Goal: Information Seeking & Learning: Learn about a topic

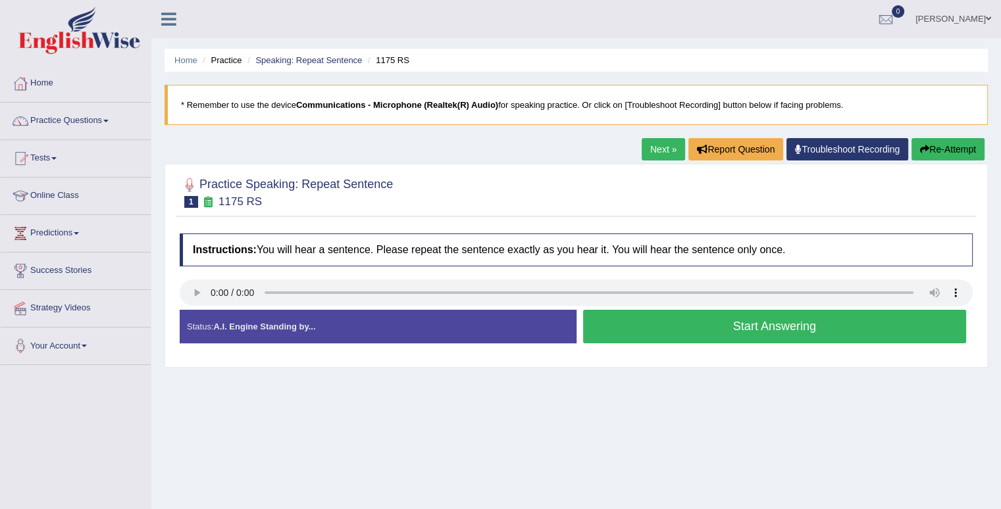
click at [746, 324] on button "Start Answering" at bounding box center [775, 327] width 384 height 34
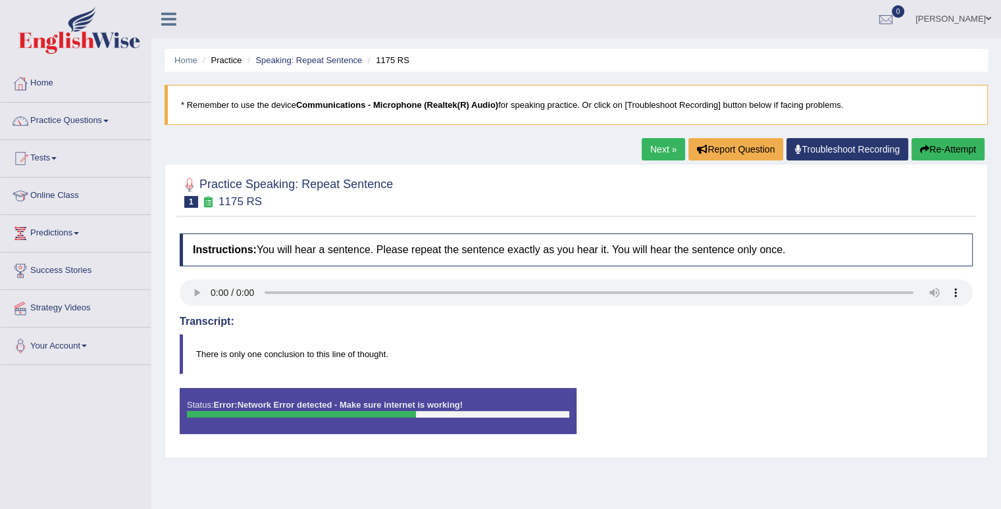
click at [937, 152] on button "Re-Attempt" at bounding box center [947, 149] width 73 height 22
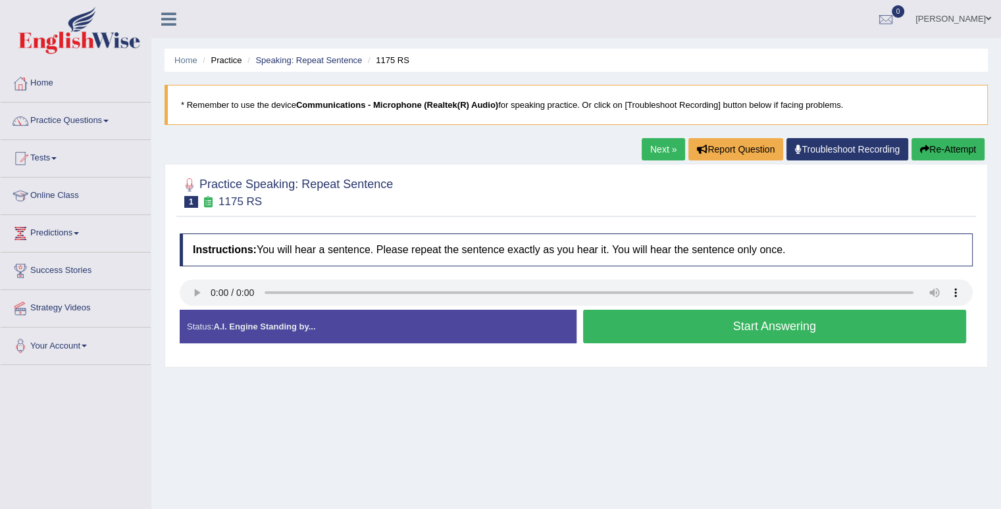
click at [679, 332] on button "Start Answering" at bounding box center [775, 327] width 384 height 34
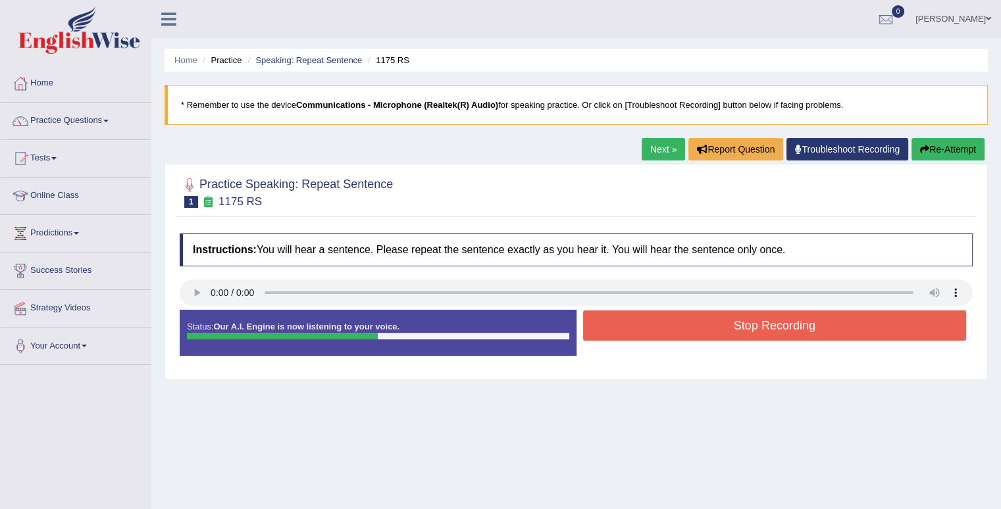
click at [679, 332] on button "Stop Recording" at bounding box center [775, 326] width 384 height 30
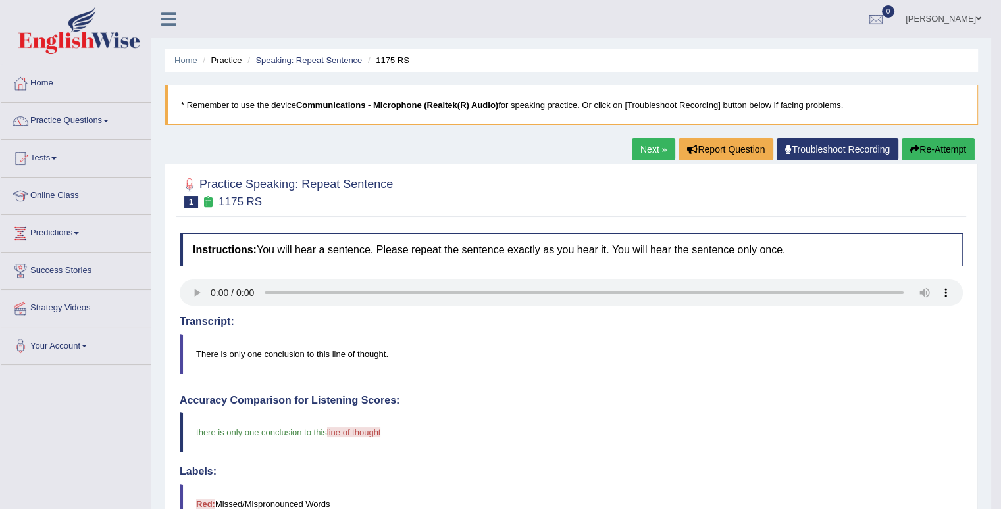
click at [648, 151] on link "Next »" at bounding box center [653, 149] width 43 height 22
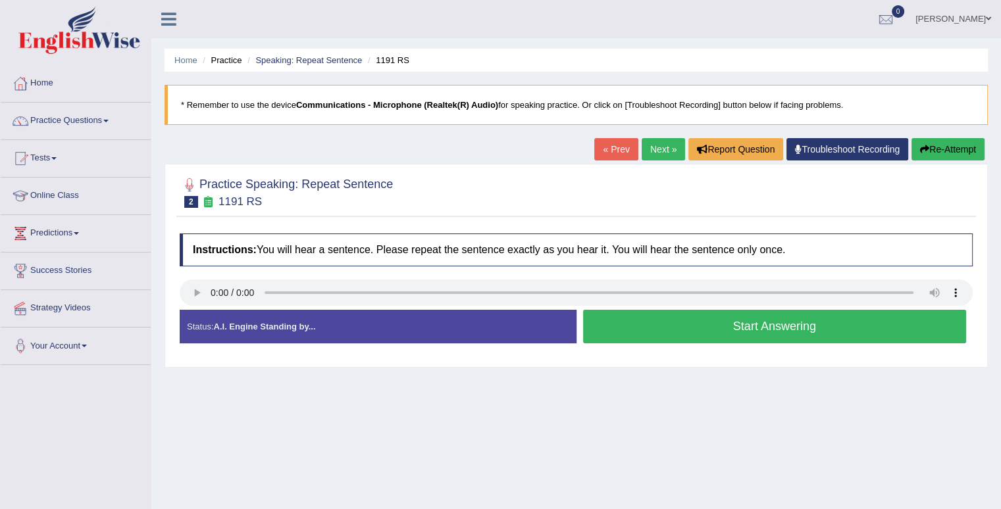
click at [724, 324] on button "Start Answering" at bounding box center [775, 327] width 384 height 34
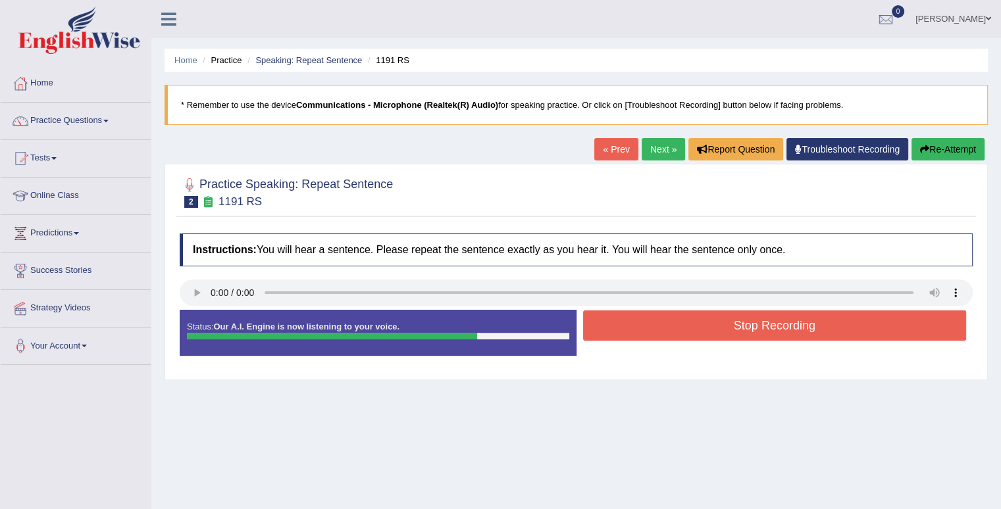
click at [724, 324] on button "Stop Recording" at bounding box center [775, 326] width 384 height 30
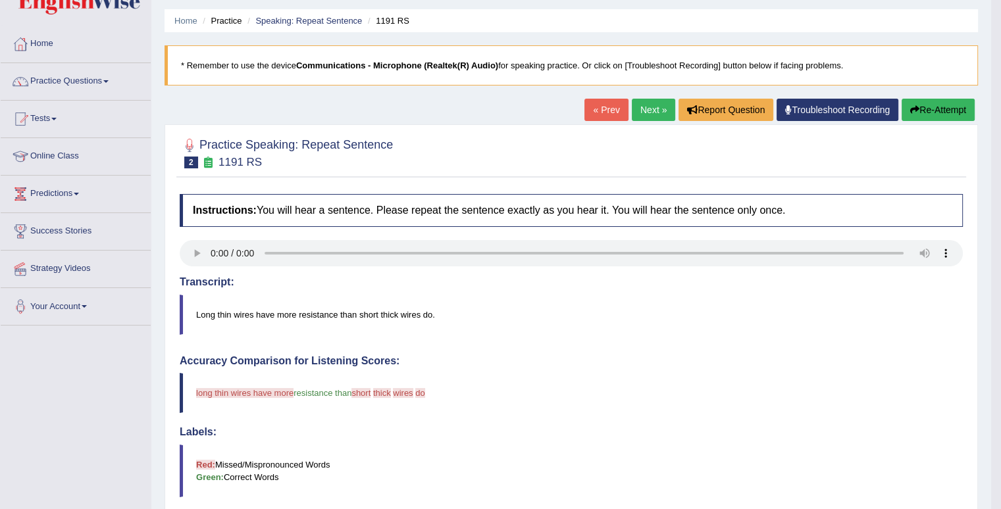
scroll to position [53, 0]
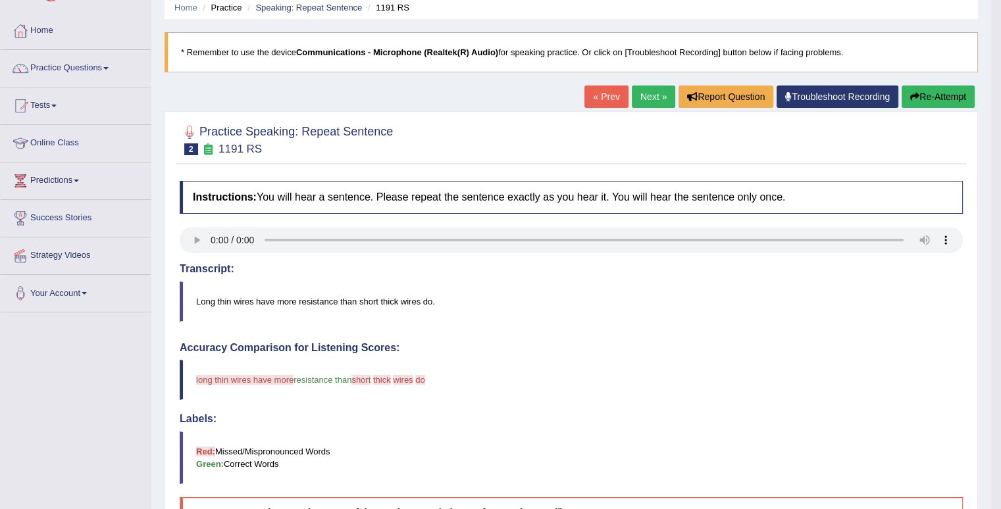
click at [941, 90] on button "Re-Attempt" at bounding box center [938, 97] width 73 height 22
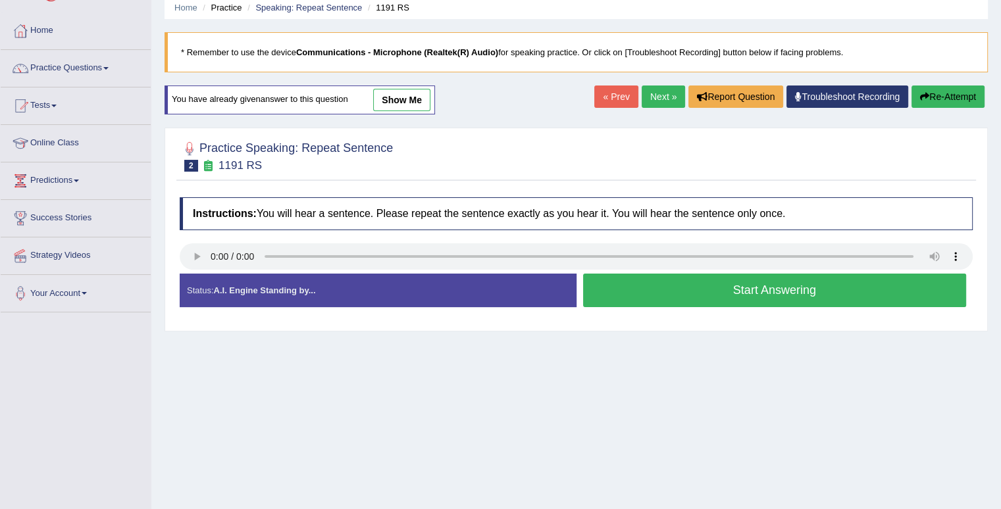
click at [761, 293] on button "Start Answering" at bounding box center [775, 291] width 384 height 34
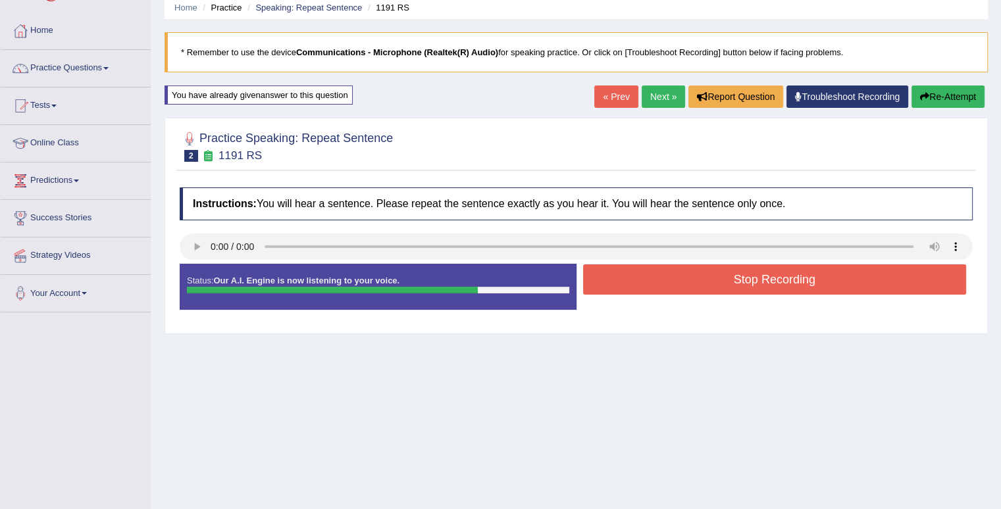
click at [775, 278] on button "Stop Recording" at bounding box center [775, 280] width 384 height 30
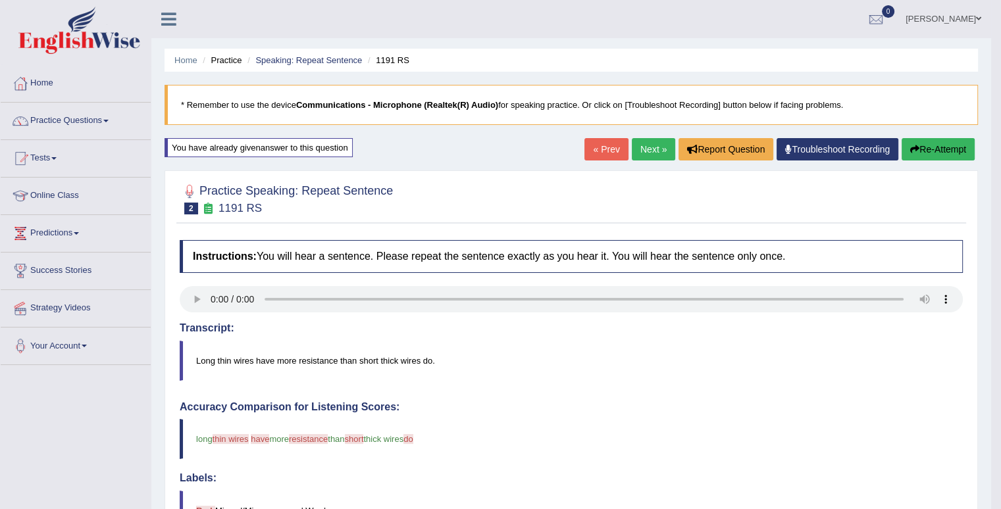
click at [944, 147] on button "Re-Attempt" at bounding box center [938, 149] width 73 height 22
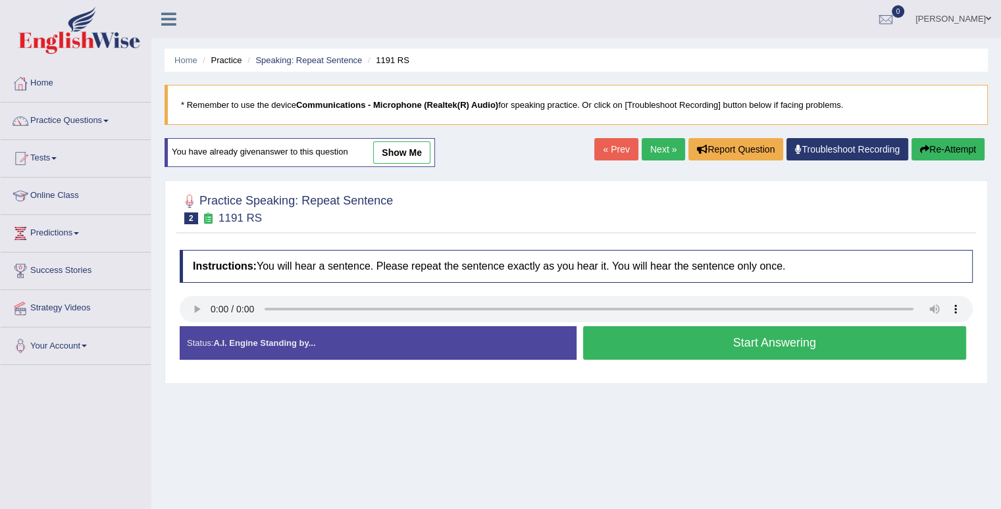
click at [798, 342] on button "Start Answering" at bounding box center [775, 343] width 384 height 34
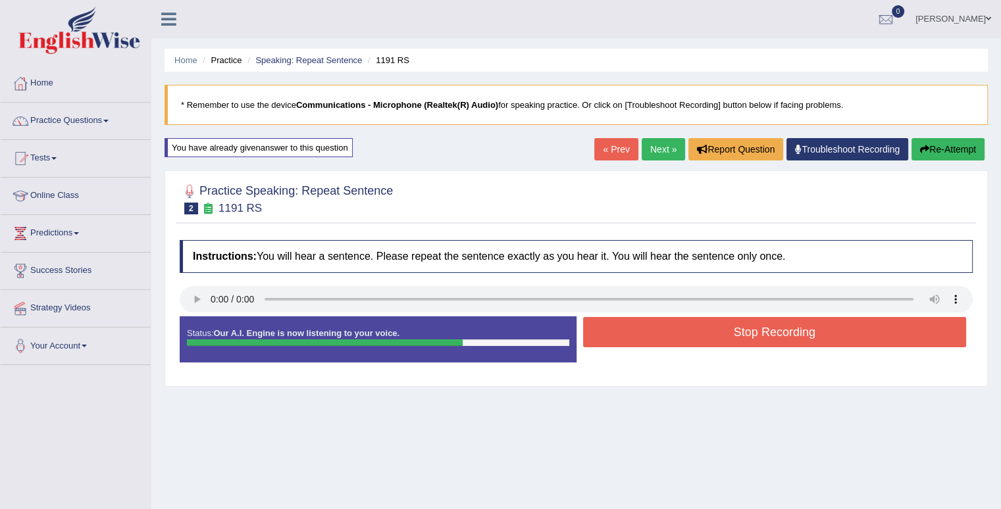
click at [798, 342] on button "Stop Recording" at bounding box center [775, 332] width 384 height 30
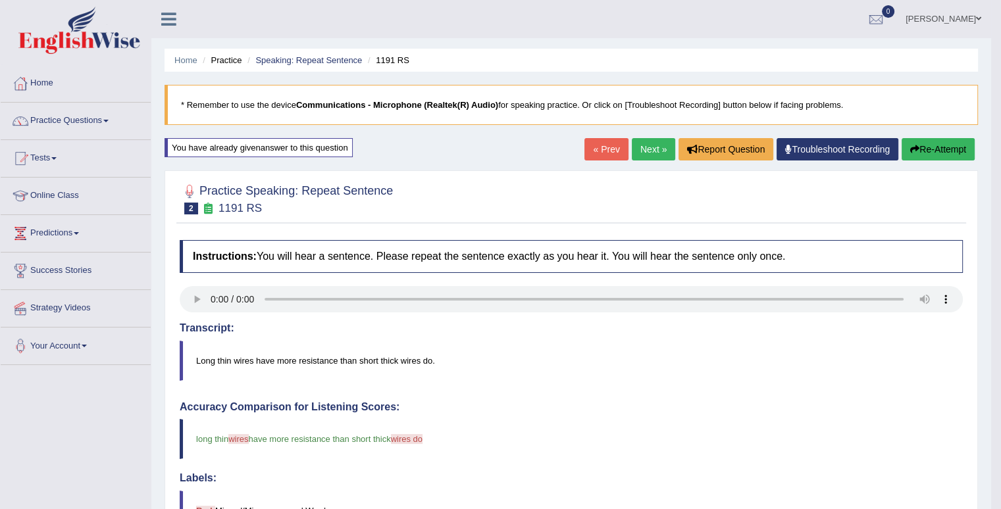
click at [933, 146] on button "Re-Attempt" at bounding box center [938, 149] width 73 height 22
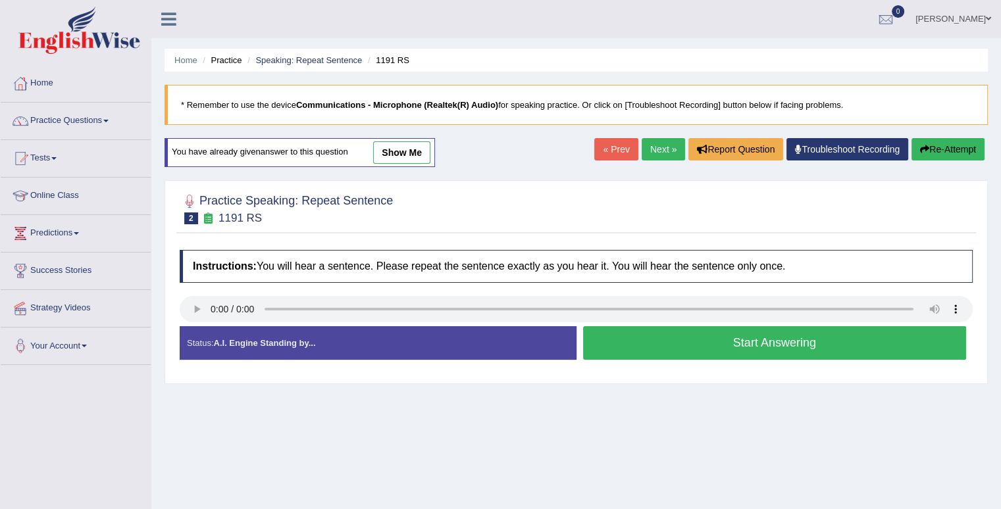
click at [781, 345] on button "Start Answering" at bounding box center [775, 343] width 384 height 34
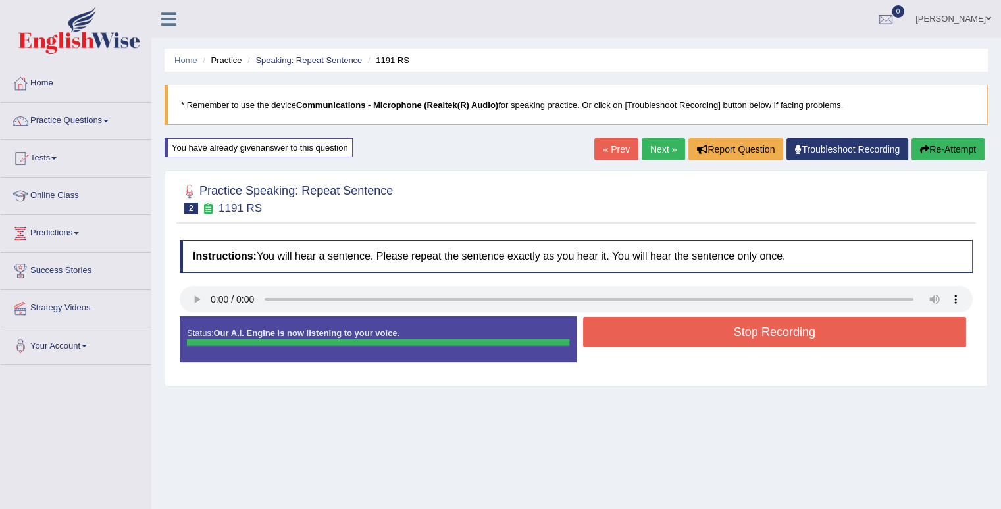
click at [794, 328] on button "Stop Recording" at bounding box center [775, 332] width 384 height 30
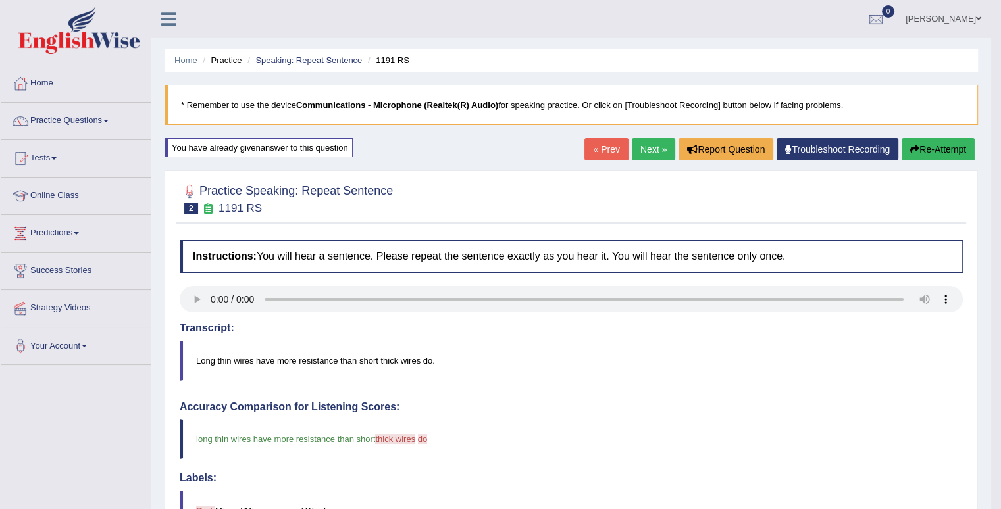
click at [645, 153] on link "Next »" at bounding box center [653, 149] width 43 height 22
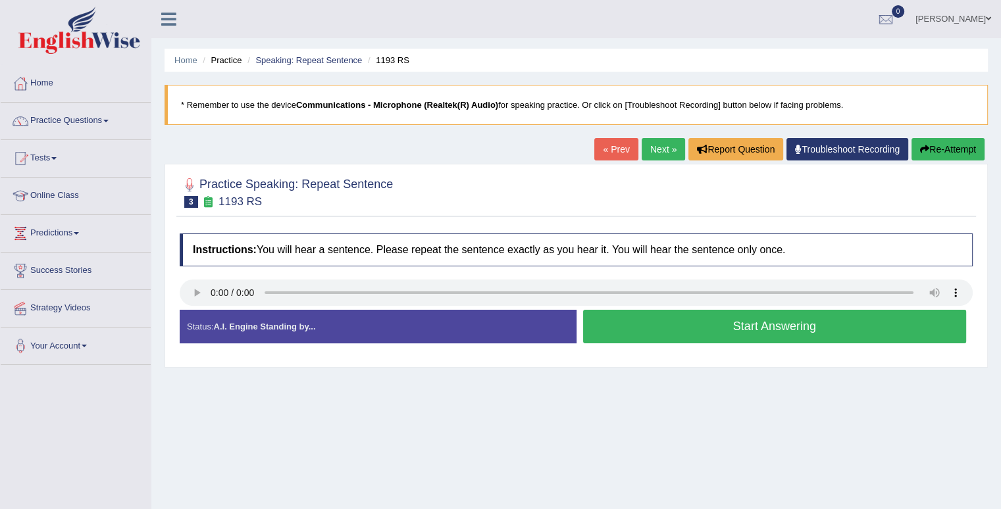
click at [742, 336] on button "Start Answering" at bounding box center [775, 327] width 384 height 34
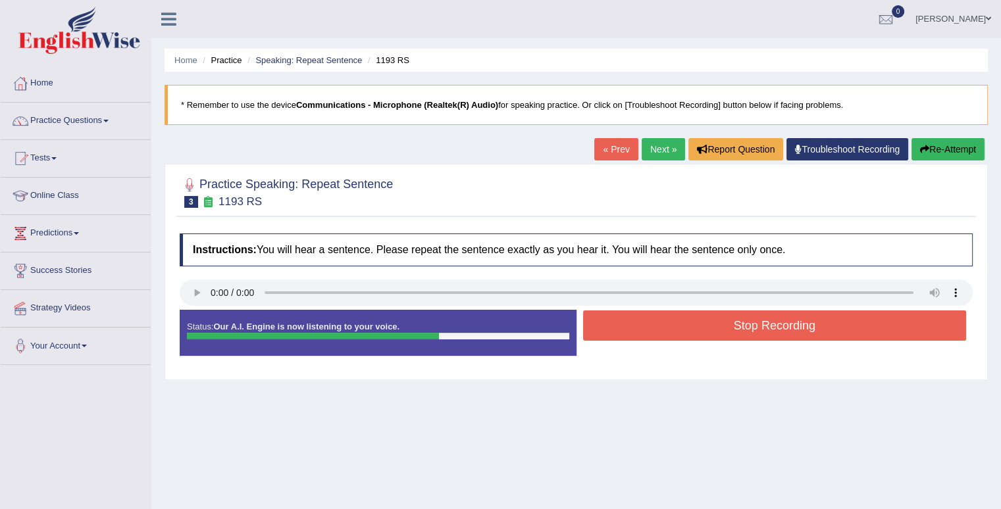
click at [742, 336] on button "Stop Recording" at bounding box center [775, 326] width 384 height 30
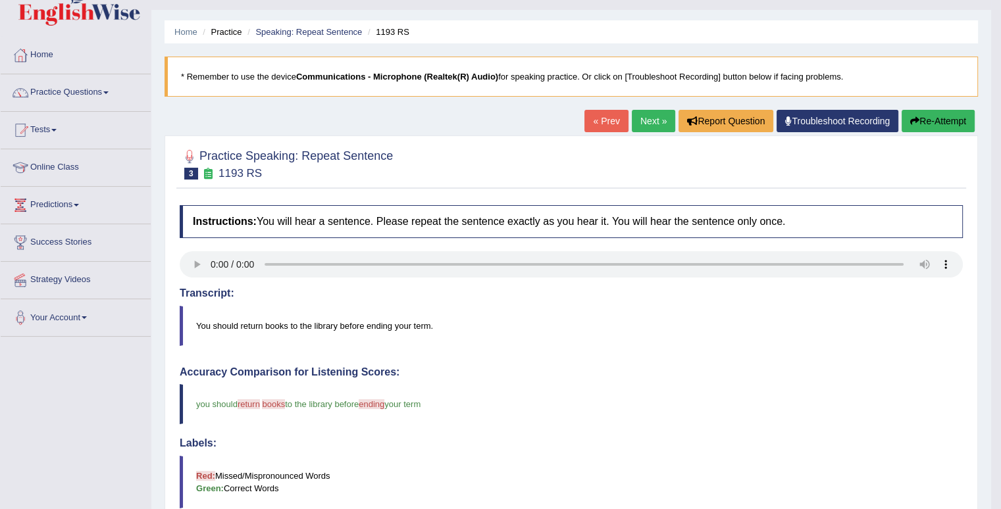
scroll to position [26, 0]
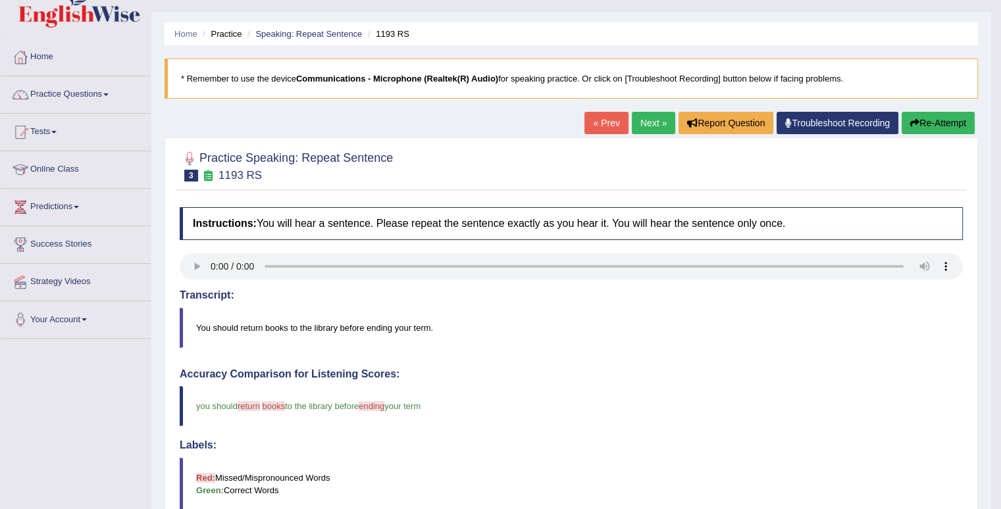
click at [928, 127] on button "Re-Attempt" at bounding box center [938, 123] width 73 height 22
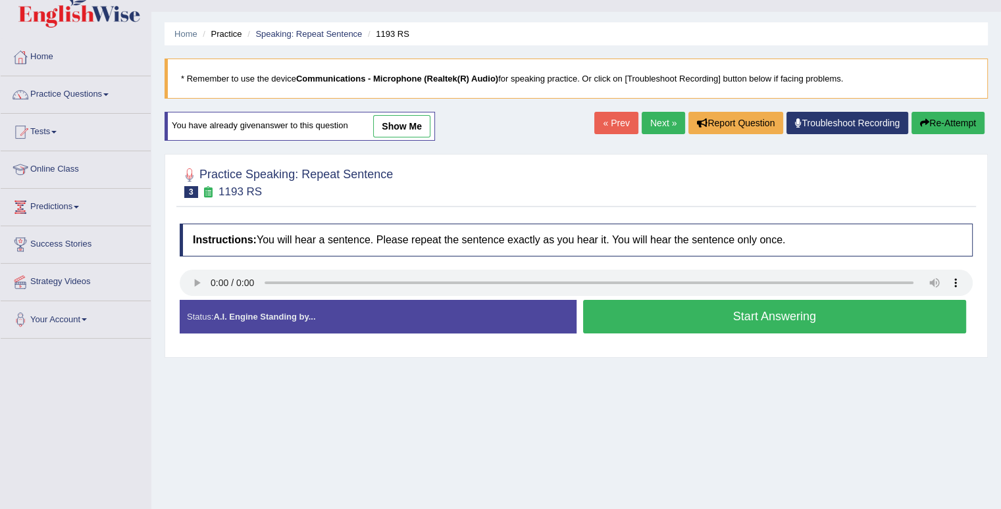
click at [745, 324] on button "Start Answering" at bounding box center [775, 317] width 384 height 34
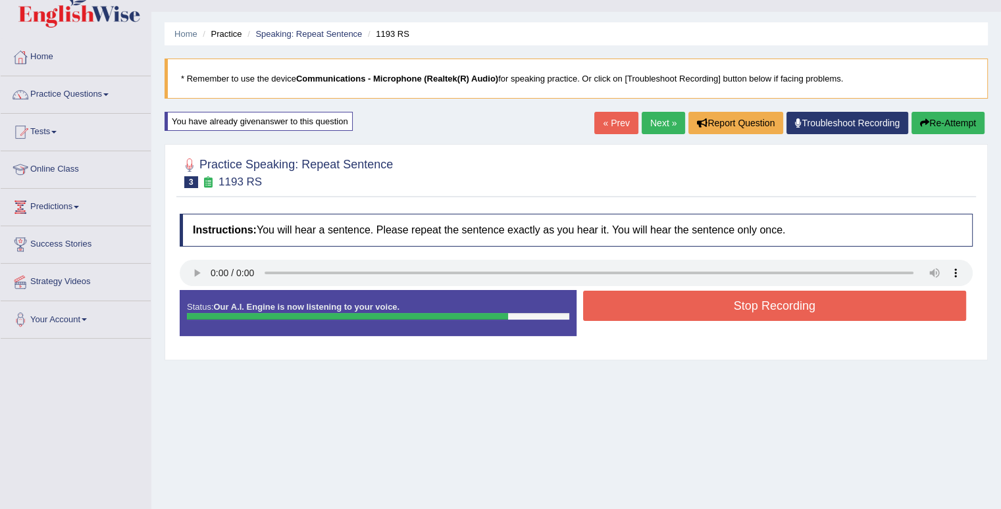
click at [789, 310] on button "Stop Recording" at bounding box center [775, 306] width 384 height 30
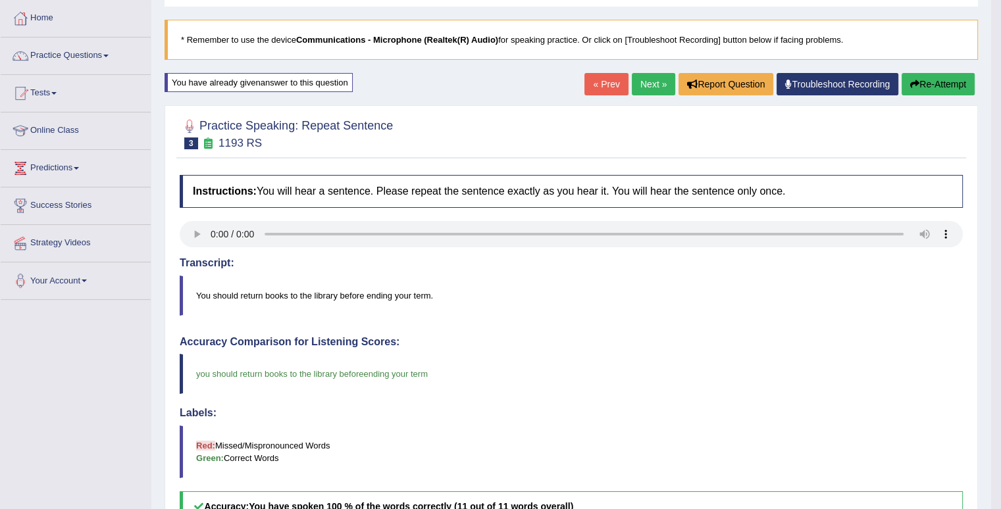
scroll to position [52, 0]
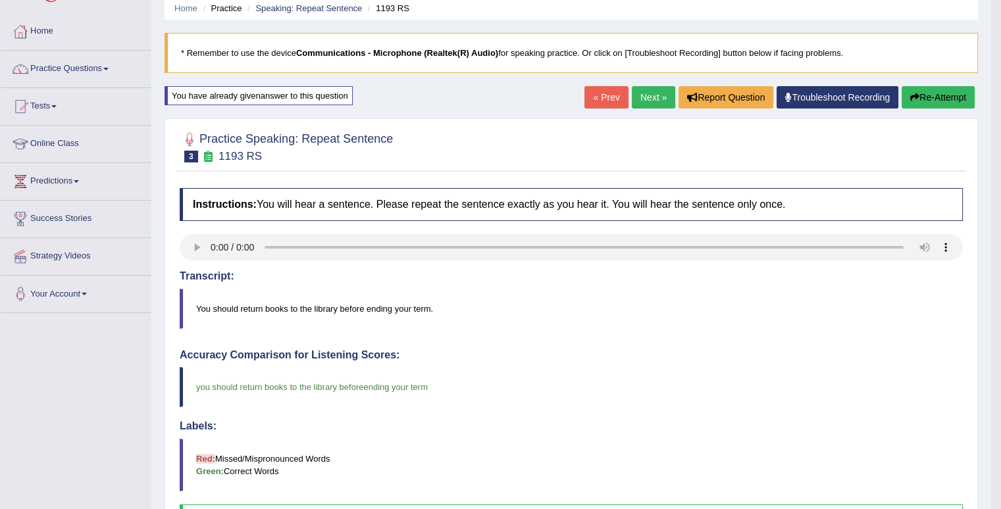
click at [648, 98] on link "Next »" at bounding box center [653, 97] width 43 height 22
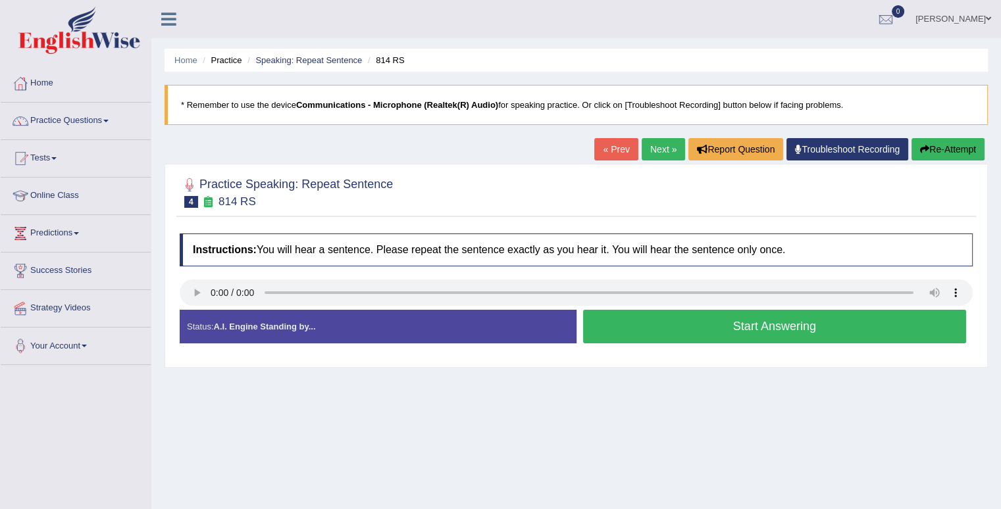
click at [796, 325] on button "Start Answering" at bounding box center [775, 327] width 384 height 34
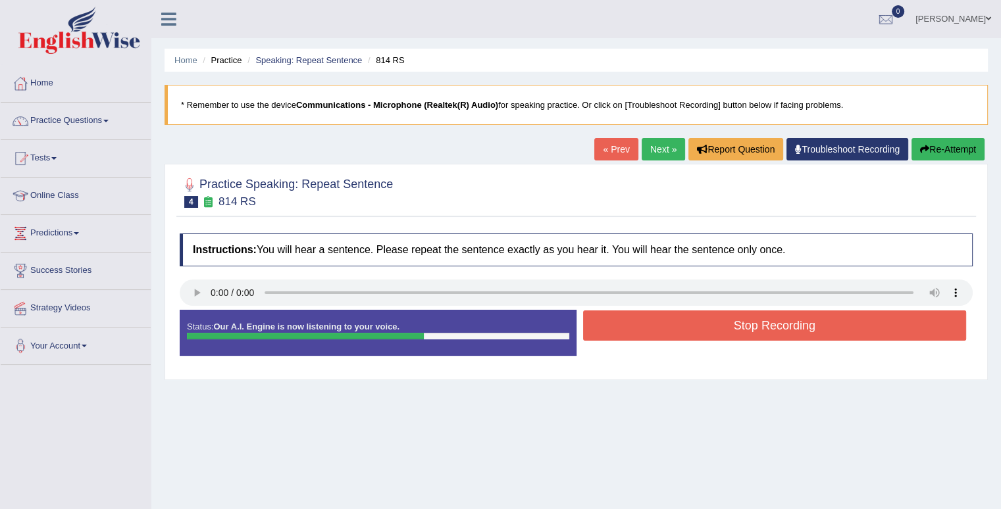
click at [796, 325] on button "Stop Recording" at bounding box center [775, 326] width 384 height 30
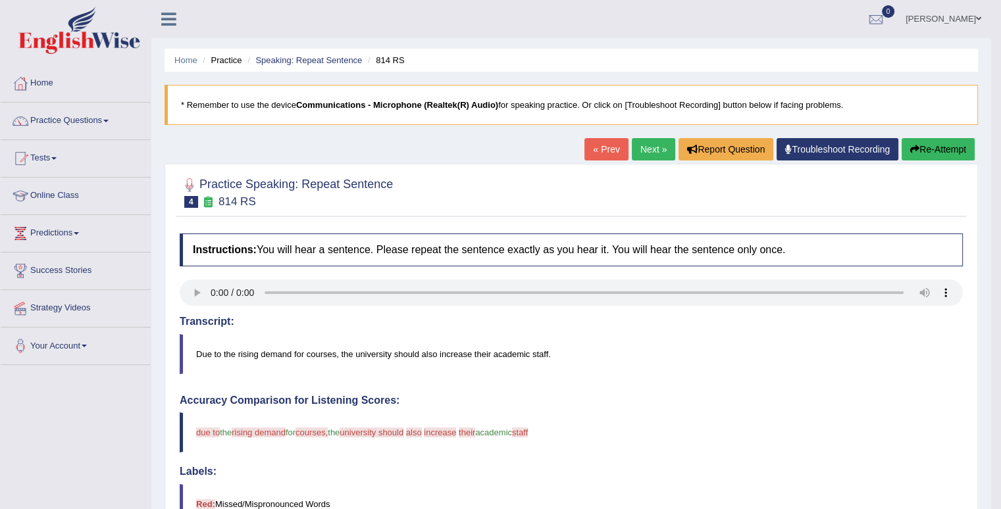
click at [927, 145] on button "Re-Attempt" at bounding box center [938, 149] width 73 height 22
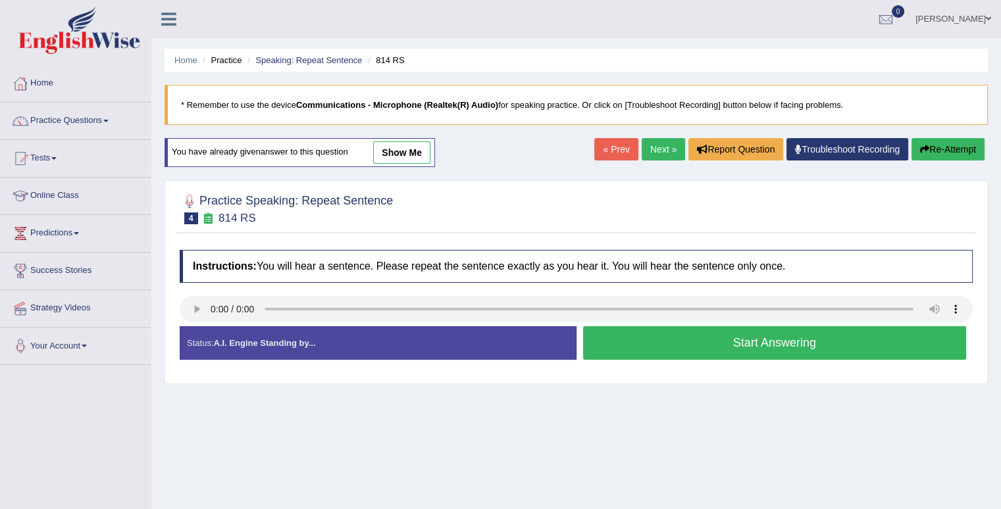
click at [757, 343] on button "Start Answering" at bounding box center [775, 343] width 384 height 34
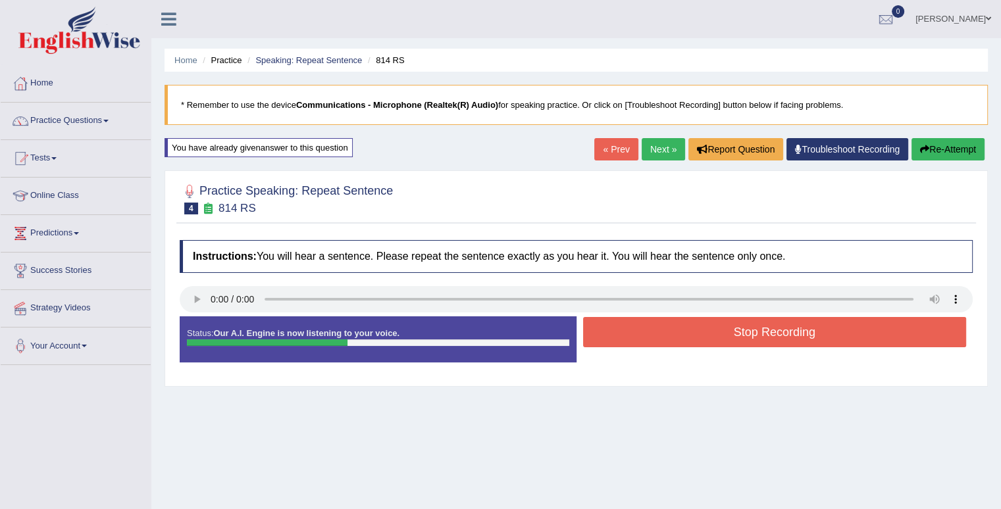
click at [757, 343] on button "Stop Recording" at bounding box center [775, 332] width 384 height 30
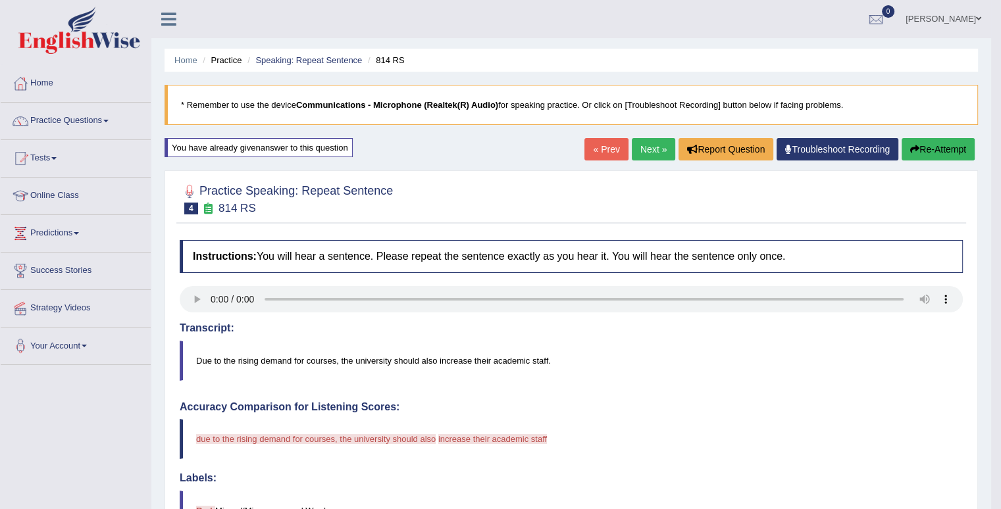
click at [933, 153] on button "Re-Attempt" at bounding box center [938, 149] width 73 height 22
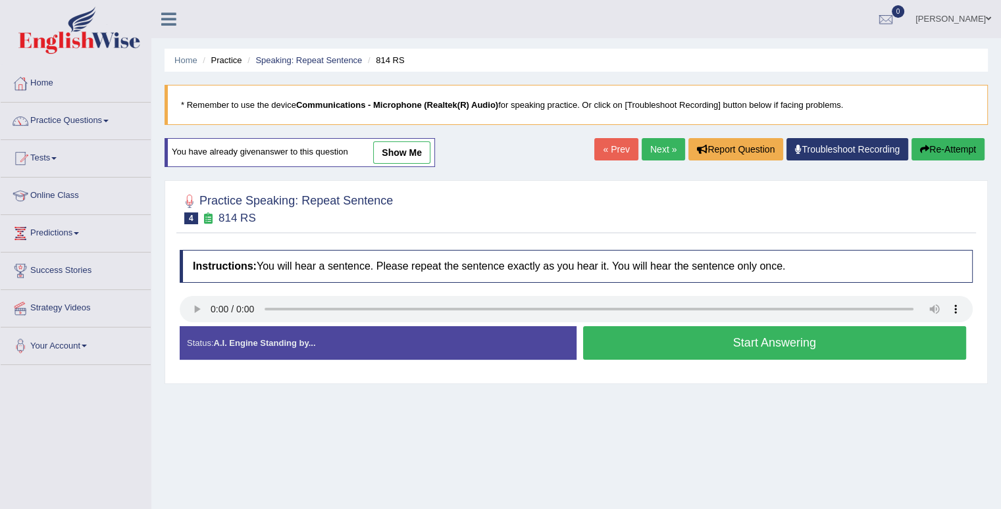
click at [752, 345] on button "Start Answering" at bounding box center [775, 343] width 384 height 34
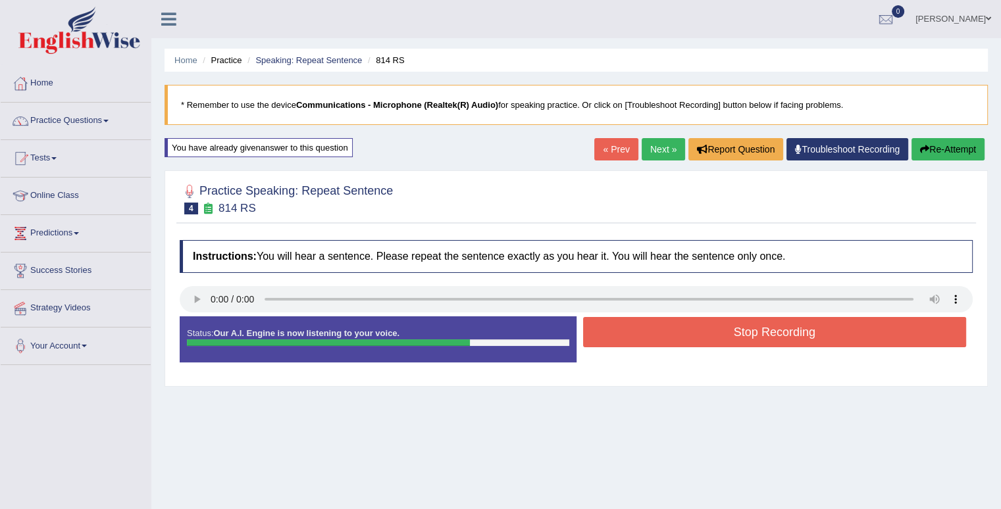
click at [753, 343] on button "Stop Recording" at bounding box center [775, 332] width 384 height 30
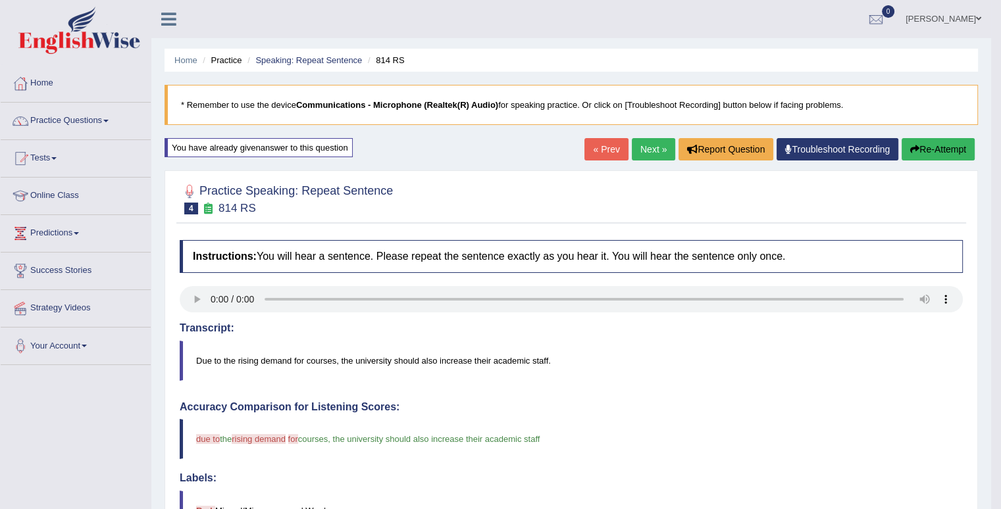
click at [942, 151] on button "Re-Attempt" at bounding box center [938, 149] width 73 height 22
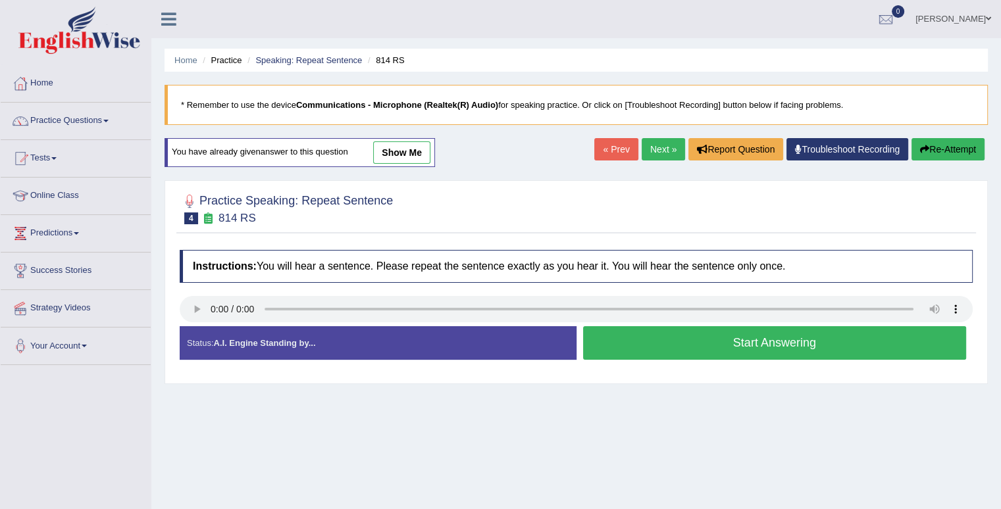
click at [738, 346] on button "Start Answering" at bounding box center [775, 343] width 384 height 34
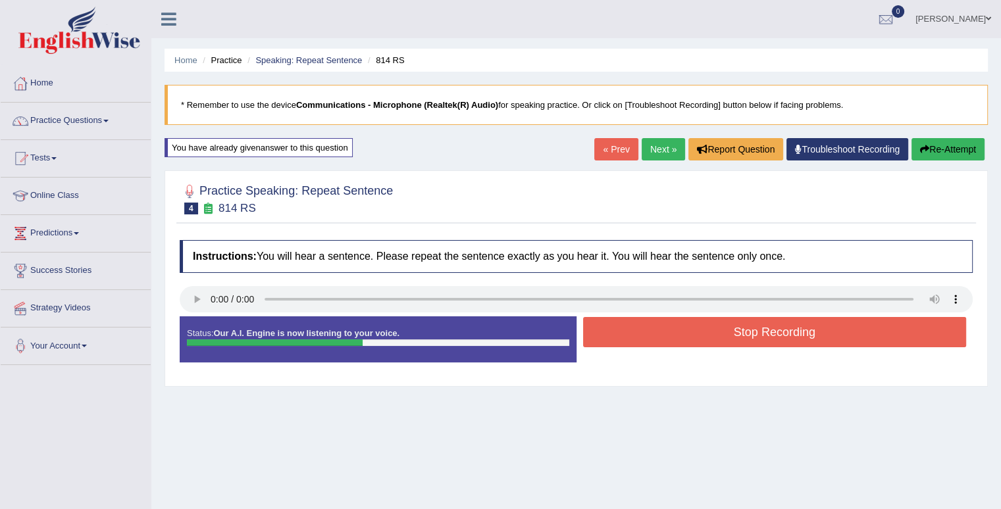
click at [732, 334] on button "Stop Recording" at bounding box center [775, 332] width 384 height 30
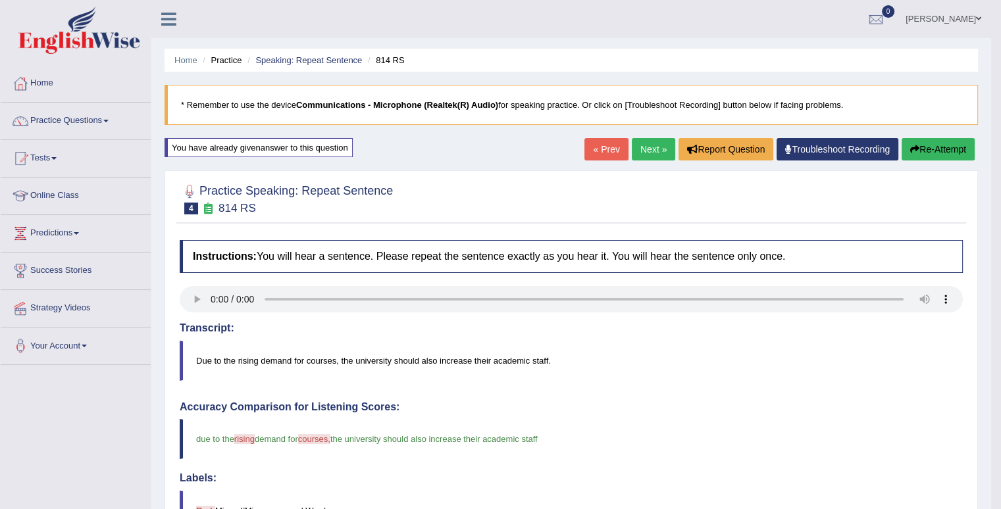
click at [942, 151] on button "Re-Attempt" at bounding box center [938, 149] width 73 height 22
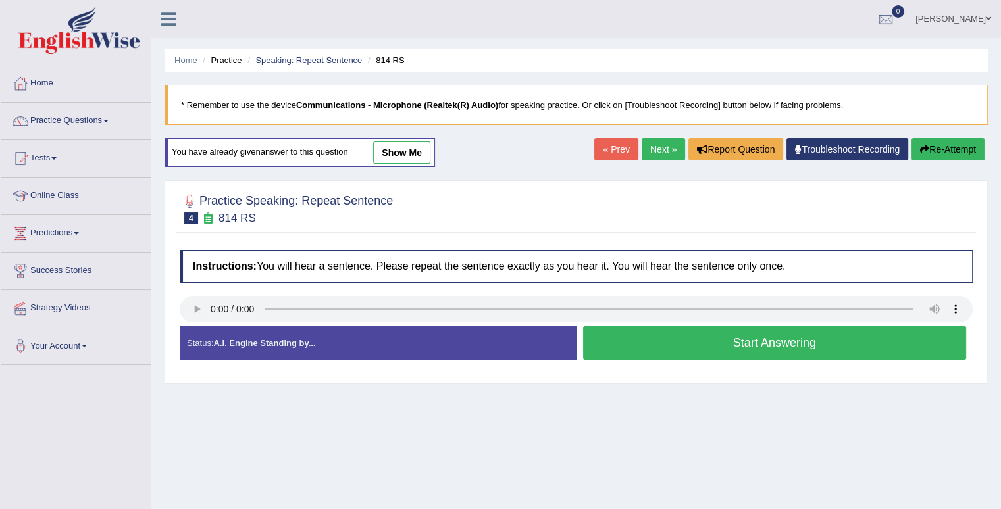
click at [840, 343] on button "Start Answering" at bounding box center [775, 343] width 384 height 34
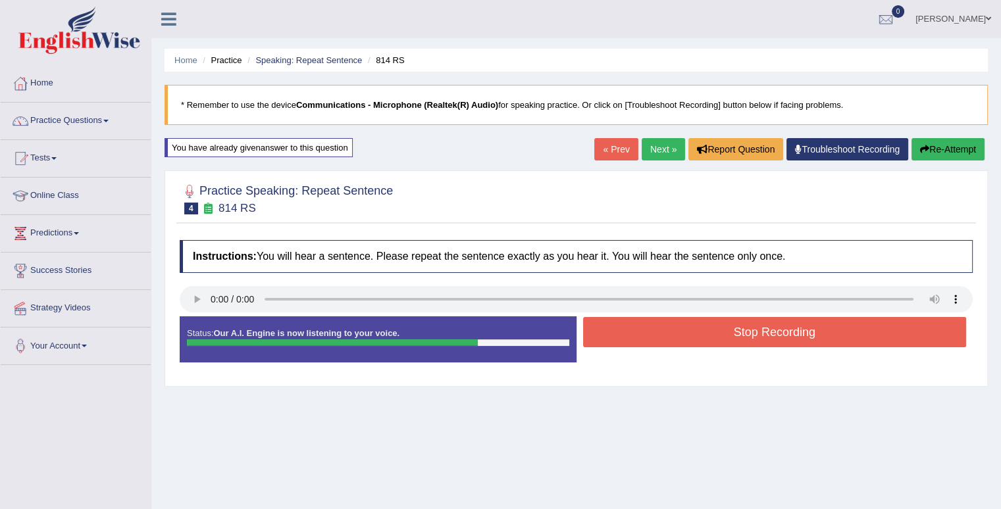
click at [840, 343] on button "Stop Recording" at bounding box center [775, 332] width 384 height 30
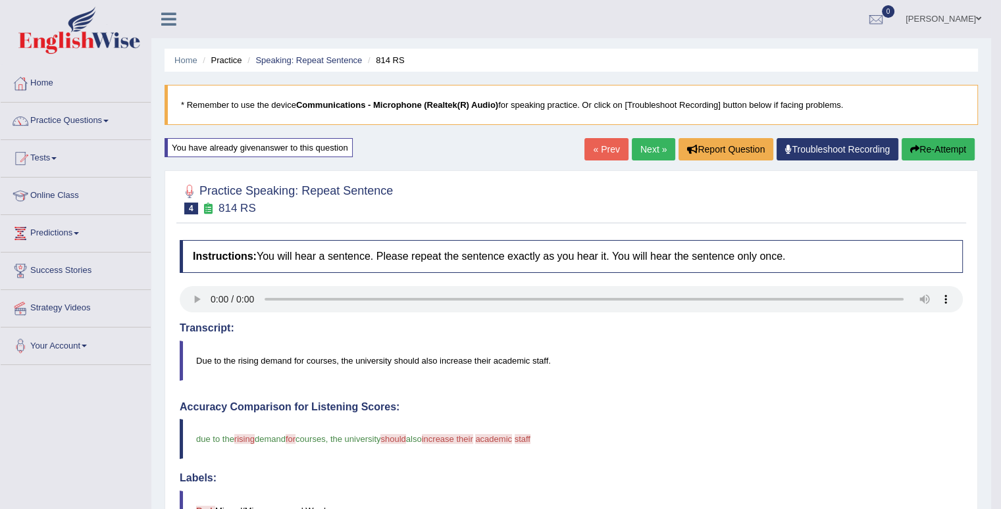
click at [942, 145] on button "Re-Attempt" at bounding box center [938, 149] width 73 height 22
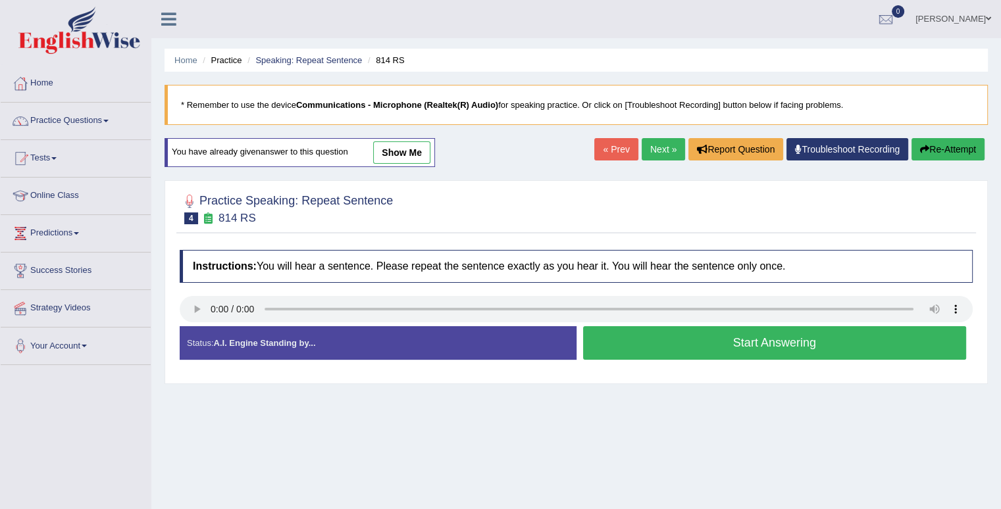
click at [740, 340] on button "Start Answering" at bounding box center [775, 343] width 384 height 34
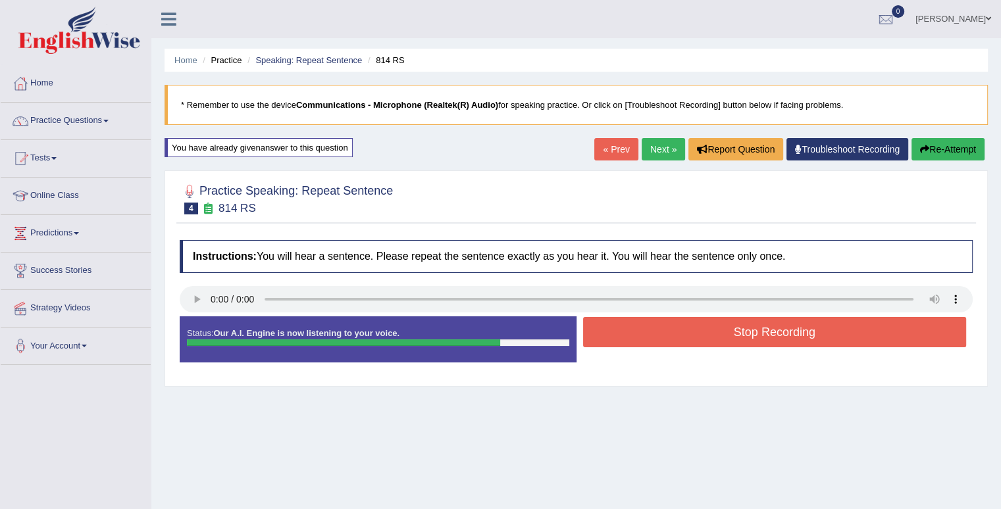
click at [740, 340] on button "Stop Recording" at bounding box center [775, 332] width 384 height 30
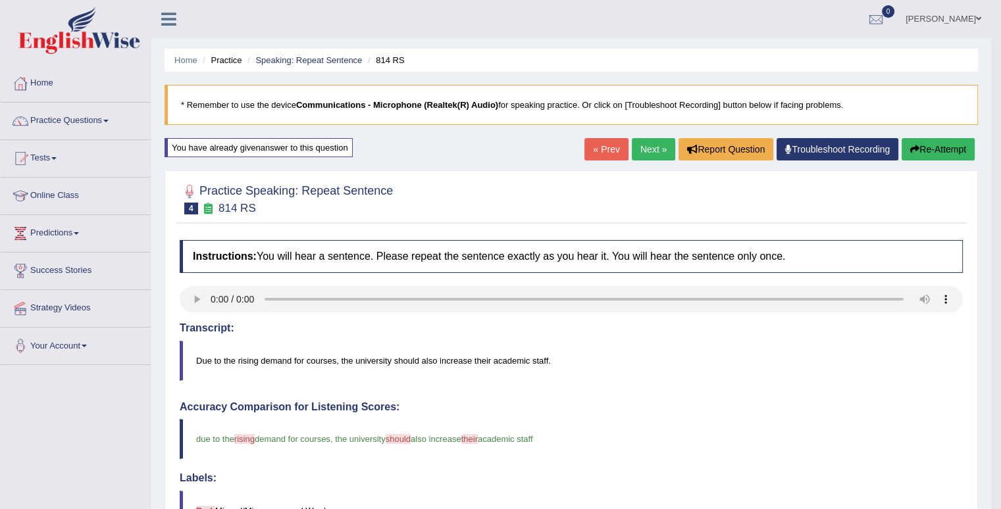
click at [1000, 498] on body "Toggle navigation Home Practice Questions Speaking Practice Read Aloud Repeat S…" at bounding box center [500, 254] width 1001 height 509
click at [647, 153] on link "Next »" at bounding box center [653, 149] width 43 height 22
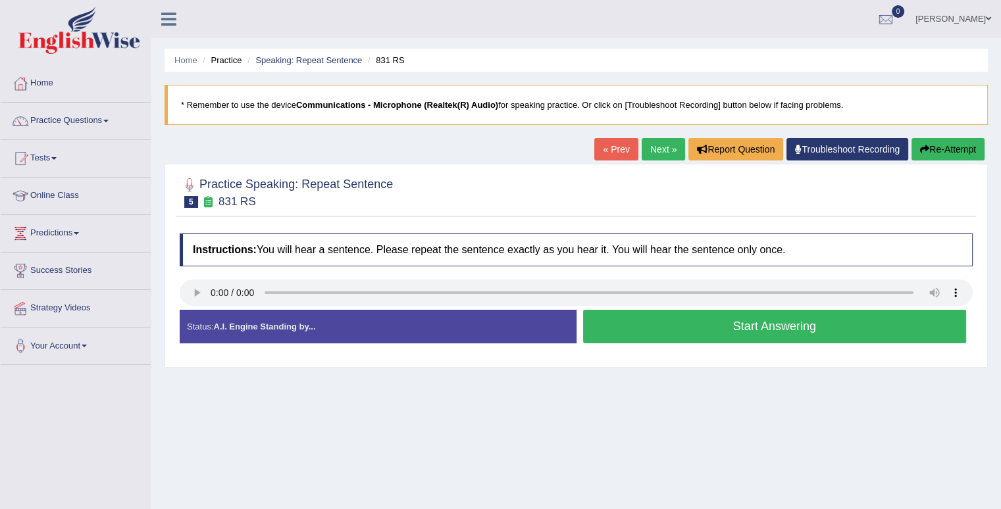
click at [653, 329] on button "Start Answering" at bounding box center [775, 327] width 384 height 34
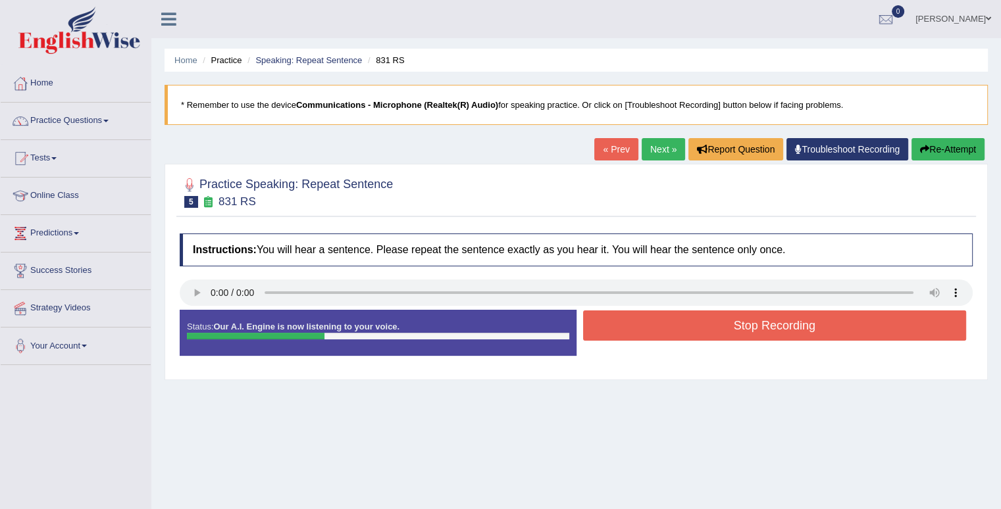
click at [653, 329] on button "Stop Recording" at bounding box center [775, 326] width 384 height 30
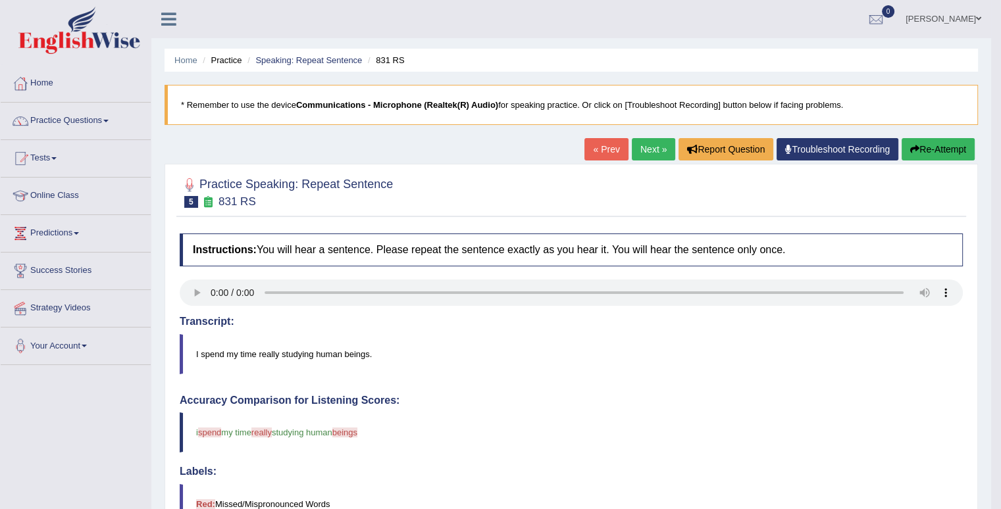
click at [944, 145] on button "Re-Attempt" at bounding box center [938, 149] width 73 height 22
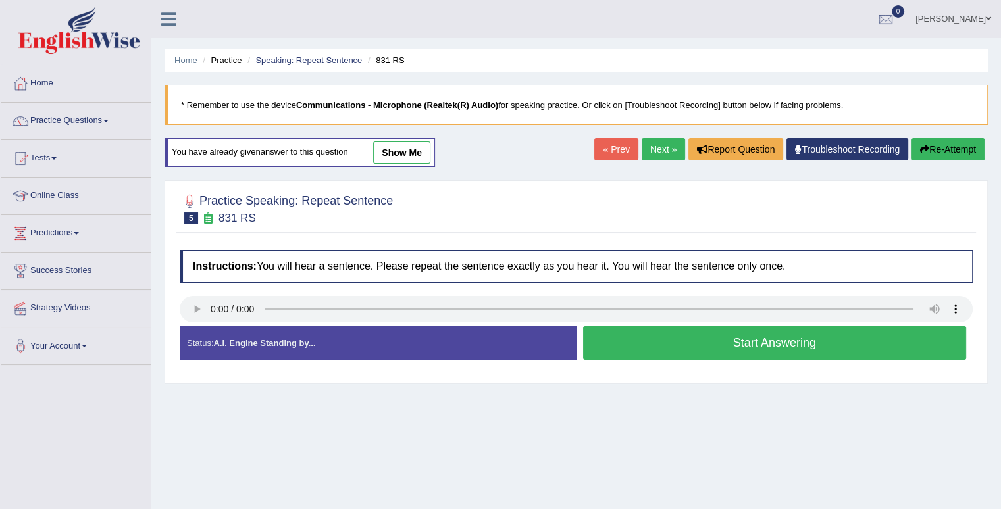
click at [698, 337] on button "Start Answering" at bounding box center [775, 343] width 384 height 34
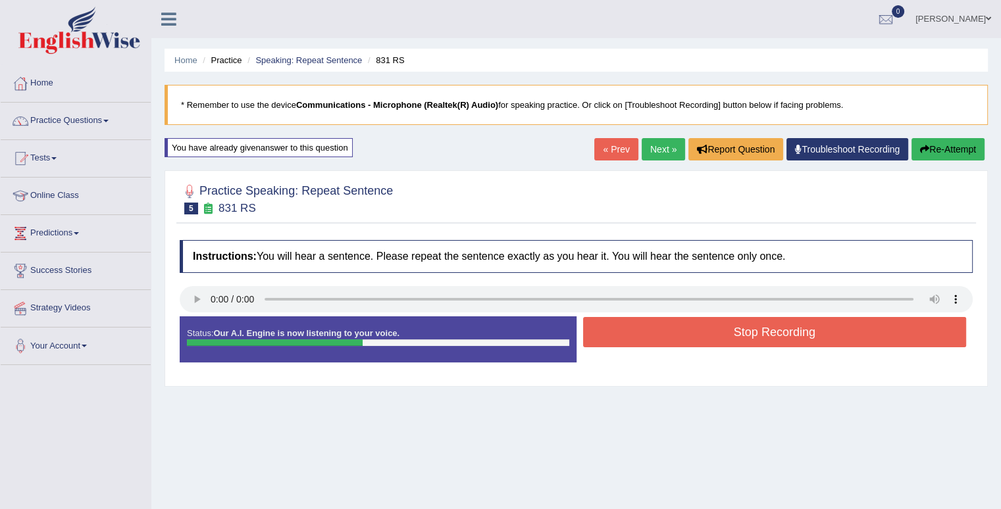
click at [698, 337] on button "Stop Recording" at bounding box center [775, 332] width 384 height 30
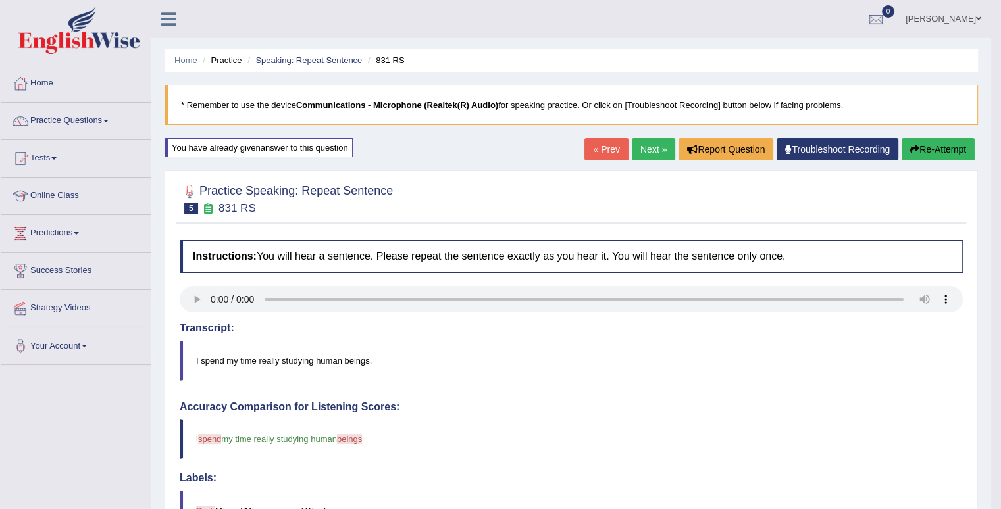
click at [957, 155] on button "Re-Attempt" at bounding box center [938, 149] width 73 height 22
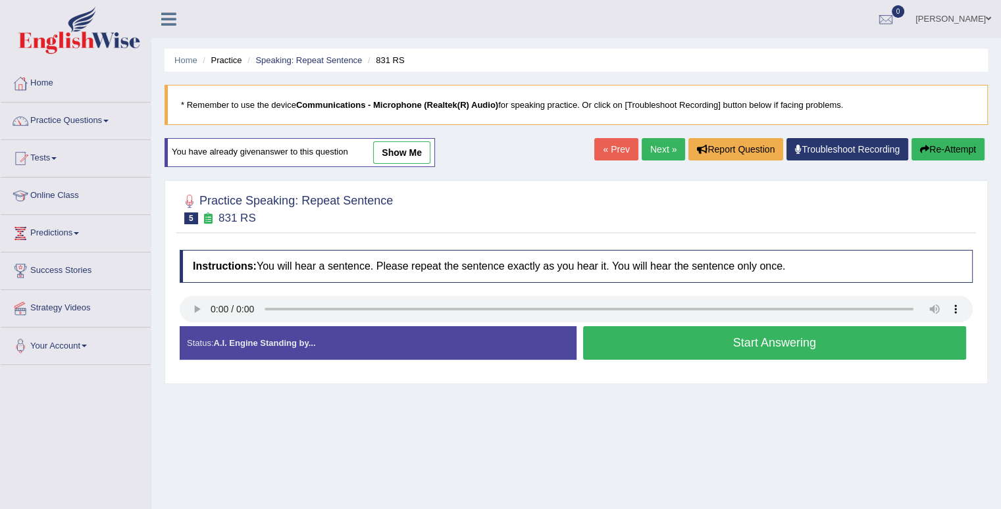
click at [834, 343] on button "Start Answering" at bounding box center [775, 343] width 384 height 34
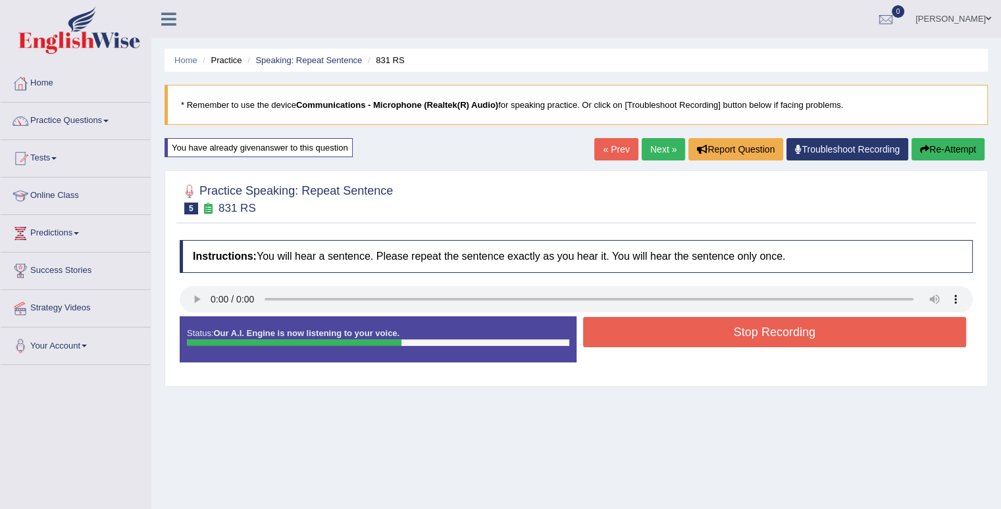
click at [834, 343] on button "Stop Recording" at bounding box center [775, 332] width 384 height 30
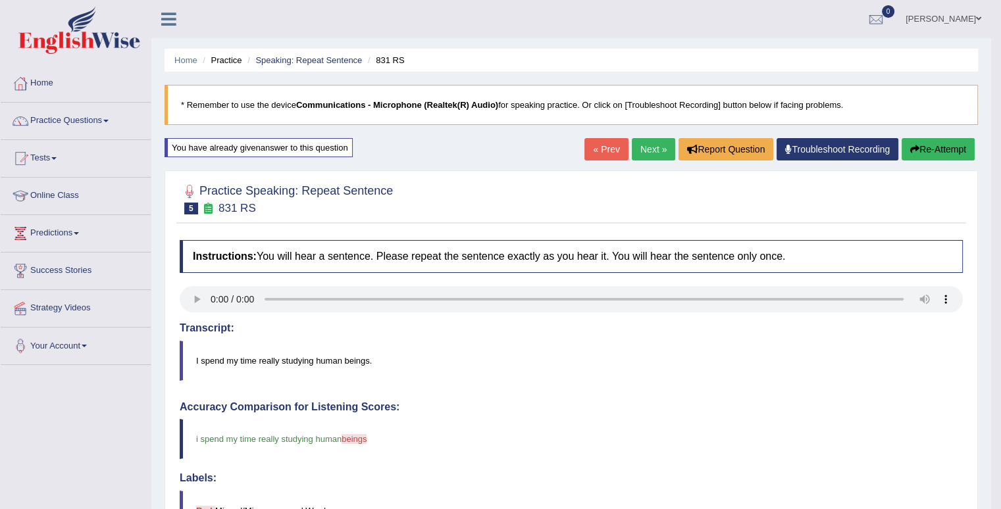
click at [942, 148] on button "Re-Attempt" at bounding box center [938, 149] width 73 height 22
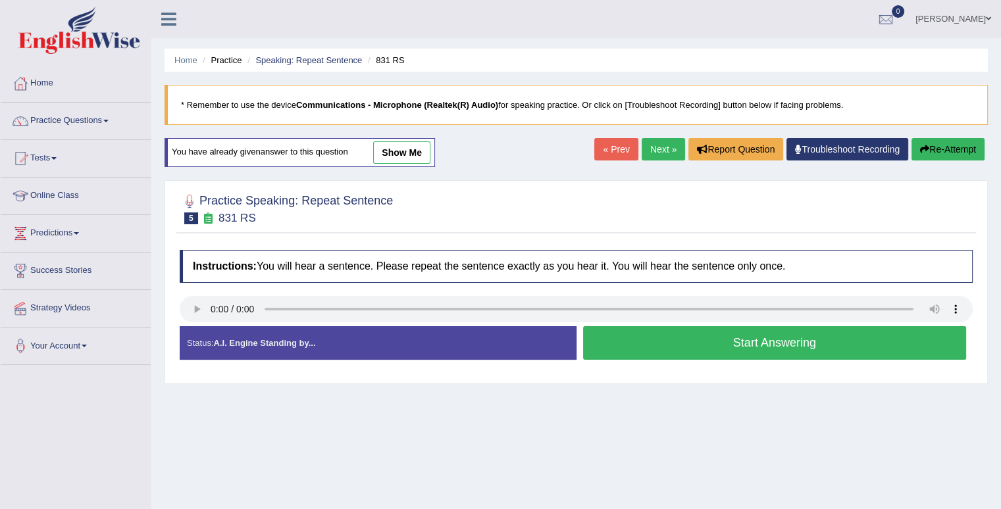
click at [699, 348] on button "Start Answering" at bounding box center [775, 343] width 384 height 34
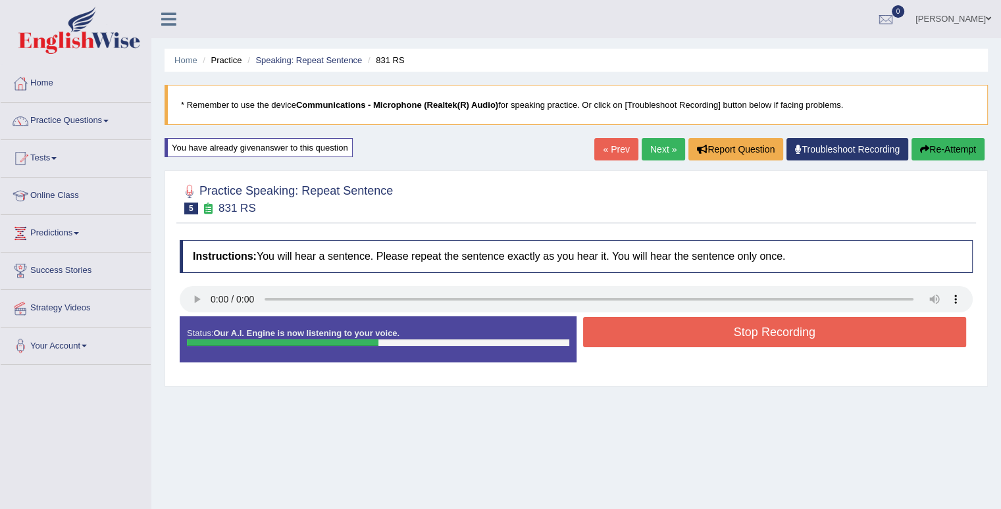
click at [699, 348] on div "Stop Recording" at bounding box center [774, 334] width 397 height 34
click at [711, 336] on button "Stop Recording" at bounding box center [775, 332] width 384 height 30
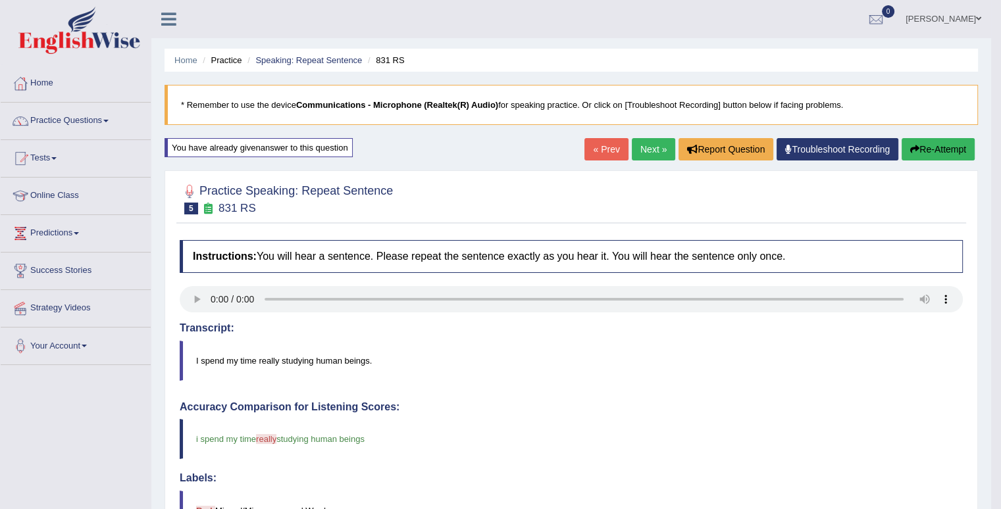
click at [642, 153] on link "Next »" at bounding box center [653, 149] width 43 height 22
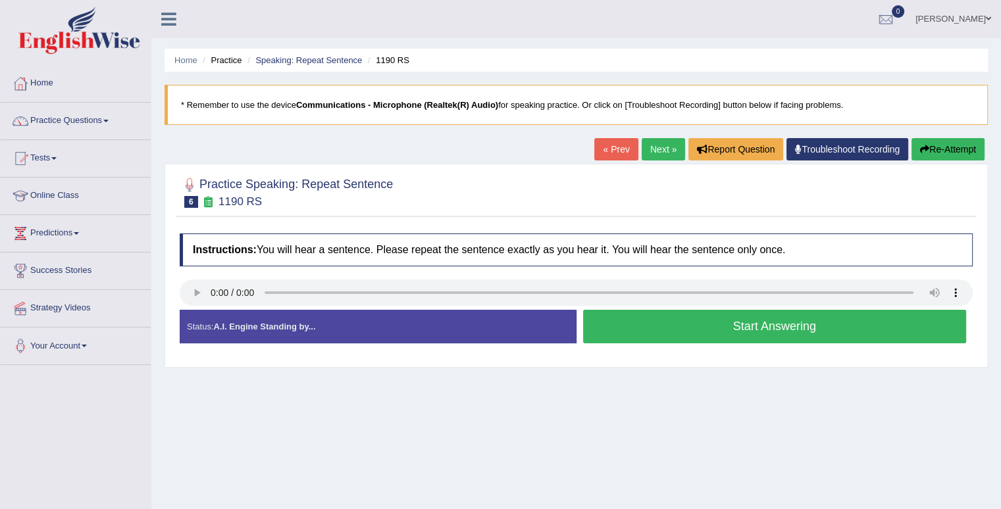
click at [689, 334] on button "Start Answering" at bounding box center [775, 327] width 384 height 34
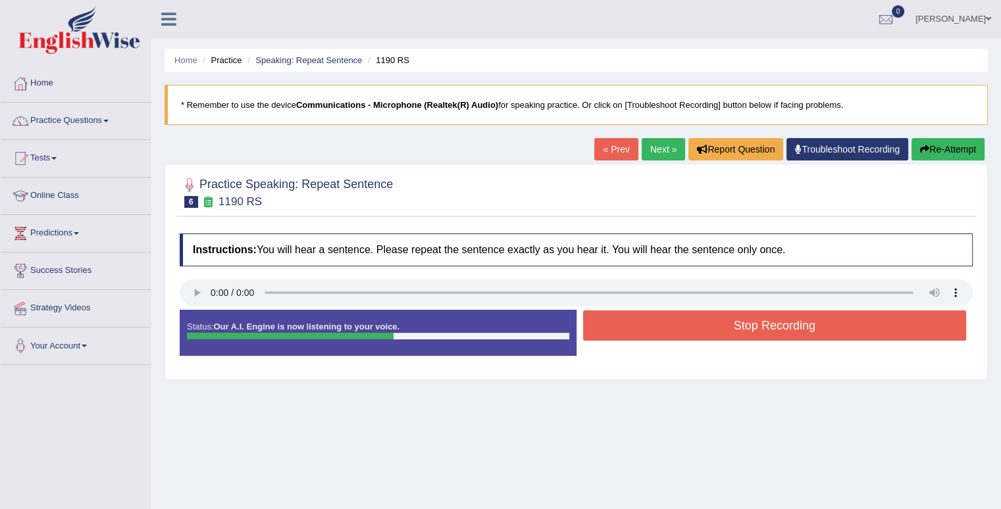
click at [689, 334] on button "Stop Recording" at bounding box center [775, 326] width 384 height 30
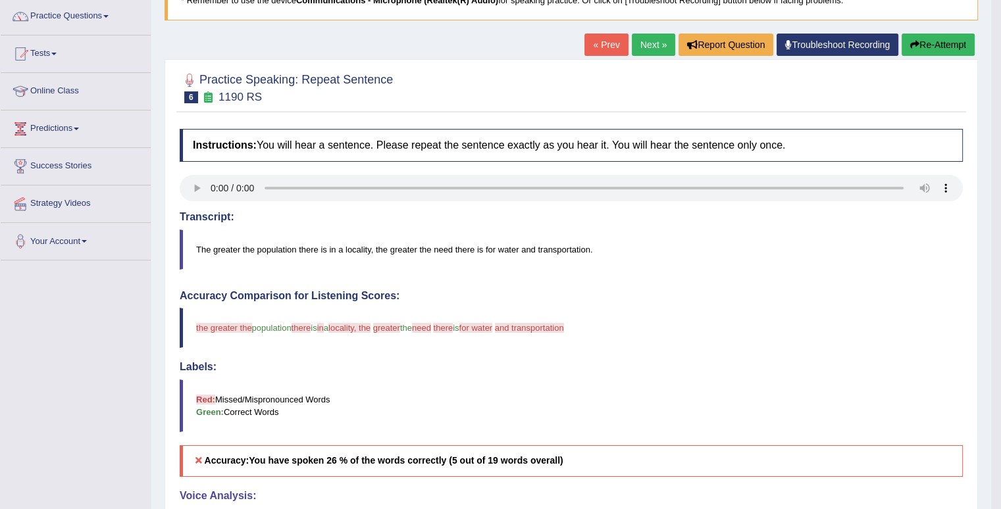
scroll to position [79, 0]
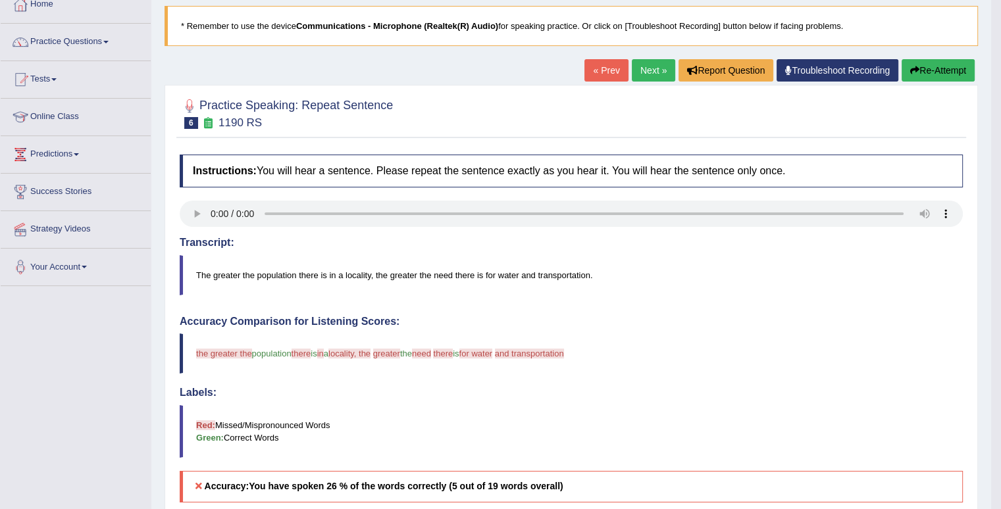
click at [953, 64] on button "Re-Attempt" at bounding box center [938, 70] width 73 height 22
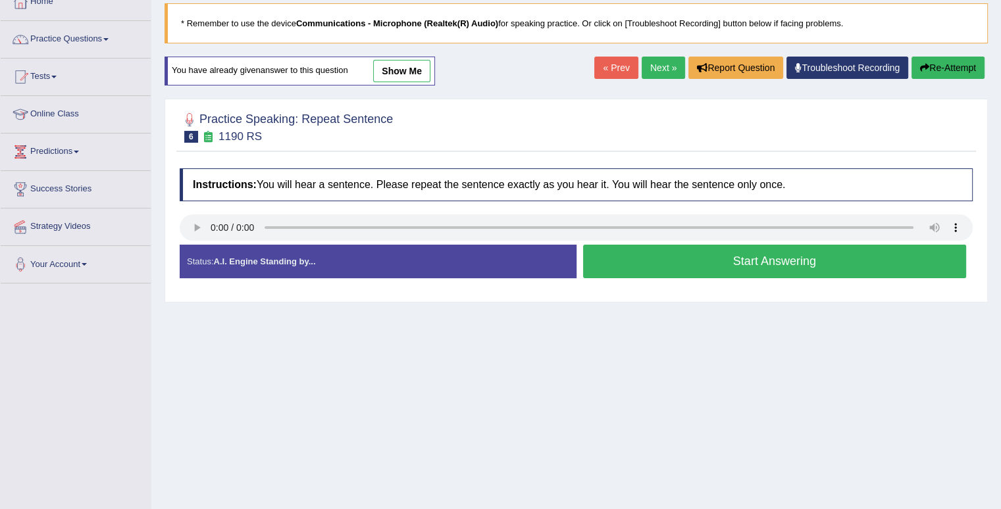
scroll to position [79, 0]
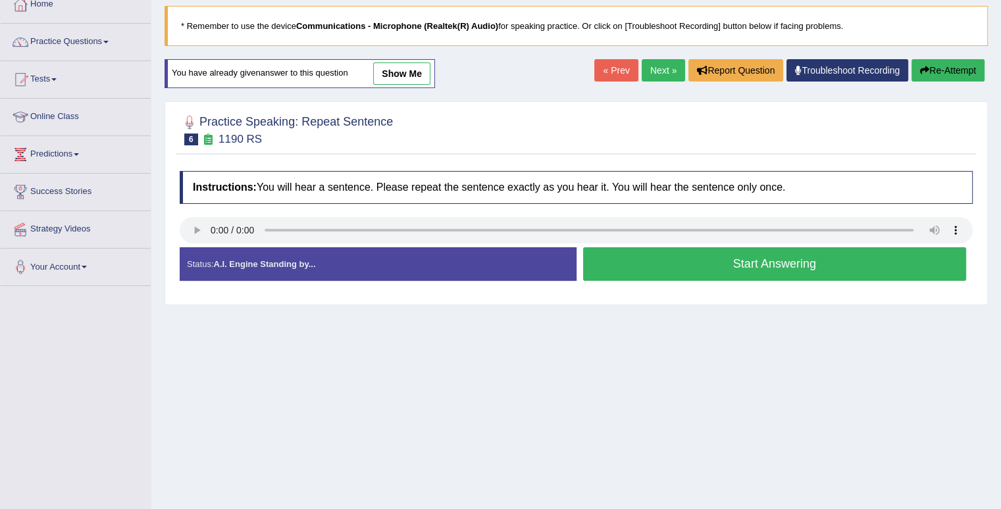
click at [707, 267] on button "Start Answering" at bounding box center [775, 264] width 384 height 34
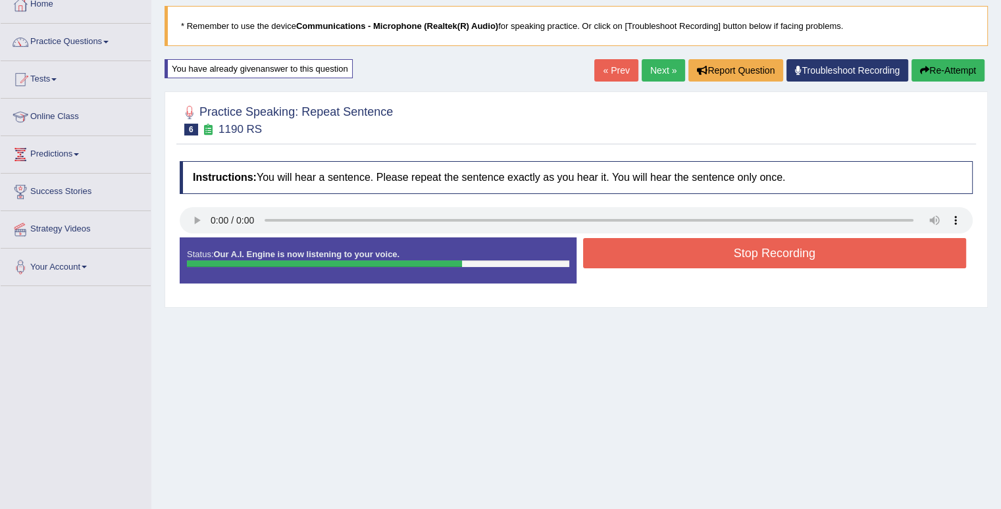
click at [707, 267] on button "Stop Recording" at bounding box center [775, 253] width 384 height 30
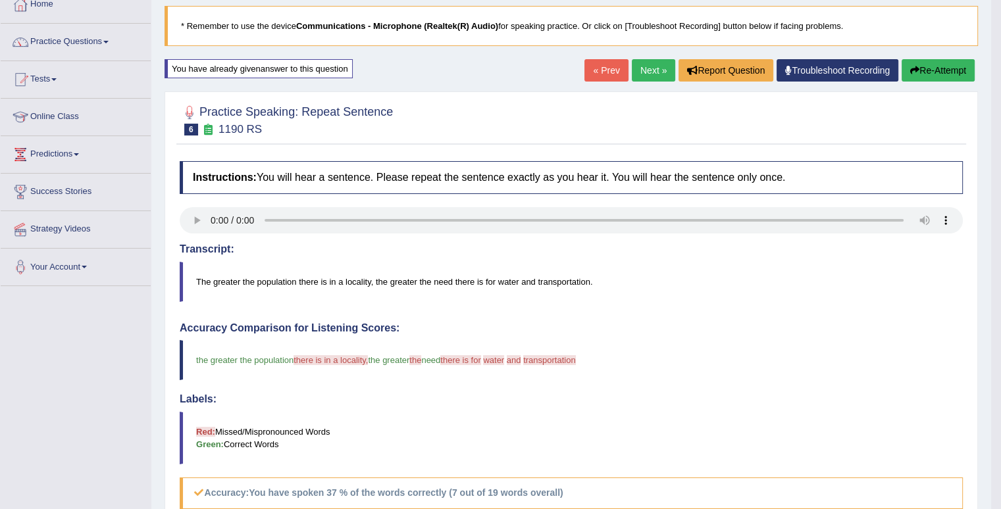
click at [952, 78] on button "Re-Attempt" at bounding box center [938, 70] width 73 height 22
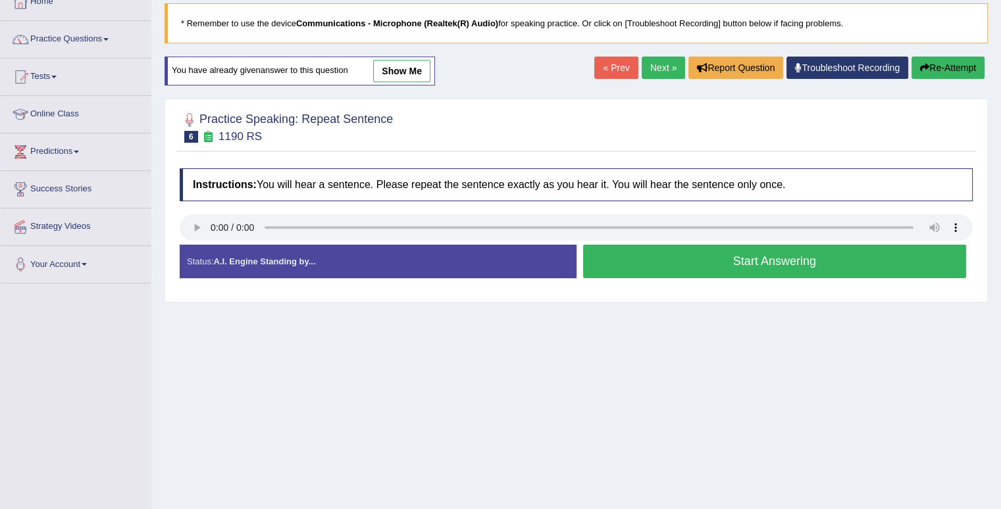
scroll to position [79, 0]
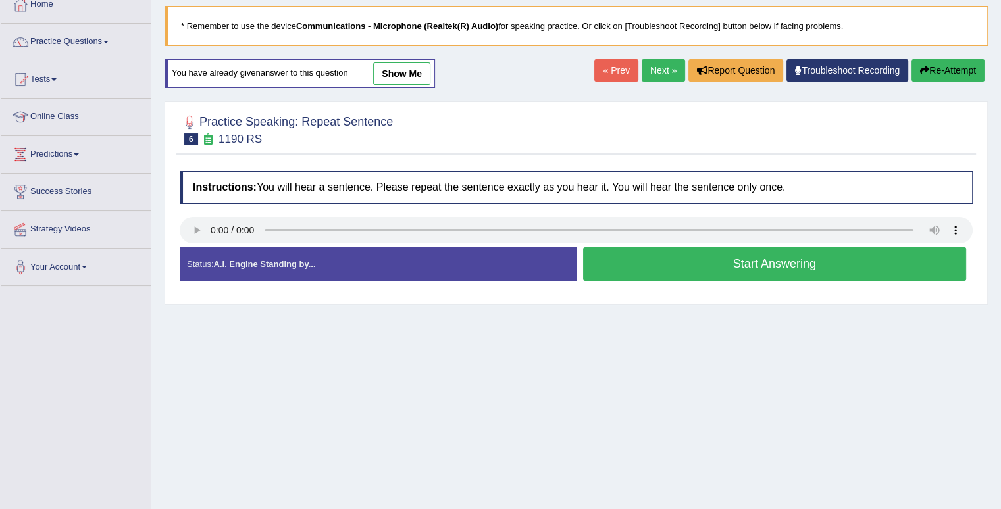
click at [715, 267] on button "Start Answering" at bounding box center [775, 264] width 384 height 34
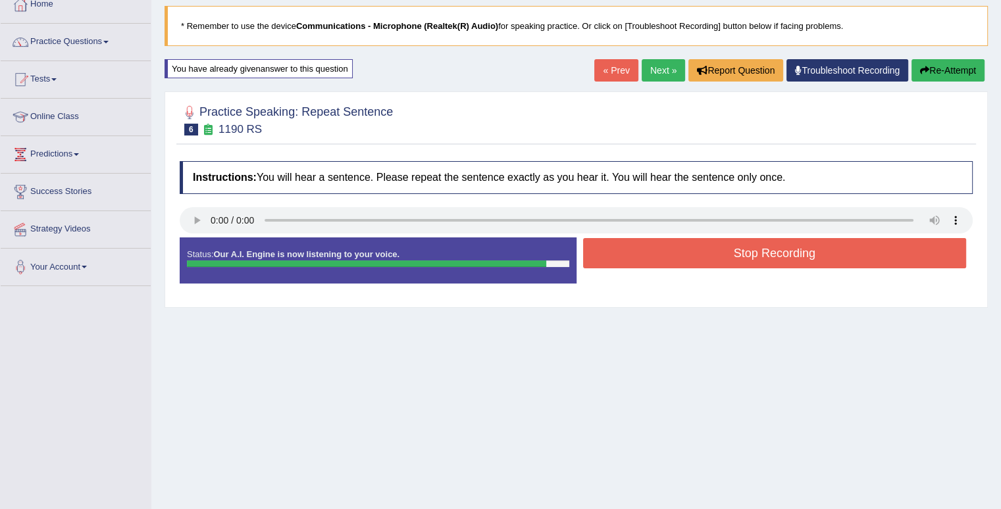
click at [723, 251] on button "Stop Recording" at bounding box center [775, 253] width 384 height 30
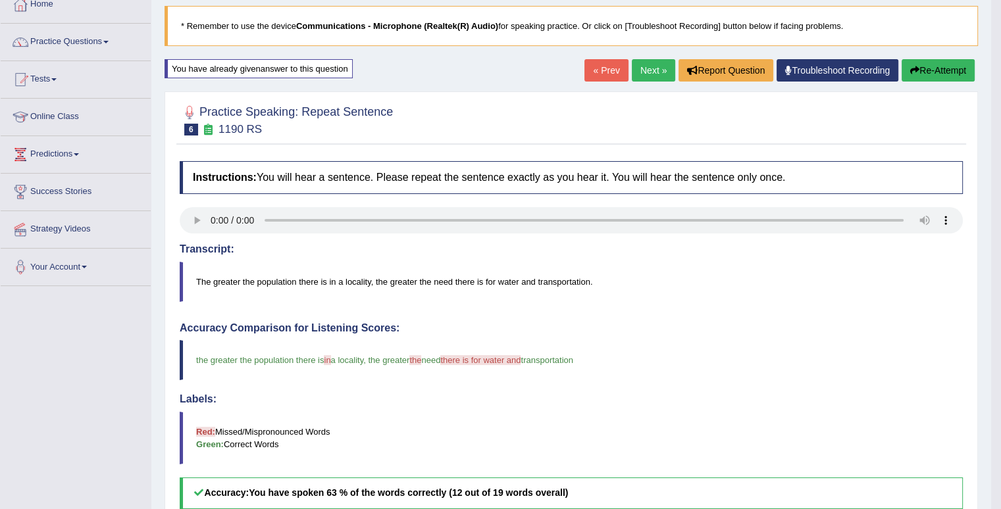
click at [942, 69] on button "Re-Attempt" at bounding box center [938, 70] width 73 height 22
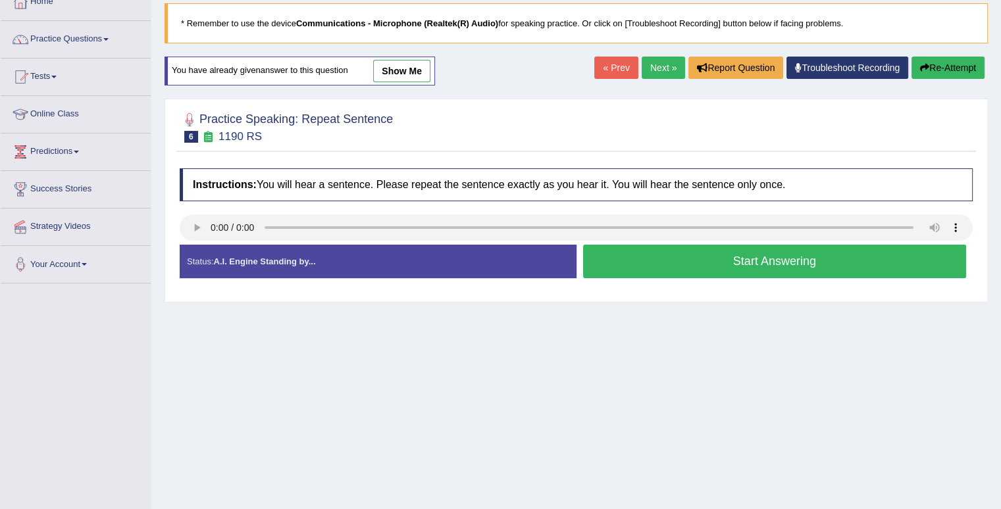
scroll to position [79, 0]
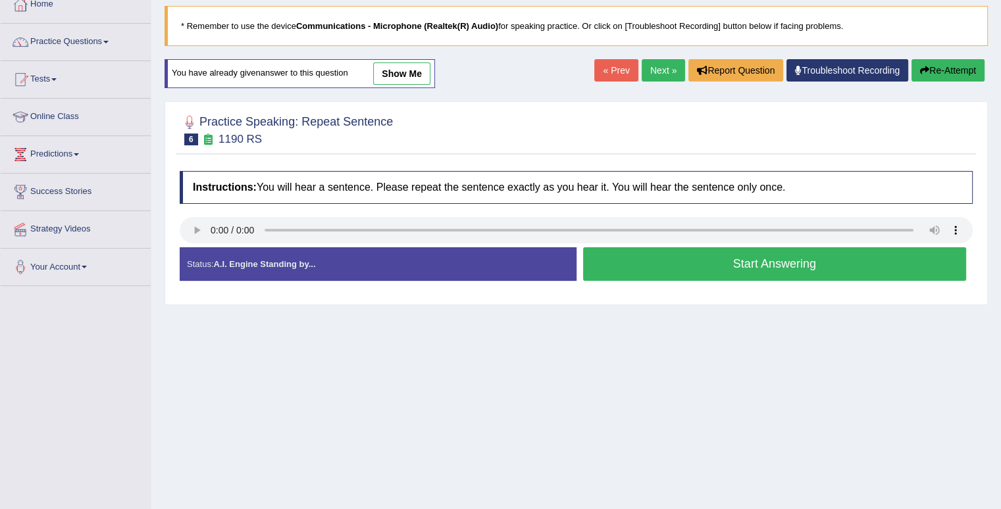
click at [699, 268] on button "Start Answering" at bounding box center [775, 264] width 384 height 34
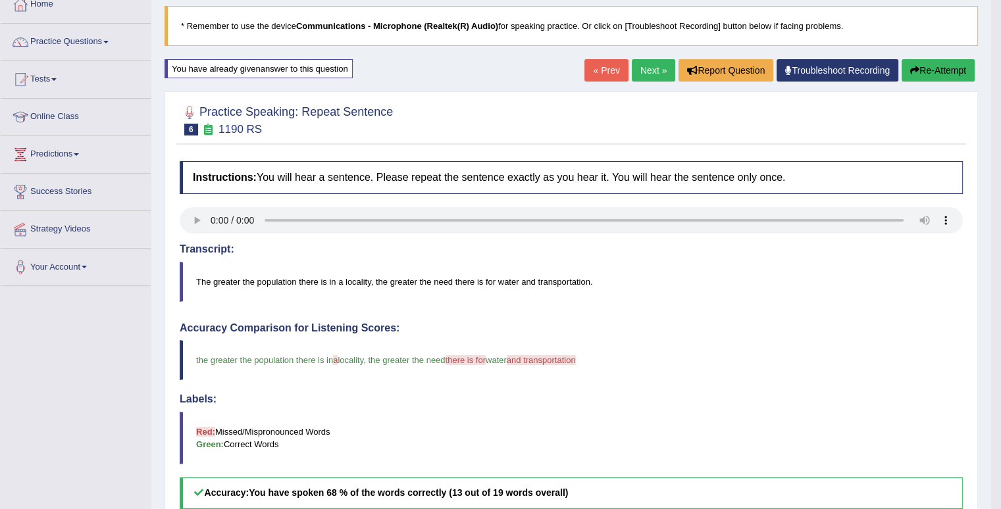
click at [927, 76] on button "Re-Attempt" at bounding box center [938, 70] width 73 height 22
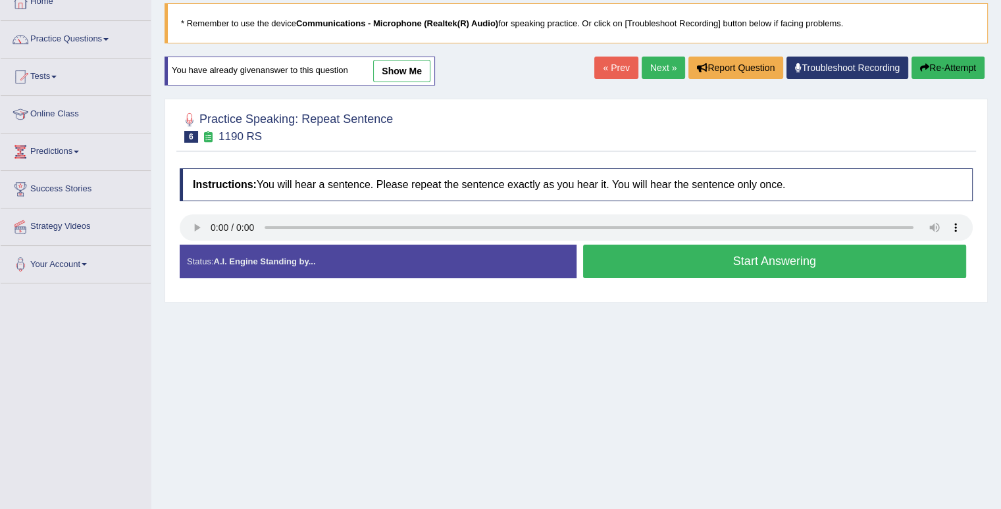
scroll to position [79, 0]
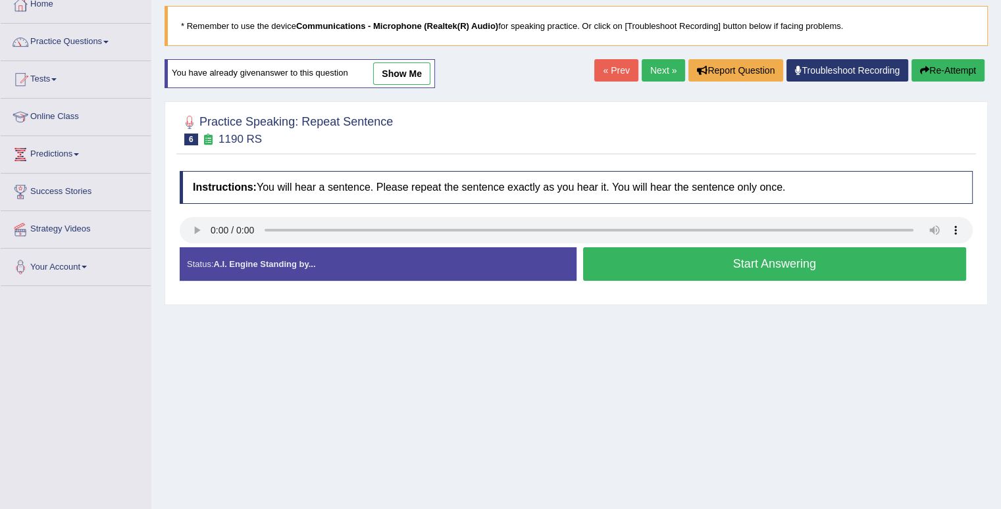
click at [877, 265] on button "Start Answering" at bounding box center [775, 264] width 384 height 34
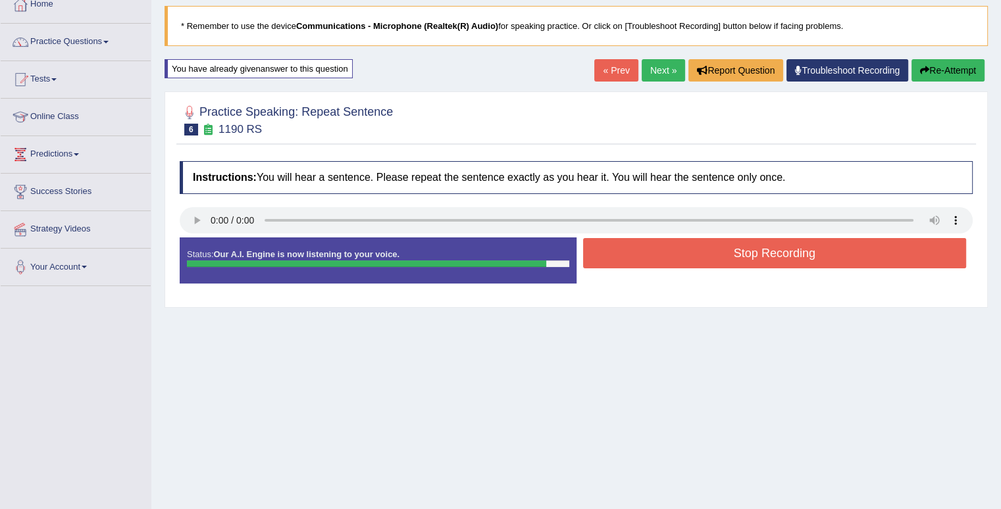
click at [877, 259] on button "Stop Recording" at bounding box center [775, 253] width 384 height 30
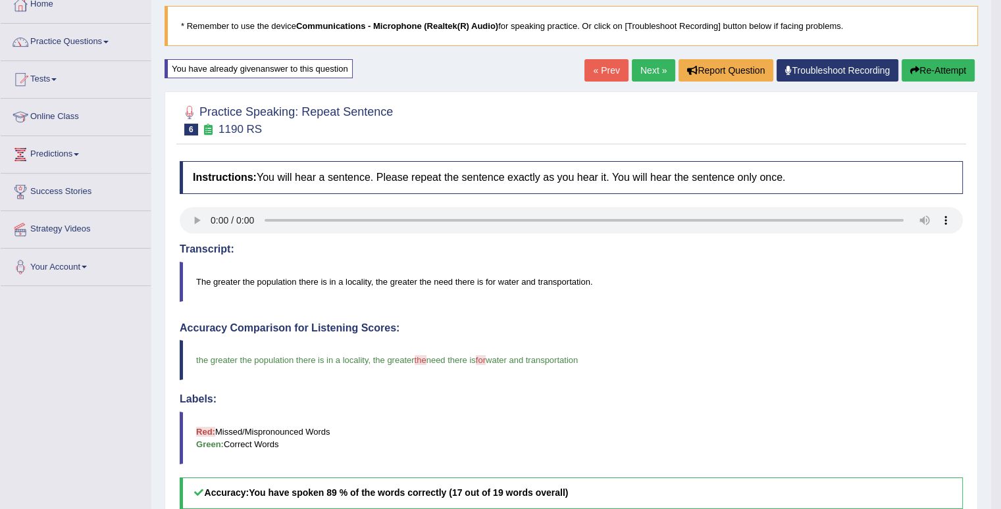
click at [654, 69] on link "Next »" at bounding box center [653, 70] width 43 height 22
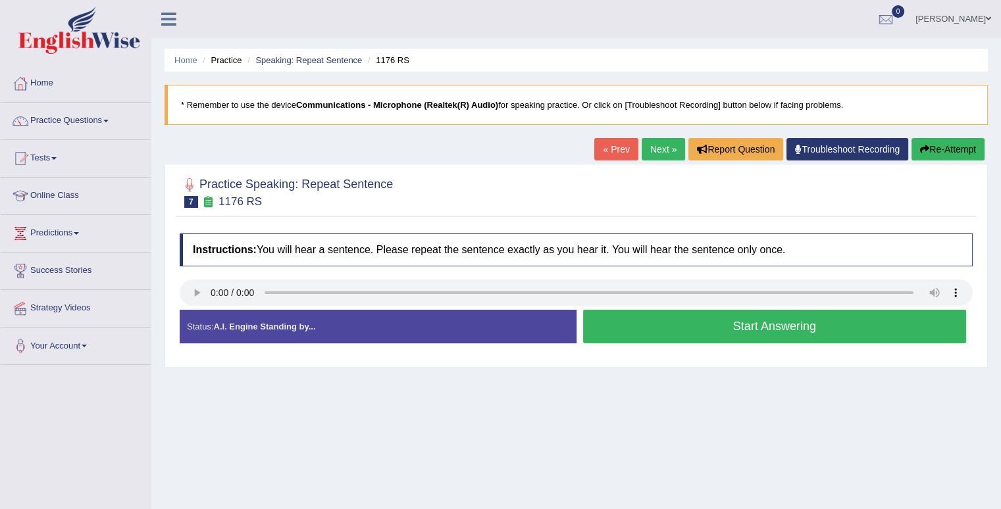
click at [703, 320] on button "Start Answering" at bounding box center [775, 327] width 384 height 34
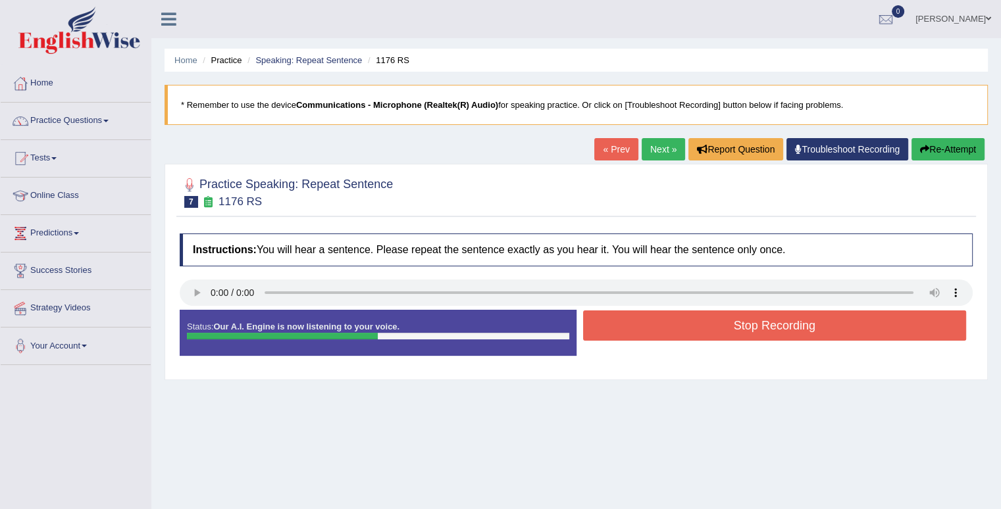
click at [703, 320] on button "Stop Recording" at bounding box center [775, 326] width 384 height 30
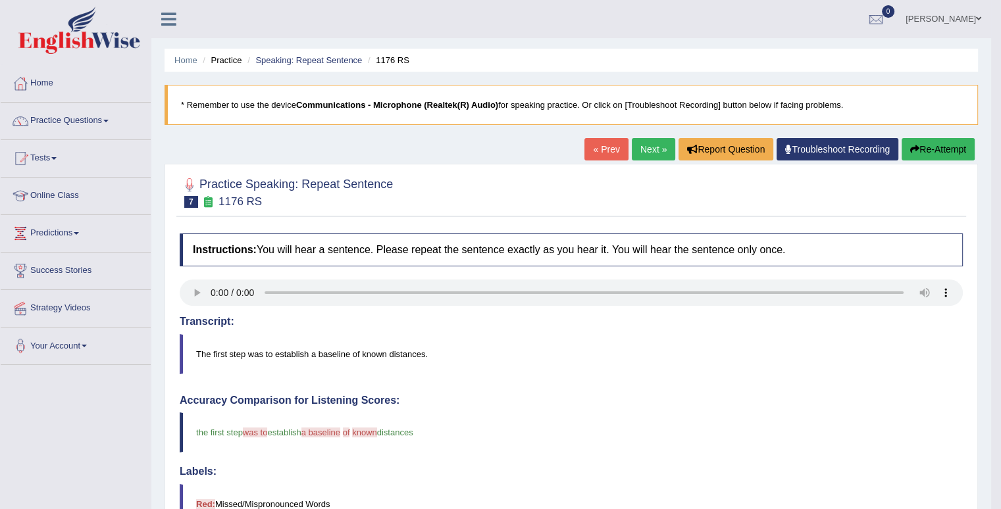
click at [950, 153] on button "Re-Attempt" at bounding box center [938, 149] width 73 height 22
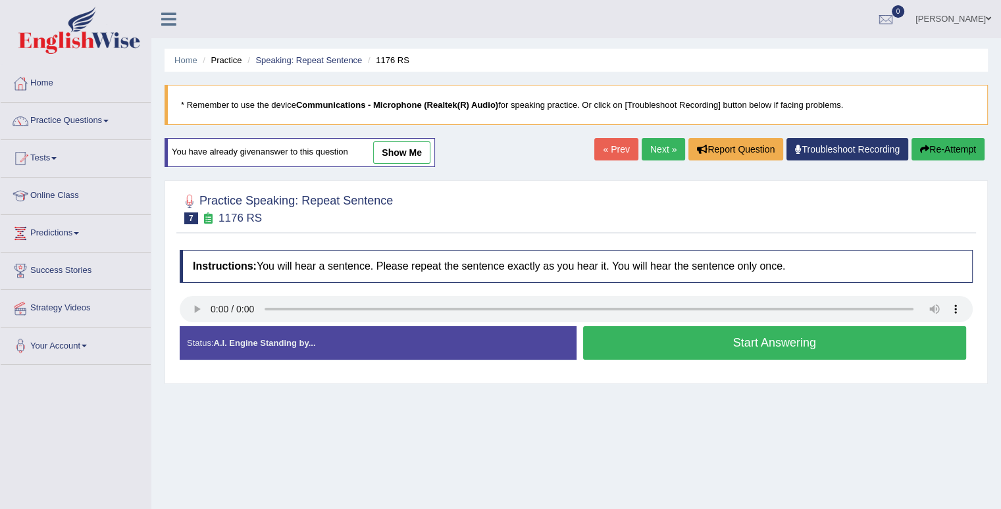
click at [197, 311] on div "Home Practice Speaking: Repeat Sentence 1176 RS * Remember to use the device Co…" at bounding box center [576, 329] width 850 height 658
click at [655, 344] on button "Start Answering" at bounding box center [775, 343] width 384 height 34
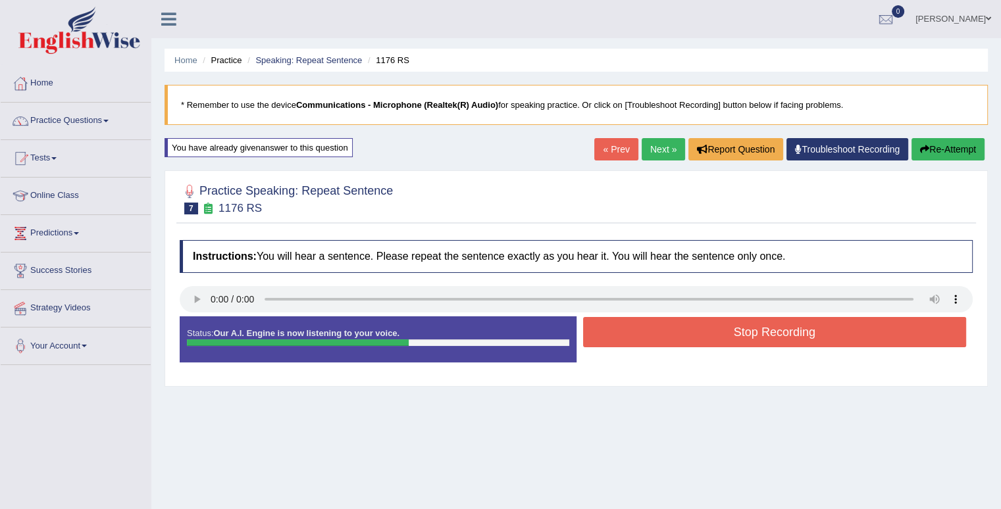
click at [685, 326] on button "Stop Recording" at bounding box center [775, 332] width 384 height 30
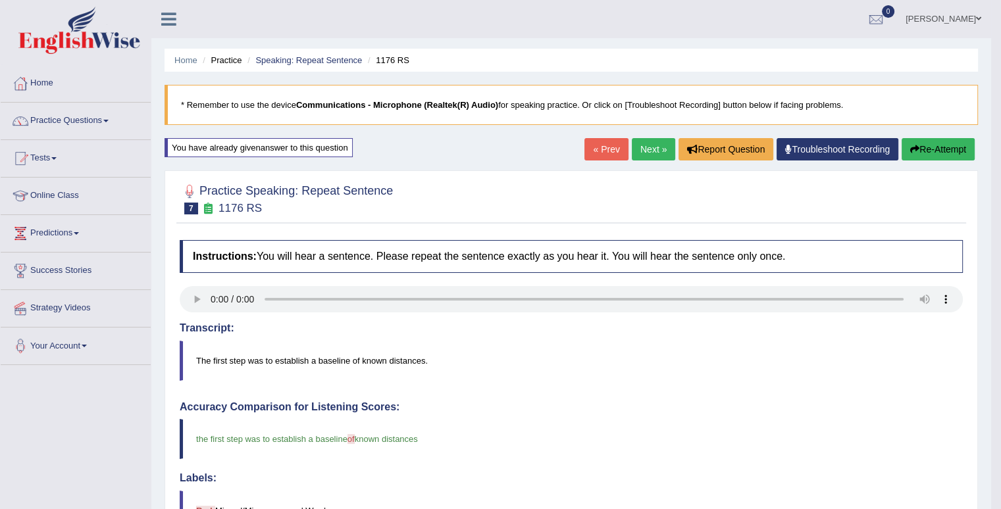
click at [928, 152] on button "Re-Attempt" at bounding box center [938, 149] width 73 height 22
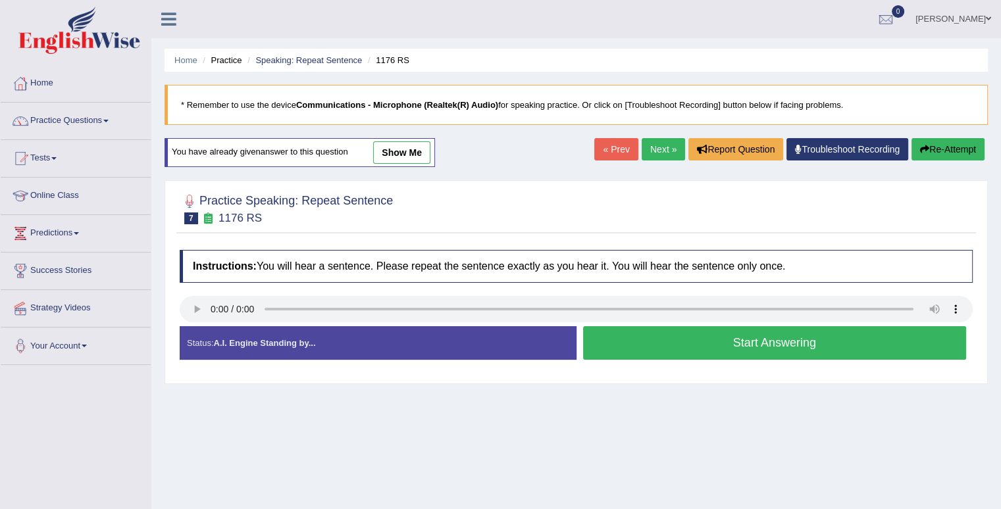
click at [711, 351] on button "Start Answering" at bounding box center [775, 343] width 384 height 34
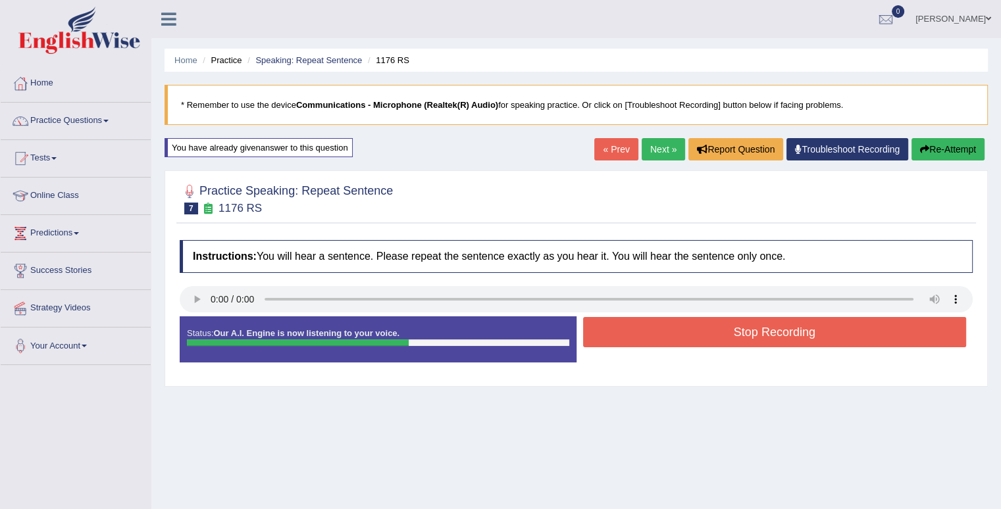
click at [725, 331] on button "Stop Recording" at bounding box center [775, 332] width 384 height 30
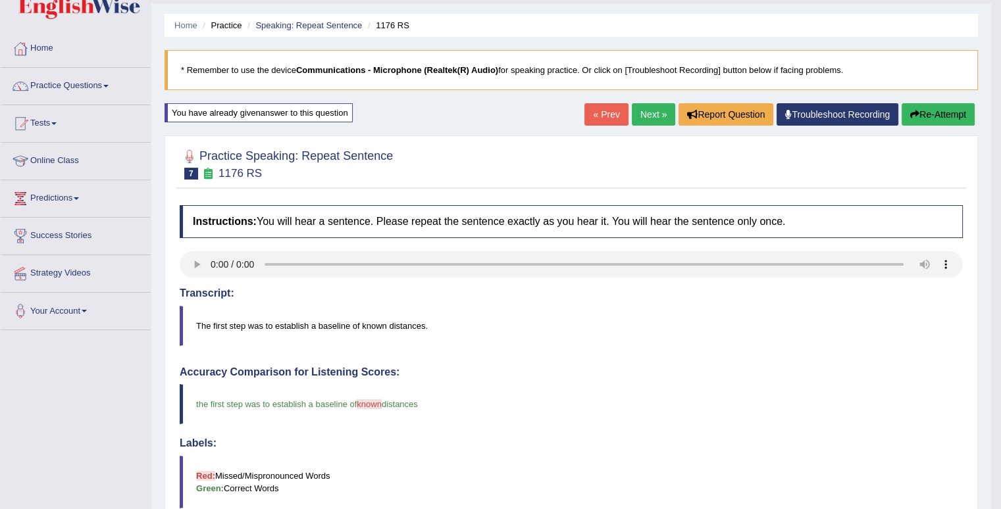
scroll to position [26, 0]
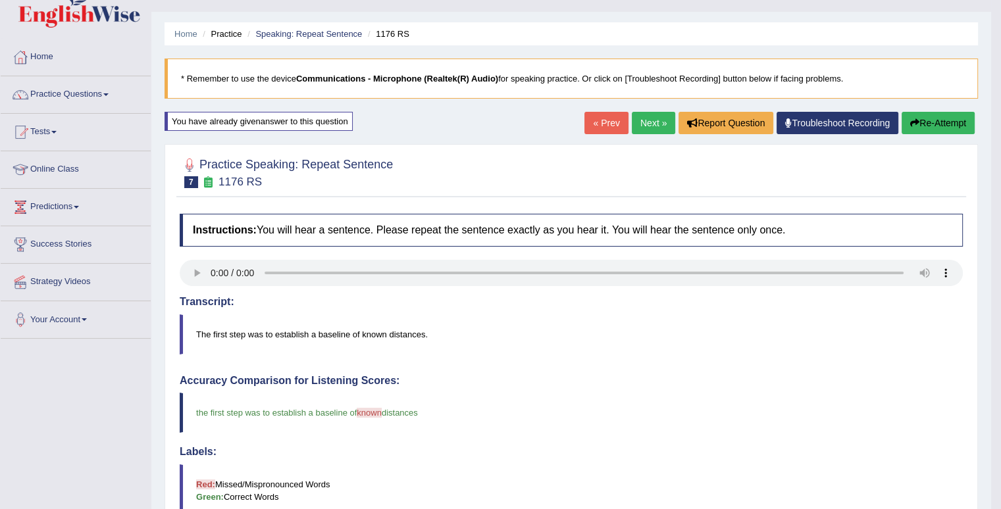
click at [936, 127] on button "Re-Attempt" at bounding box center [938, 123] width 73 height 22
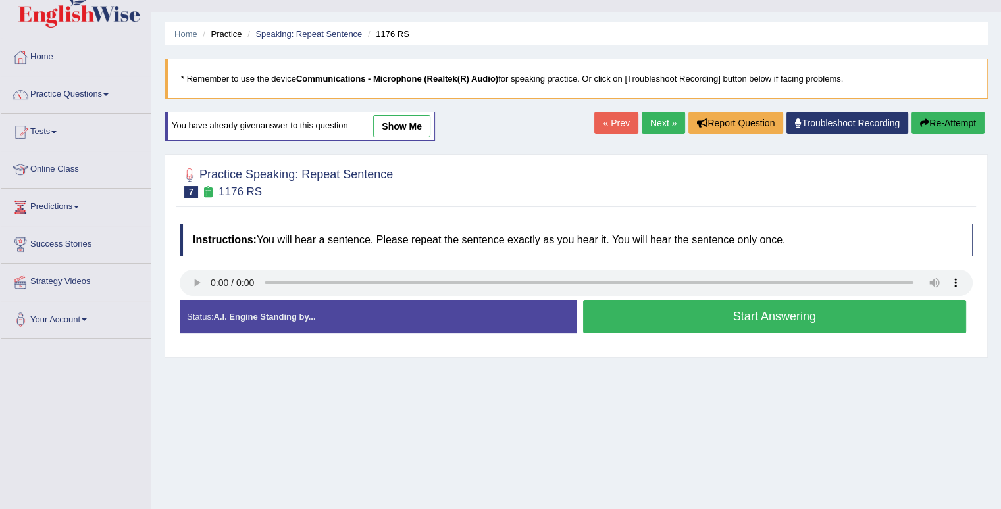
click at [732, 310] on button "Start Answering" at bounding box center [775, 317] width 384 height 34
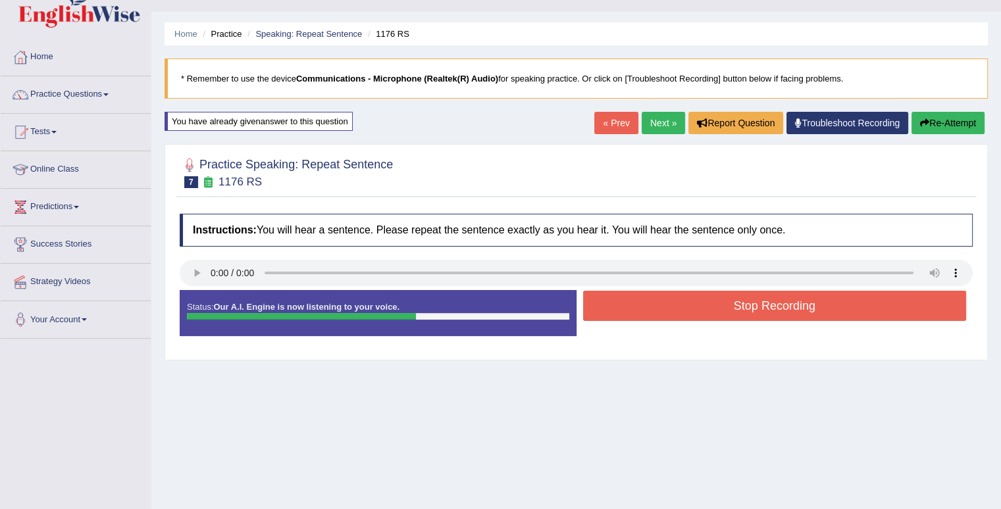
click at [732, 310] on button "Stop Recording" at bounding box center [775, 306] width 384 height 30
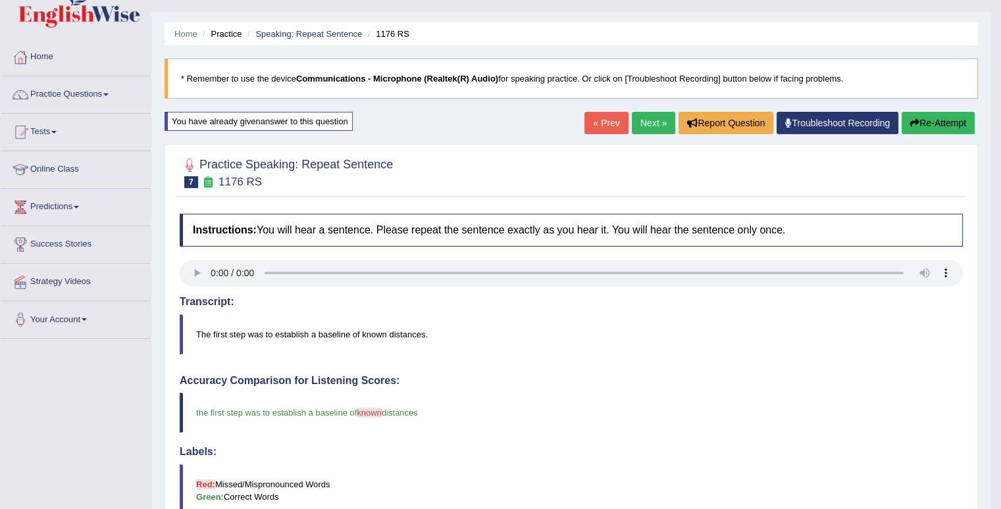
click at [940, 116] on button "Re-Attempt" at bounding box center [938, 123] width 73 height 22
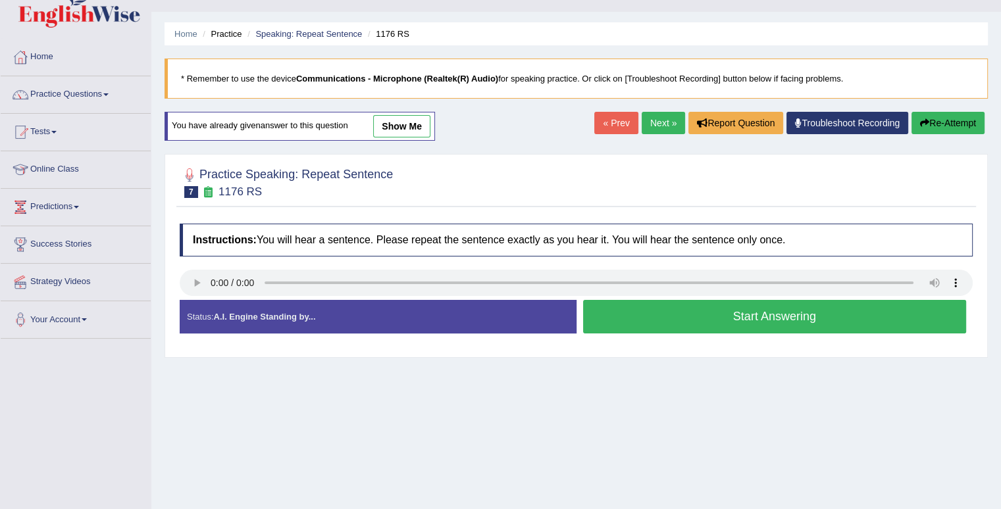
click at [728, 320] on button "Start Answering" at bounding box center [775, 317] width 384 height 34
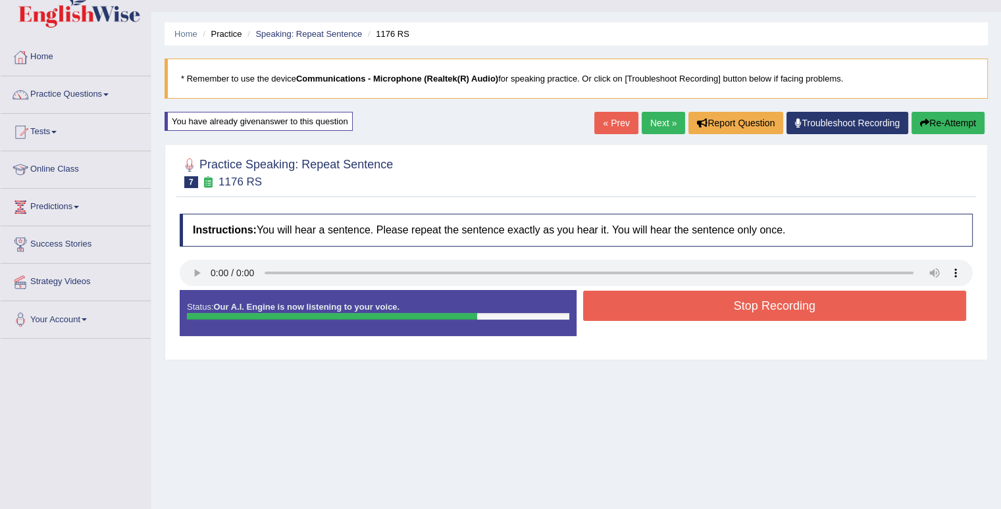
click at [728, 320] on div "Stop Recording" at bounding box center [774, 308] width 397 height 34
click at [732, 309] on button "Stop Recording" at bounding box center [775, 306] width 384 height 30
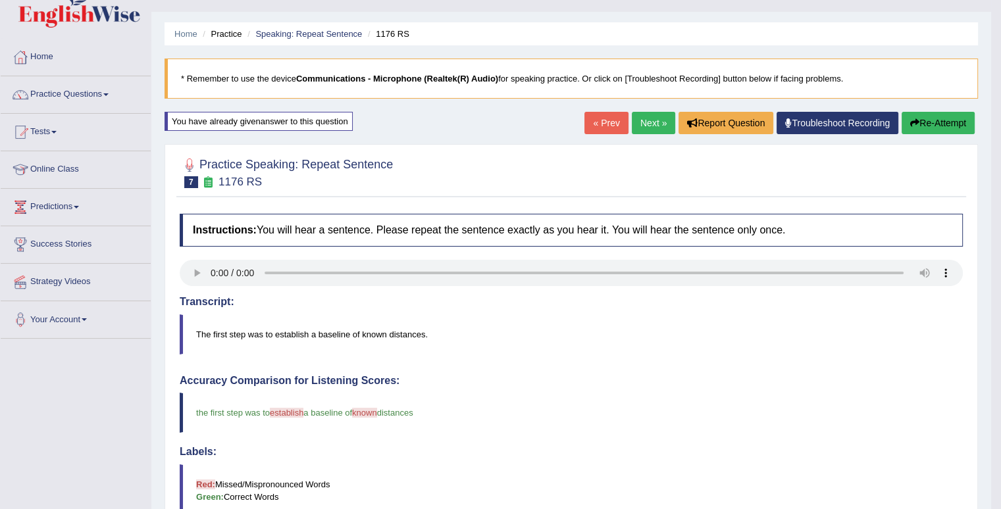
click at [940, 116] on button "Re-Attempt" at bounding box center [938, 123] width 73 height 22
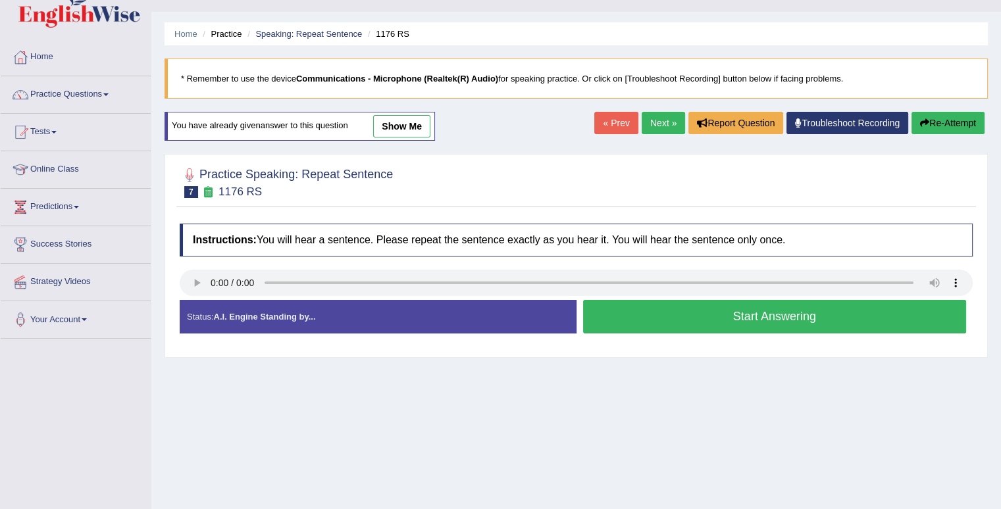
click at [771, 312] on button "Start Answering" at bounding box center [775, 317] width 384 height 34
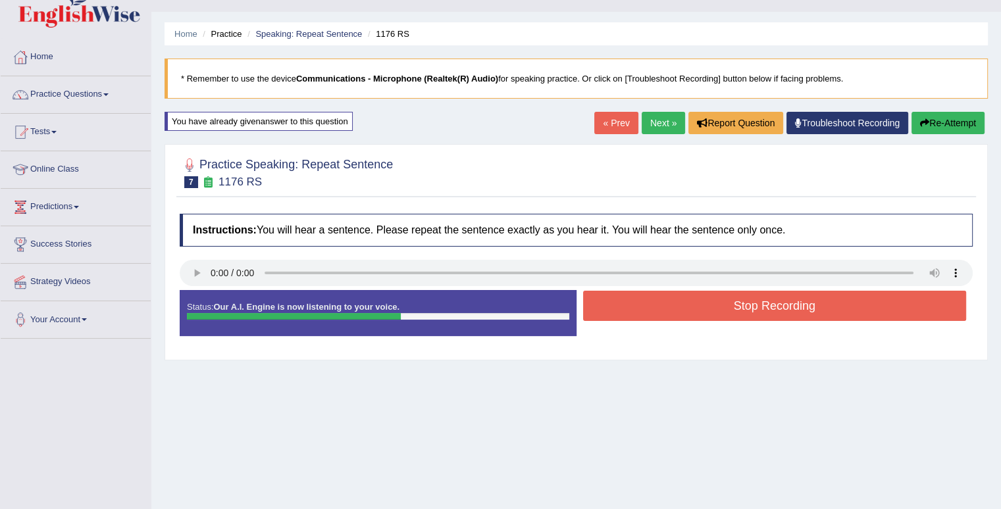
click at [771, 312] on button "Stop Recording" at bounding box center [775, 306] width 384 height 30
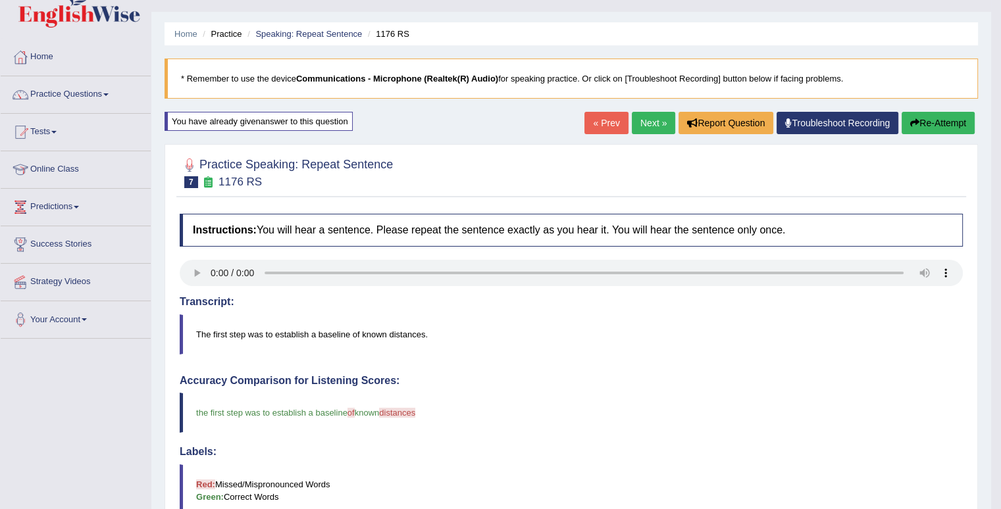
click at [655, 122] on link "Next »" at bounding box center [653, 123] width 43 height 22
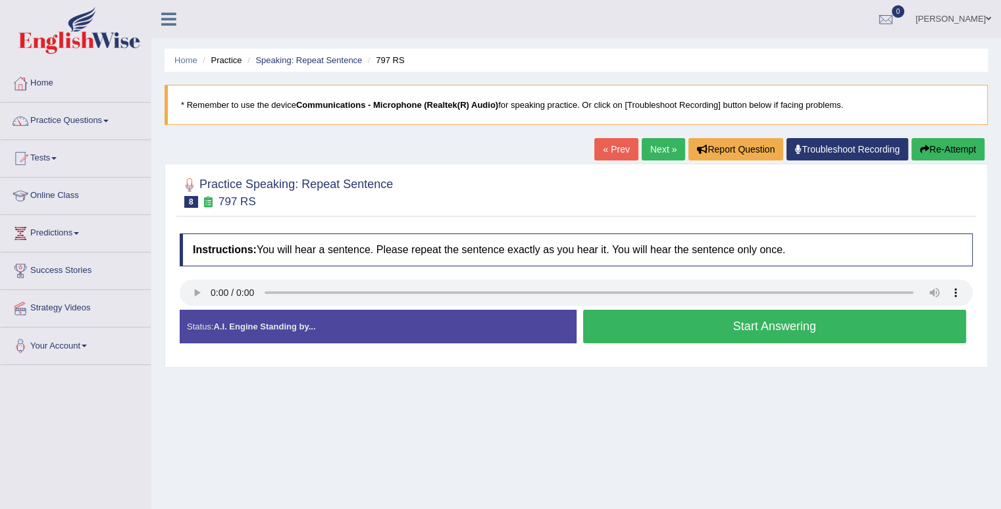
click at [695, 328] on button "Start Answering" at bounding box center [775, 327] width 384 height 34
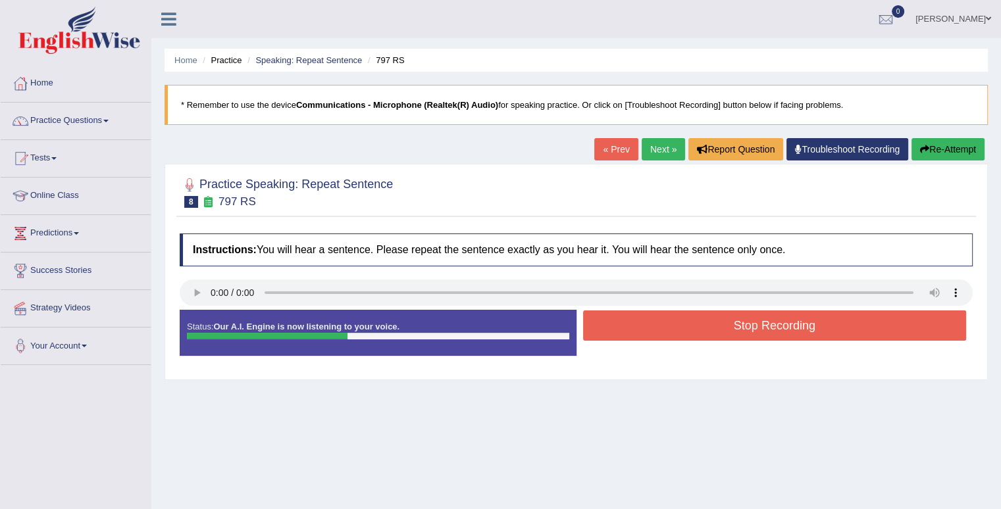
click at [695, 328] on button "Stop Recording" at bounding box center [775, 326] width 384 height 30
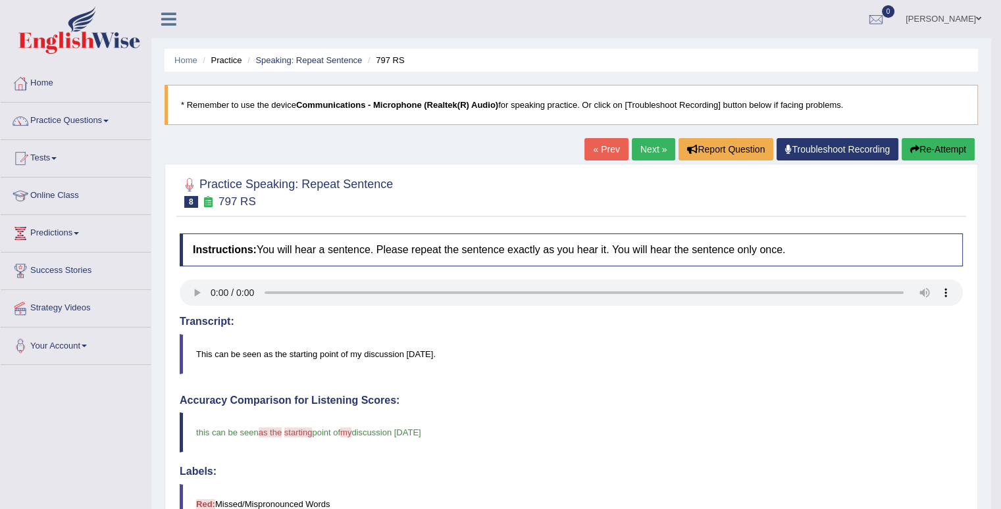
click at [949, 147] on button "Re-Attempt" at bounding box center [938, 149] width 73 height 22
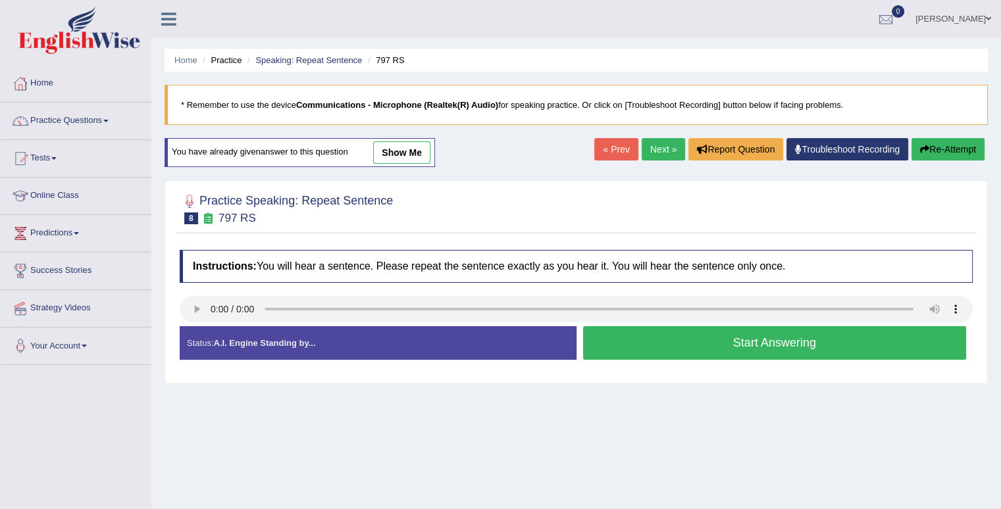
click at [668, 347] on button "Start Answering" at bounding box center [775, 343] width 384 height 34
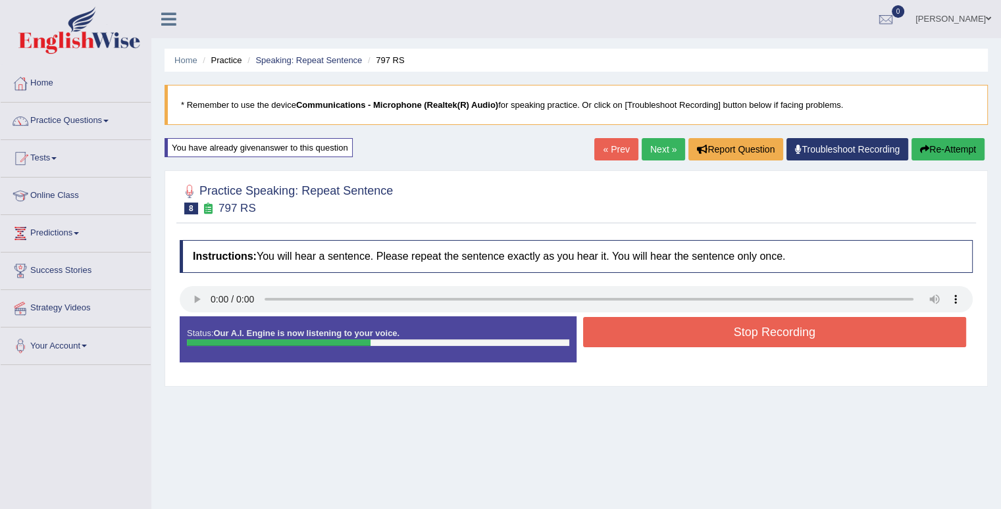
click at [674, 345] on button "Stop Recording" at bounding box center [775, 332] width 384 height 30
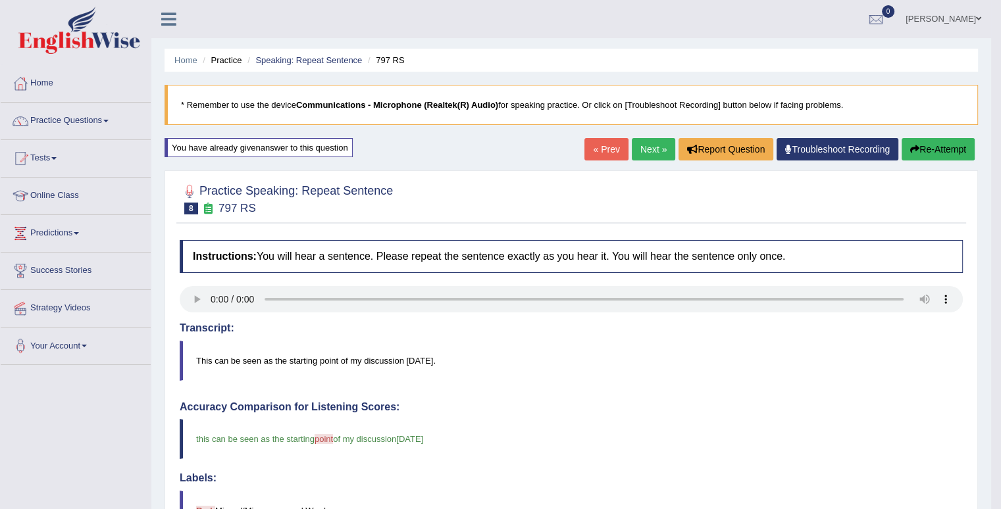
click at [942, 144] on button "Re-Attempt" at bounding box center [938, 149] width 73 height 22
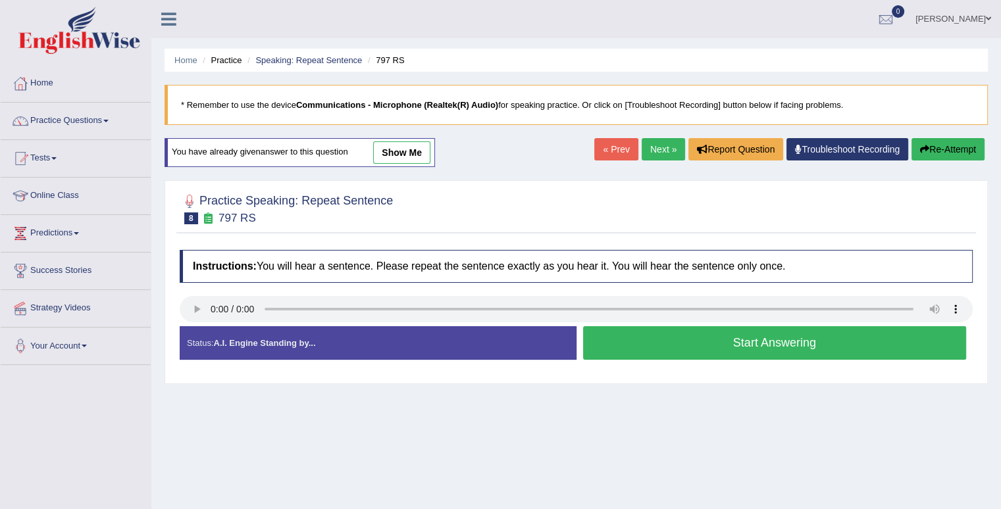
click at [778, 343] on button "Start Answering" at bounding box center [775, 343] width 384 height 34
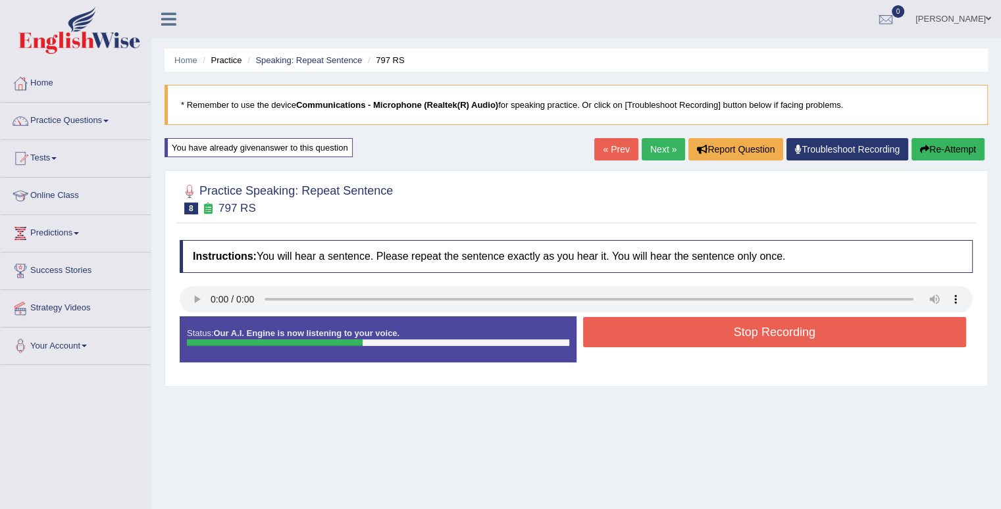
click at [778, 343] on button "Stop Recording" at bounding box center [775, 332] width 384 height 30
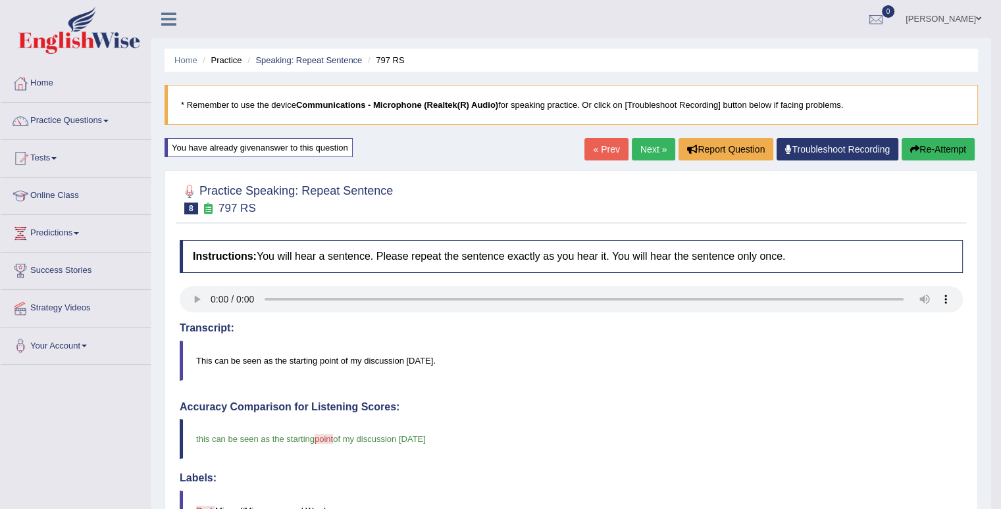
click at [947, 147] on button "Re-Attempt" at bounding box center [938, 149] width 73 height 22
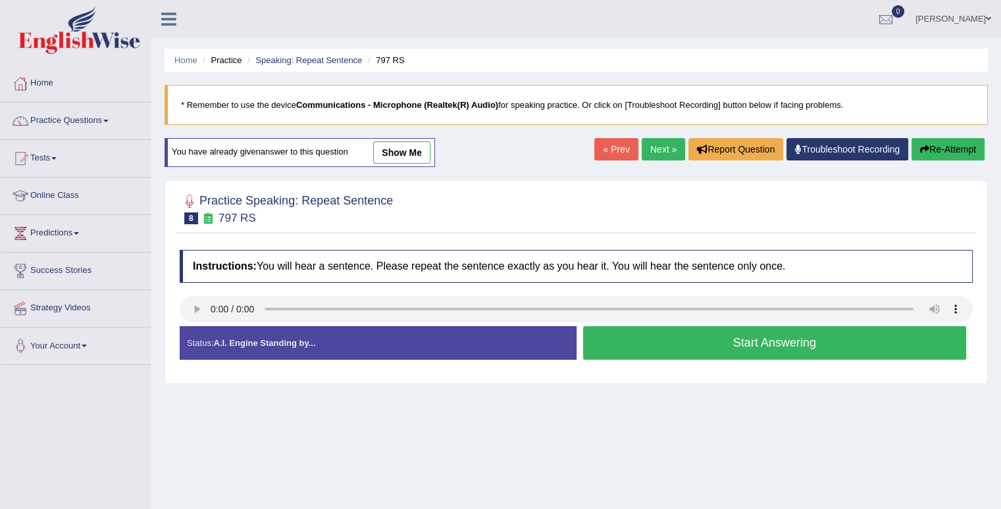
click at [856, 334] on button "Start Answering" at bounding box center [775, 343] width 384 height 34
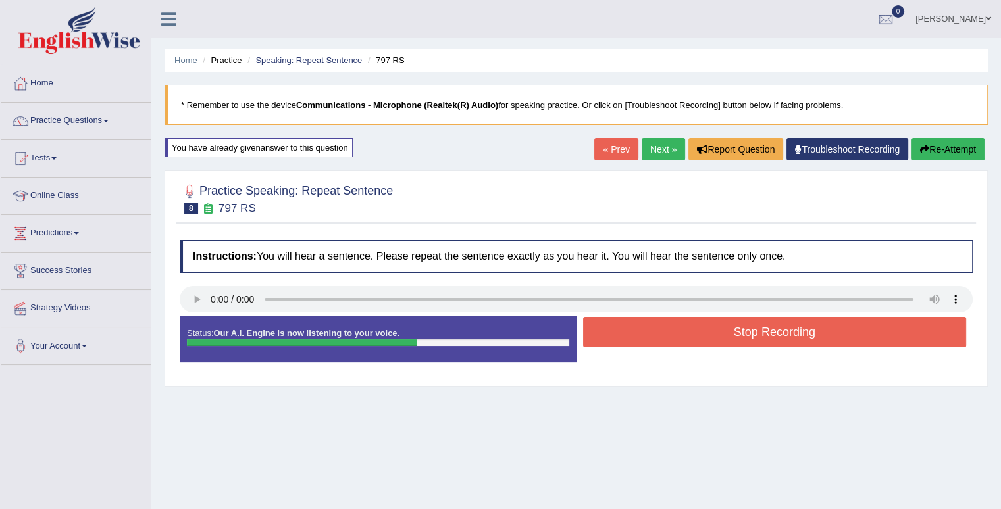
click at [856, 334] on button "Stop Recording" at bounding box center [775, 332] width 384 height 30
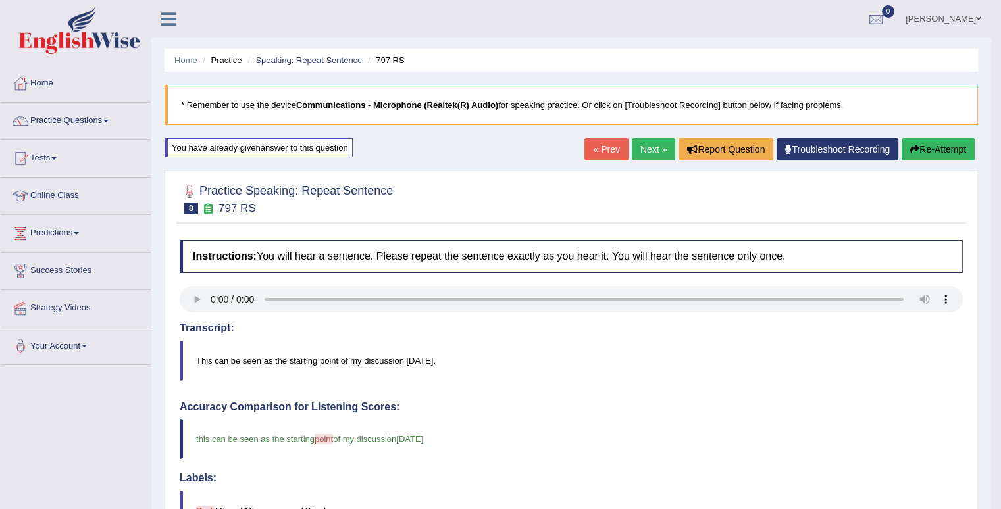
click at [650, 151] on link "Next »" at bounding box center [653, 149] width 43 height 22
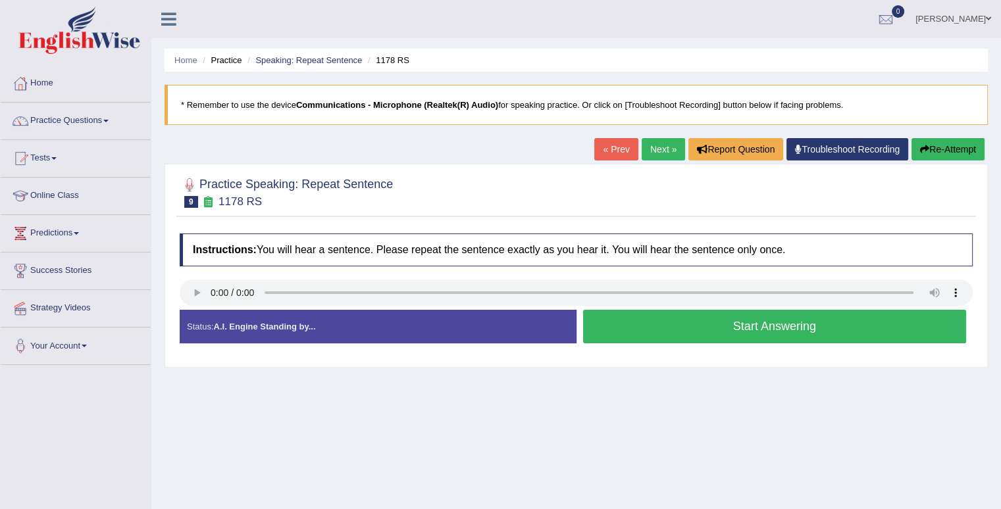
click at [709, 330] on button "Start Answering" at bounding box center [775, 327] width 384 height 34
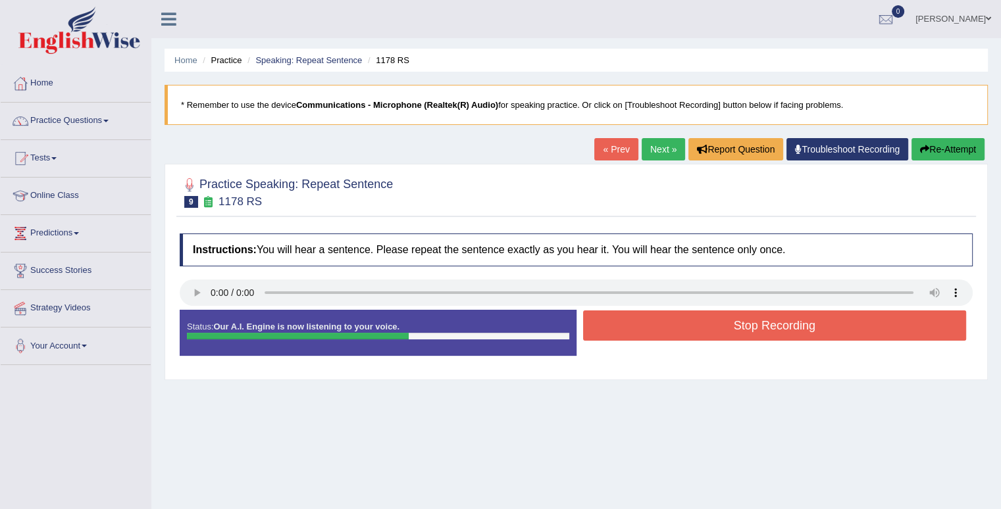
click at [709, 330] on button "Stop Recording" at bounding box center [775, 326] width 384 height 30
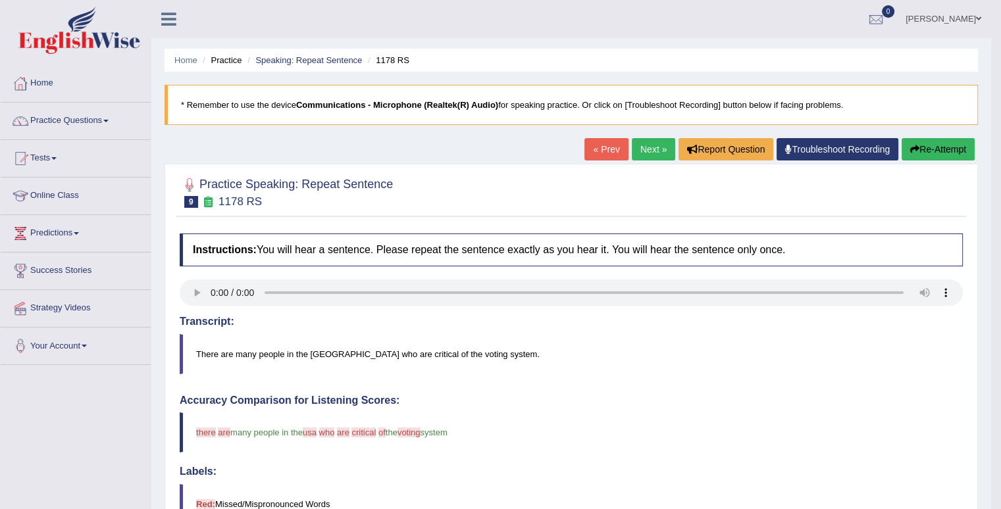
click at [950, 146] on button "Re-Attempt" at bounding box center [938, 149] width 73 height 22
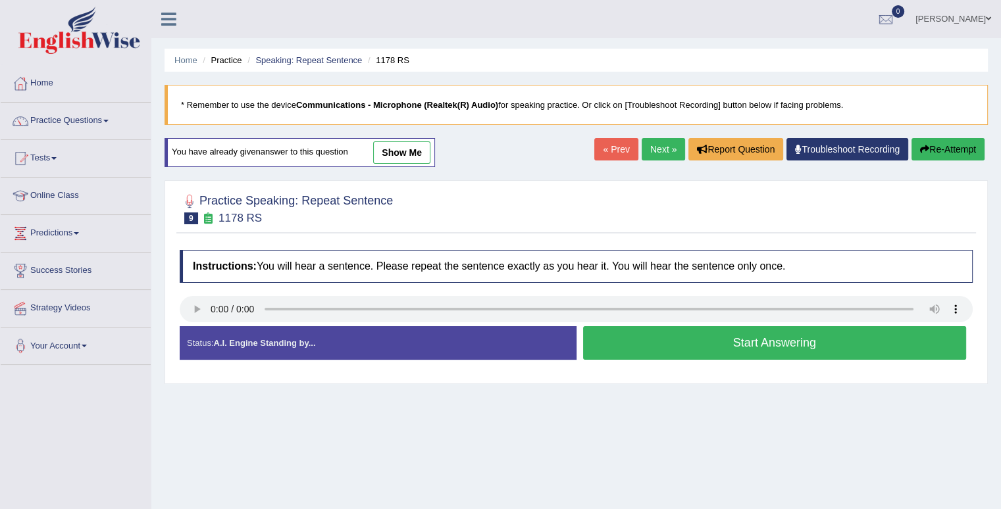
click at [734, 346] on button "Start Answering" at bounding box center [775, 343] width 384 height 34
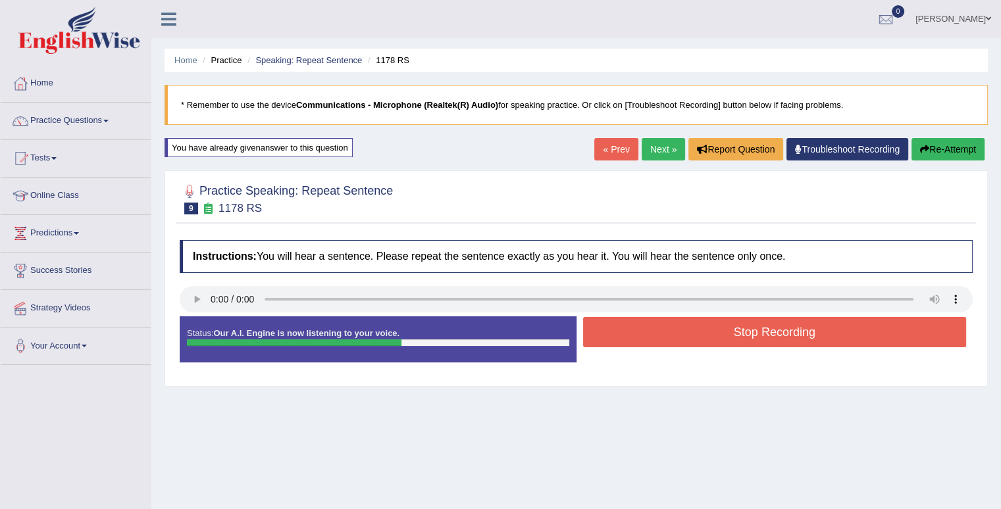
click at [734, 338] on button "Stop Recording" at bounding box center [775, 332] width 384 height 30
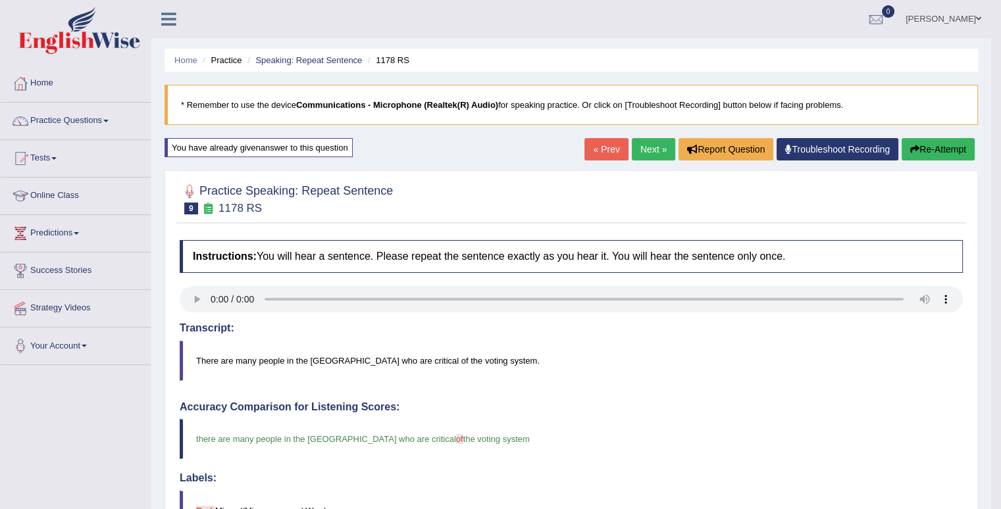
click at [653, 148] on link "Next »" at bounding box center [653, 149] width 43 height 22
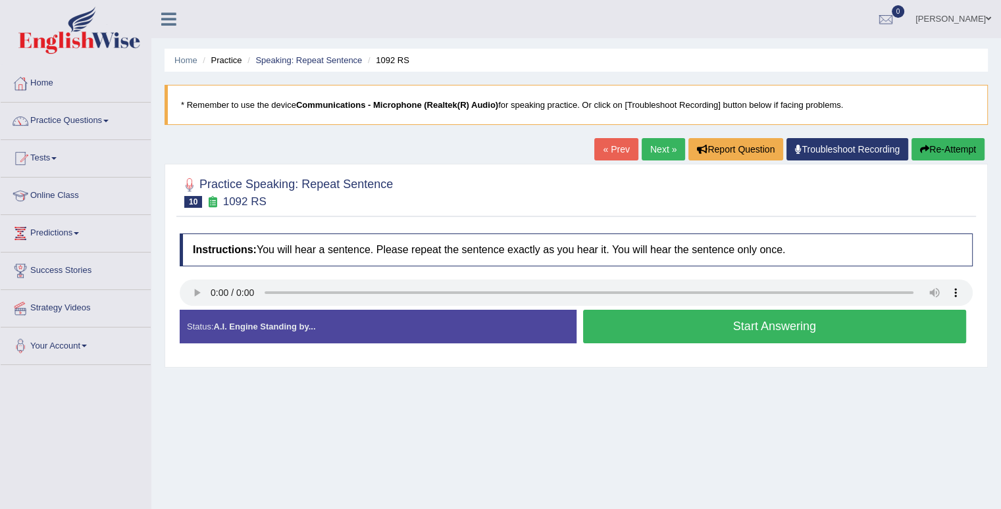
click at [696, 317] on button "Start Answering" at bounding box center [775, 327] width 384 height 34
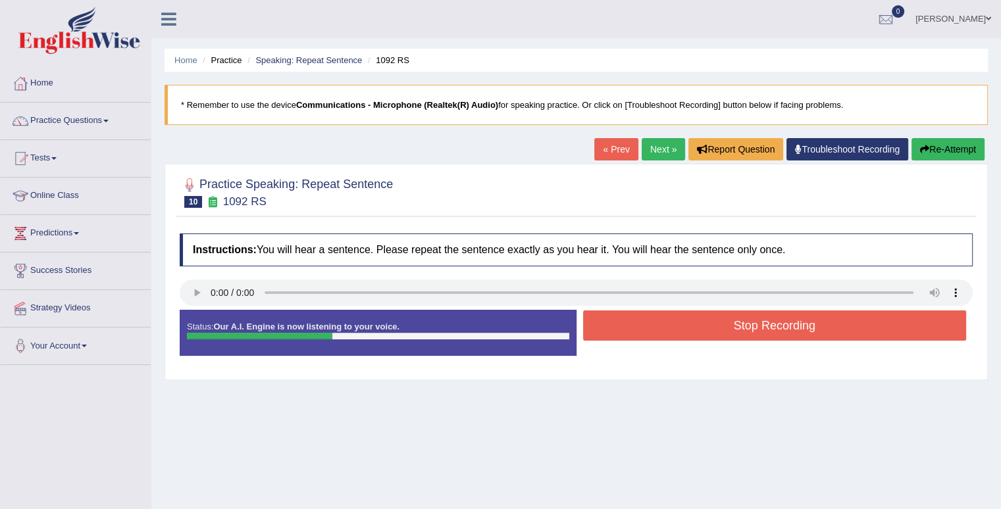
click at [696, 317] on button "Stop Recording" at bounding box center [775, 326] width 384 height 30
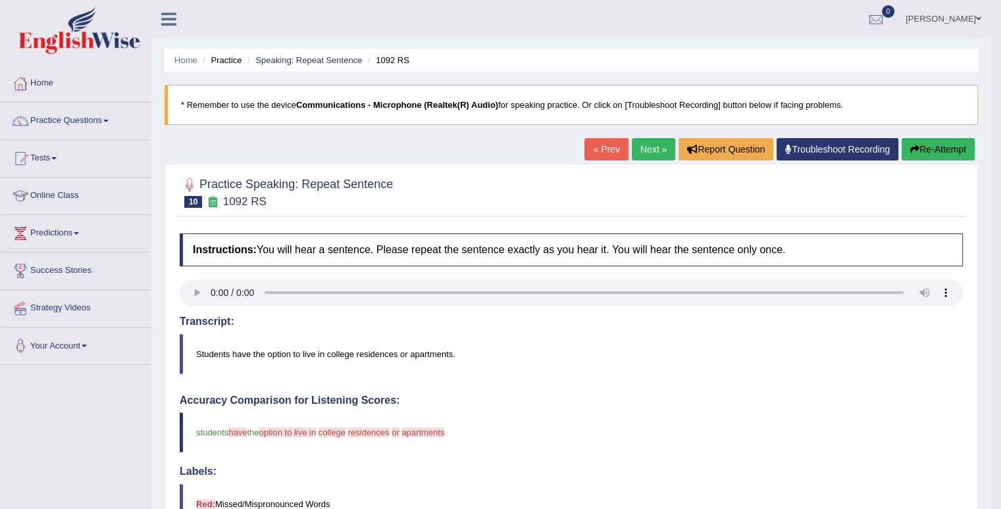
click at [926, 147] on button "Re-Attempt" at bounding box center [938, 149] width 73 height 22
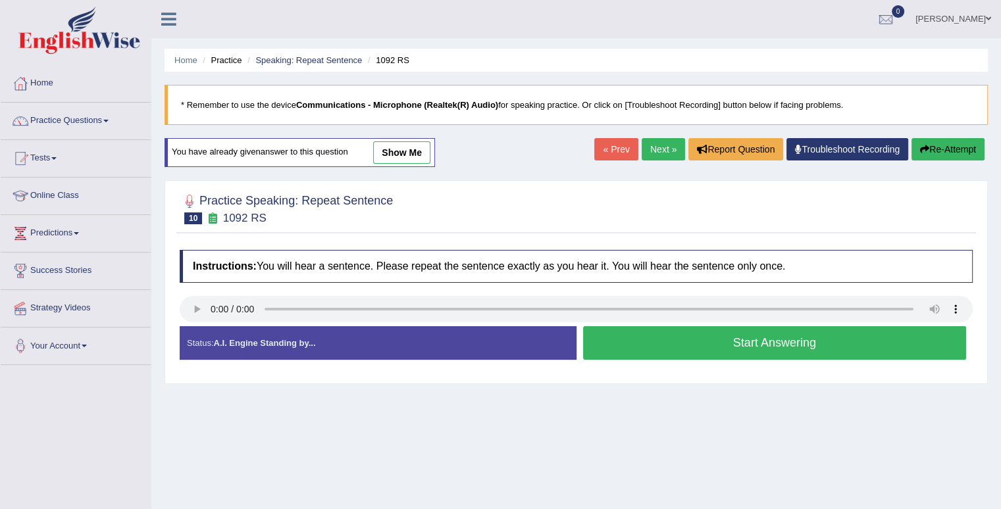
click at [804, 351] on button "Start Answering" at bounding box center [775, 343] width 384 height 34
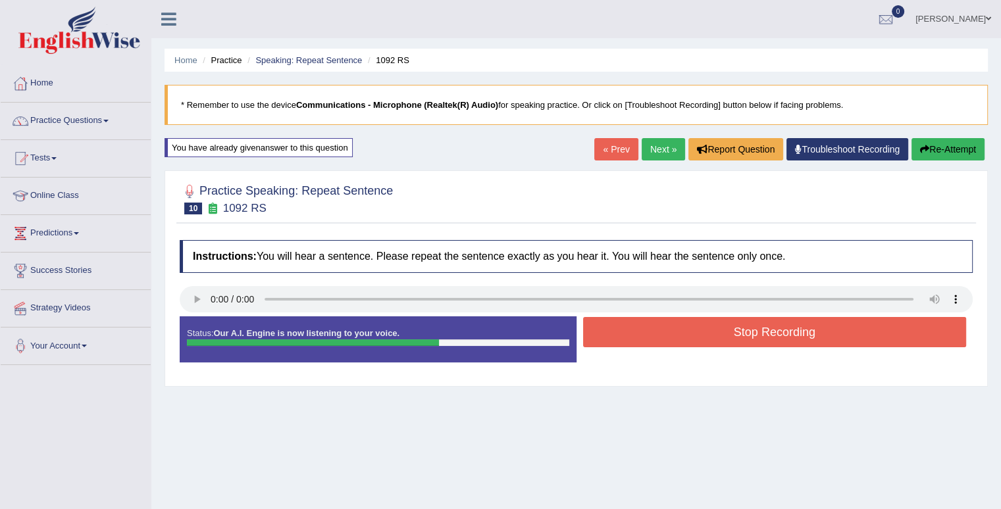
click at [804, 342] on button "Stop Recording" at bounding box center [775, 332] width 384 height 30
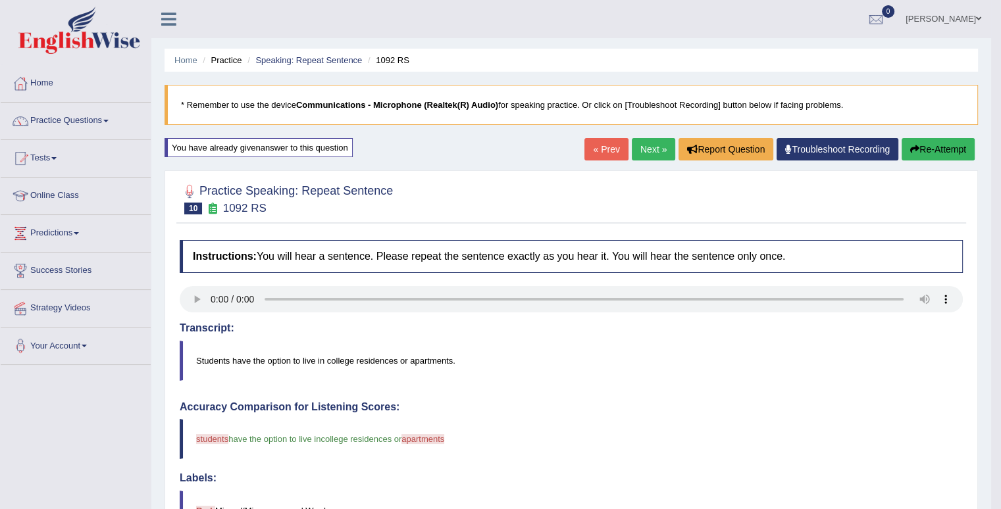
click at [932, 145] on button "Re-Attempt" at bounding box center [938, 149] width 73 height 22
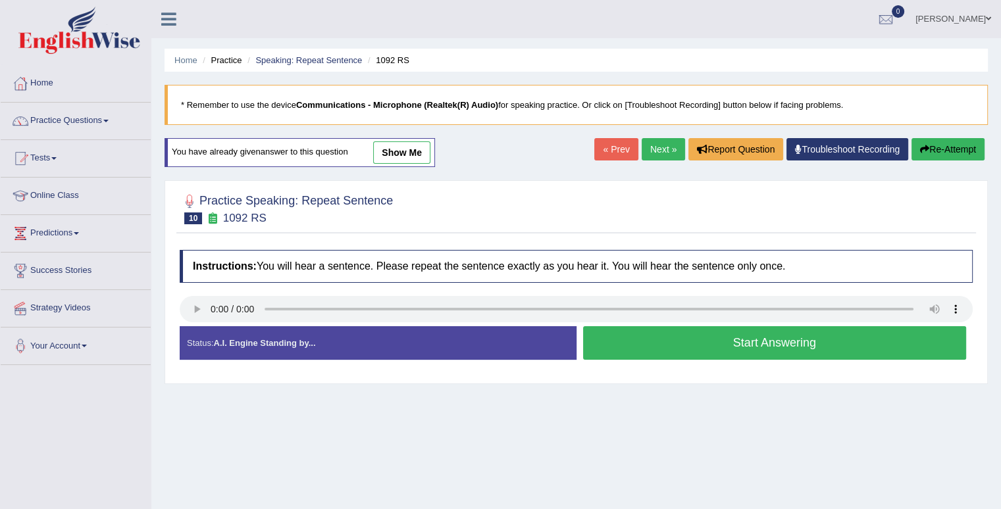
click at [733, 339] on button "Start Answering" at bounding box center [775, 343] width 384 height 34
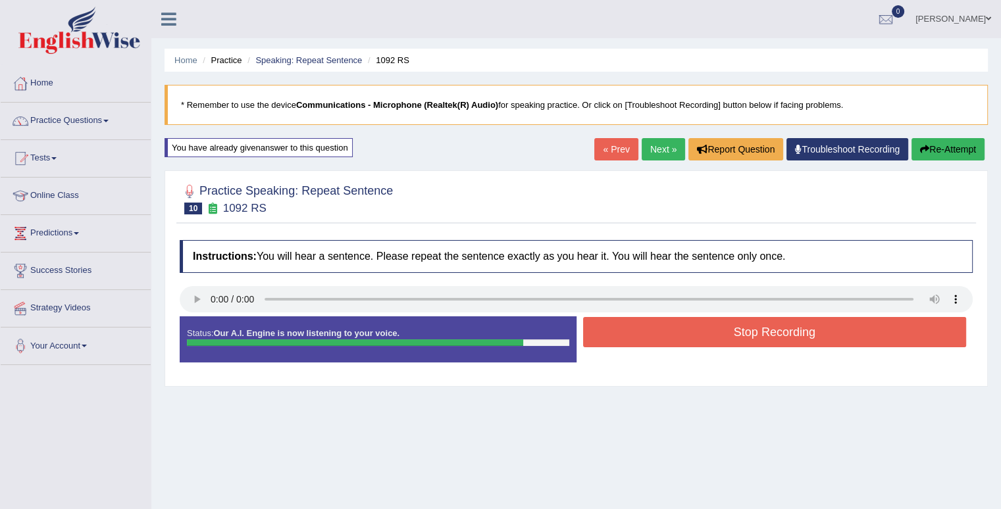
click at [733, 339] on button "Stop Recording" at bounding box center [775, 332] width 384 height 30
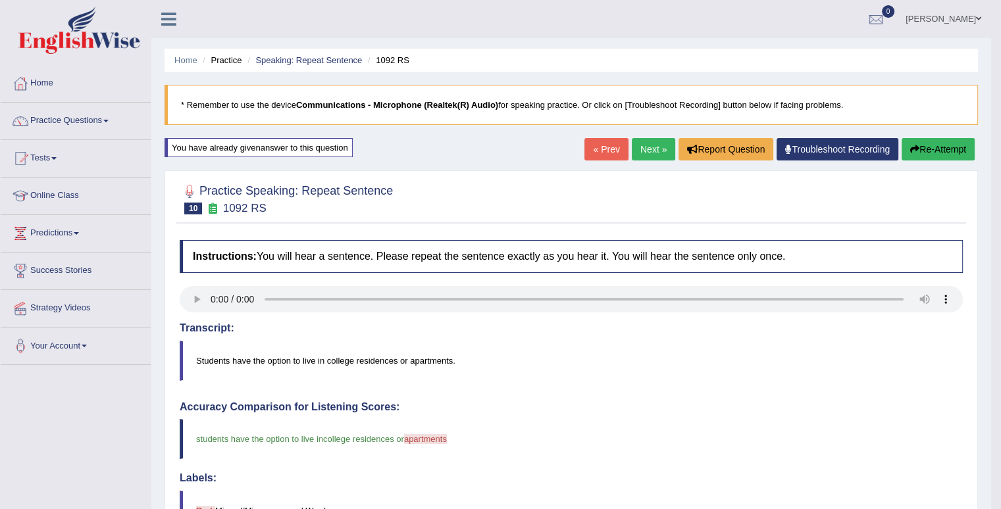
click at [933, 151] on button "Re-Attempt" at bounding box center [938, 149] width 73 height 22
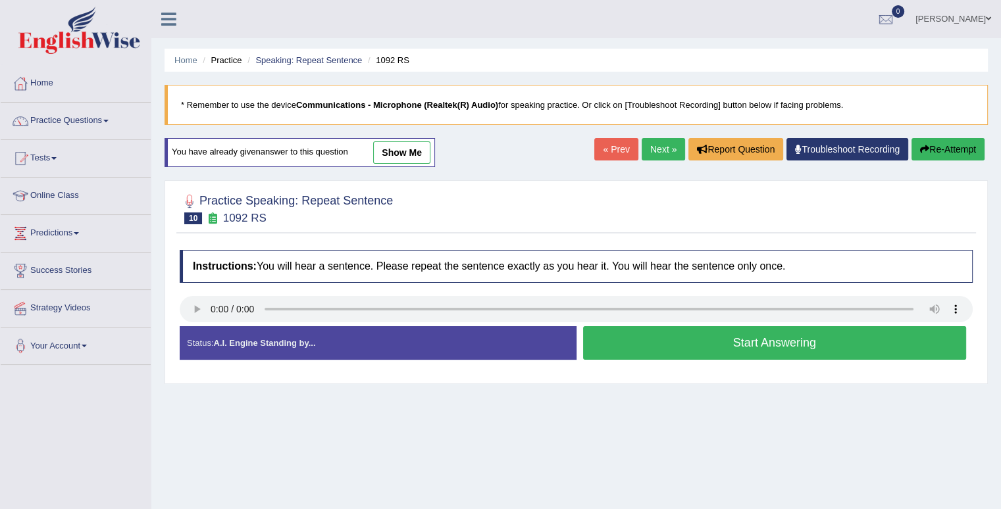
click at [747, 340] on button "Start Answering" at bounding box center [775, 343] width 384 height 34
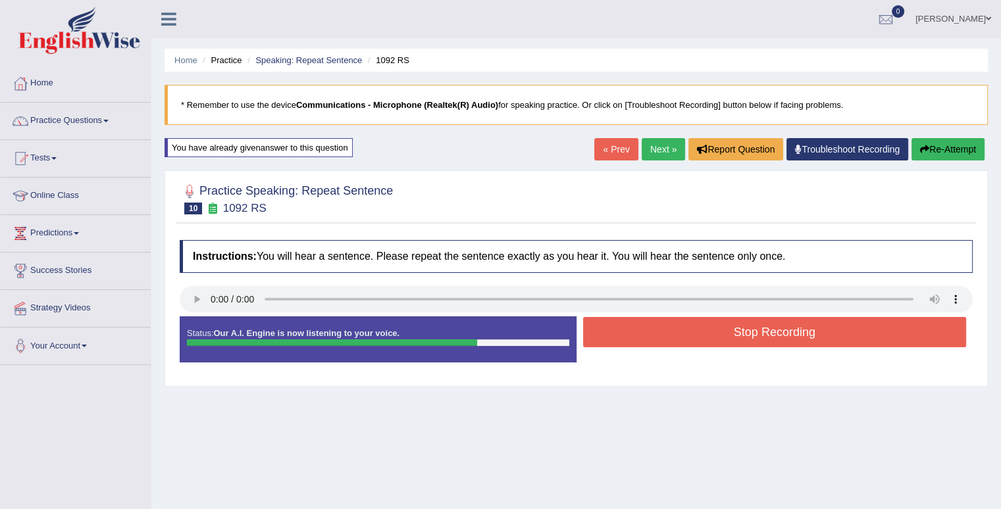
click at [747, 340] on button "Stop Recording" at bounding box center [775, 332] width 384 height 30
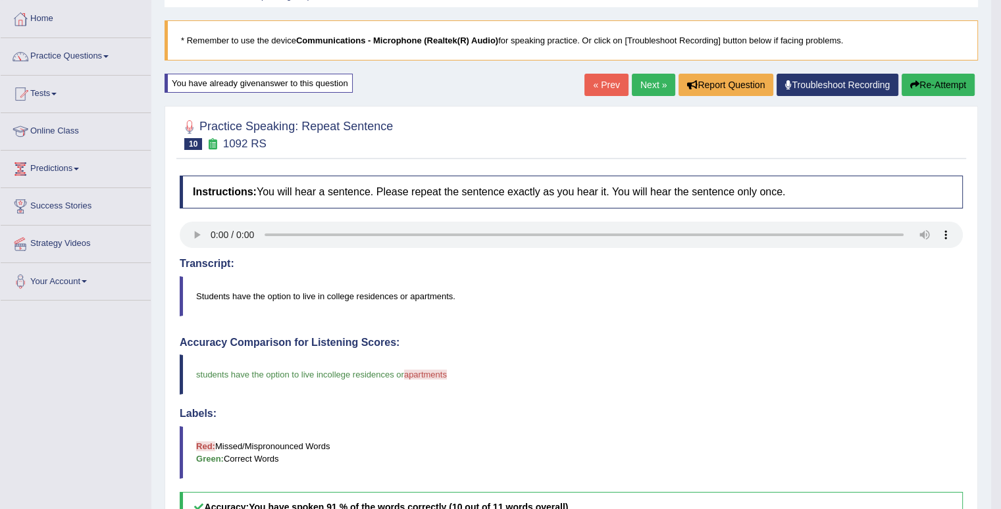
scroll to position [53, 0]
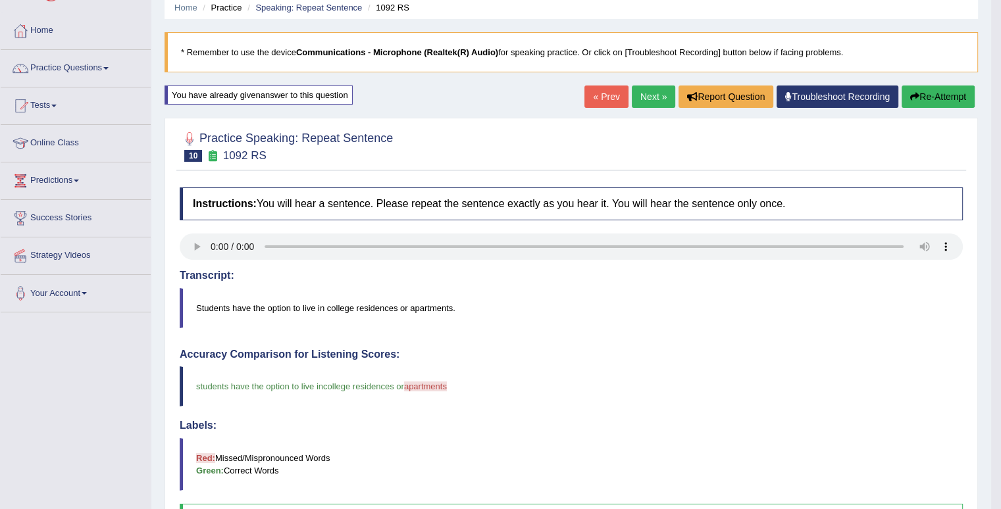
click at [939, 93] on button "Re-Attempt" at bounding box center [938, 97] width 73 height 22
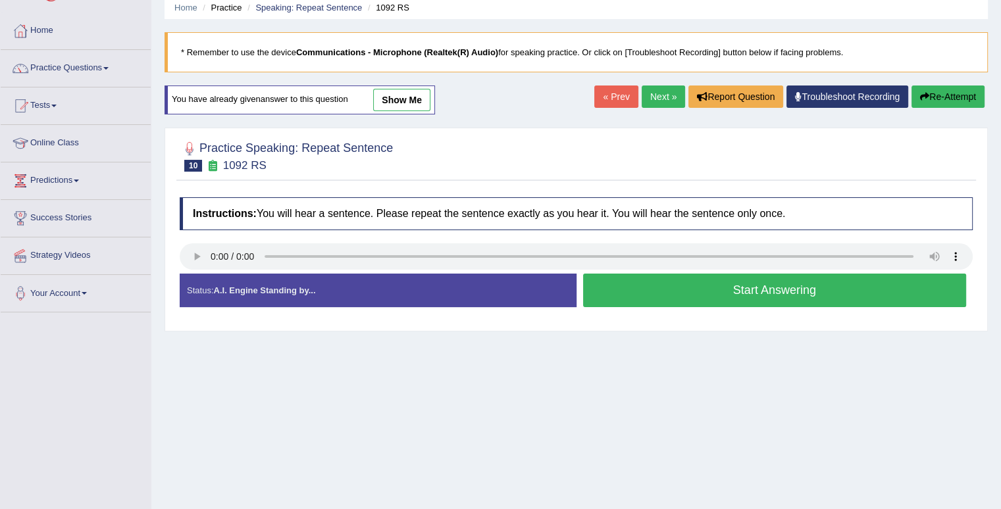
click at [778, 286] on button "Start Answering" at bounding box center [775, 291] width 384 height 34
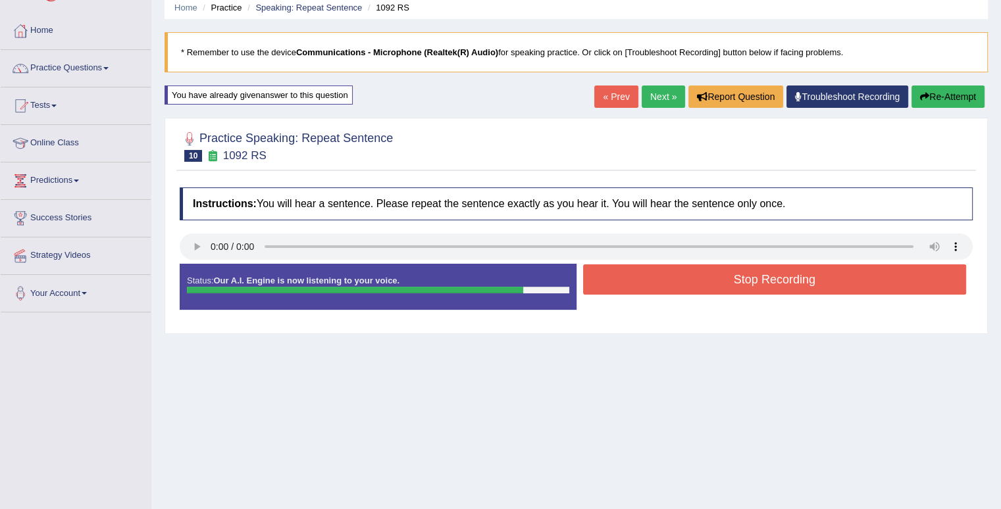
click at [778, 286] on button "Stop Recording" at bounding box center [775, 280] width 384 height 30
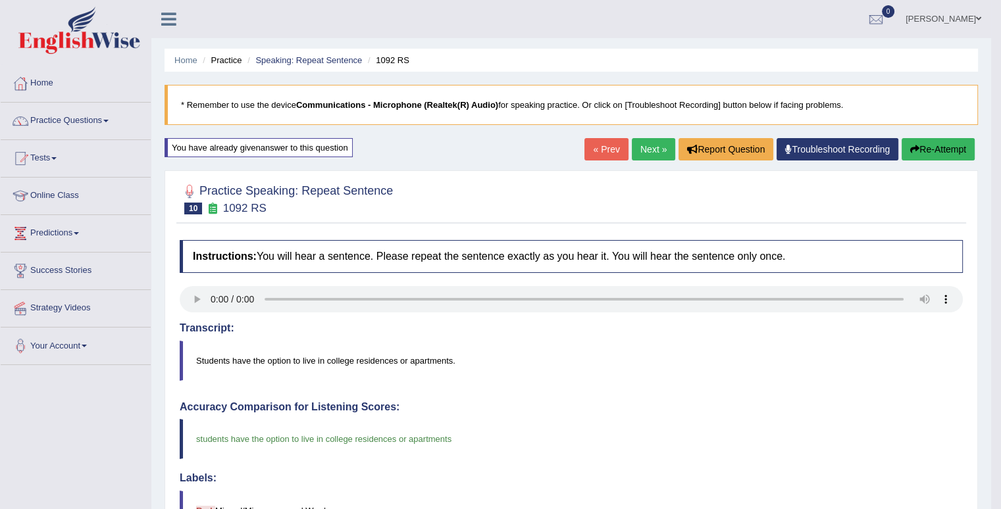
click at [660, 151] on link "Next »" at bounding box center [653, 149] width 43 height 22
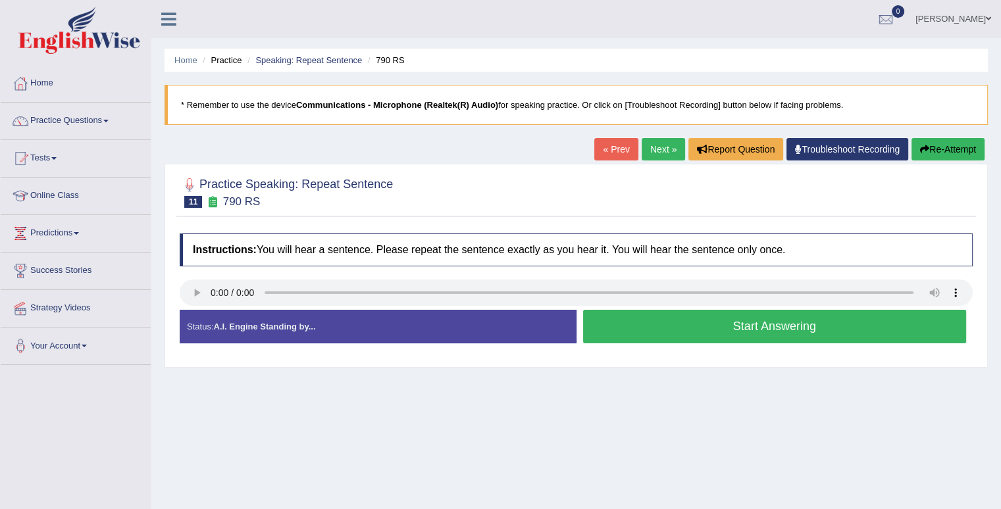
click at [675, 327] on button "Start Answering" at bounding box center [775, 327] width 384 height 34
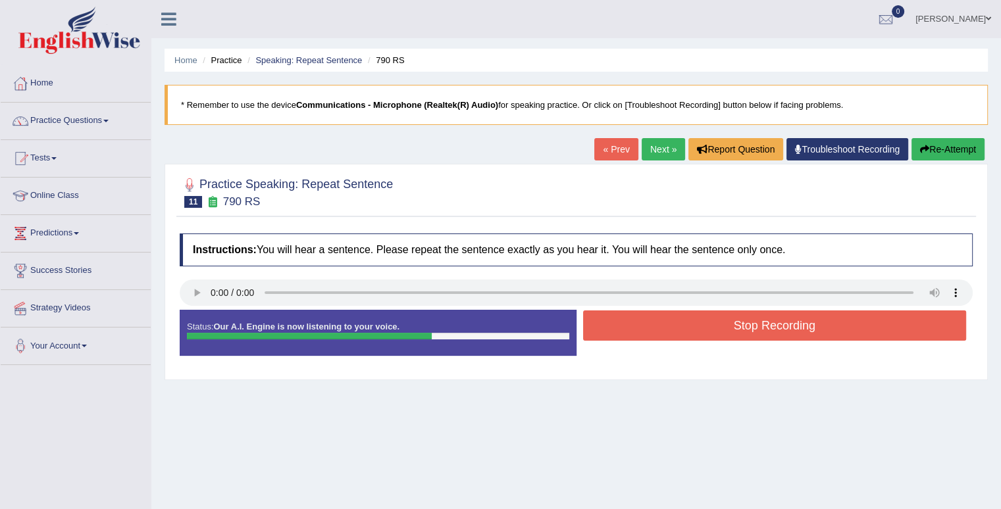
click at [675, 327] on button "Stop Recording" at bounding box center [775, 326] width 384 height 30
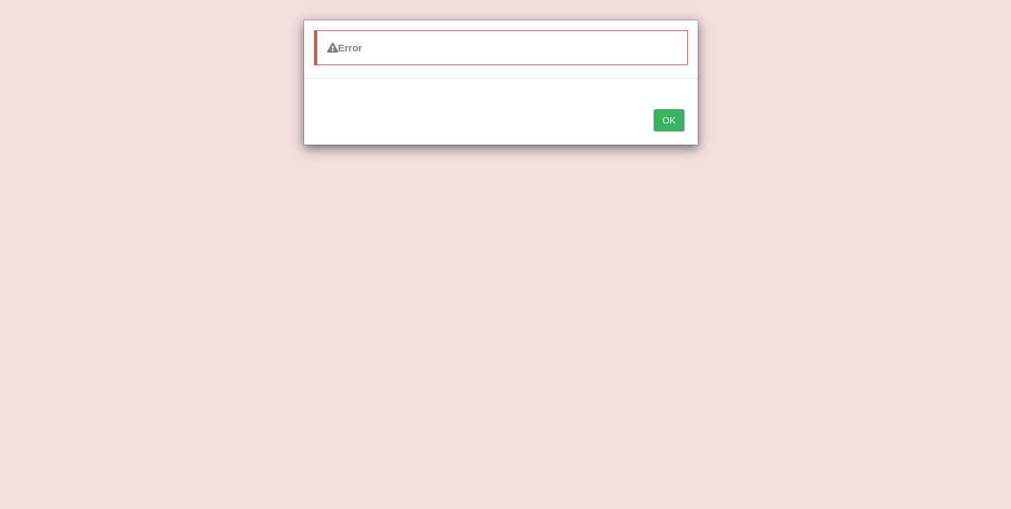
click at [676, 120] on button "OK" at bounding box center [668, 120] width 30 height 22
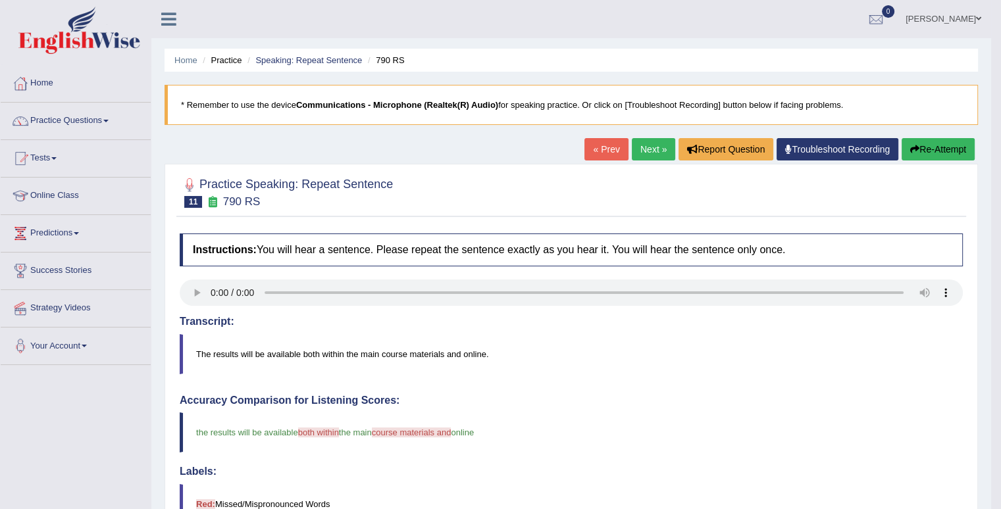
click at [955, 146] on button "Re-Attempt" at bounding box center [938, 149] width 73 height 22
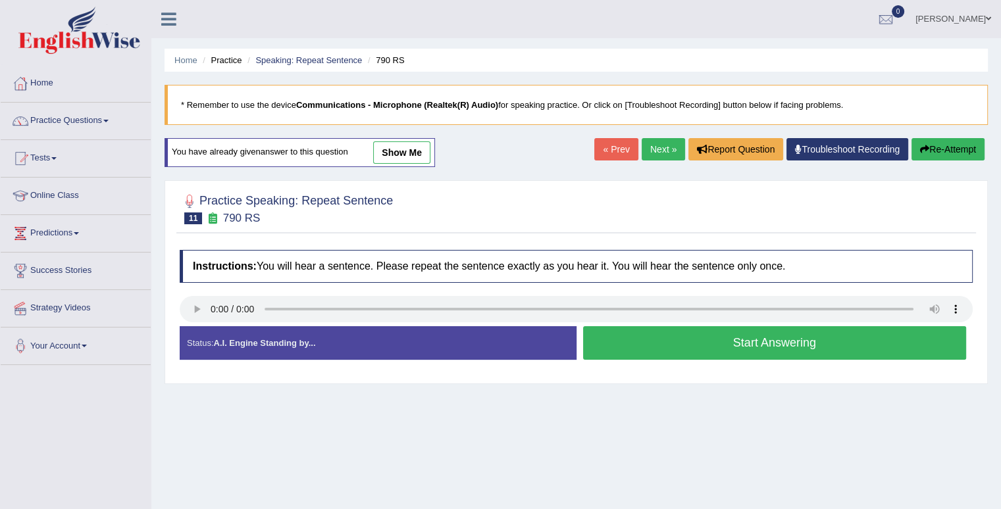
click at [731, 343] on button "Start Answering" at bounding box center [775, 343] width 384 height 34
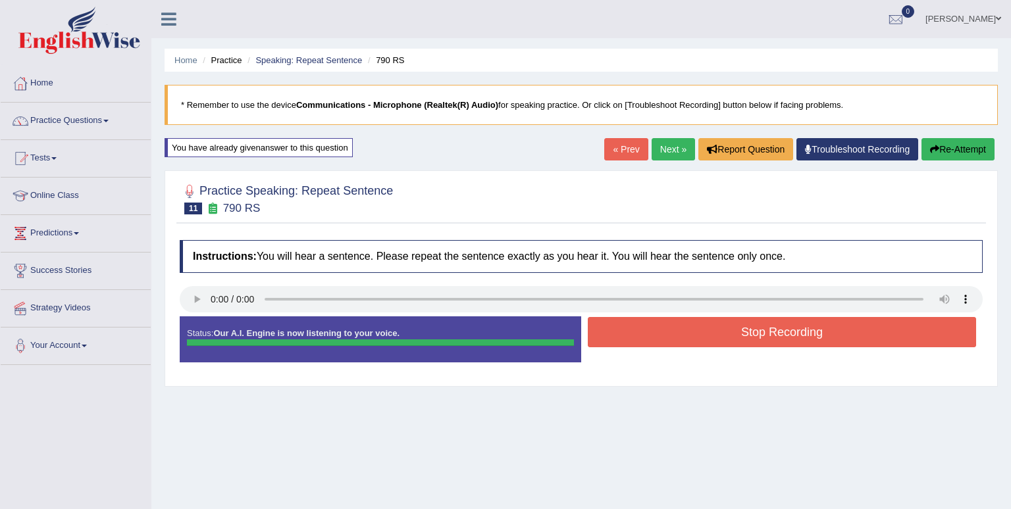
click at [731, 343] on body "Toggle navigation Home Practice Questions Speaking Practice Read Aloud Repeat S…" at bounding box center [505, 254] width 1011 height 509
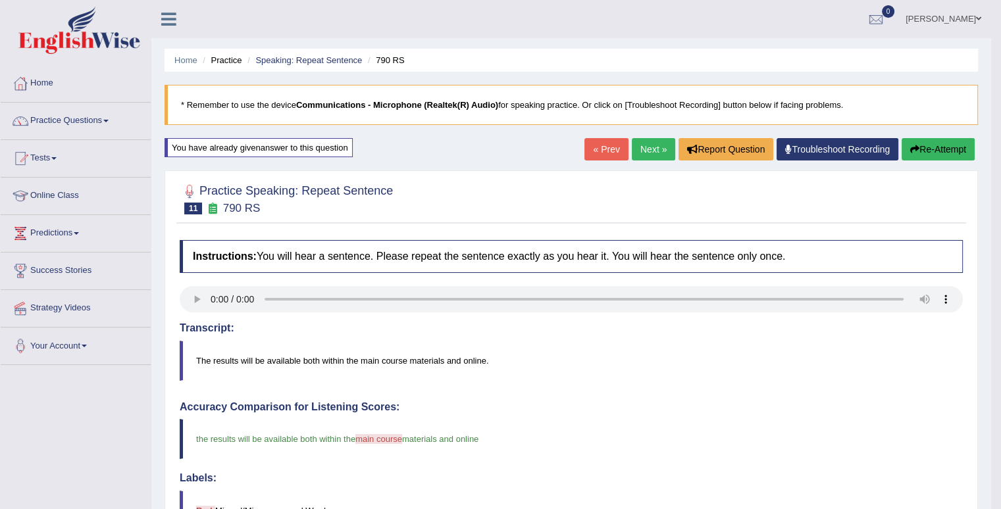
click at [919, 148] on button "Re-Attempt" at bounding box center [938, 149] width 73 height 22
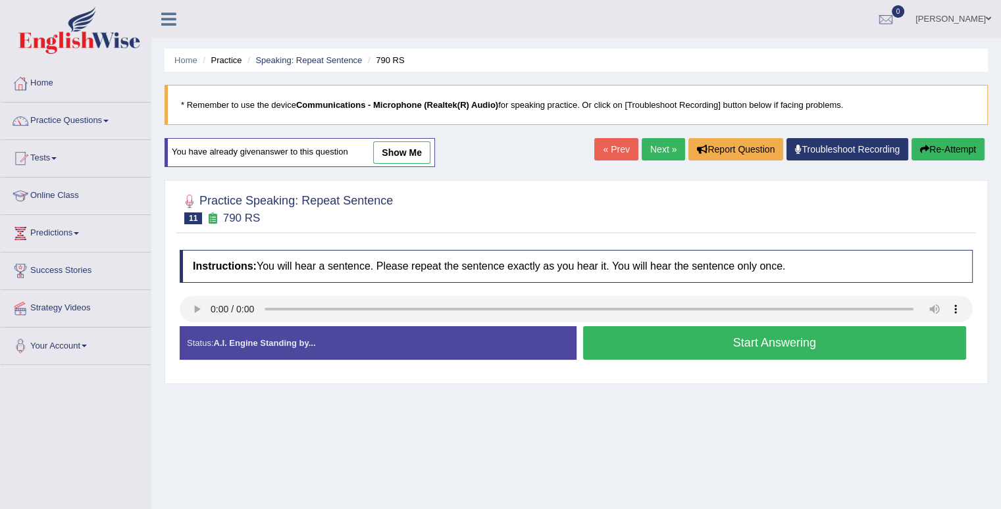
click at [784, 339] on button "Start Answering" at bounding box center [775, 343] width 384 height 34
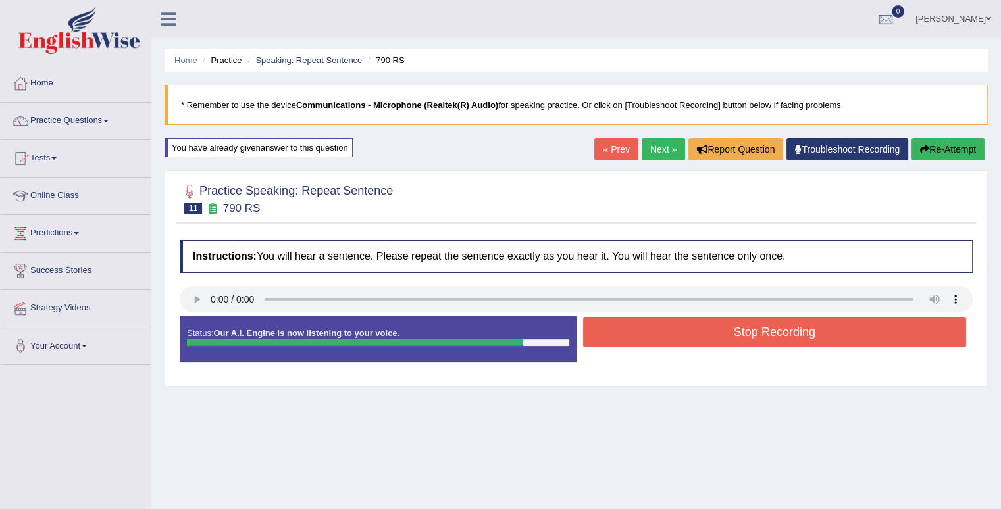
click at [784, 339] on button "Stop Recording" at bounding box center [775, 332] width 384 height 30
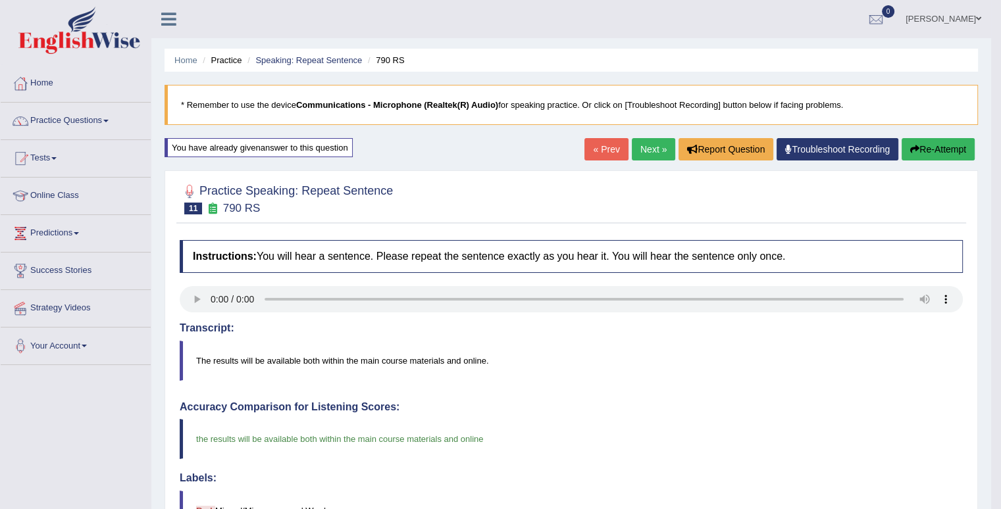
click at [642, 149] on link "Next »" at bounding box center [653, 149] width 43 height 22
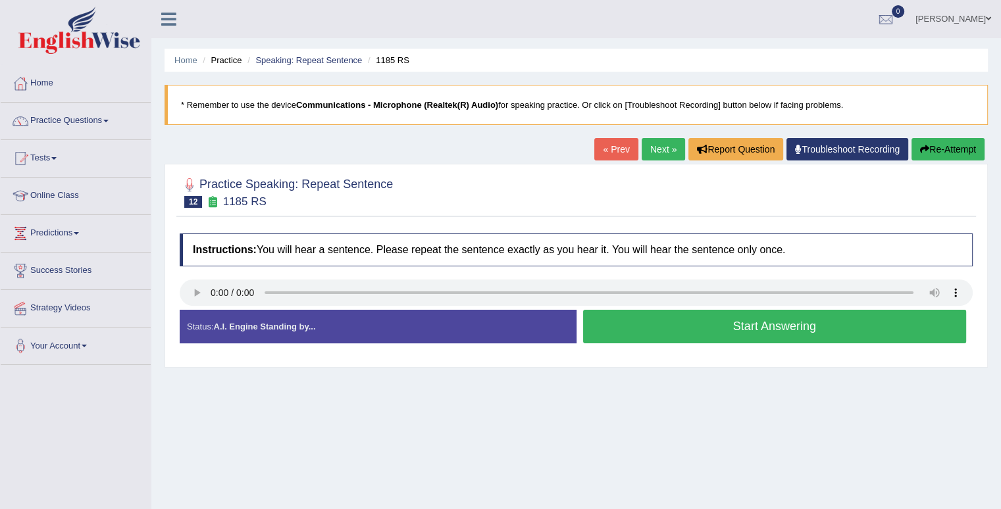
click at [673, 326] on button "Start Answering" at bounding box center [775, 327] width 384 height 34
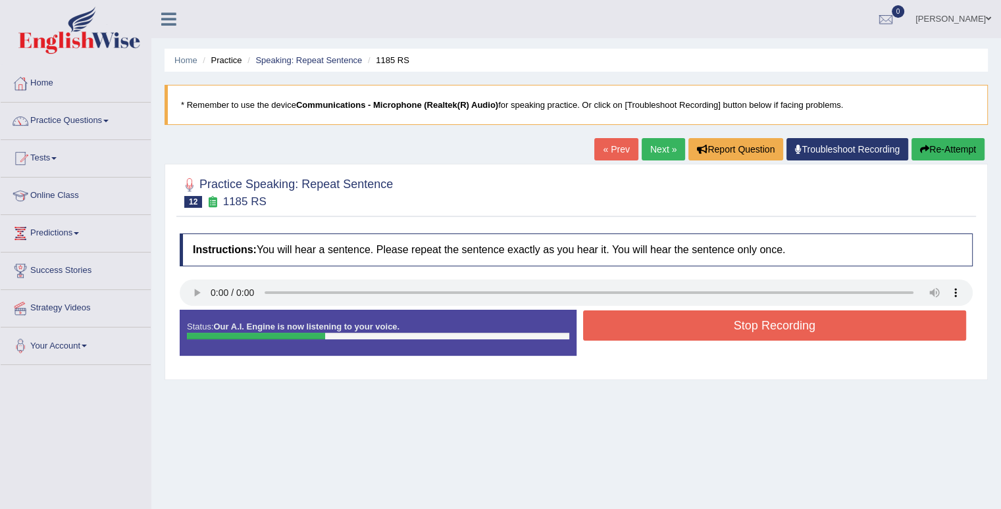
click at [673, 326] on button "Stop Recording" at bounding box center [775, 326] width 384 height 30
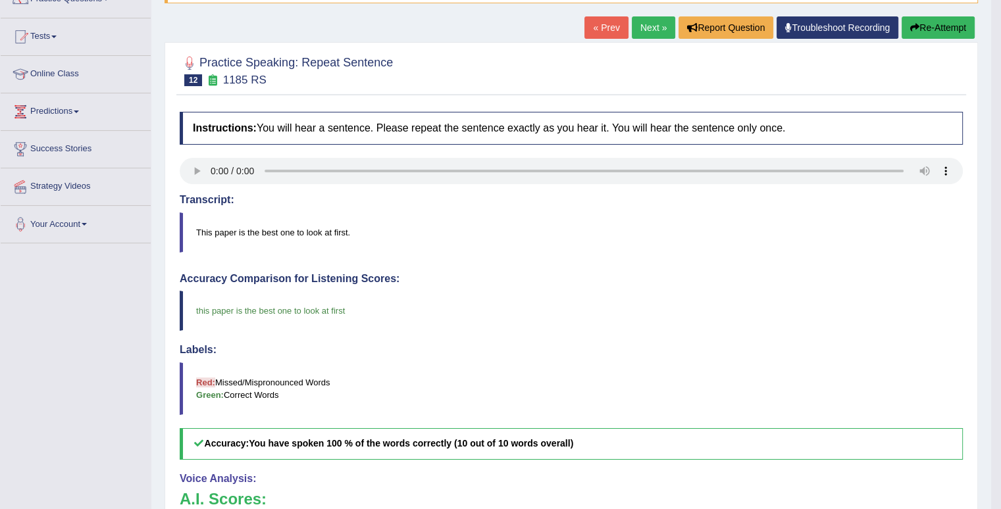
scroll to position [132, 0]
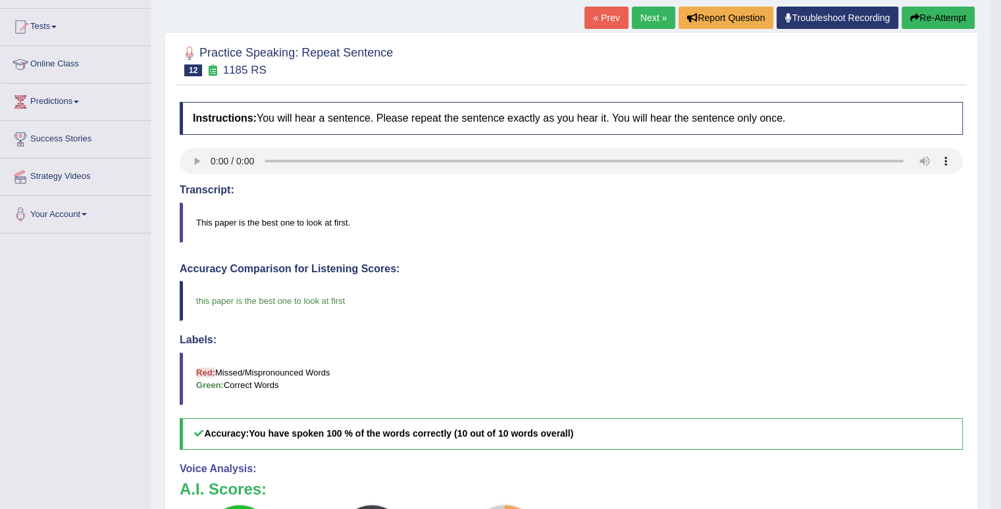
click at [648, 15] on link "Next »" at bounding box center [653, 18] width 43 height 22
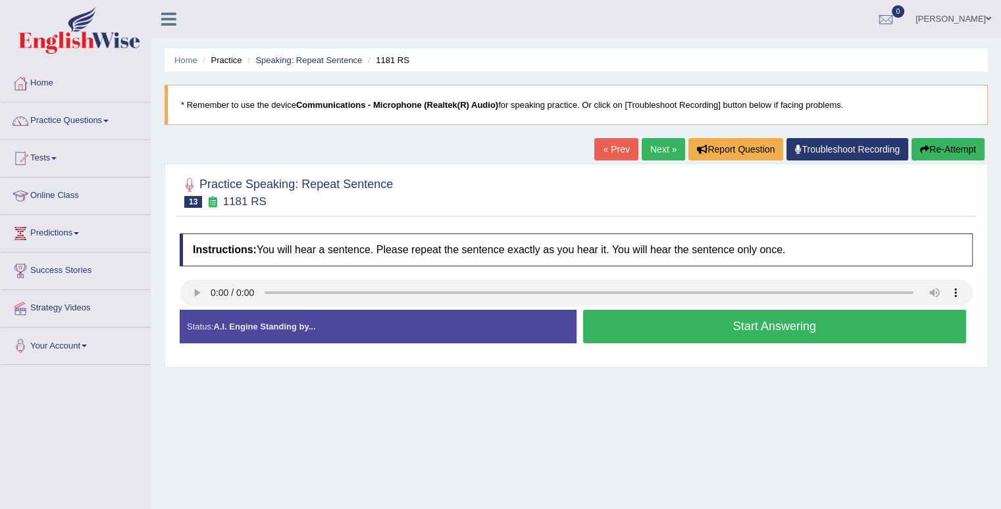
click at [661, 317] on button "Start Answering" at bounding box center [775, 327] width 384 height 34
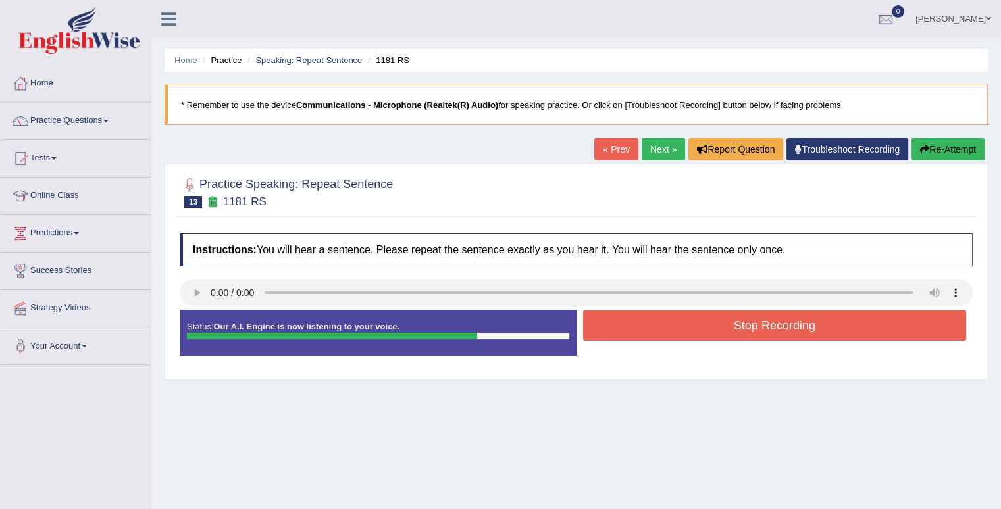
click at [661, 317] on button "Stop Recording" at bounding box center [775, 326] width 384 height 30
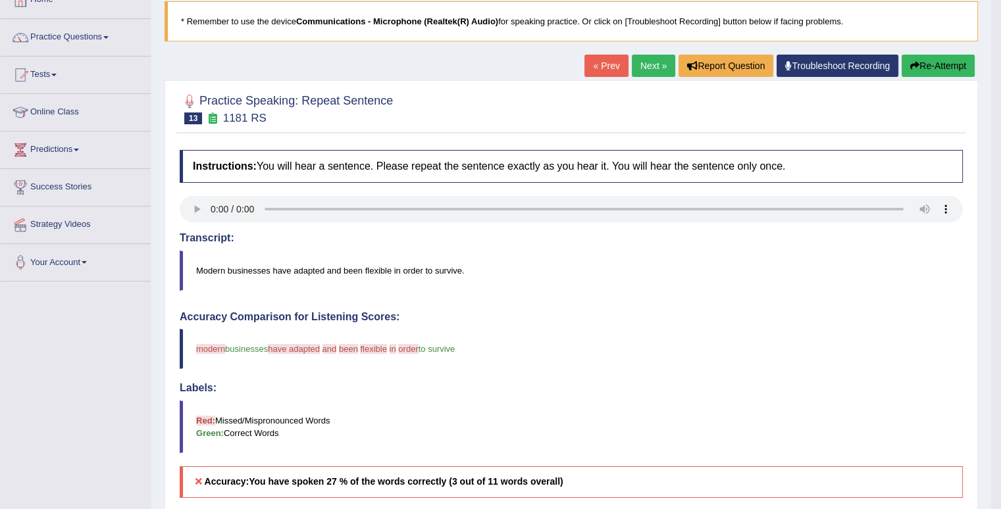
scroll to position [79, 0]
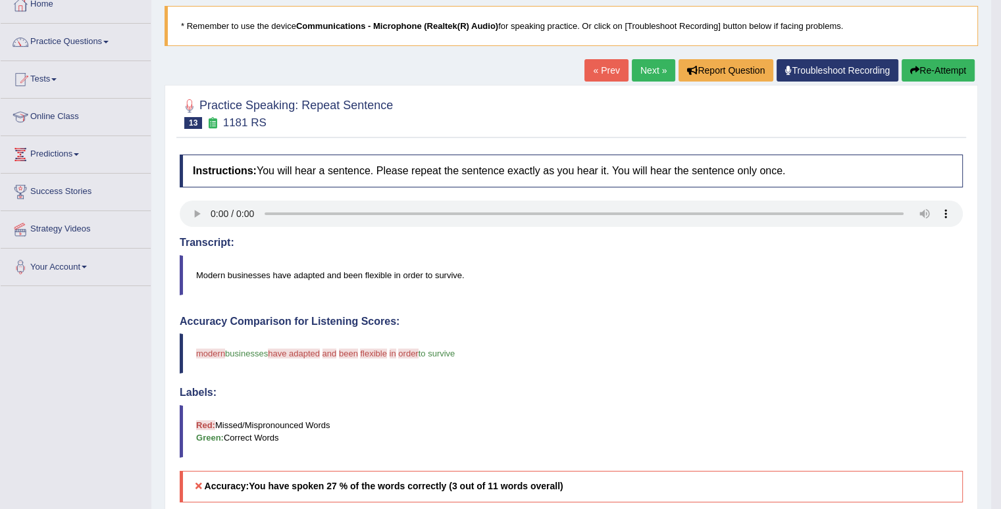
click at [940, 73] on button "Re-Attempt" at bounding box center [938, 70] width 73 height 22
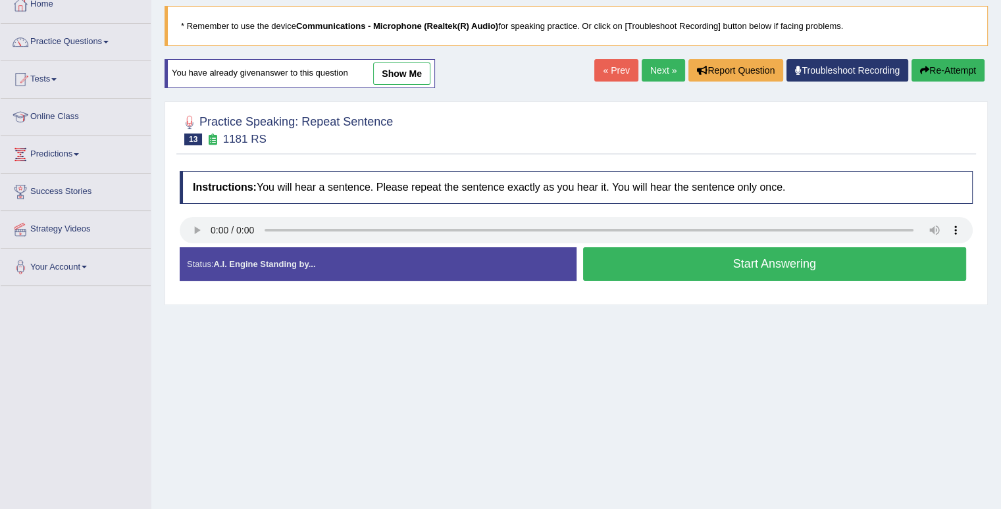
click at [746, 262] on button "Start Answering" at bounding box center [775, 264] width 384 height 34
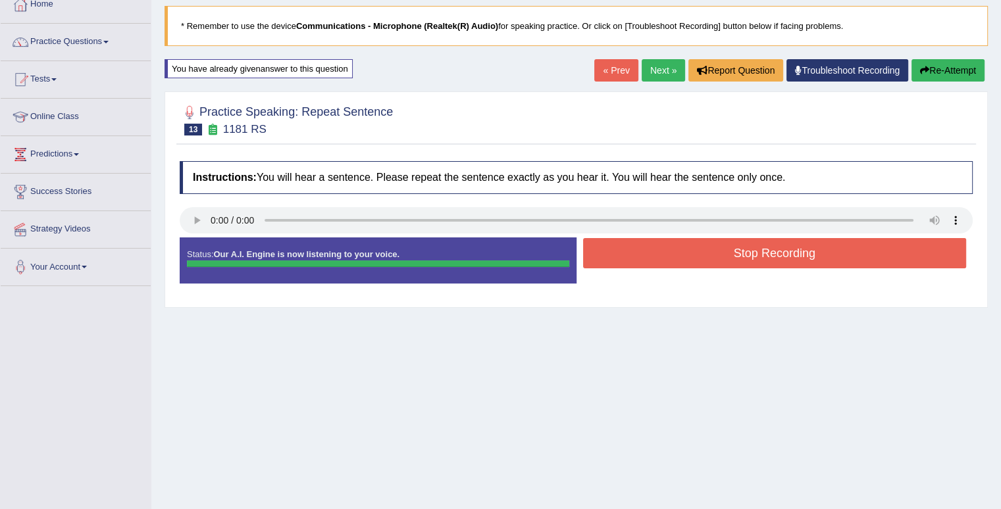
click at [746, 262] on div "Status: Our A.I. Engine is now listening to your voice. Start Answering Stop Re…" at bounding box center [576, 267] width 793 height 59
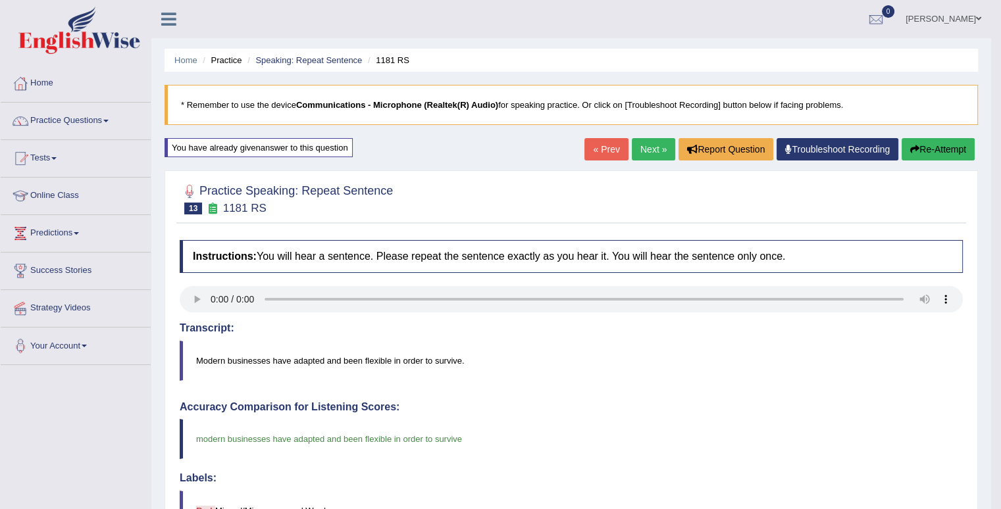
click at [658, 144] on link "Next »" at bounding box center [653, 149] width 43 height 22
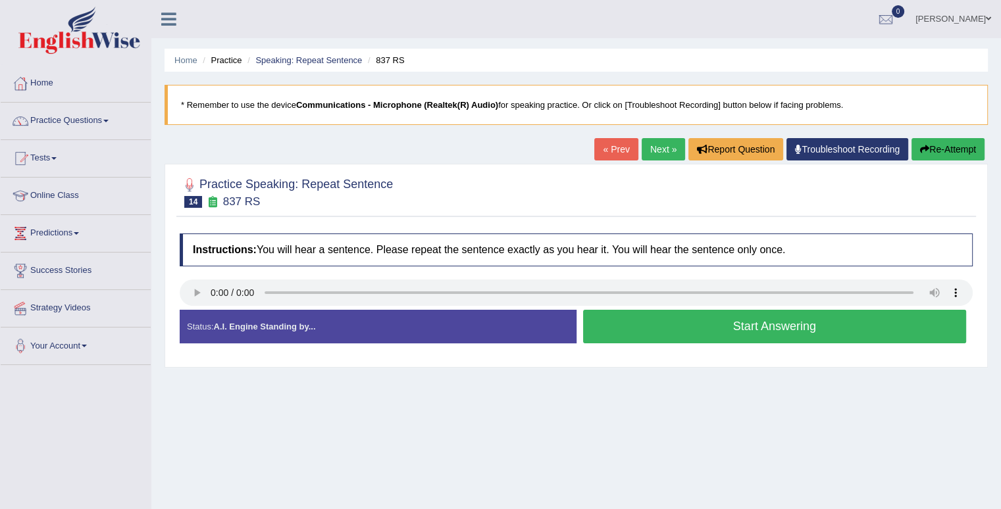
click at [703, 336] on button "Start Answering" at bounding box center [775, 327] width 384 height 34
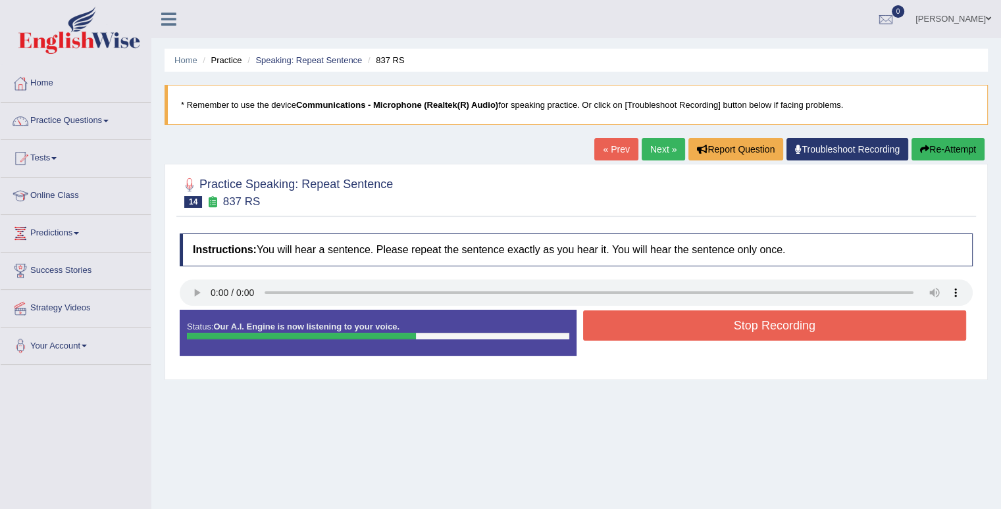
click at [703, 336] on button "Stop Recording" at bounding box center [775, 326] width 384 height 30
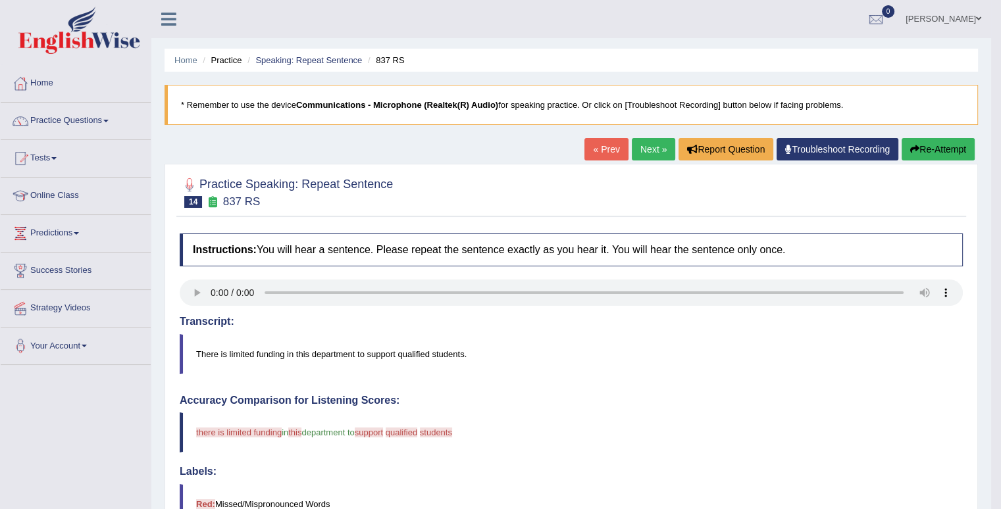
click at [926, 145] on button "Re-Attempt" at bounding box center [938, 149] width 73 height 22
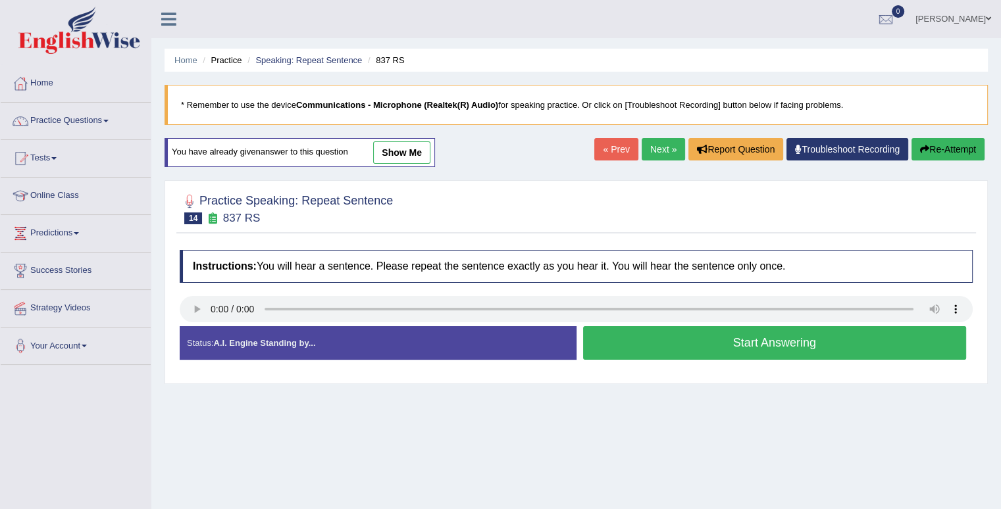
click at [823, 344] on button "Start Answering" at bounding box center [775, 343] width 384 height 34
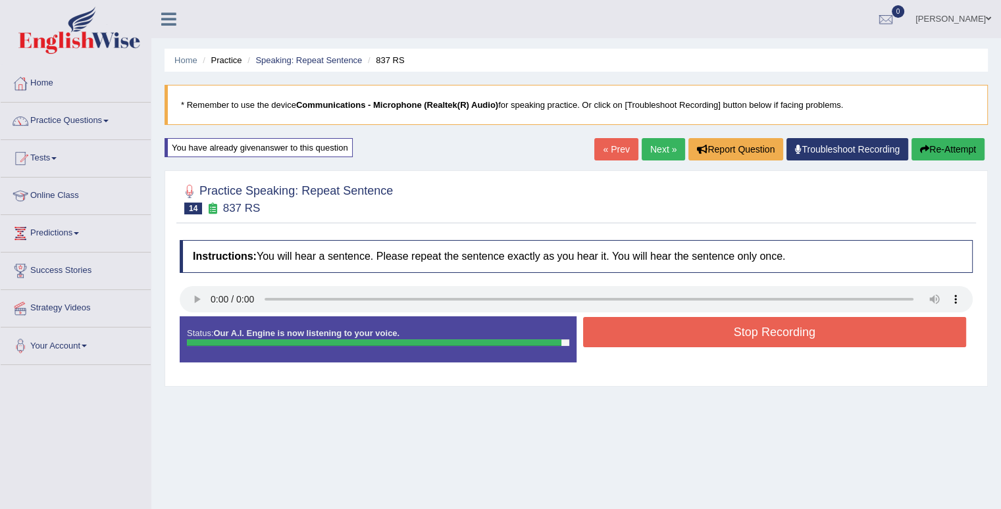
click at [825, 334] on button "Stop Recording" at bounding box center [775, 332] width 384 height 30
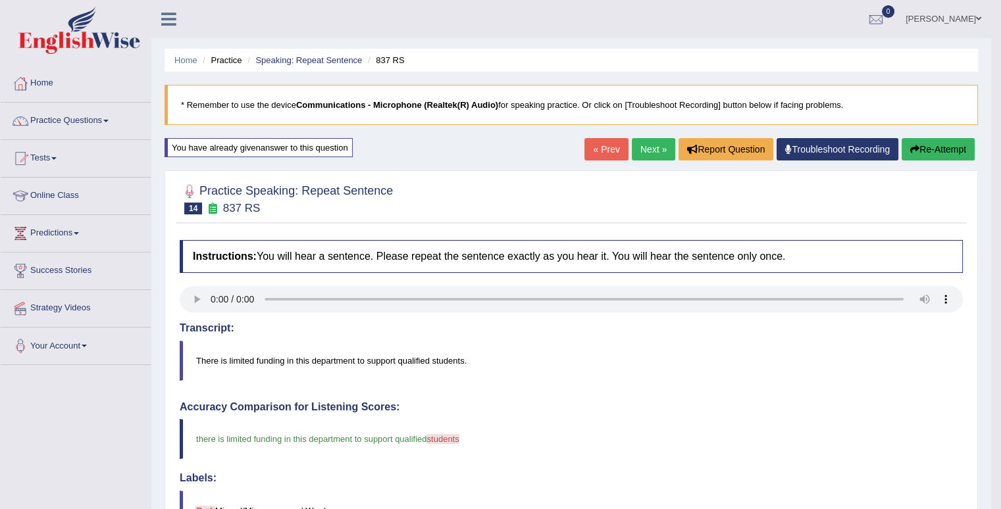
click at [655, 143] on link "Next »" at bounding box center [653, 149] width 43 height 22
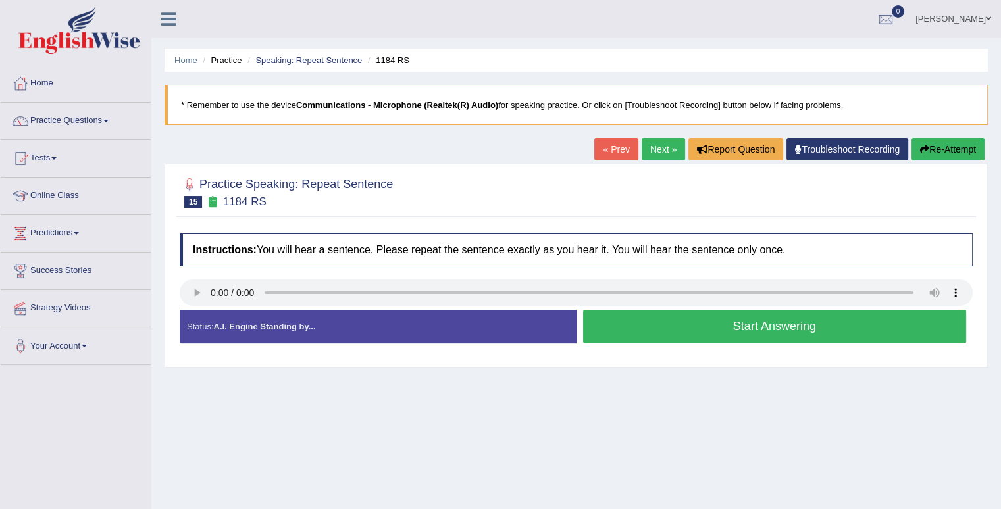
click at [650, 334] on button "Start Answering" at bounding box center [775, 327] width 384 height 34
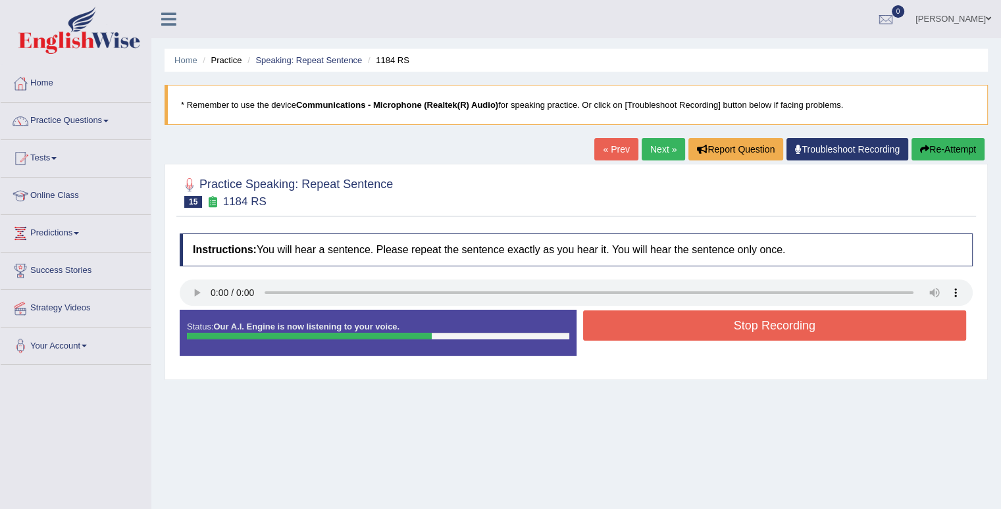
click at [650, 334] on button "Stop Recording" at bounding box center [775, 326] width 384 height 30
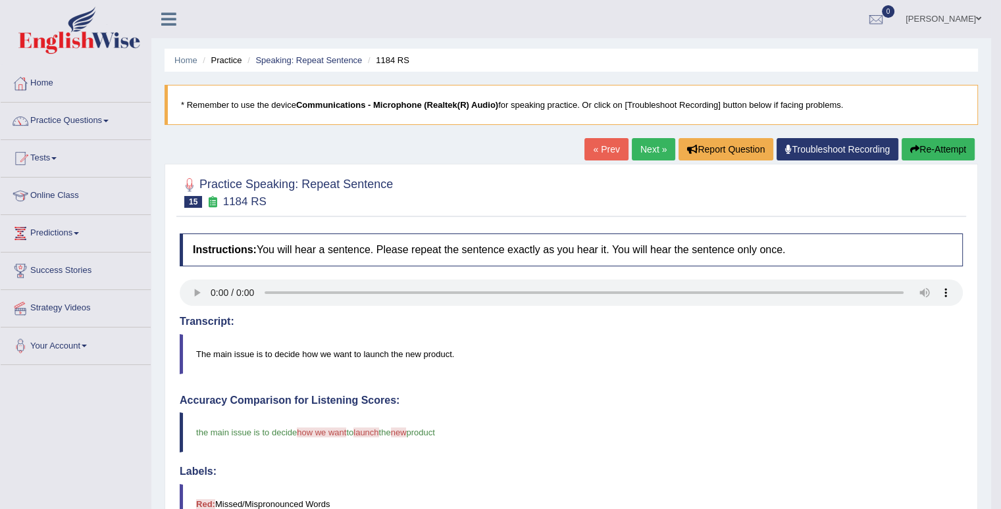
click at [932, 147] on button "Re-Attempt" at bounding box center [938, 149] width 73 height 22
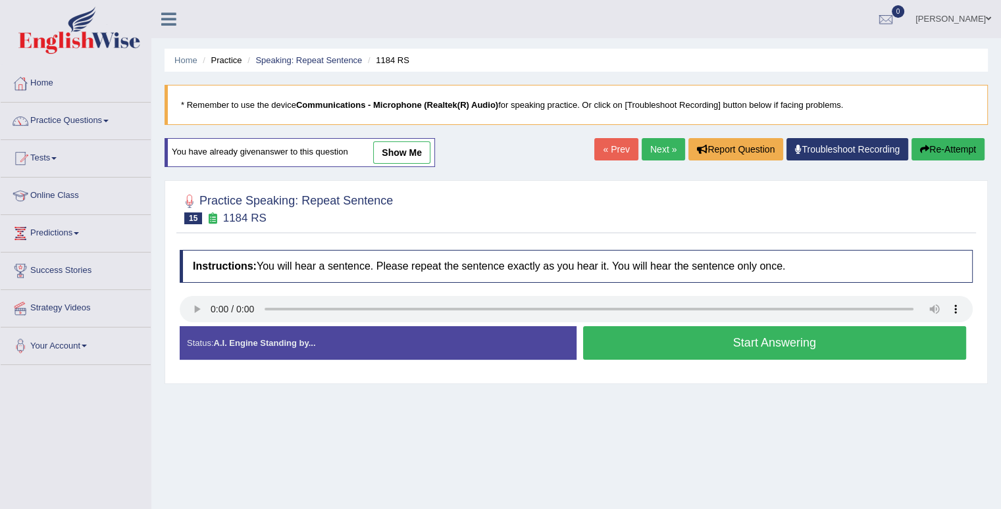
click at [711, 345] on button "Start Answering" at bounding box center [775, 343] width 384 height 34
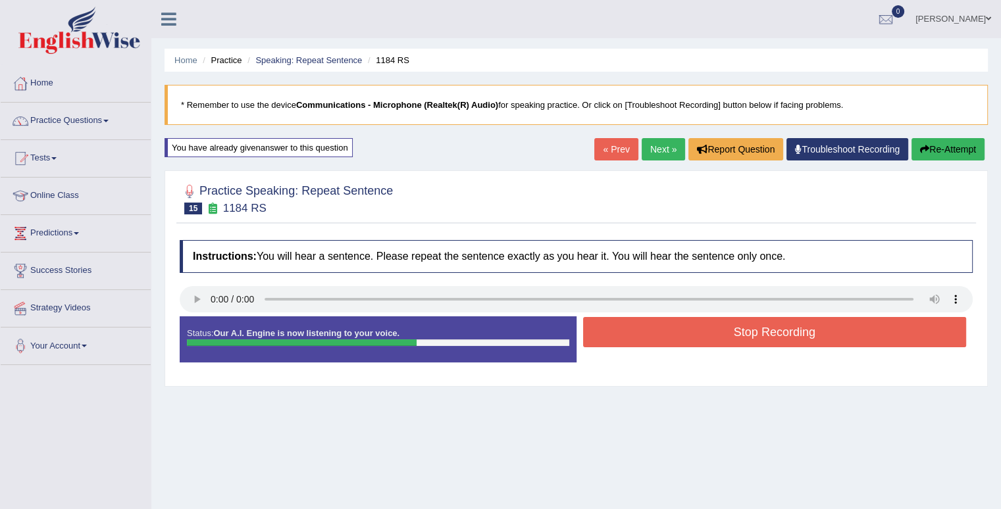
click at [717, 332] on button "Stop Recording" at bounding box center [775, 332] width 384 height 30
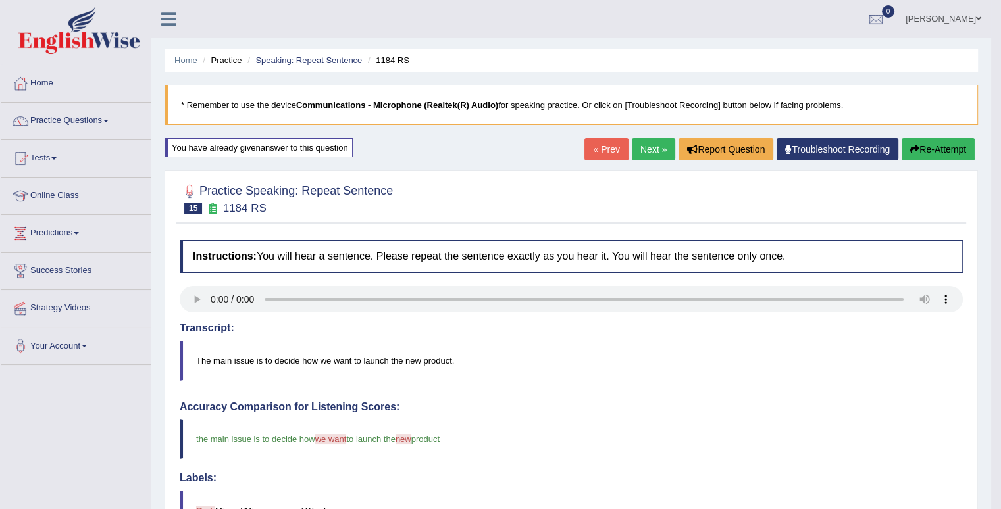
click at [942, 151] on button "Re-Attempt" at bounding box center [938, 149] width 73 height 22
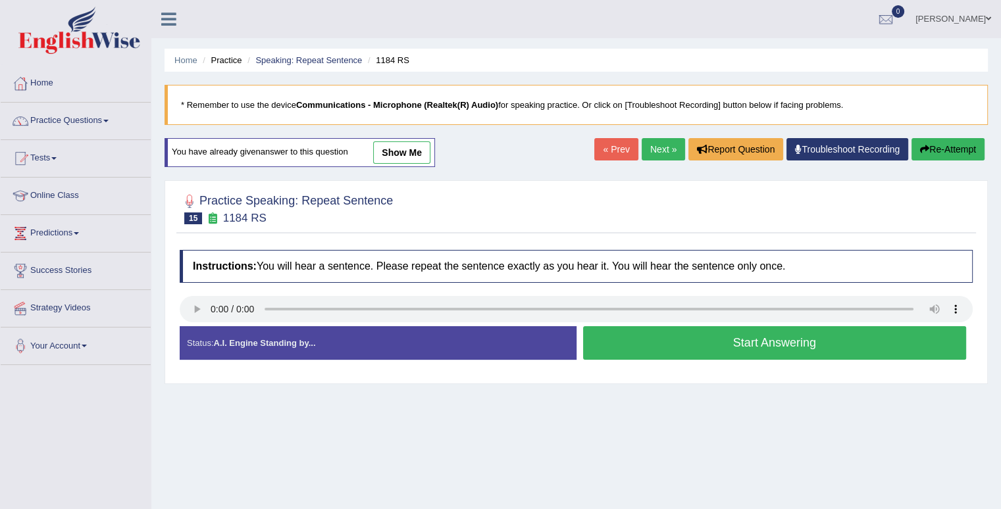
click at [729, 345] on button "Start Answering" at bounding box center [775, 343] width 384 height 34
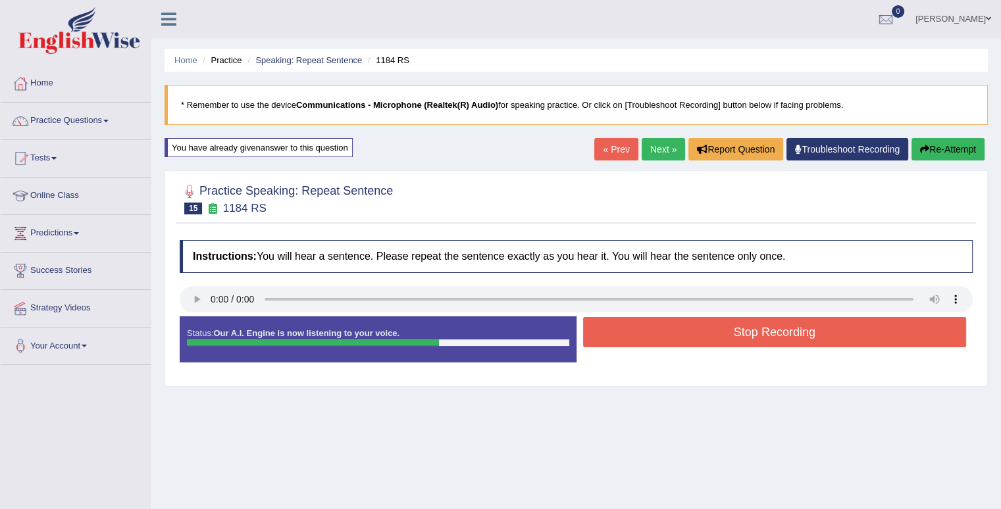
click at [739, 333] on button "Stop Recording" at bounding box center [775, 332] width 384 height 30
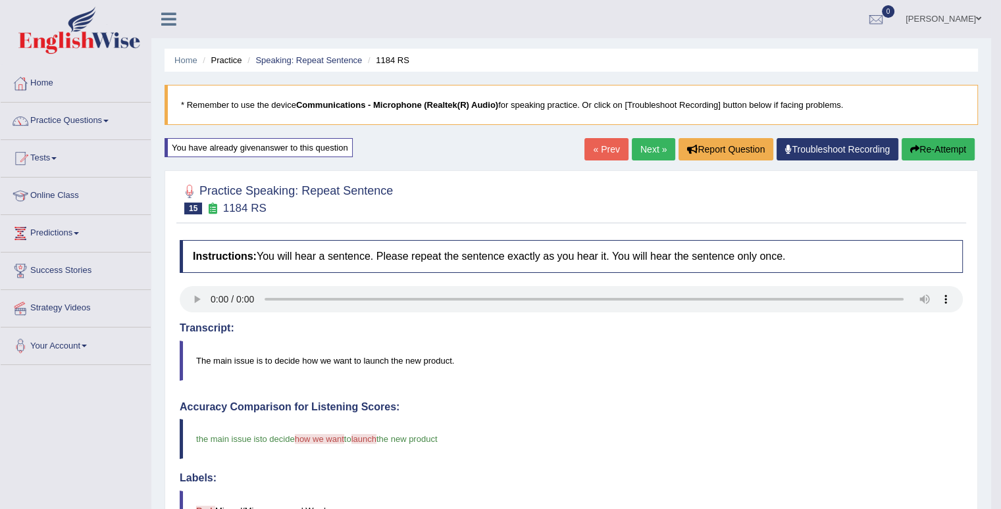
click at [946, 149] on button "Re-Attempt" at bounding box center [938, 149] width 73 height 22
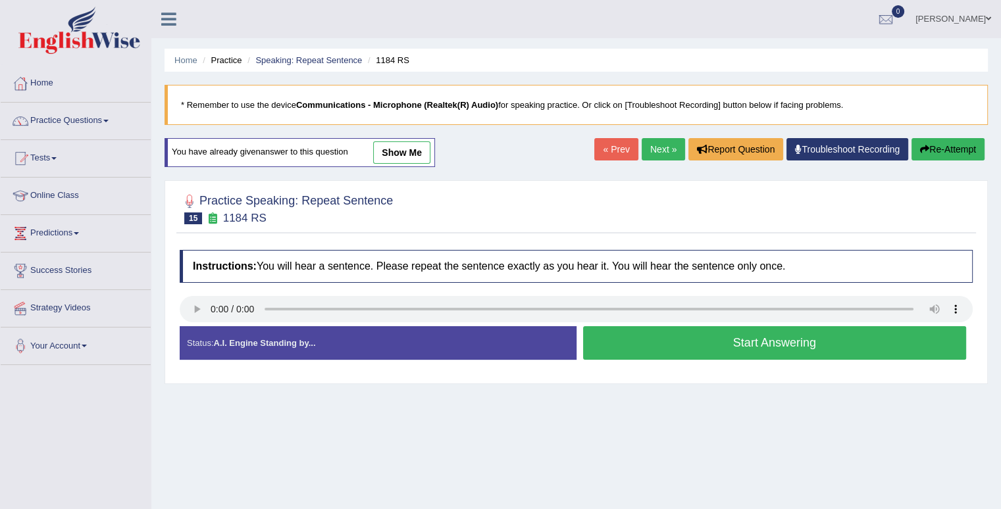
click at [708, 343] on button "Start Answering" at bounding box center [775, 343] width 384 height 34
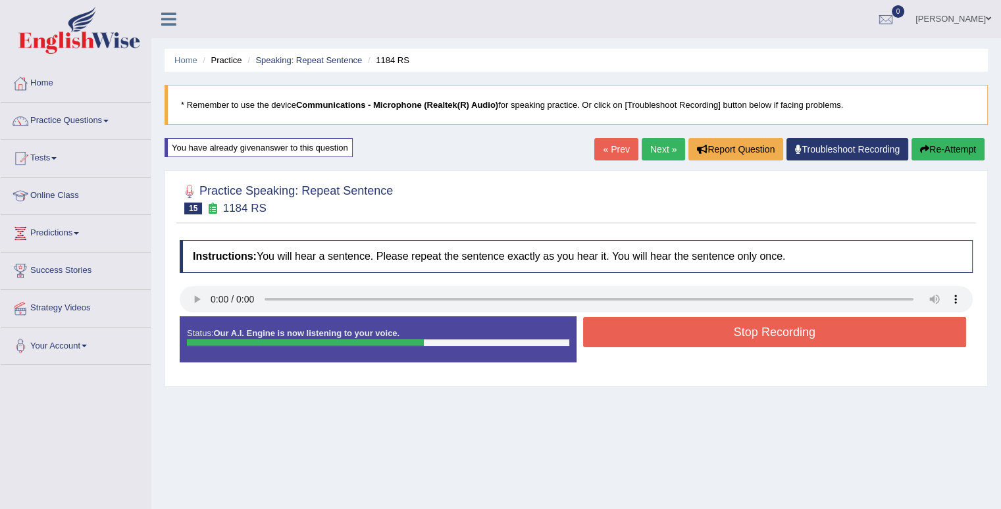
click at [709, 338] on button "Stop Recording" at bounding box center [775, 332] width 384 height 30
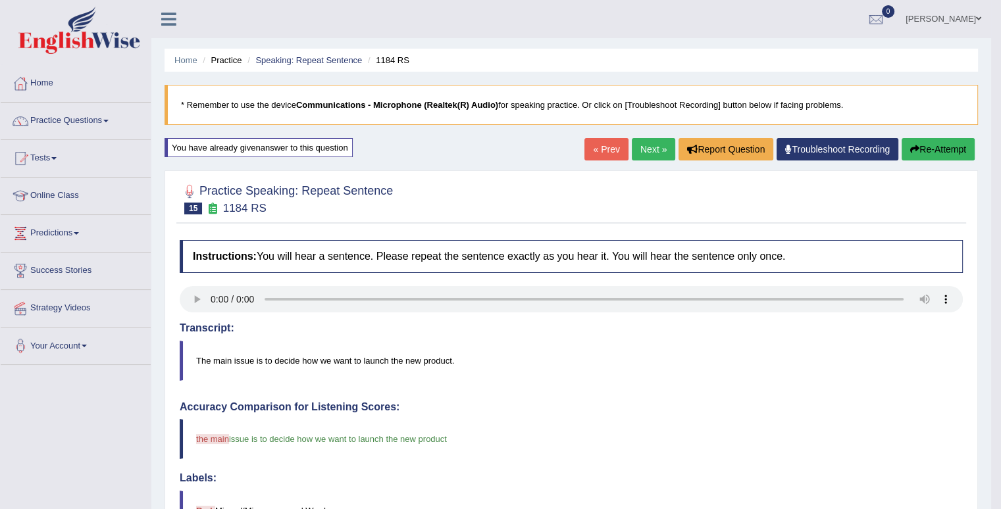
click at [936, 151] on button "Re-Attempt" at bounding box center [938, 149] width 73 height 22
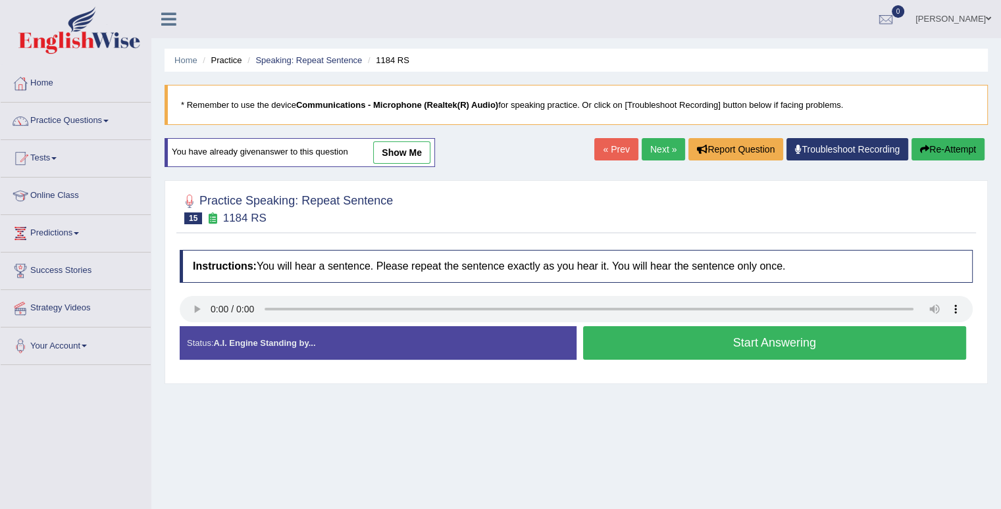
click at [816, 342] on button "Start Answering" at bounding box center [775, 343] width 384 height 34
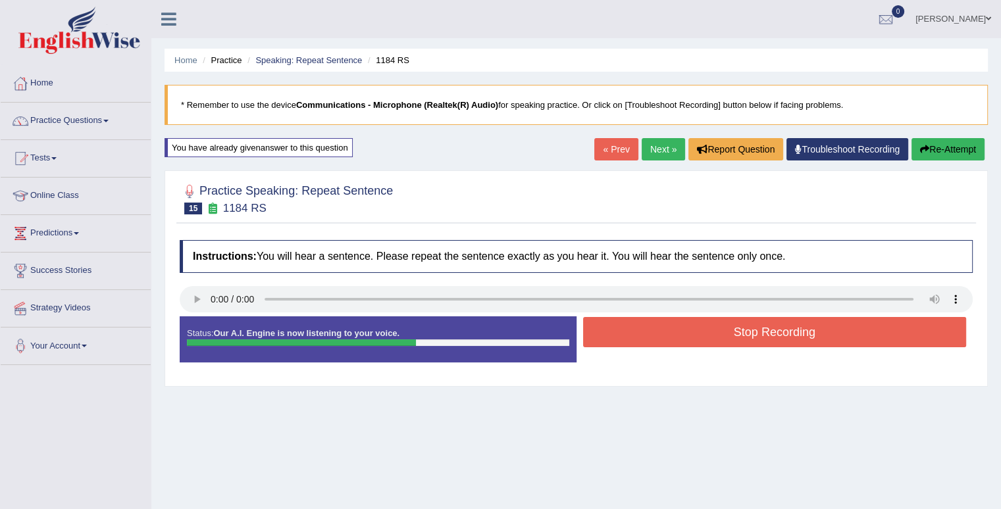
click at [816, 342] on button "Stop Recording" at bounding box center [775, 332] width 384 height 30
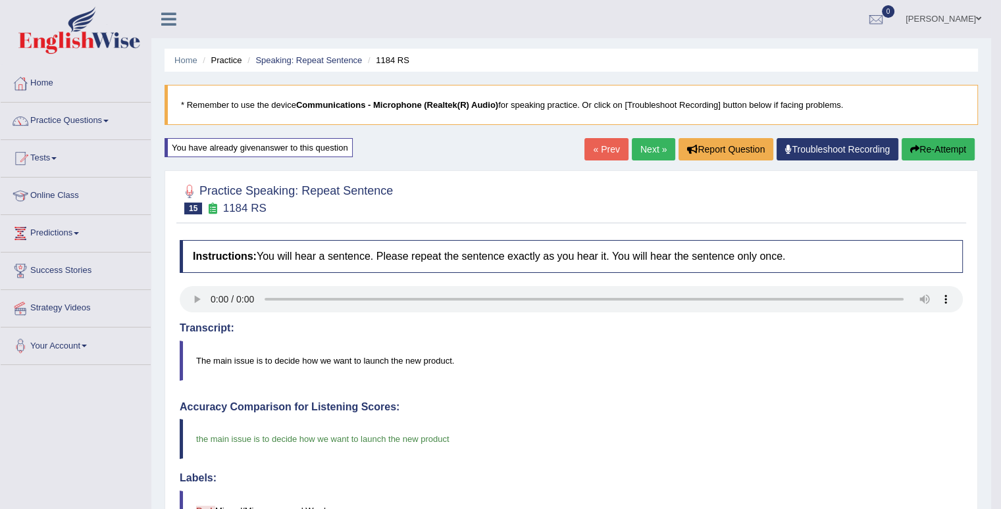
click at [644, 149] on link "Next »" at bounding box center [653, 149] width 43 height 22
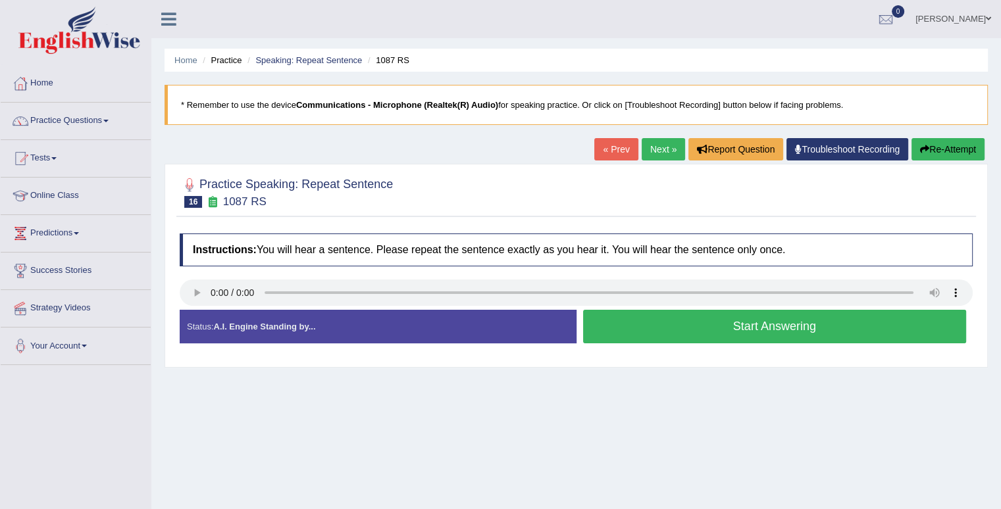
click at [832, 324] on button "Start Answering" at bounding box center [775, 327] width 384 height 34
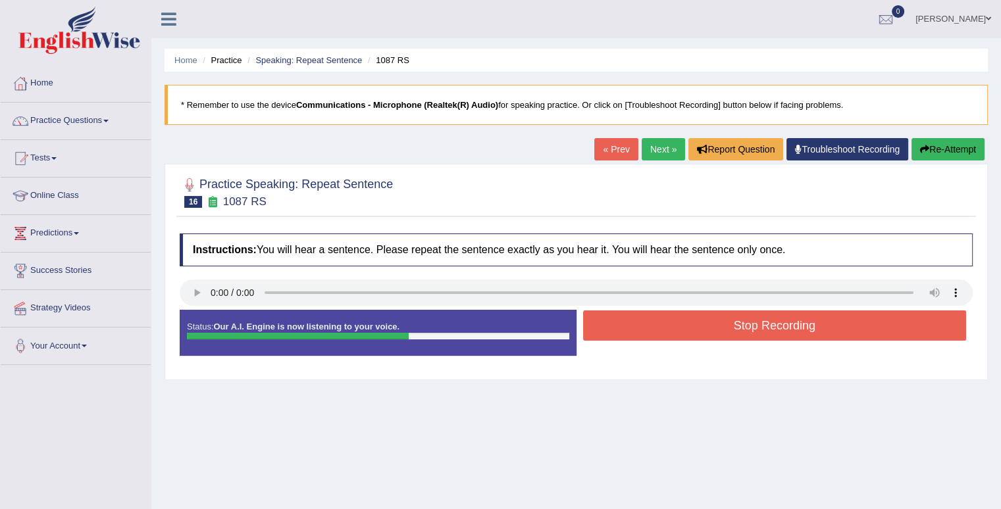
click at [832, 324] on button "Stop Recording" at bounding box center [775, 326] width 384 height 30
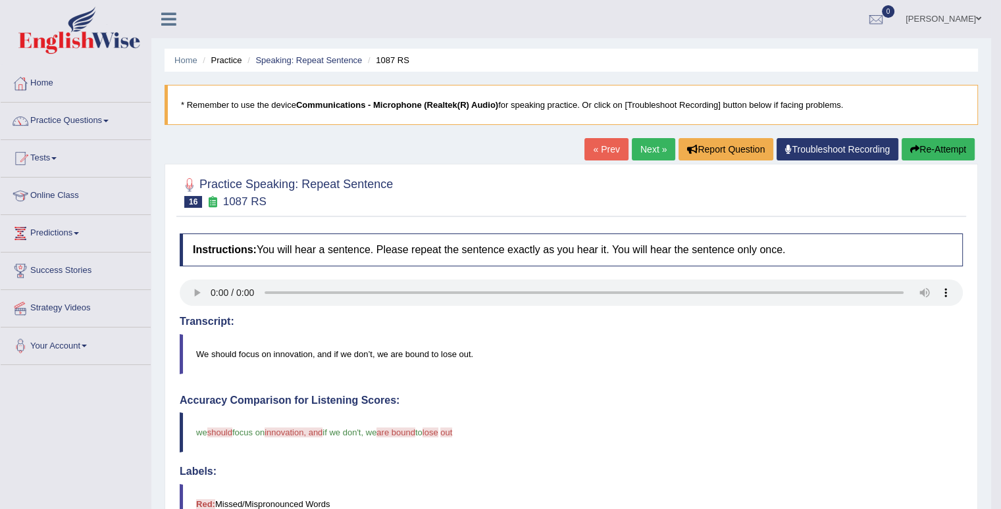
click at [955, 145] on button "Re-Attempt" at bounding box center [938, 149] width 73 height 22
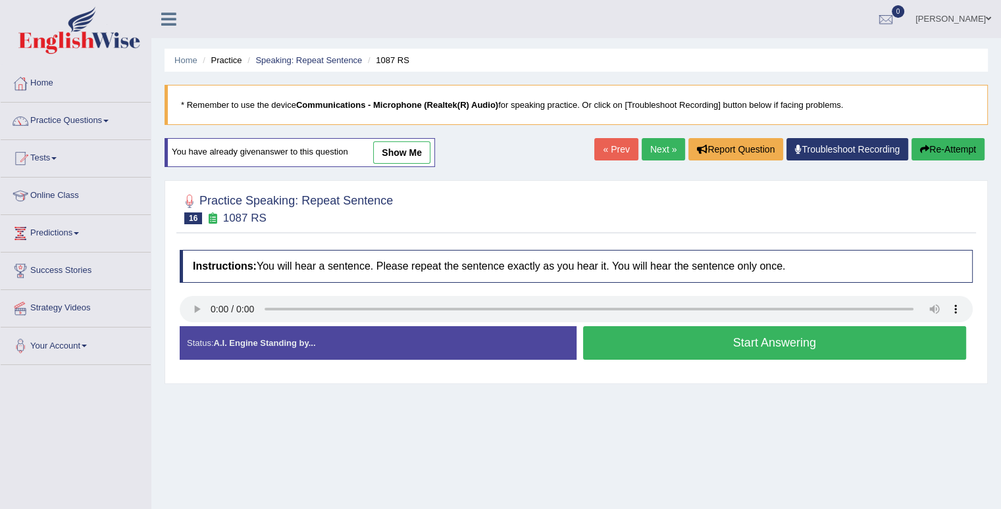
click at [713, 351] on button "Start Answering" at bounding box center [775, 343] width 384 height 34
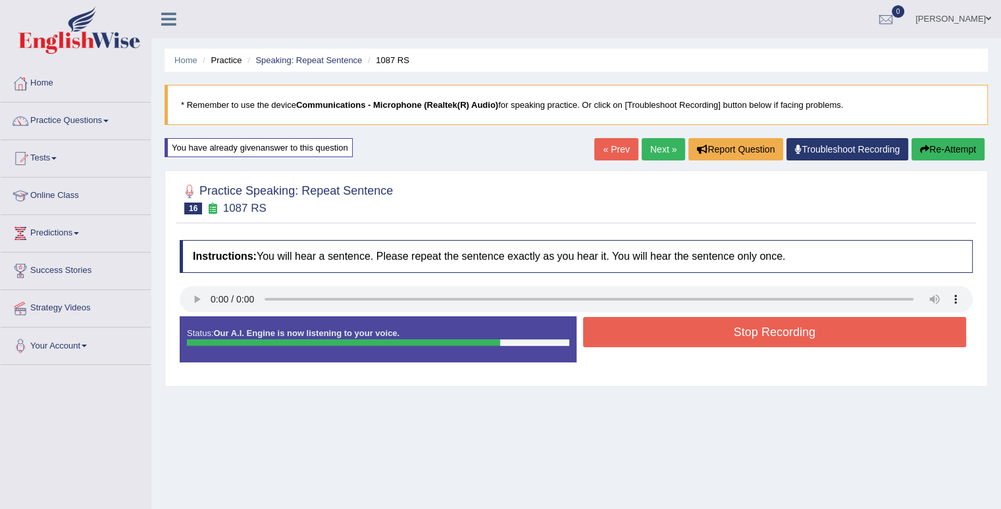
click at [755, 327] on button "Stop Recording" at bounding box center [775, 332] width 384 height 30
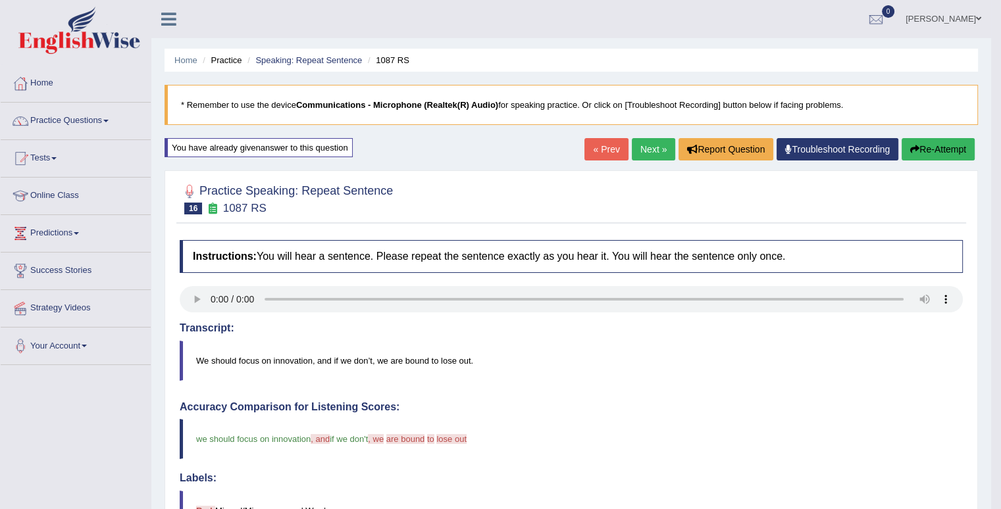
click at [942, 151] on button "Re-Attempt" at bounding box center [938, 149] width 73 height 22
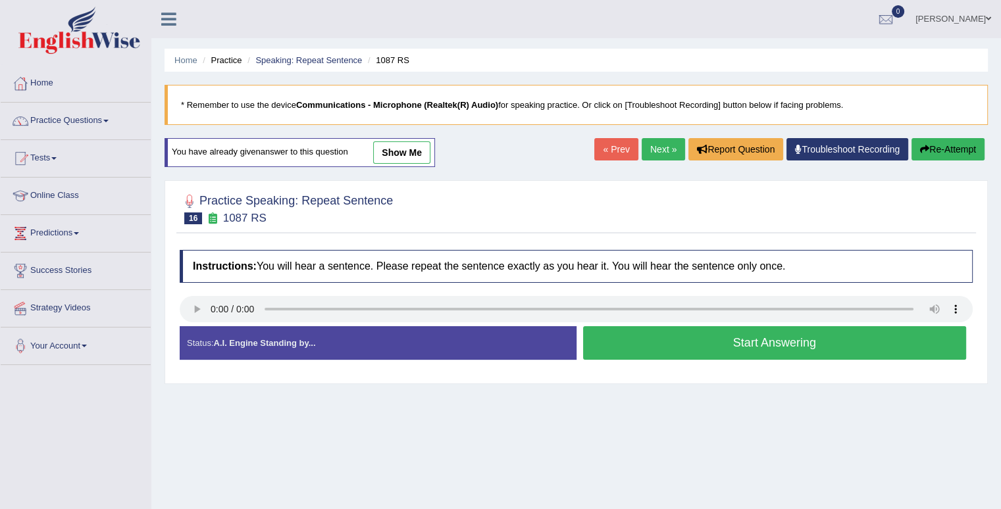
click at [739, 348] on button "Start Answering" at bounding box center [775, 343] width 384 height 34
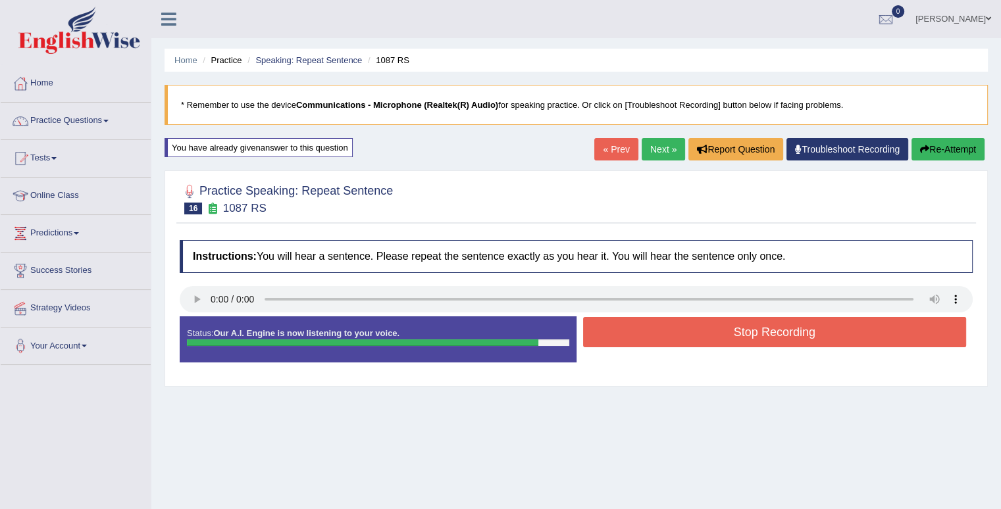
click at [740, 339] on button "Stop Recording" at bounding box center [775, 332] width 384 height 30
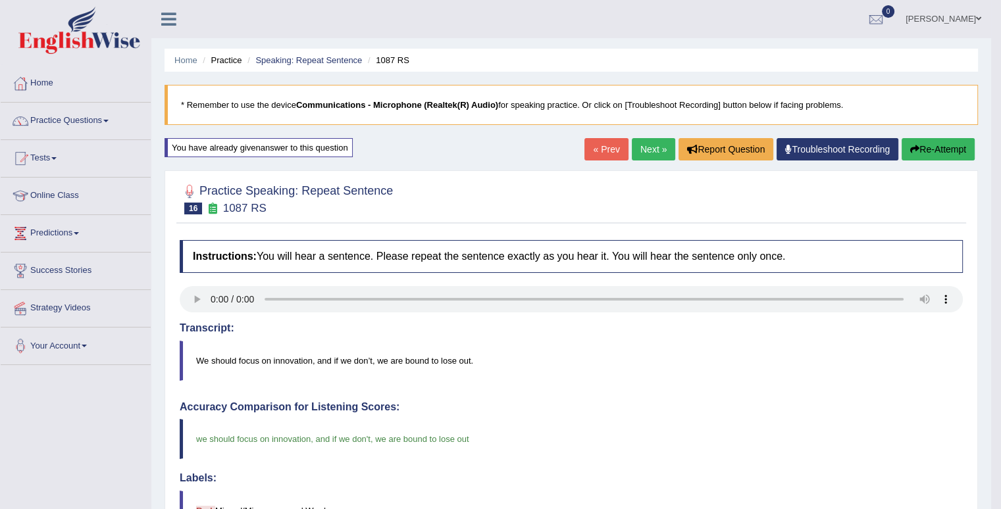
click at [648, 151] on link "Next »" at bounding box center [653, 149] width 43 height 22
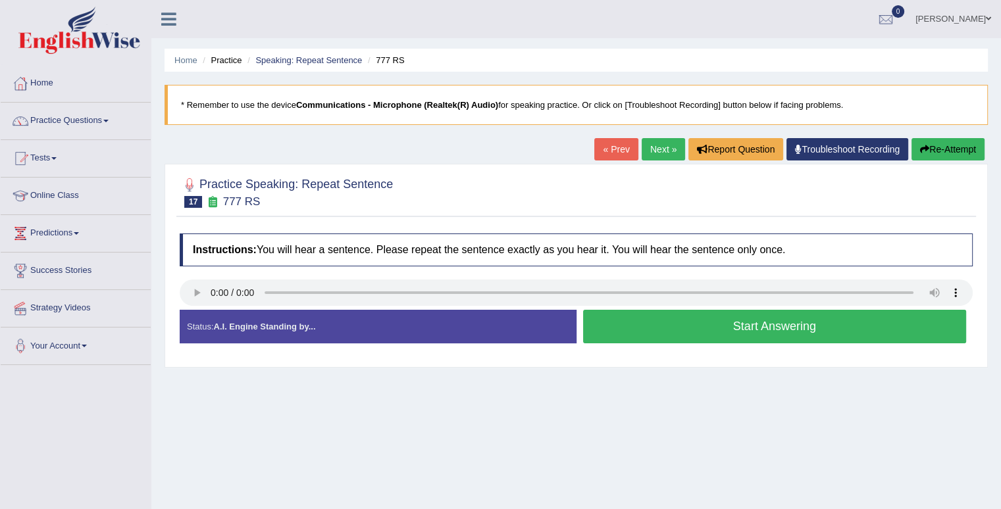
click at [672, 334] on button "Start Answering" at bounding box center [775, 327] width 384 height 34
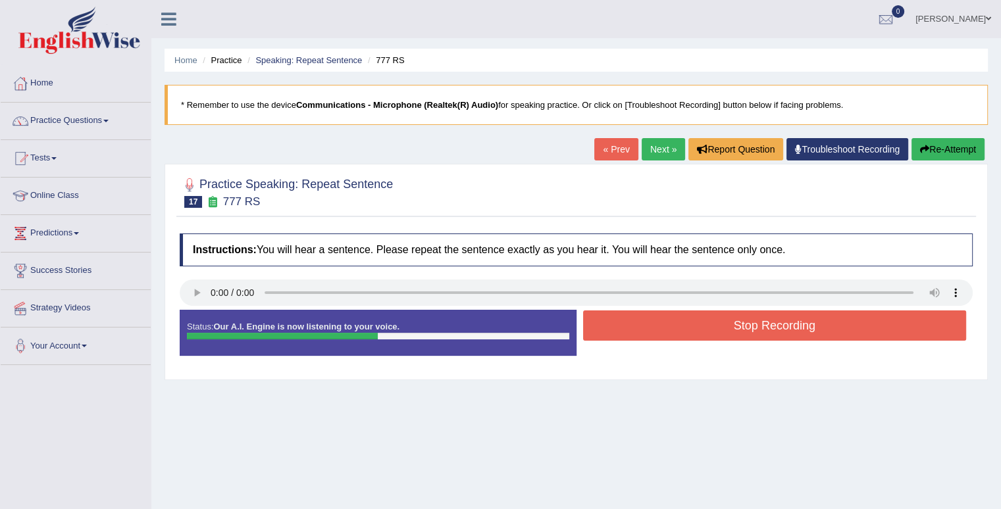
click at [672, 334] on button "Stop Recording" at bounding box center [775, 326] width 384 height 30
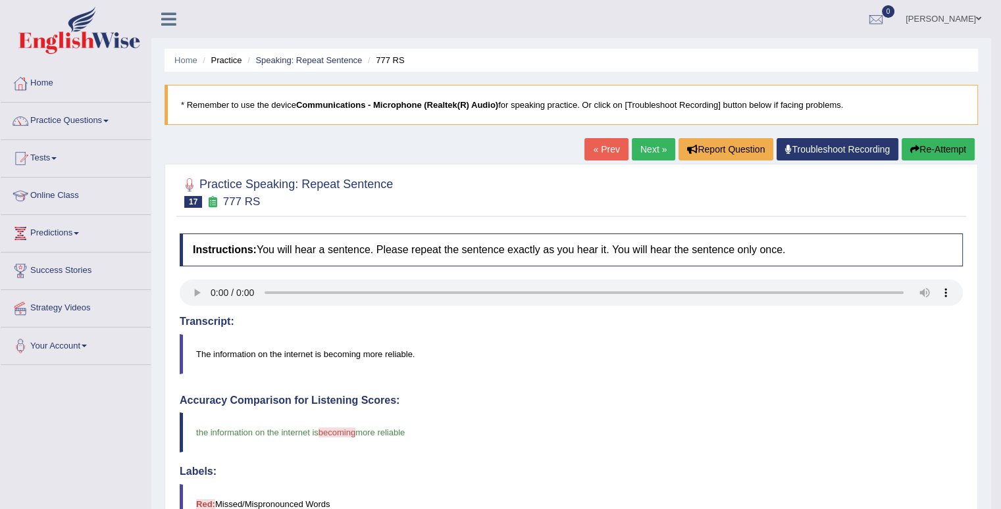
click at [952, 149] on button "Re-Attempt" at bounding box center [938, 149] width 73 height 22
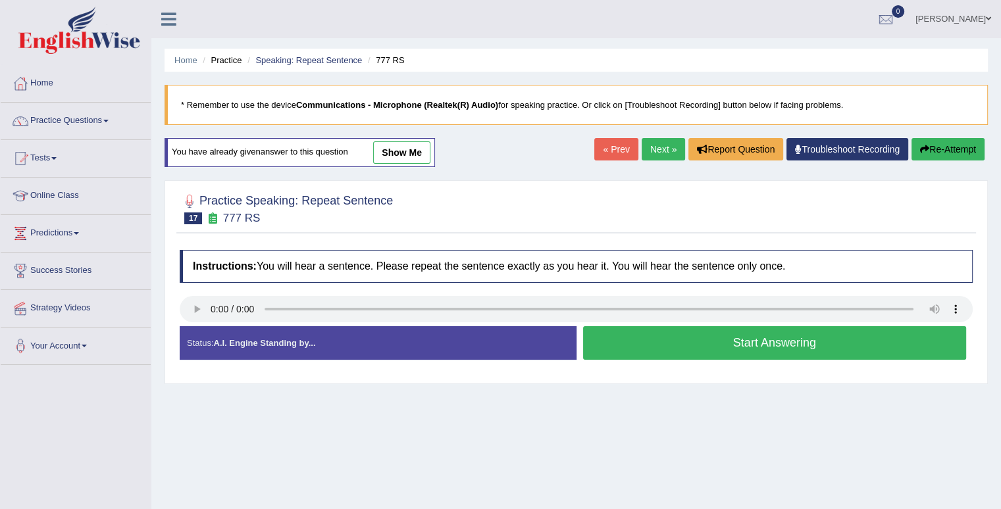
click at [734, 343] on button "Start Answering" at bounding box center [775, 343] width 384 height 34
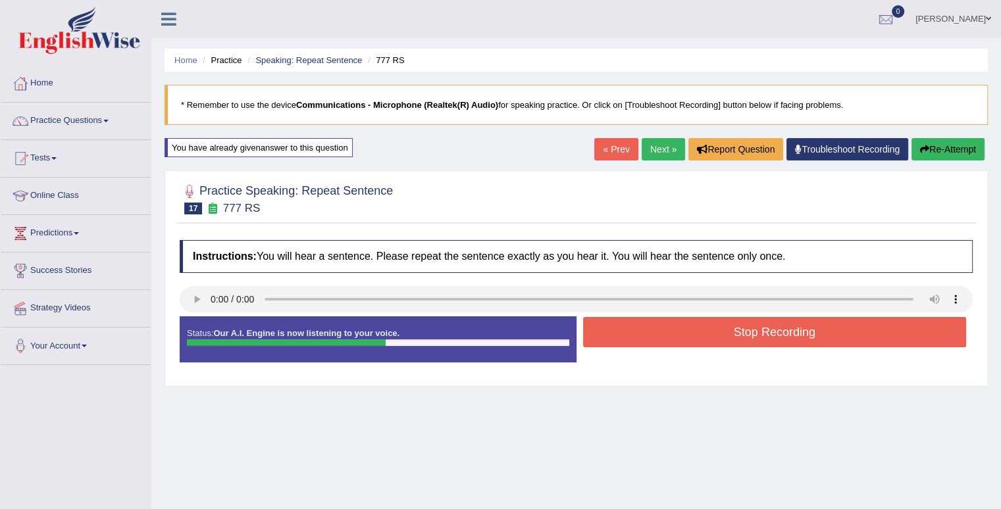
click at [734, 343] on button "Stop Recording" at bounding box center [775, 332] width 384 height 30
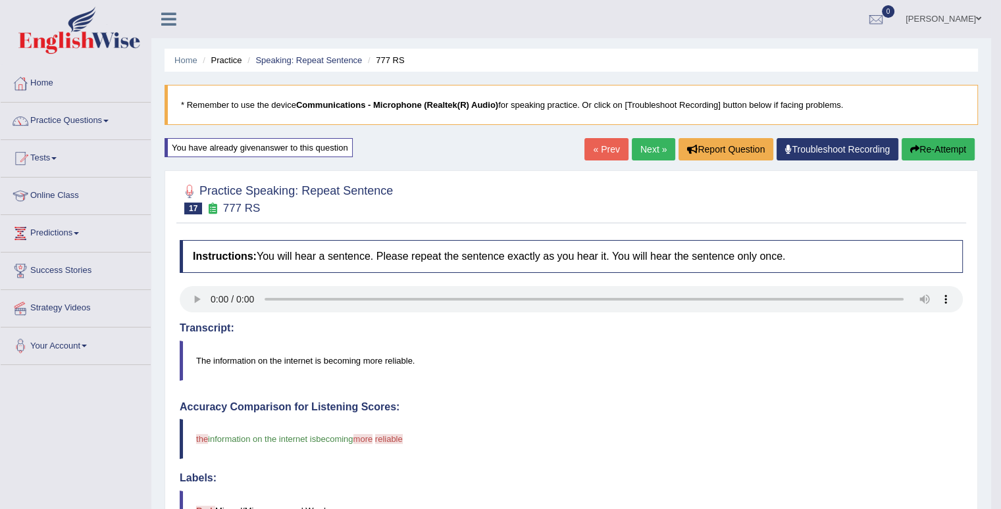
click at [650, 146] on link "Next »" at bounding box center [653, 149] width 43 height 22
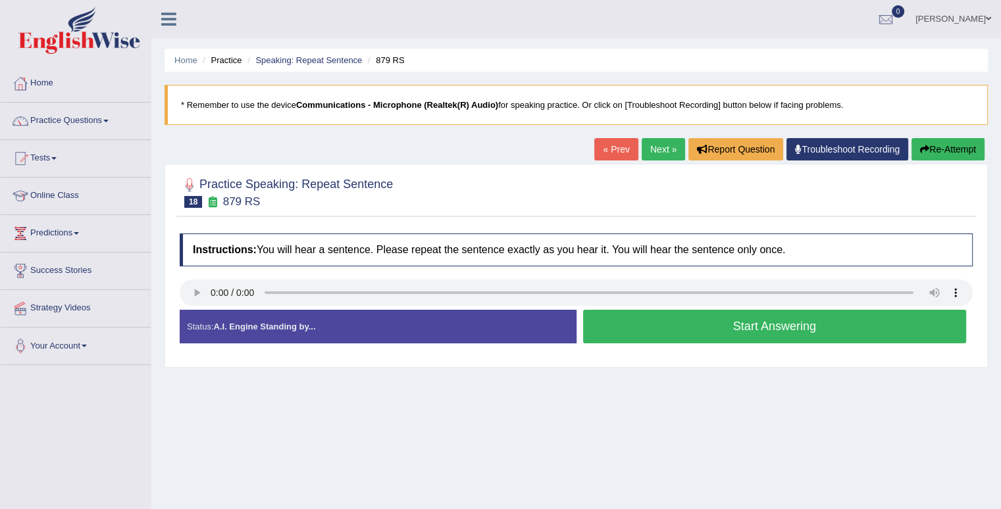
click at [692, 324] on button "Start Answering" at bounding box center [775, 327] width 384 height 34
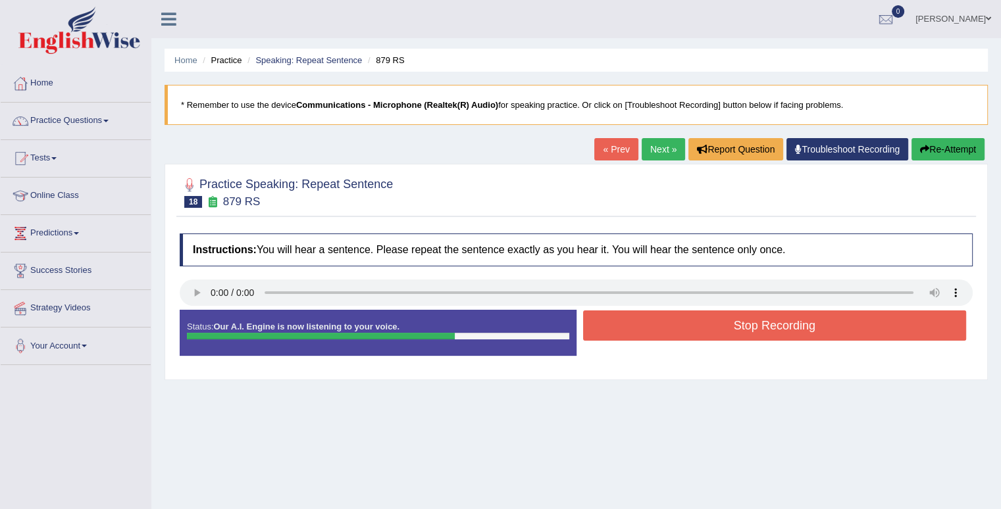
click at [692, 324] on button "Stop Recording" at bounding box center [775, 326] width 384 height 30
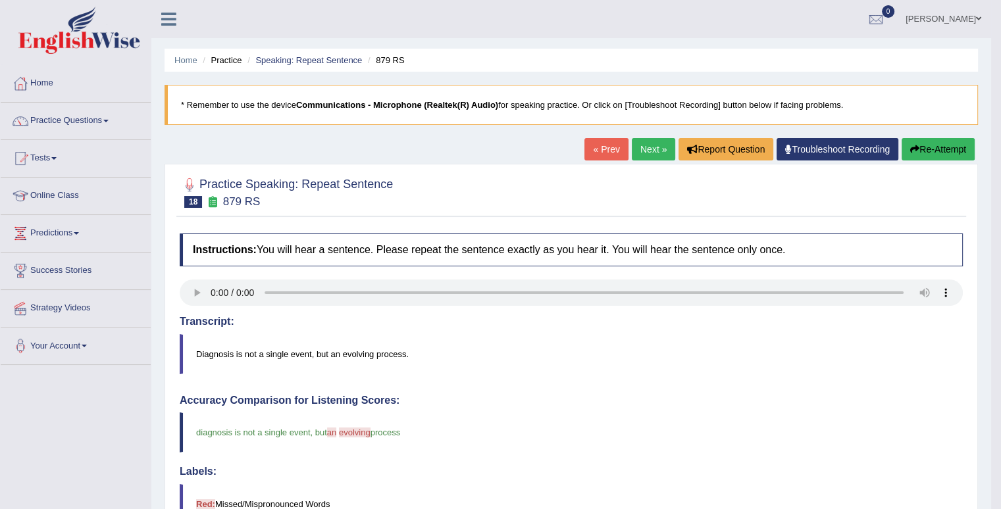
click at [945, 144] on button "Re-Attempt" at bounding box center [938, 149] width 73 height 22
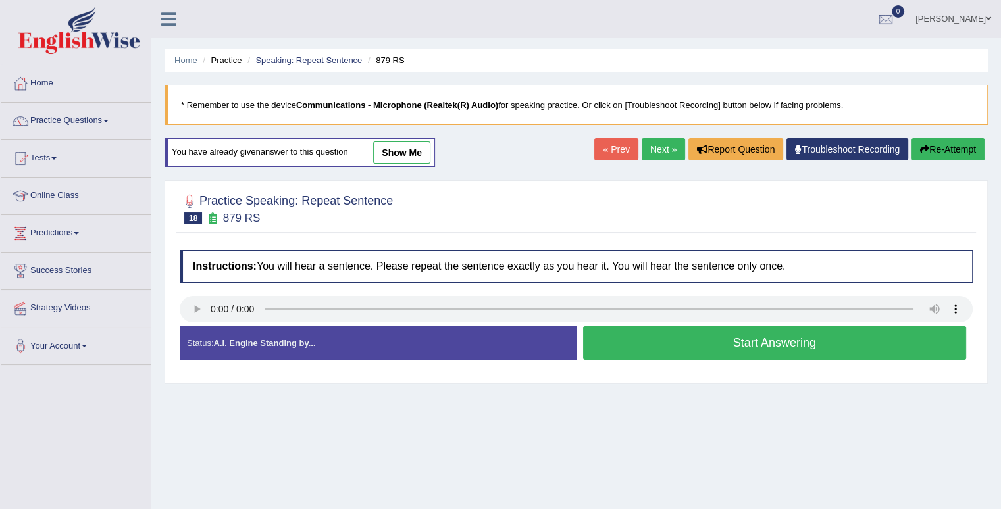
click at [713, 338] on button "Start Answering" at bounding box center [775, 343] width 384 height 34
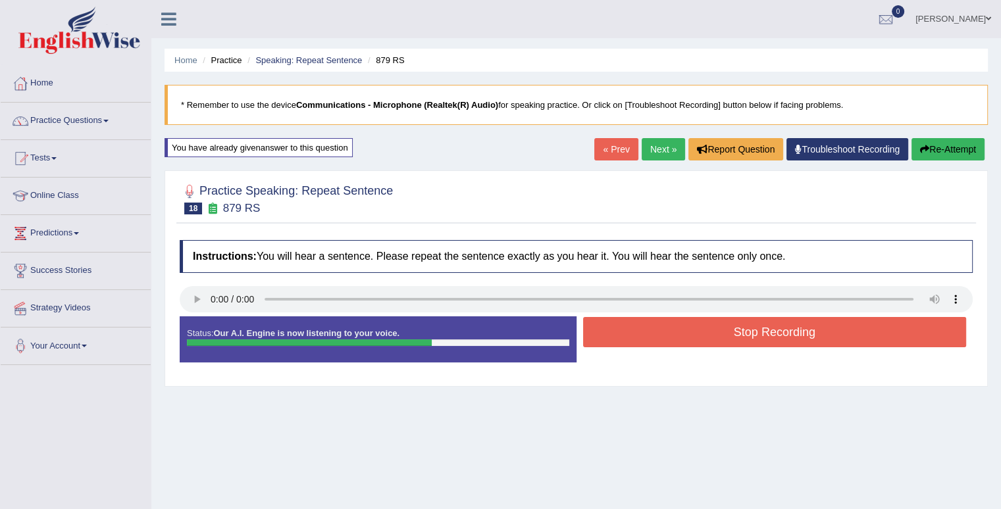
click at [713, 338] on button "Stop Recording" at bounding box center [775, 332] width 384 height 30
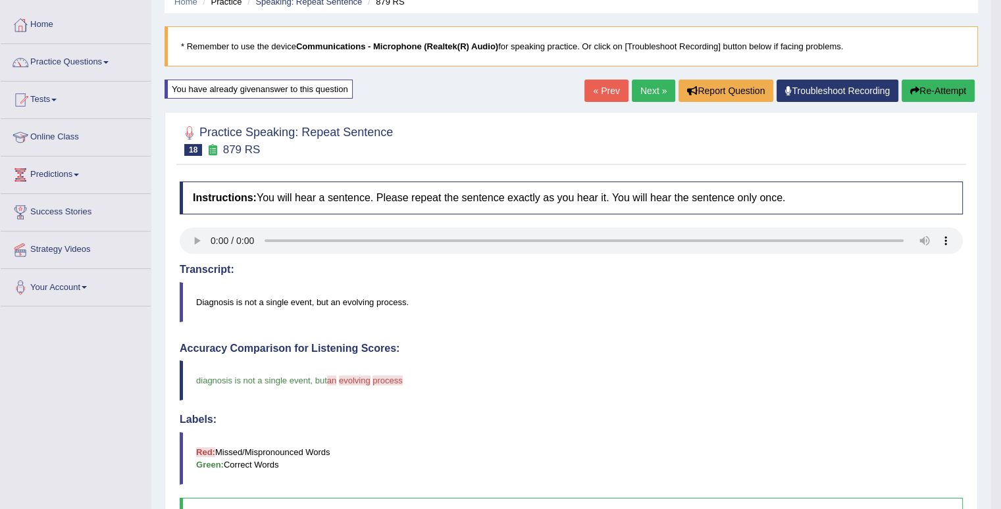
scroll to position [43, 0]
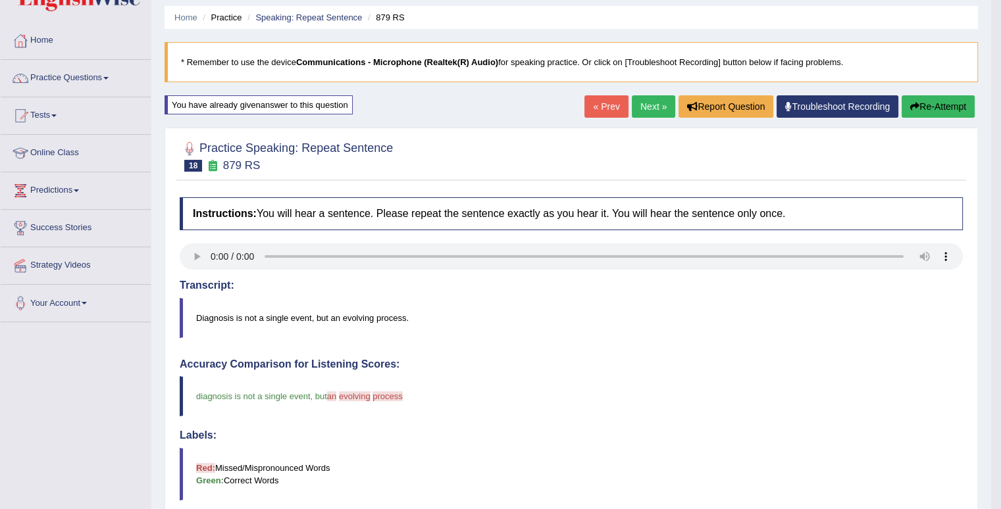
click at [653, 103] on link "Next »" at bounding box center [653, 106] width 43 height 22
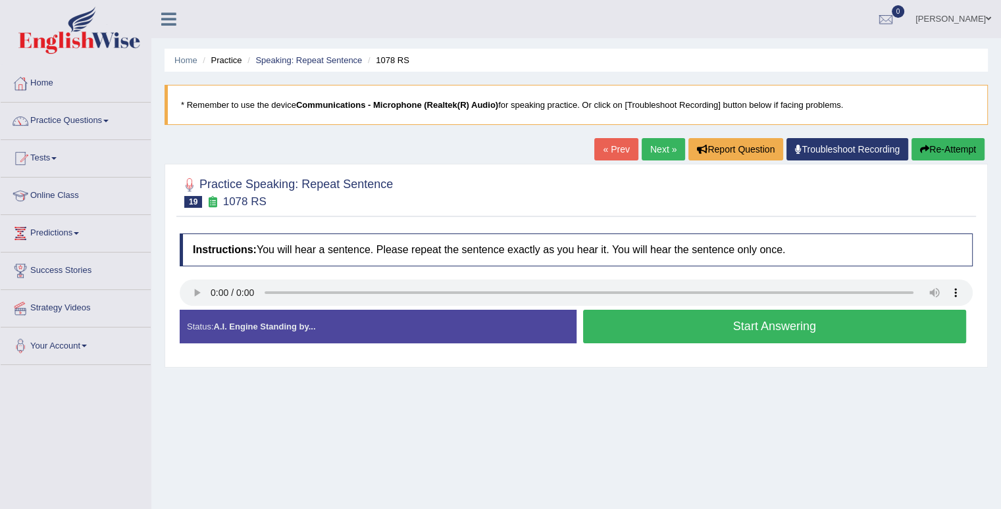
click at [650, 327] on button "Start Answering" at bounding box center [775, 327] width 384 height 34
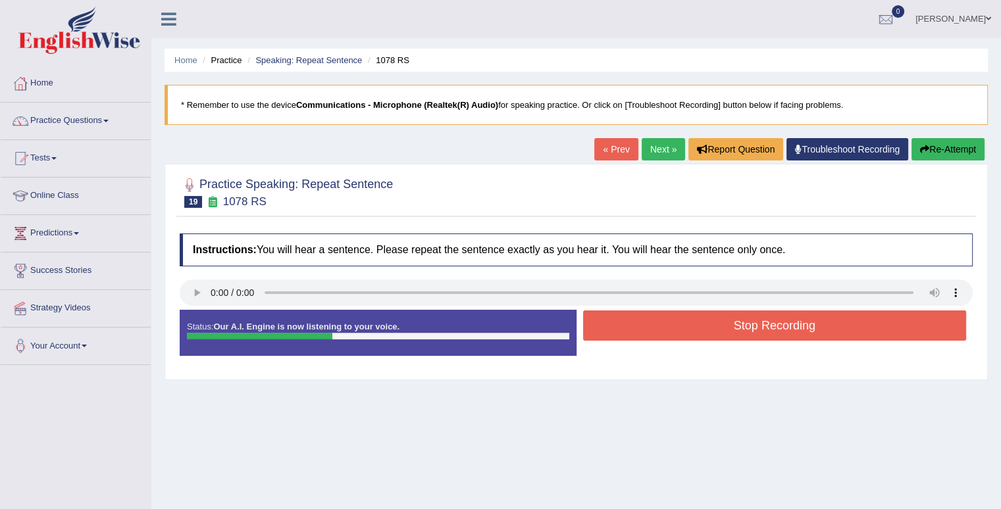
click at [650, 327] on button "Stop Recording" at bounding box center [775, 326] width 384 height 30
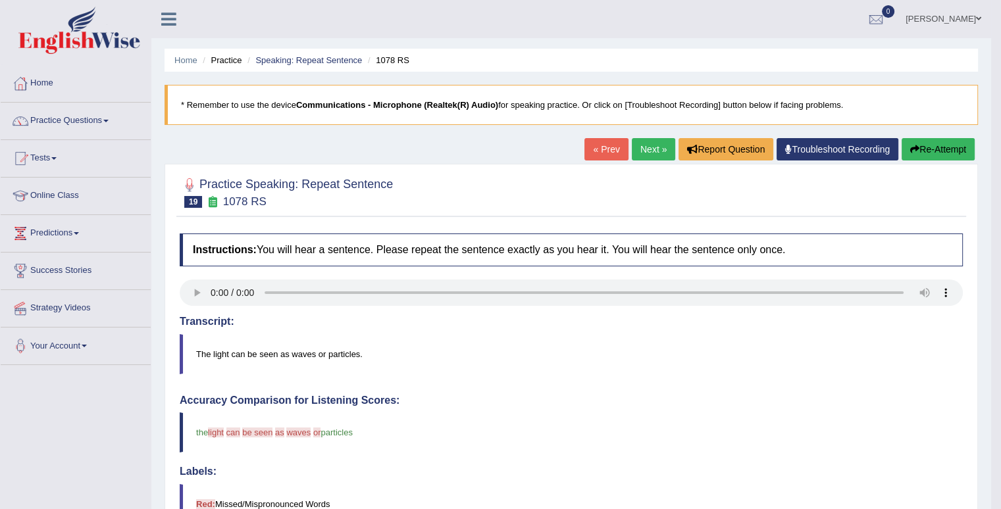
click at [928, 443] on blockquote "the light lights can in be seen this as way waves and or so particles" at bounding box center [571, 433] width 783 height 40
click at [932, 150] on button "Re-Attempt" at bounding box center [938, 149] width 73 height 22
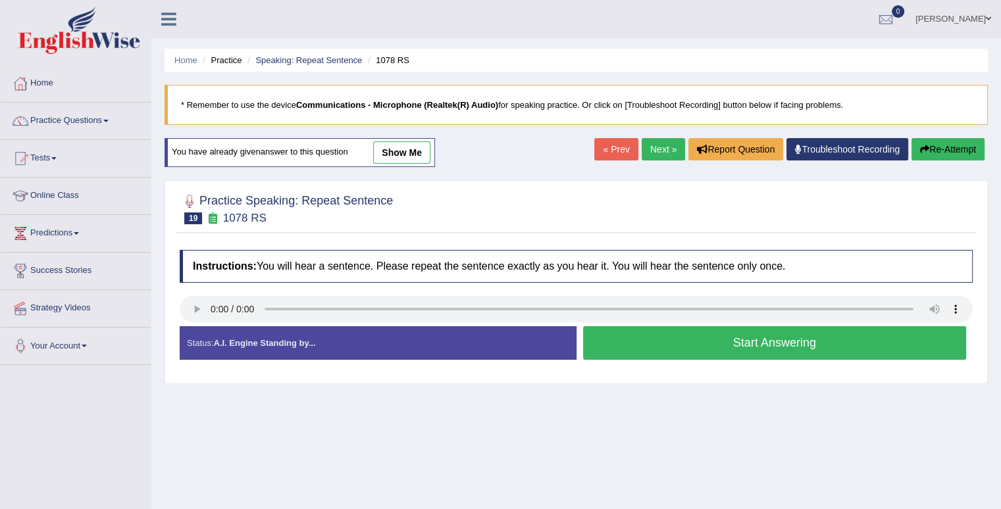
click at [711, 342] on button "Start Answering" at bounding box center [775, 343] width 384 height 34
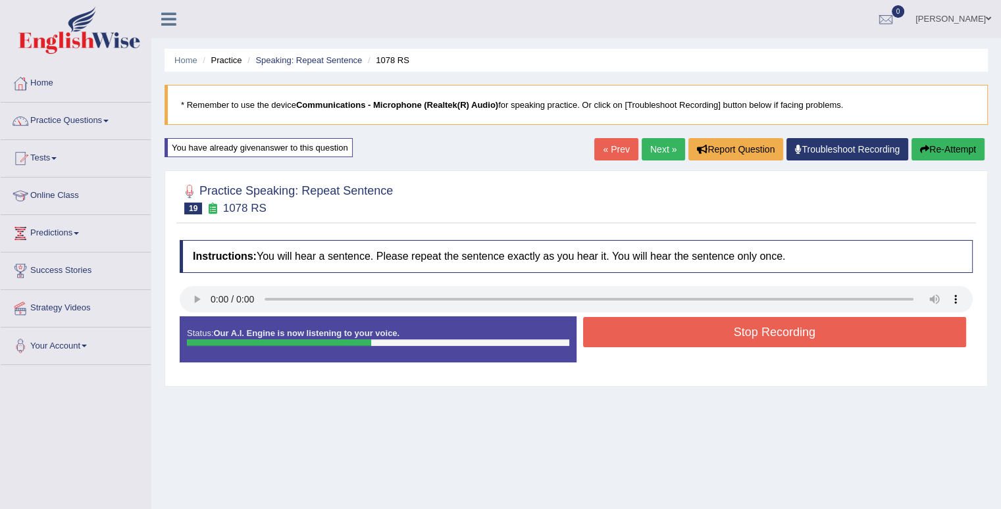
click at [711, 340] on button "Stop Recording" at bounding box center [775, 332] width 384 height 30
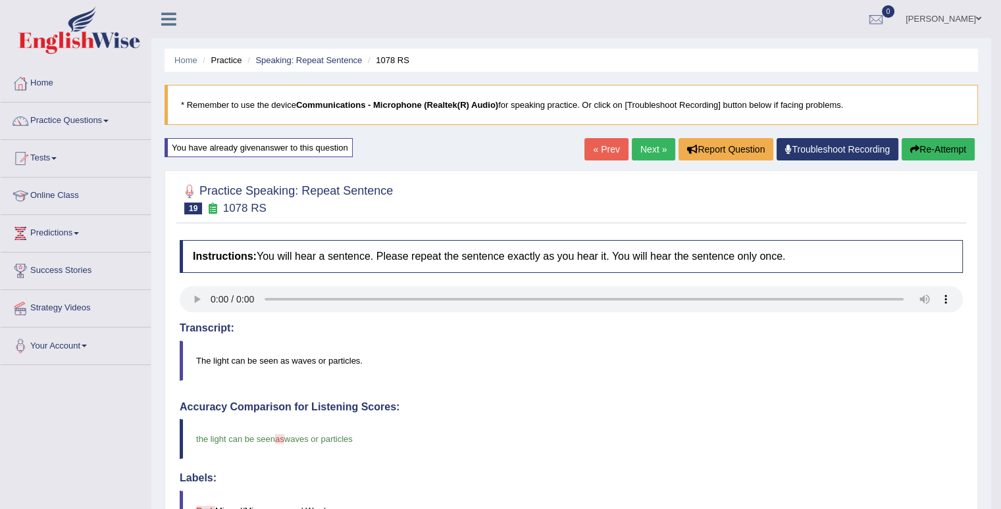
click at [645, 149] on link "Next »" at bounding box center [653, 149] width 43 height 22
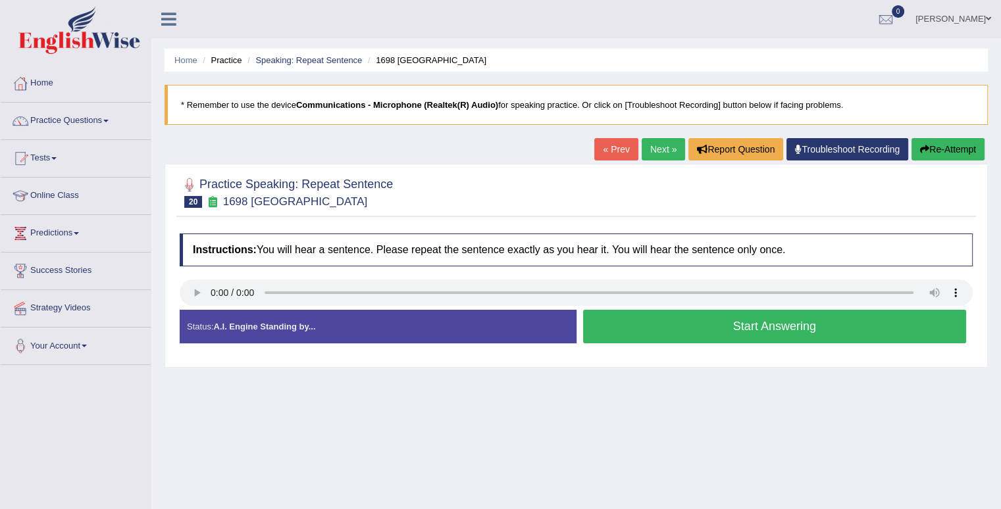
click at [703, 324] on button "Start Answering" at bounding box center [775, 327] width 384 height 34
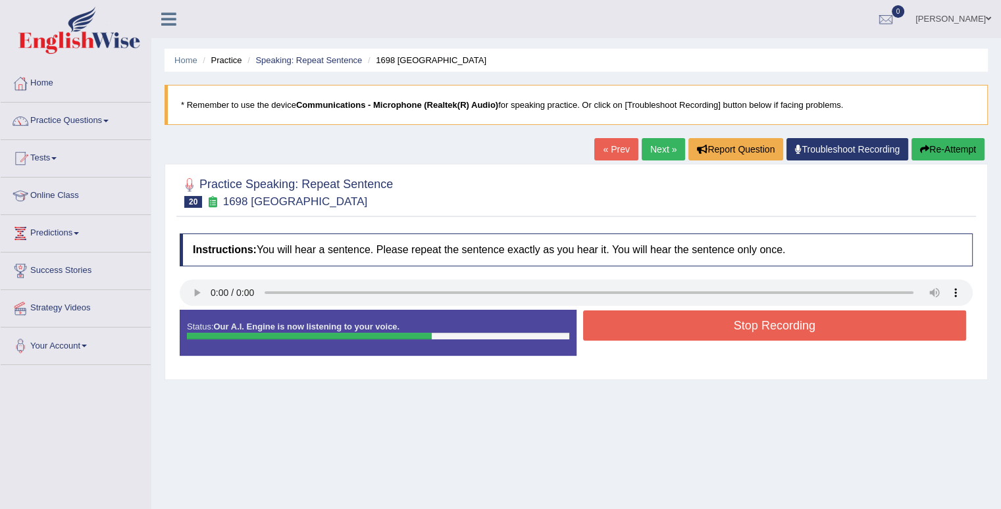
click at [703, 324] on button "Stop Recording" at bounding box center [775, 326] width 384 height 30
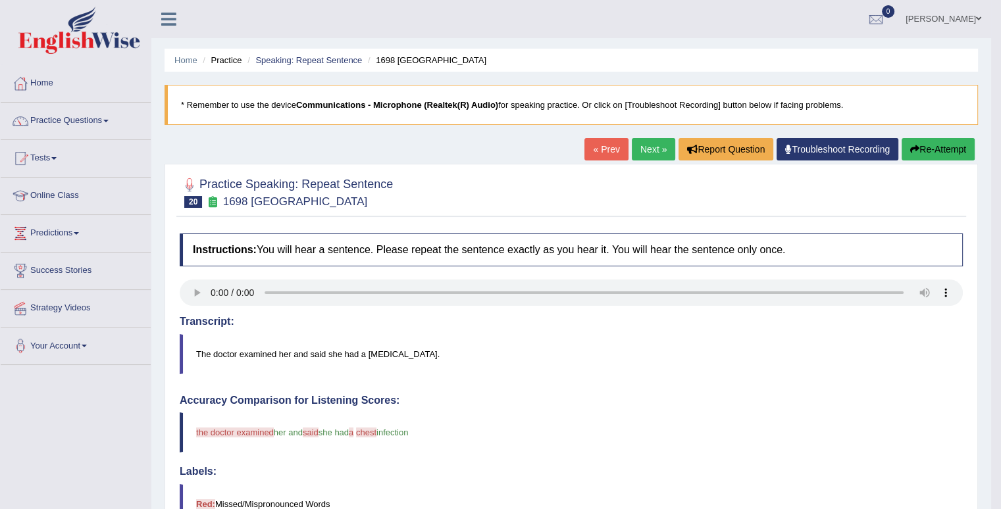
click at [927, 151] on button "Re-Attempt" at bounding box center [938, 149] width 73 height 22
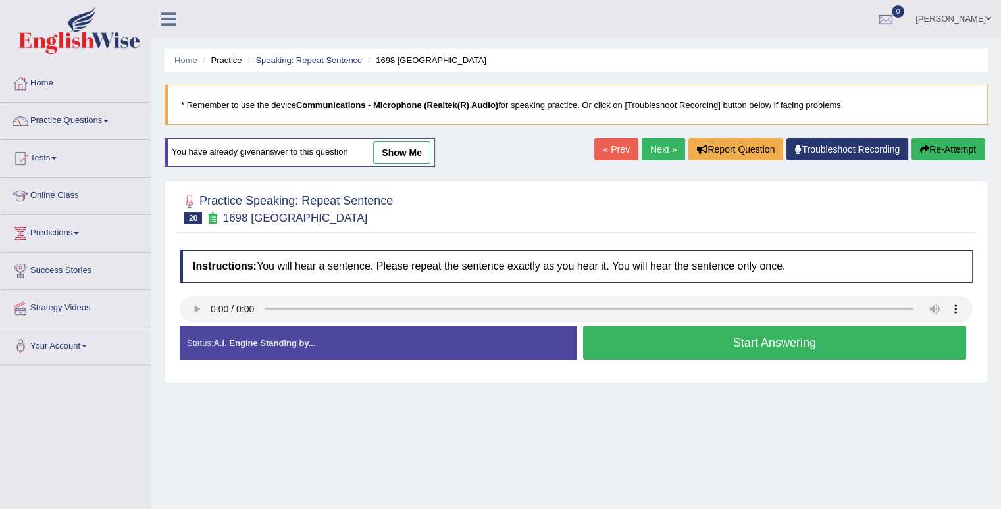
click at [667, 347] on button "Start Answering" at bounding box center [775, 343] width 384 height 34
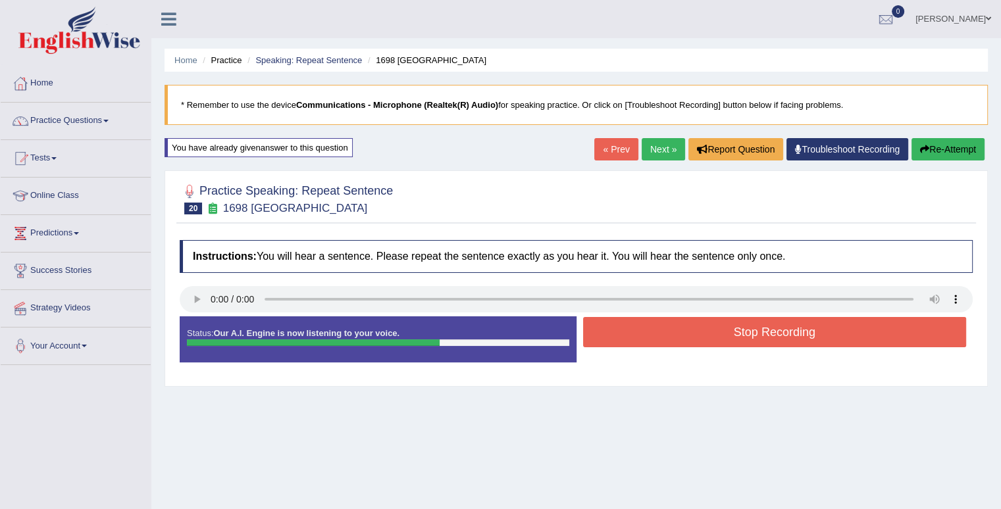
click at [678, 340] on button "Stop Recording" at bounding box center [775, 332] width 384 height 30
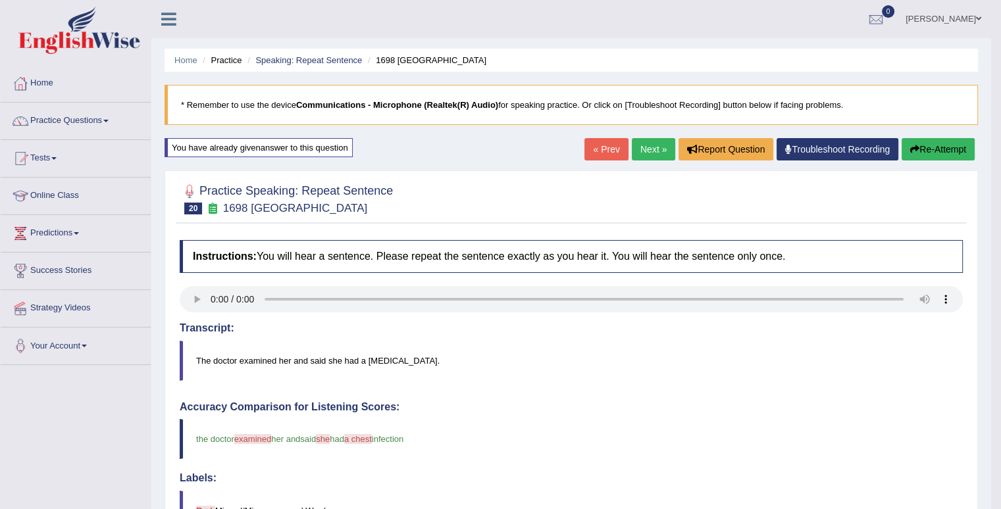
click at [955, 148] on button "Re-Attempt" at bounding box center [938, 149] width 73 height 22
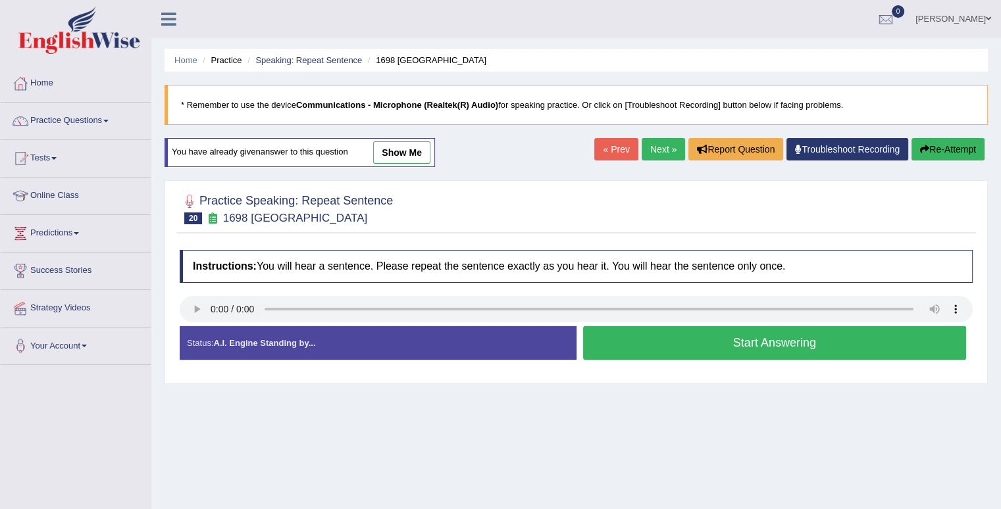
click at [649, 334] on button "Start Answering" at bounding box center [775, 343] width 384 height 34
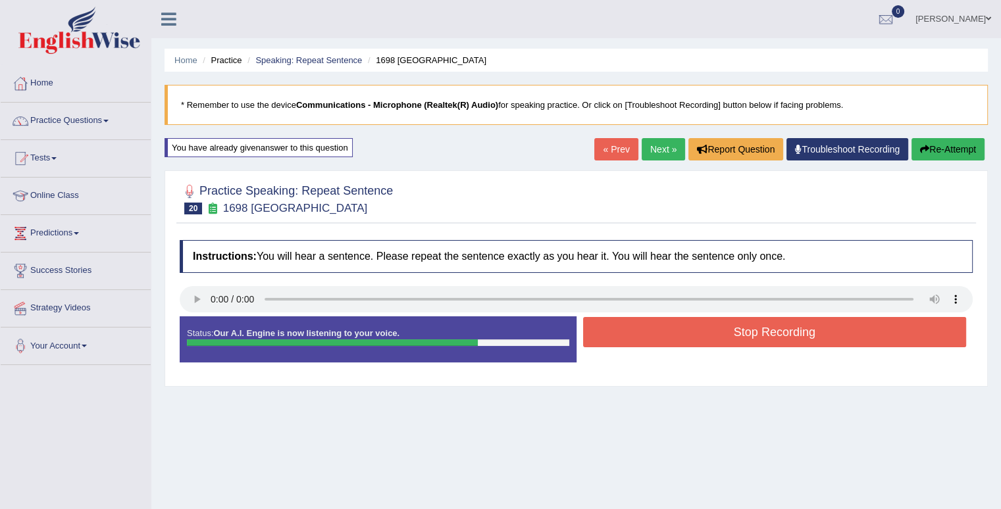
click at [649, 334] on button "Stop Recording" at bounding box center [775, 332] width 384 height 30
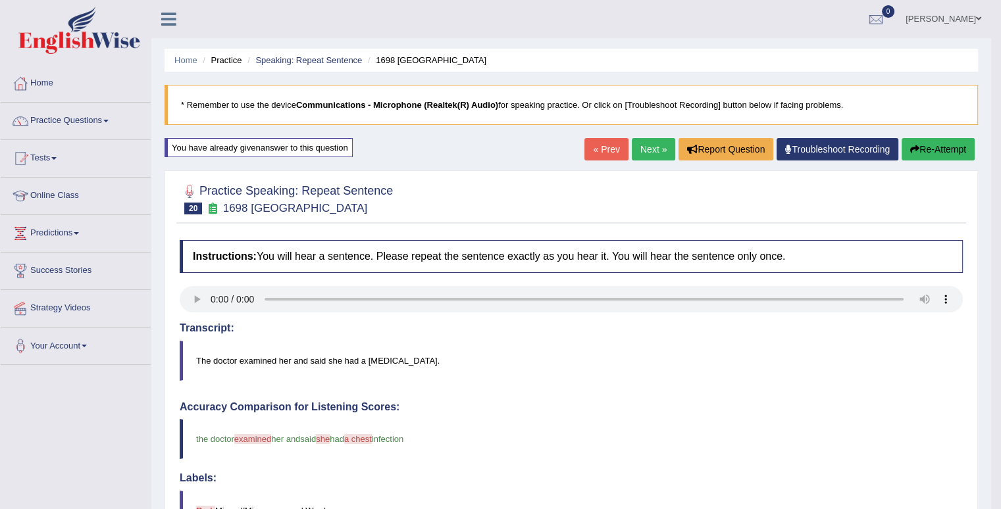
click at [956, 146] on button "Re-Attempt" at bounding box center [938, 149] width 73 height 22
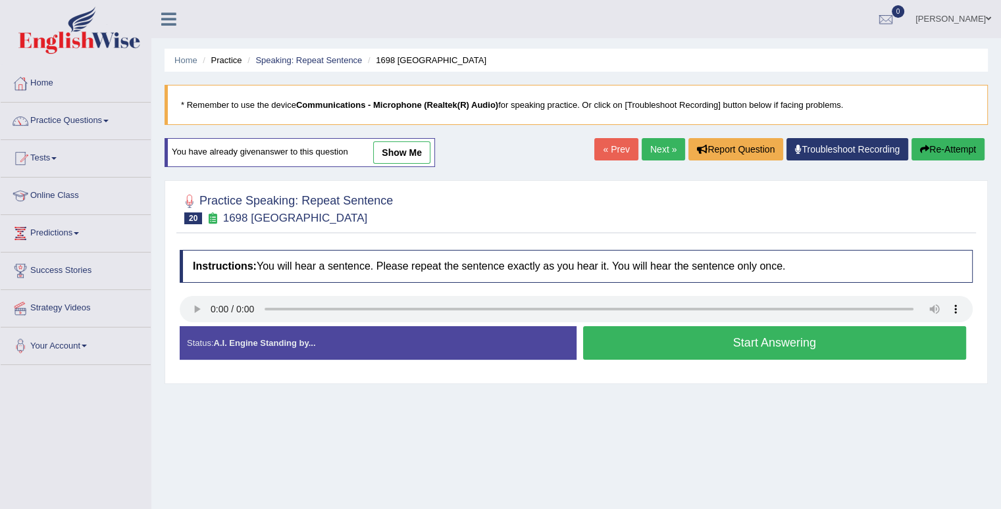
click at [799, 344] on button "Start Answering" at bounding box center [775, 343] width 384 height 34
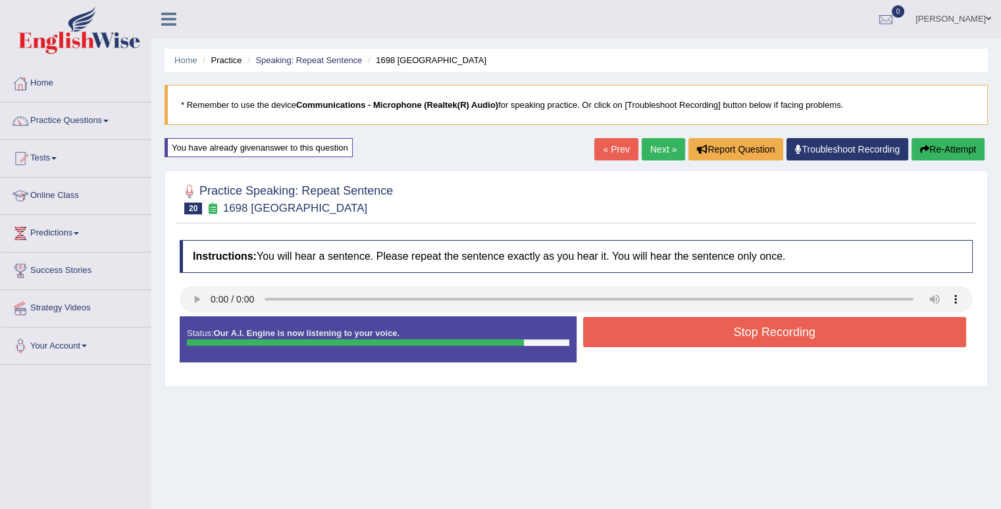
click at [805, 331] on button "Stop Recording" at bounding box center [775, 332] width 384 height 30
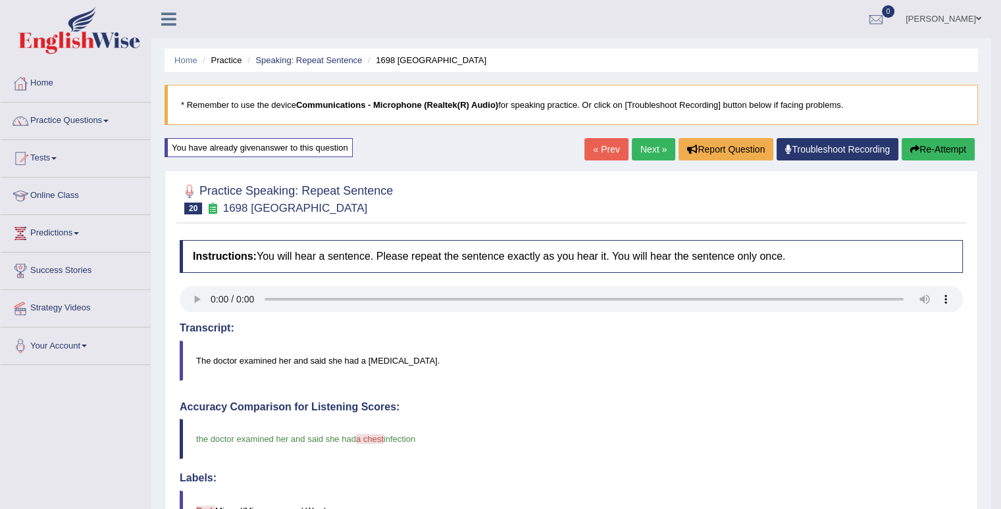
click at [649, 149] on link "Next »" at bounding box center [653, 149] width 43 height 22
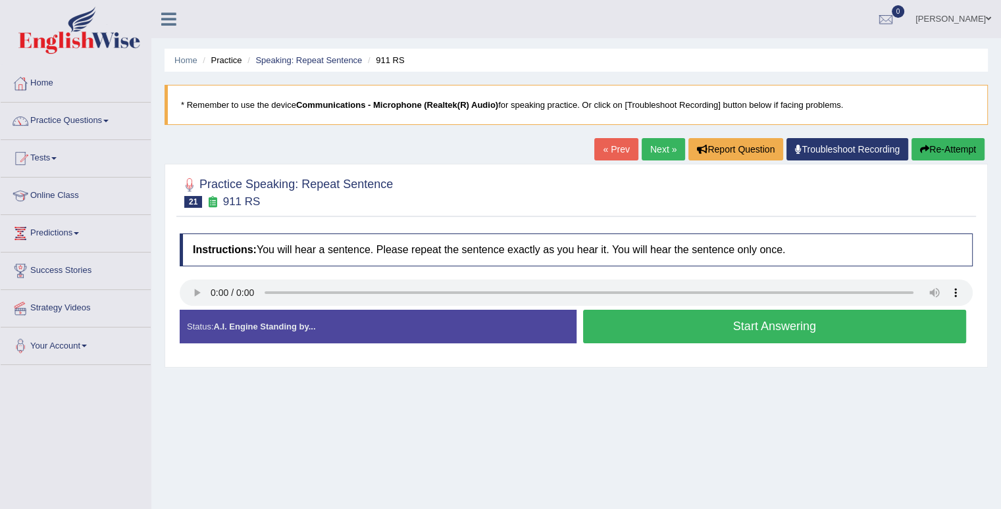
click at [675, 330] on button "Start Answering" at bounding box center [775, 327] width 384 height 34
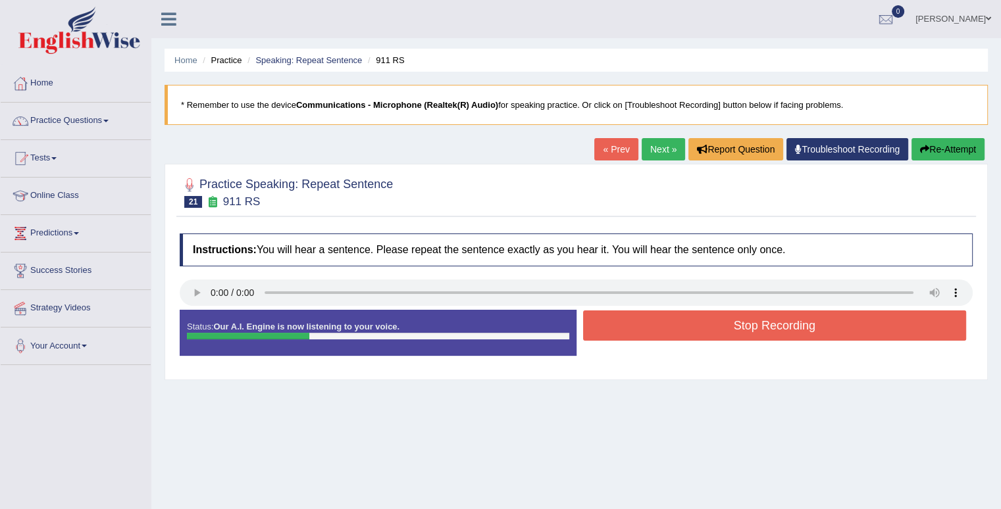
click at [675, 330] on button "Stop Recording" at bounding box center [775, 326] width 384 height 30
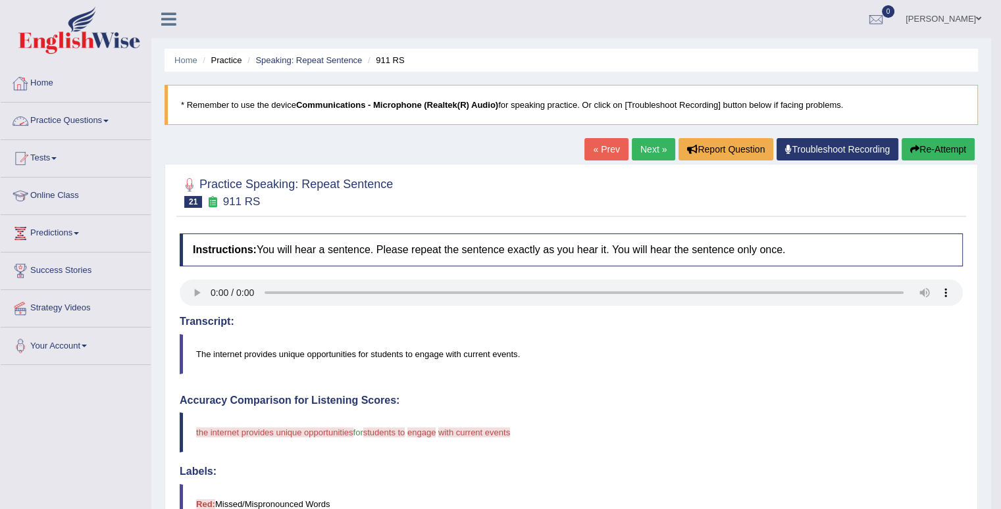
click at [111, 122] on link "Practice Questions" at bounding box center [76, 119] width 150 height 33
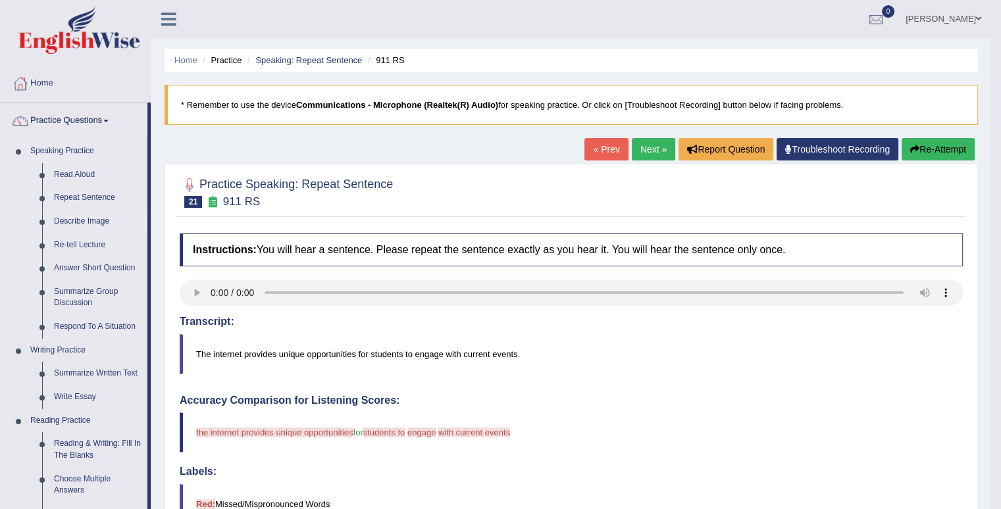
click at [93, 224] on link "Describe Image" at bounding box center [97, 222] width 99 height 24
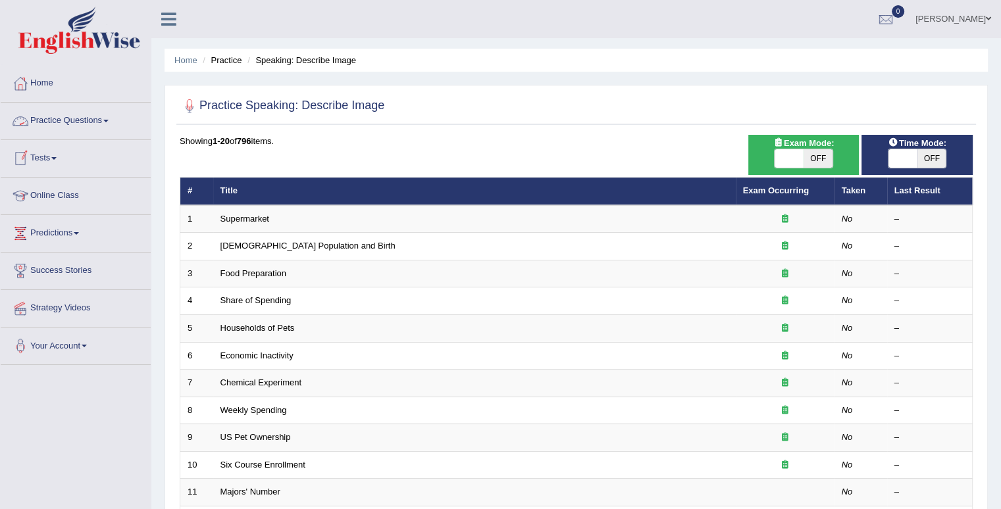
click at [109, 122] on span at bounding box center [105, 121] width 5 height 3
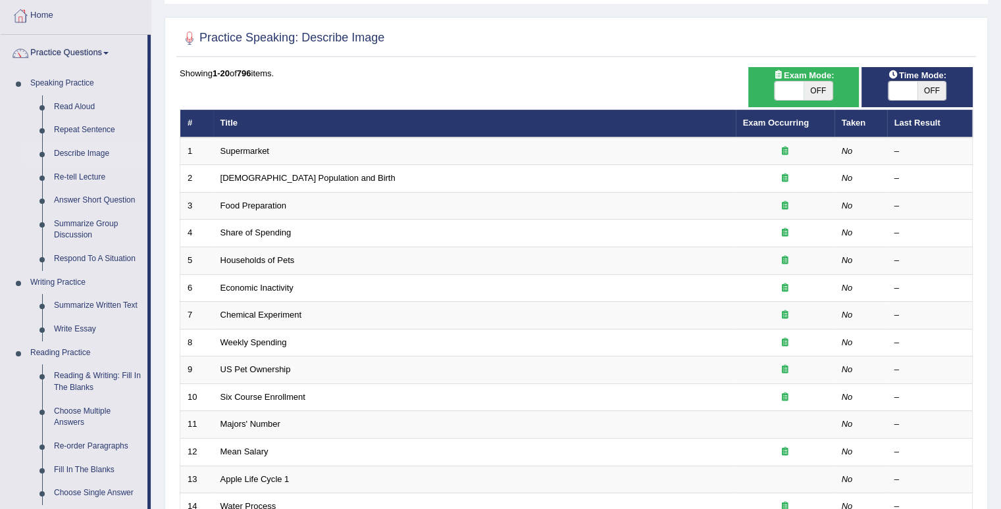
scroll to position [53, 0]
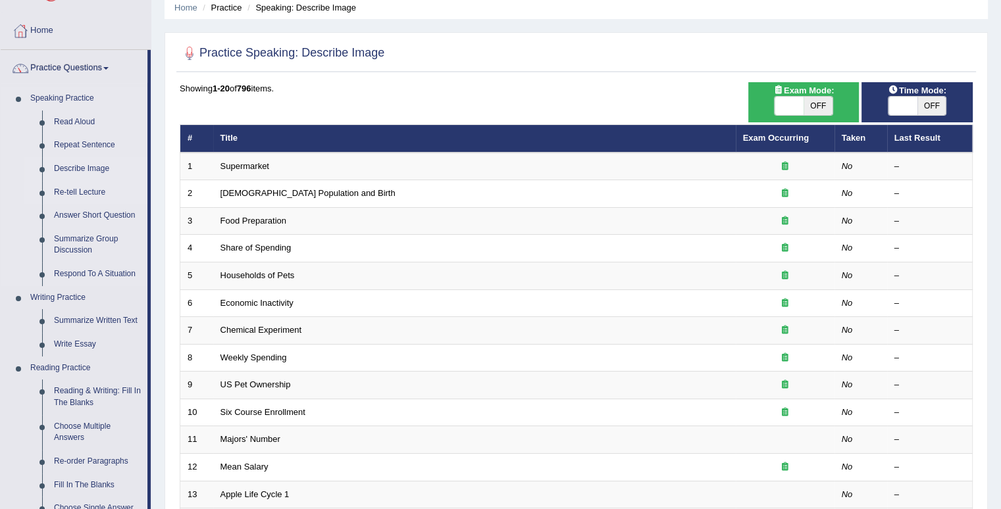
click at [91, 193] on link "Re-tell Lecture" at bounding box center [97, 193] width 99 height 24
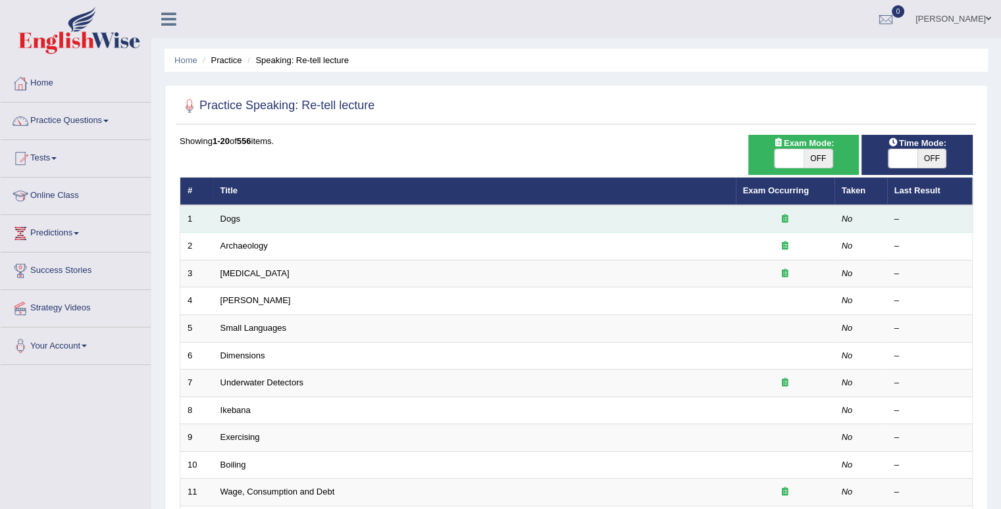
click at [784, 218] on icon at bounding box center [785, 219] width 7 height 9
click at [684, 218] on td "Dogs" at bounding box center [474, 219] width 522 height 28
click at [783, 215] on icon at bounding box center [785, 219] width 7 height 9
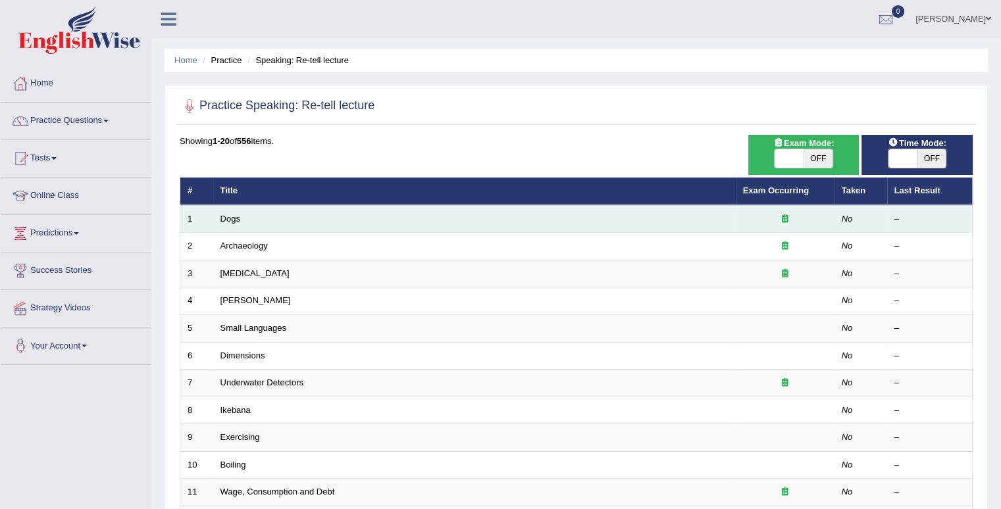
click at [783, 215] on icon at bounding box center [785, 219] width 7 height 9
click at [814, 216] on div at bounding box center [785, 219] width 84 height 13
click at [249, 208] on td "Dogs" at bounding box center [474, 219] width 522 height 28
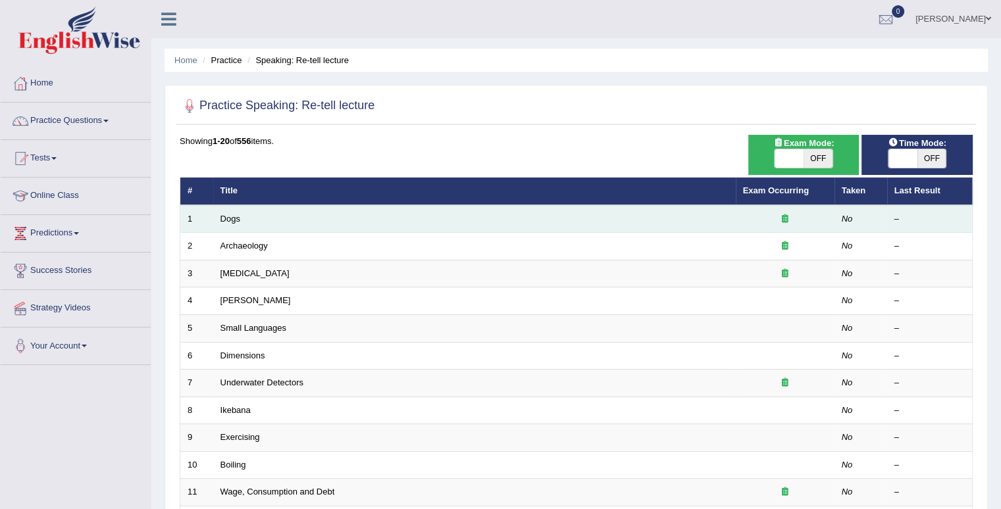
click at [249, 211] on td "Dogs" at bounding box center [474, 219] width 522 height 28
click at [229, 214] on link "Dogs" at bounding box center [230, 219] width 20 height 10
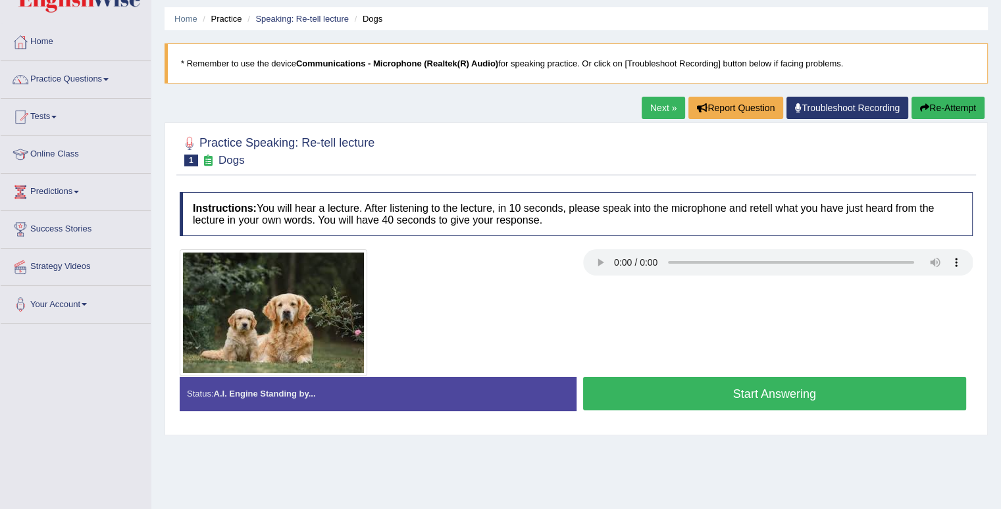
scroll to position [53, 0]
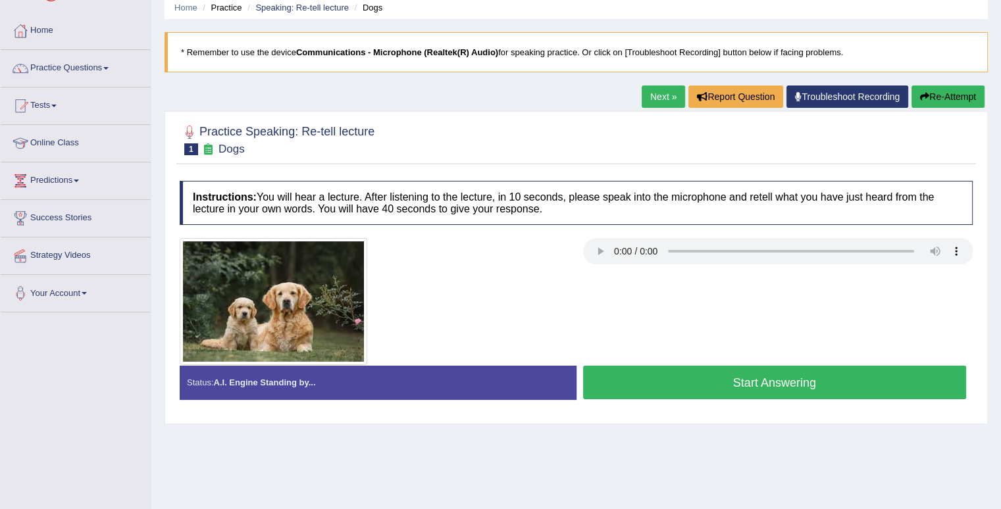
click at [729, 385] on button "Start Answering" at bounding box center [775, 383] width 384 height 34
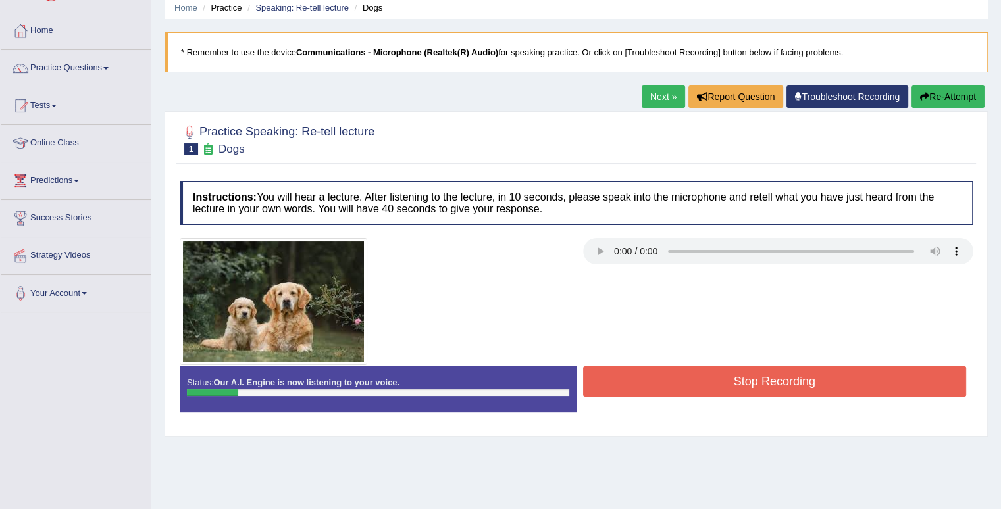
click at [729, 385] on button "Stop Recording" at bounding box center [775, 382] width 384 height 30
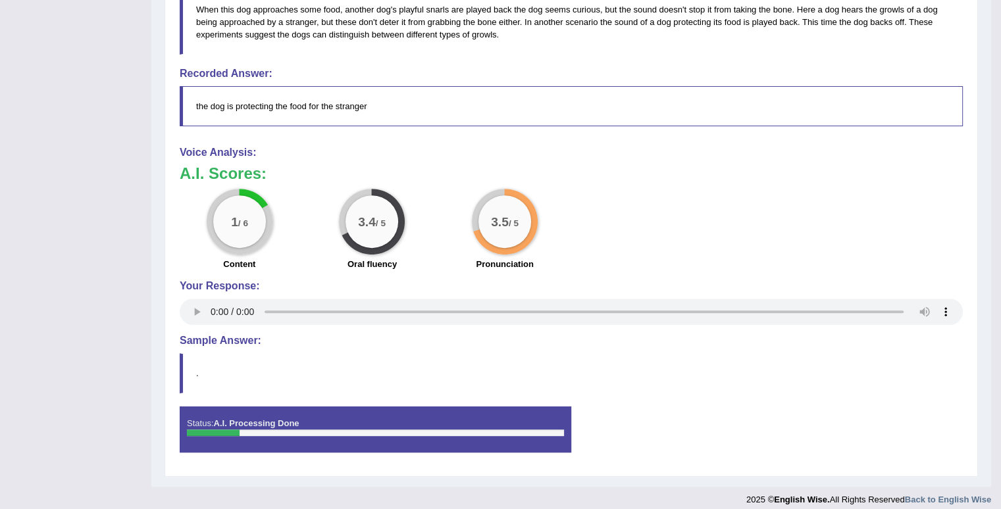
scroll to position [462, 0]
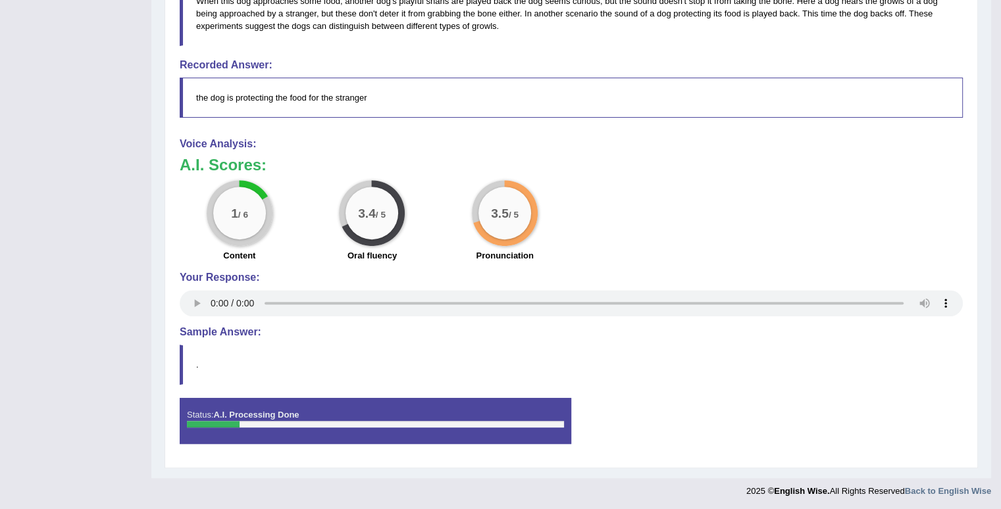
click at [231, 332] on h4 "Sample Answer:" at bounding box center [571, 332] width 783 height 12
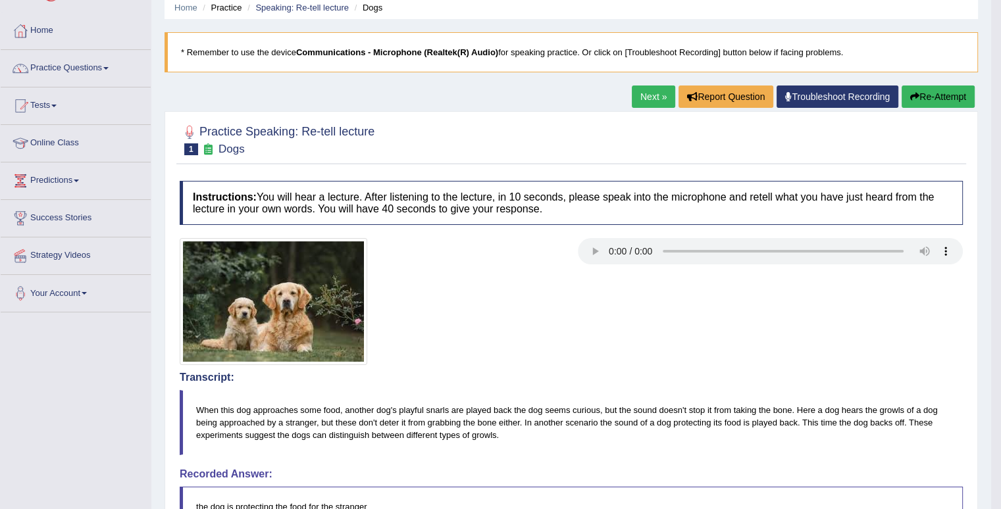
scroll to position [41, 0]
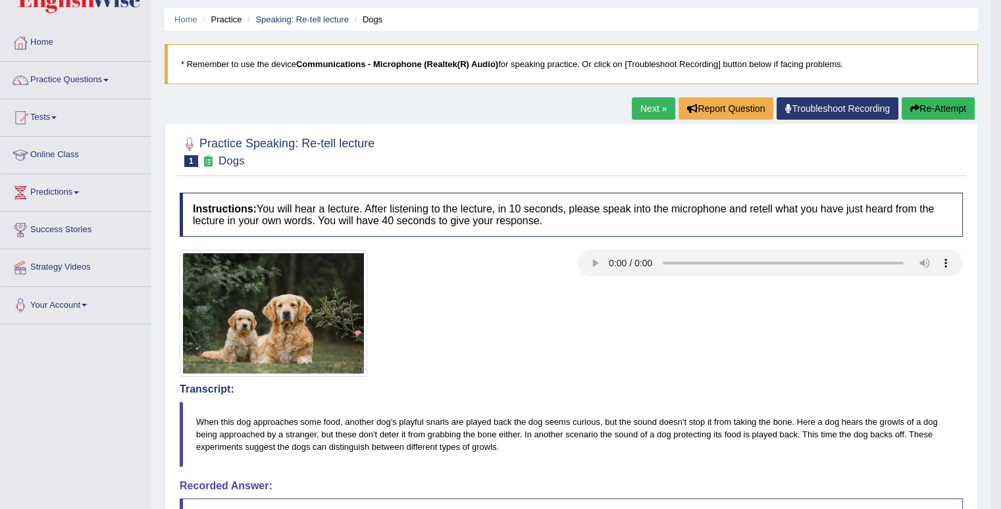
click at [920, 111] on button "Re-Attempt" at bounding box center [938, 108] width 73 height 22
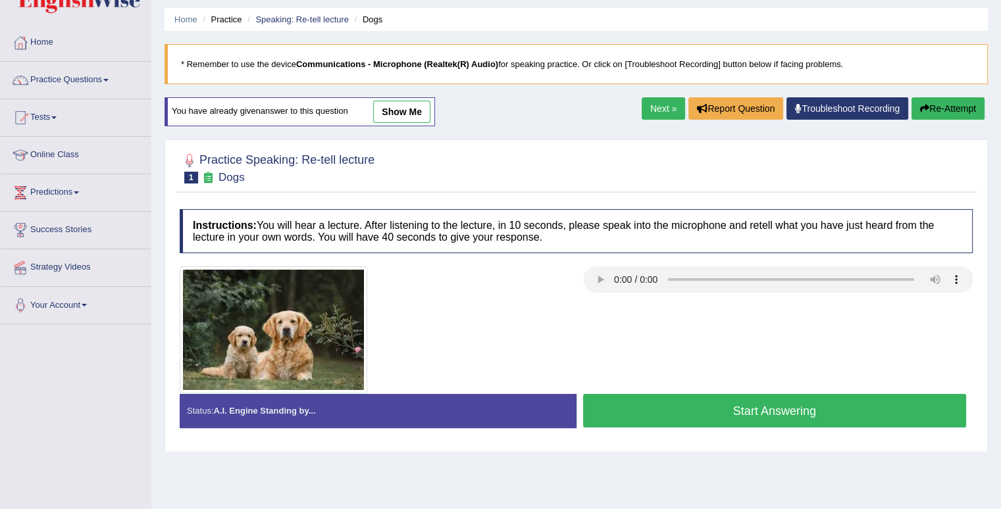
click at [740, 409] on button "Start Answering" at bounding box center [775, 411] width 384 height 34
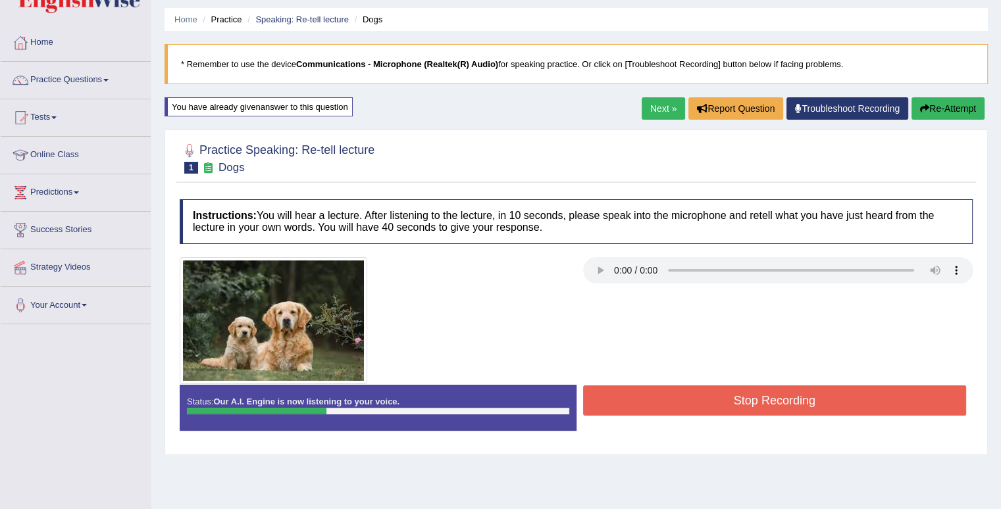
click at [740, 407] on button "Stop Recording" at bounding box center [775, 401] width 384 height 30
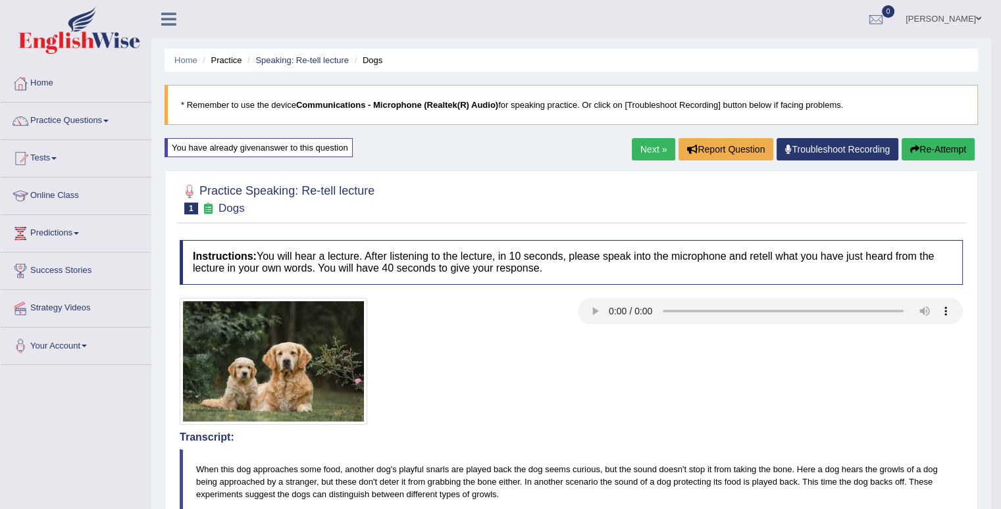
click at [648, 149] on link "Next »" at bounding box center [653, 149] width 43 height 22
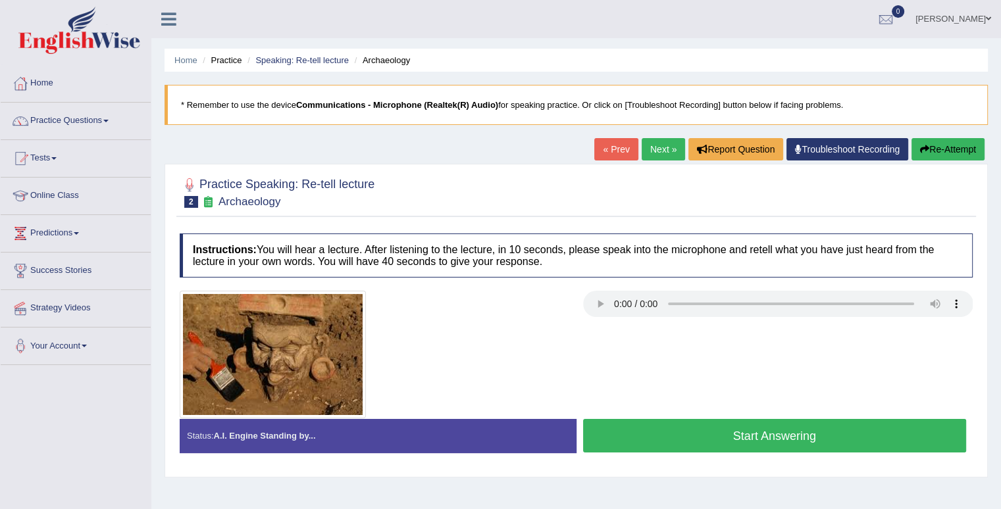
click at [763, 438] on button "Start Answering" at bounding box center [775, 436] width 384 height 34
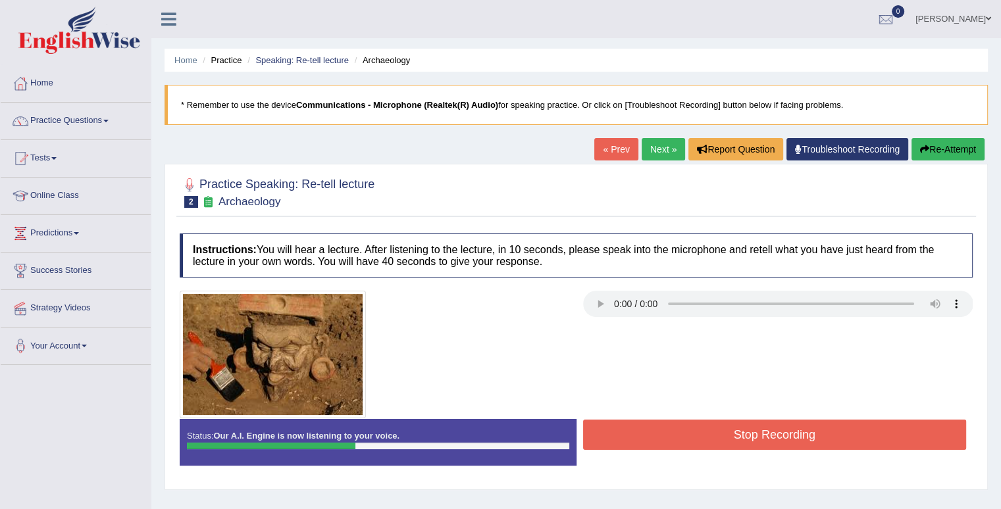
click at [782, 432] on button "Stop Recording" at bounding box center [775, 435] width 384 height 30
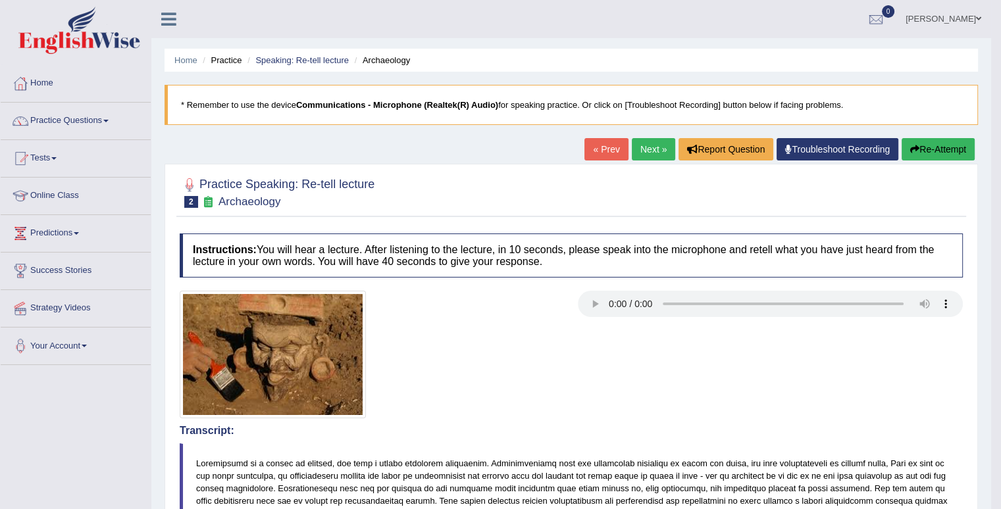
click at [950, 145] on button "Re-Attempt" at bounding box center [938, 149] width 73 height 22
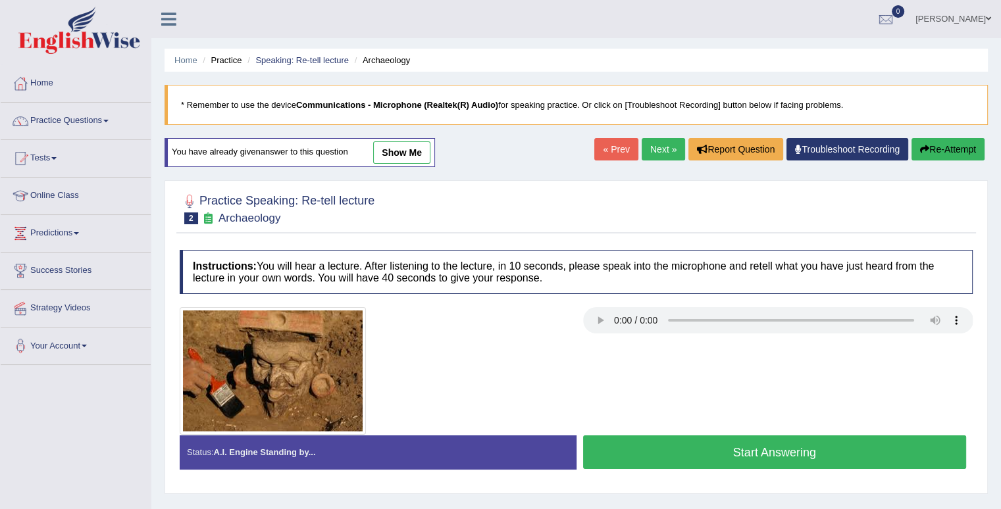
click at [824, 451] on button "Start Answering" at bounding box center [775, 453] width 384 height 34
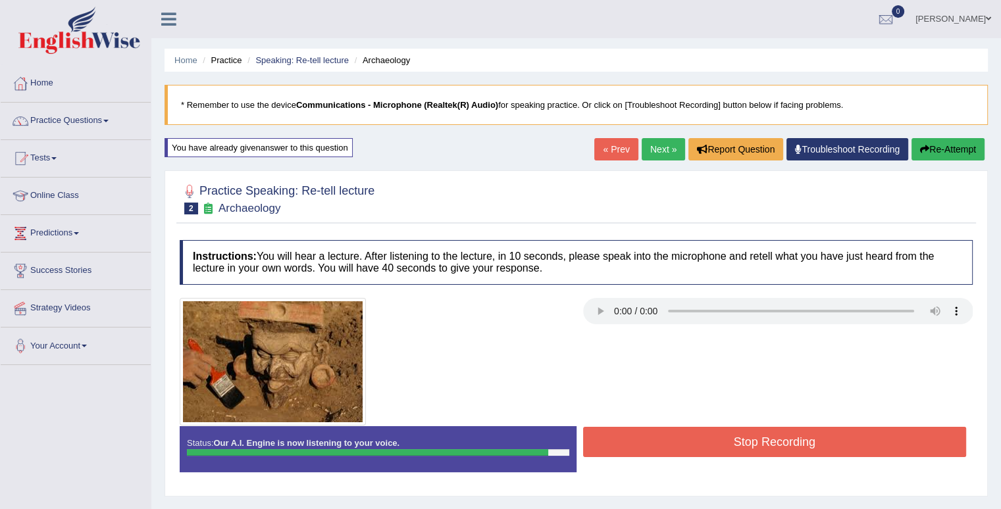
click at [811, 435] on button "Stop Recording" at bounding box center [775, 442] width 384 height 30
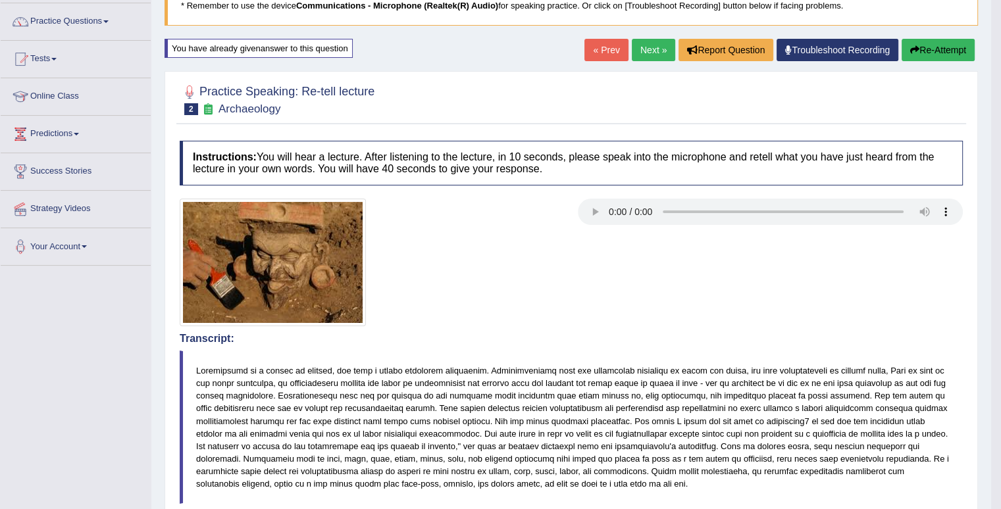
scroll to position [105, 0]
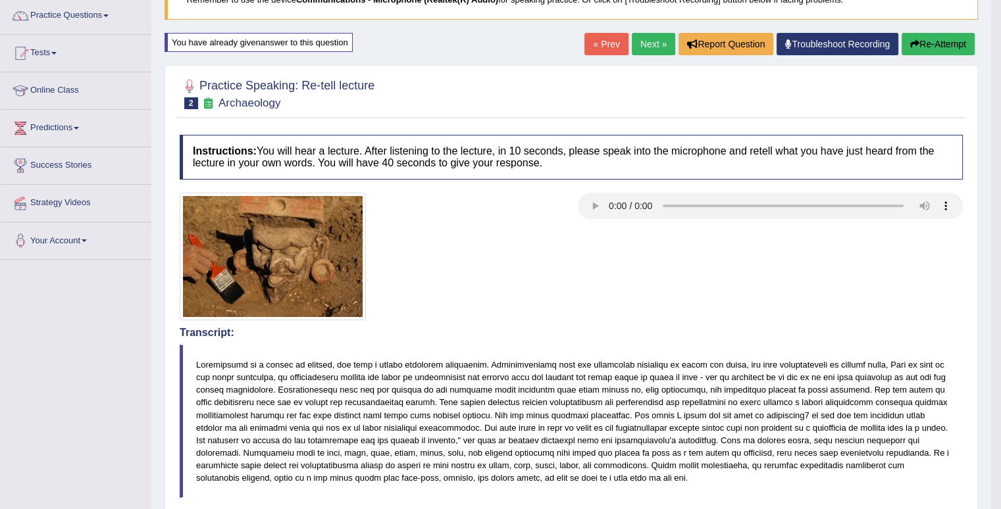
click at [942, 47] on button "Re-Attempt" at bounding box center [938, 44] width 73 height 22
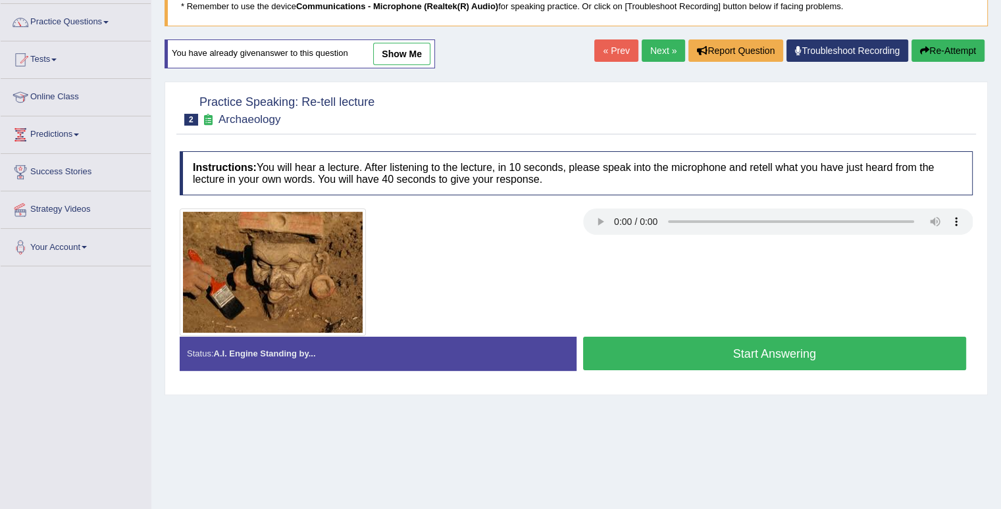
scroll to position [109, 0]
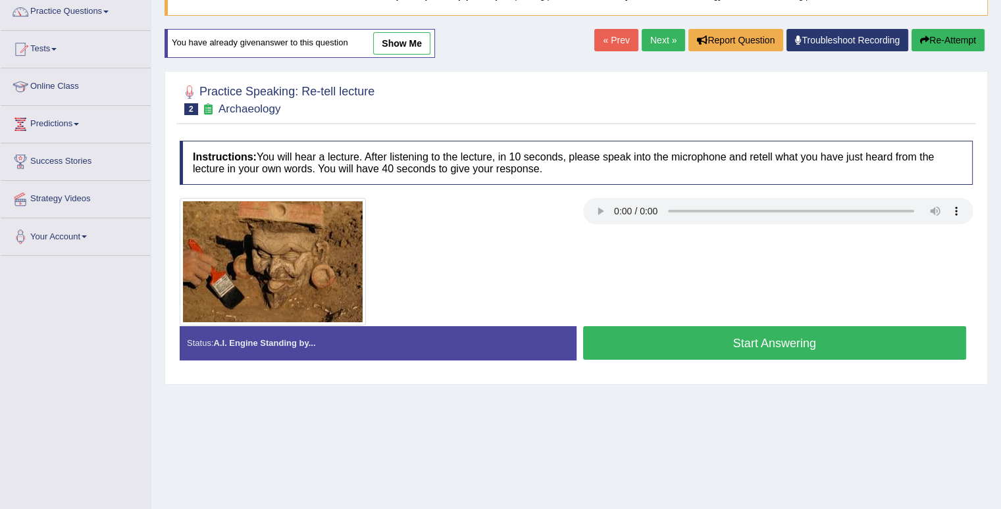
click at [774, 338] on button "Start Answering" at bounding box center [775, 343] width 384 height 34
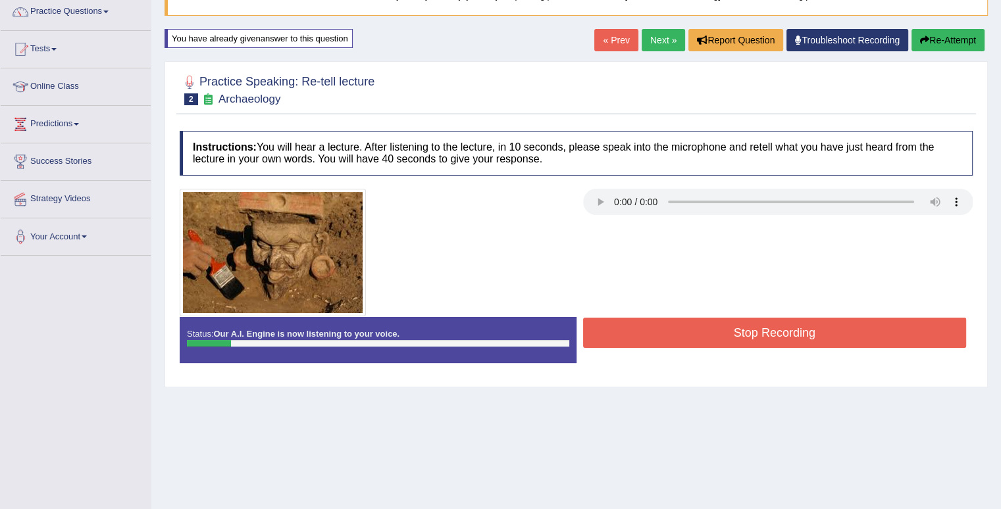
click at [774, 338] on button "Stop Recording" at bounding box center [775, 333] width 384 height 30
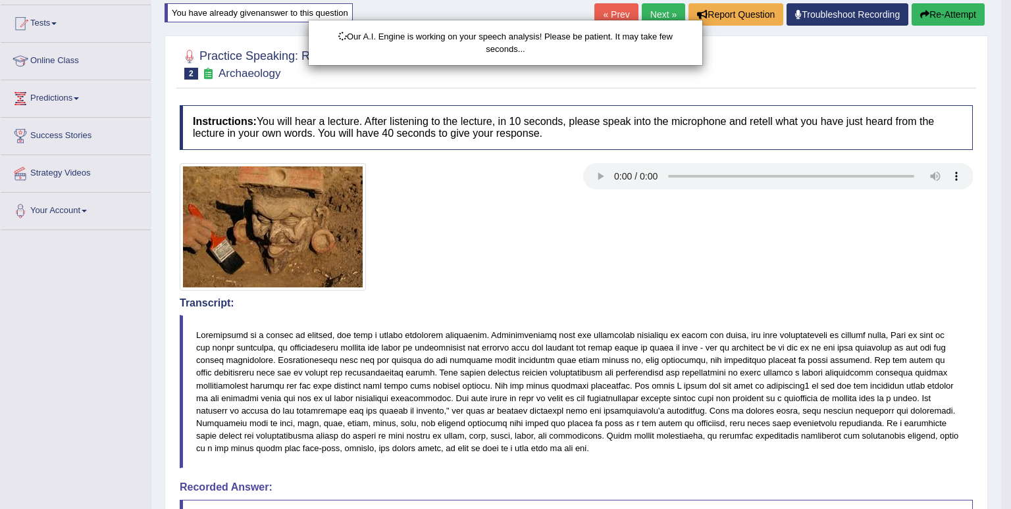
click at [1006, 374] on html "Toggle navigation Home Practice Questions Speaking Practice Read Aloud Repeat S…" at bounding box center [505, 119] width 1011 height 509
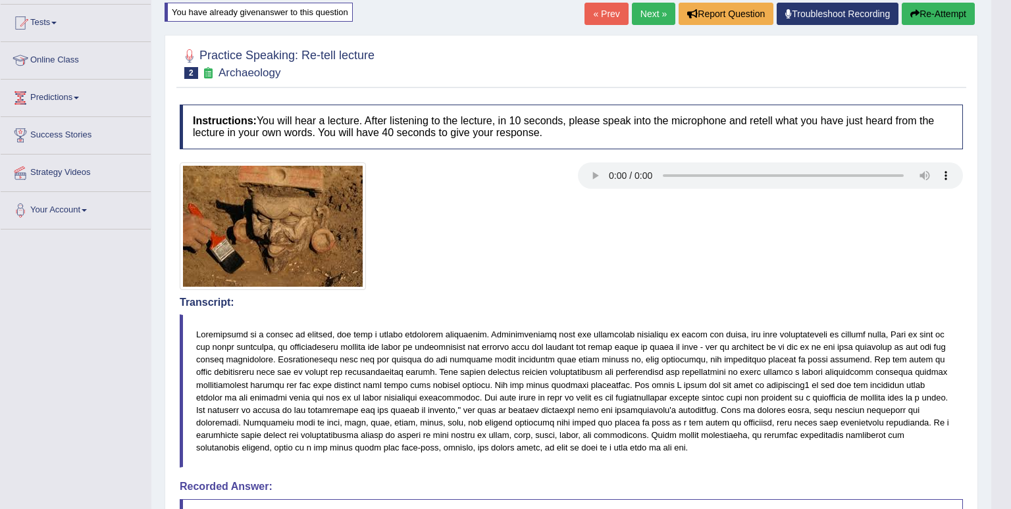
click at [1006, 503] on div "Updating answer..." at bounding box center [505, 254] width 1011 height 509
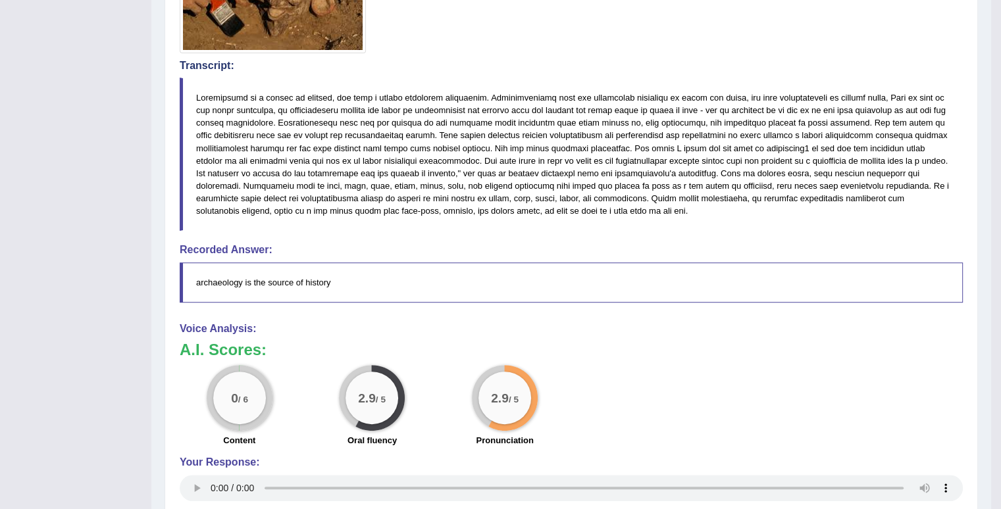
scroll to position [0, 0]
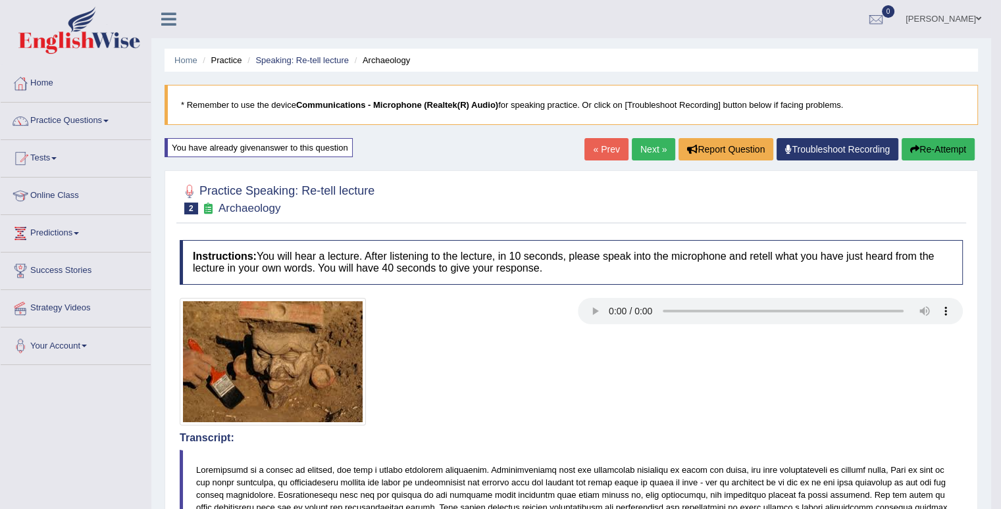
click at [938, 145] on button "Re-Attempt" at bounding box center [938, 149] width 73 height 22
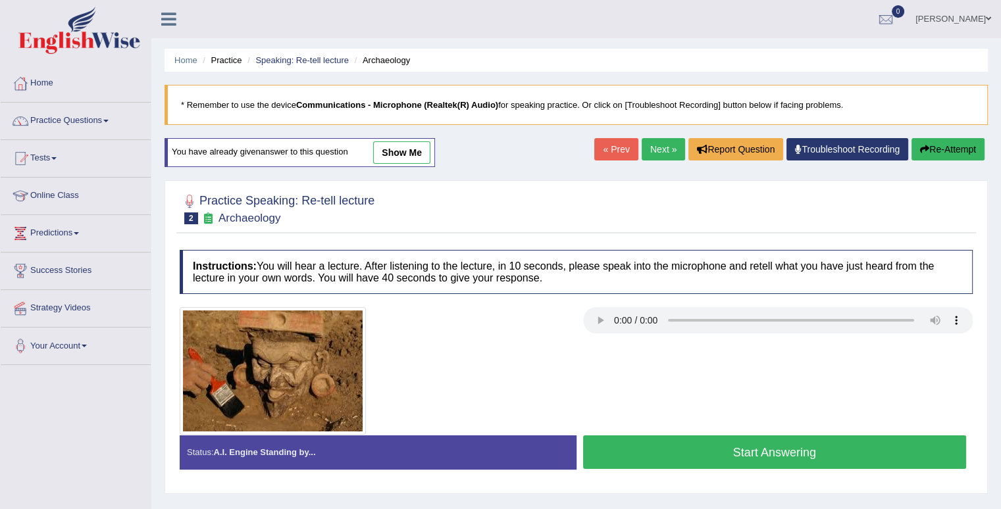
click at [794, 449] on button "Start Answering" at bounding box center [775, 453] width 384 height 34
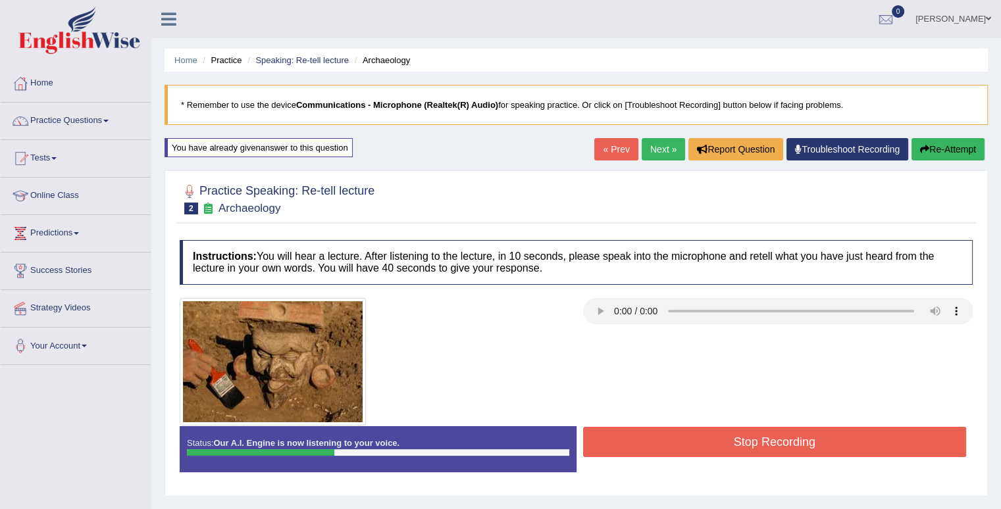
click at [794, 449] on button "Stop Recording" at bounding box center [775, 442] width 384 height 30
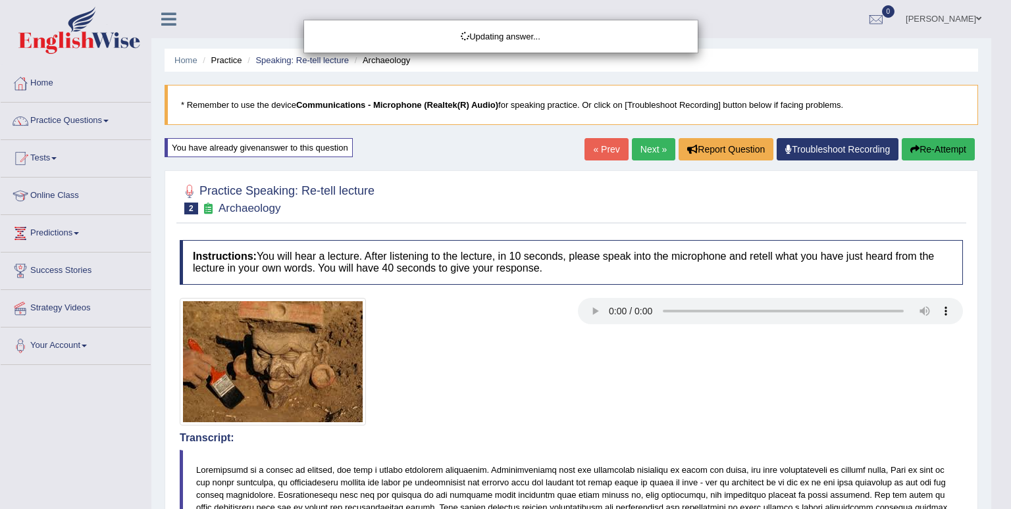
click at [1000, 502] on body "Toggle navigation Home Practice Questions Speaking Practice Read Aloud Repeat S…" at bounding box center [505, 254] width 1011 height 509
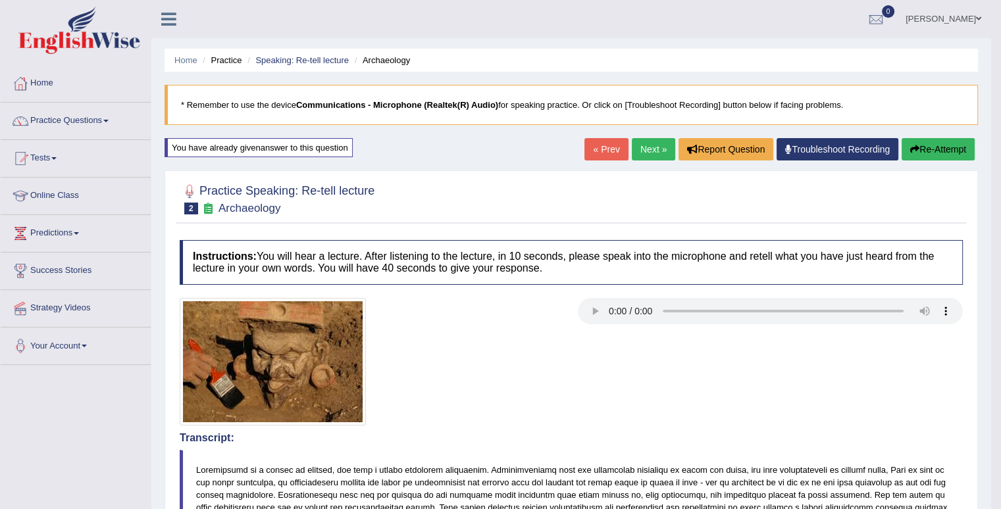
click at [640, 143] on link "Next »" at bounding box center [653, 149] width 43 height 22
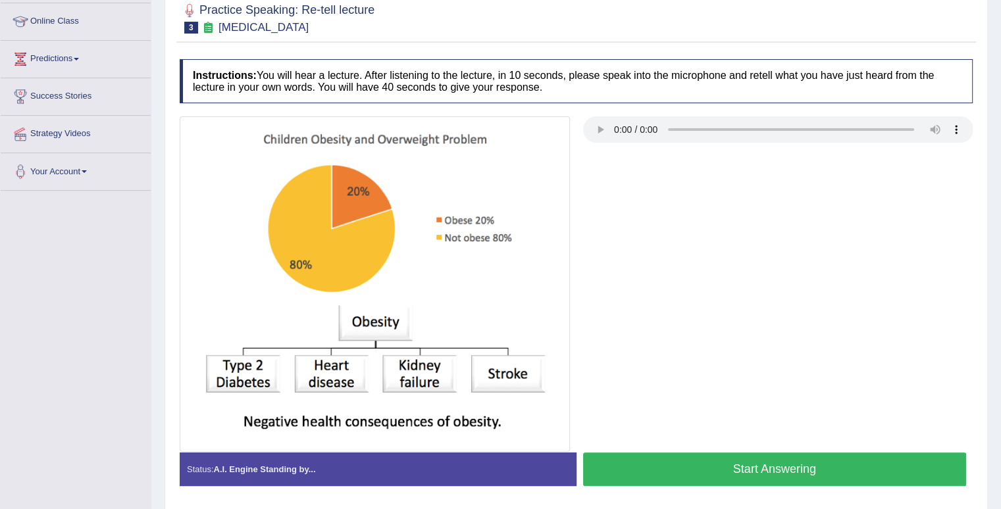
scroll to position [184, 0]
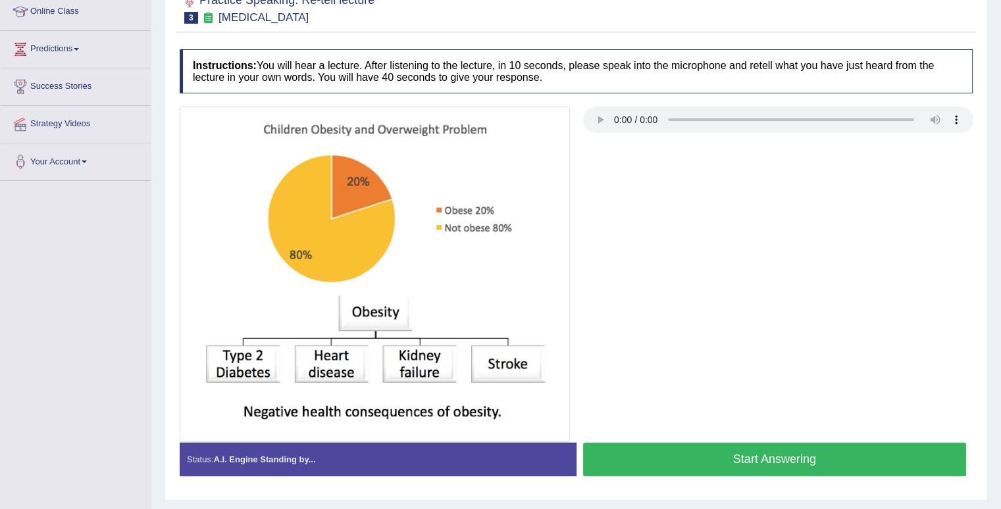
click at [842, 462] on button "Start Answering" at bounding box center [775, 460] width 384 height 34
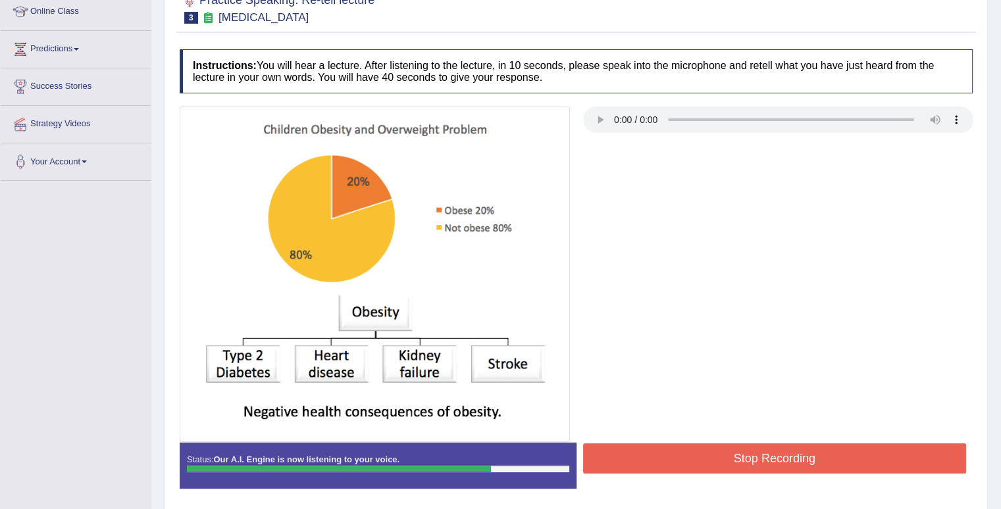
click at [842, 462] on button "Stop Recording" at bounding box center [775, 459] width 384 height 30
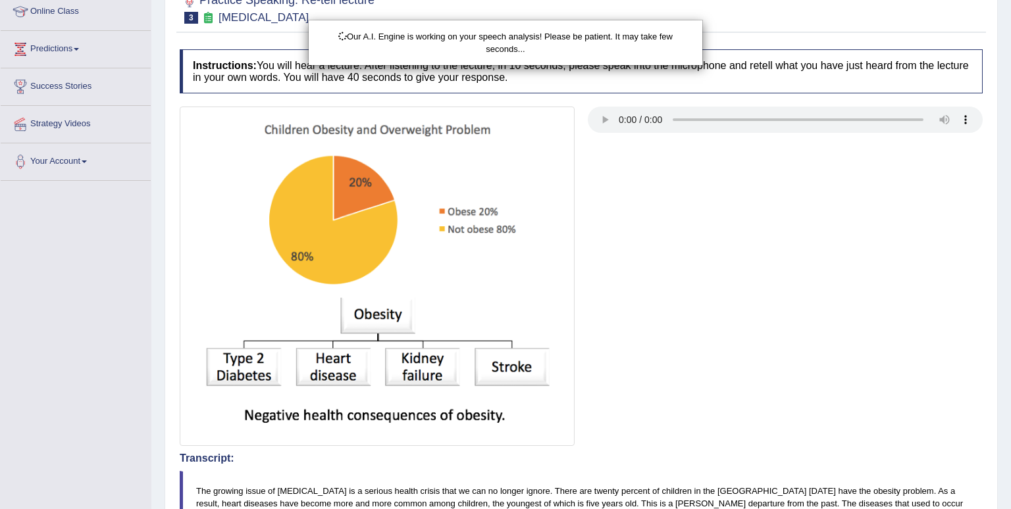
click at [1005, 325] on html "Toggle navigation Home Practice Questions Speaking Practice Read Aloud Repeat S…" at bounding box center [505, 70] width 1011 height 509
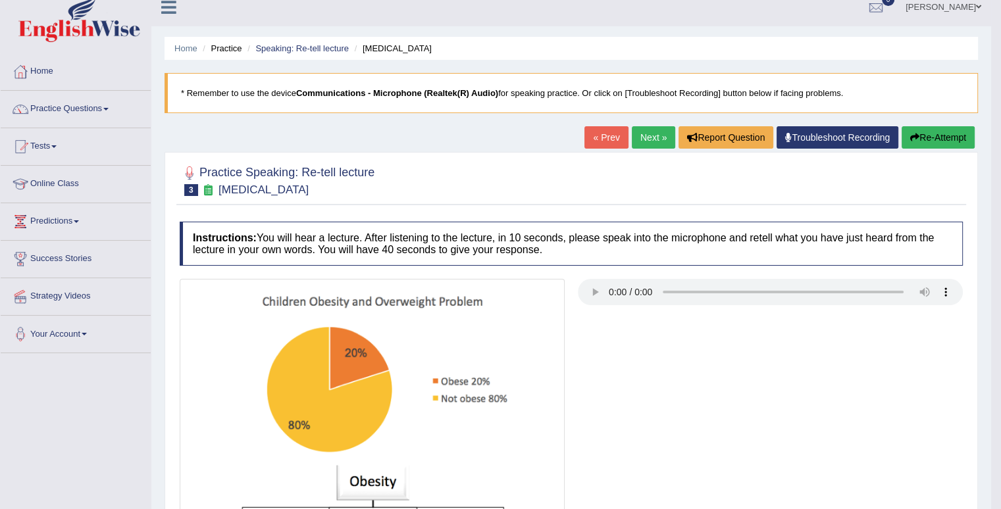
scroll to position [0, 0]
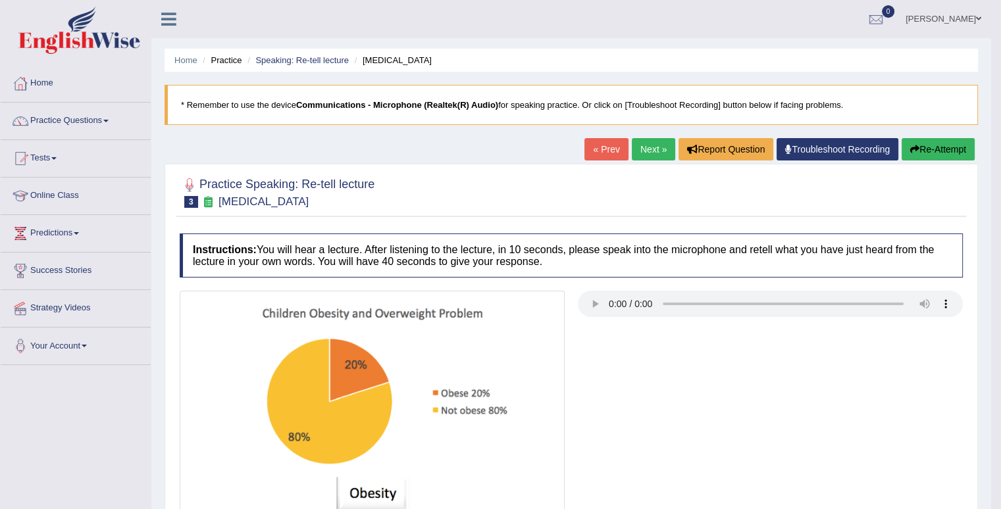
click at [949, 147] on button "Re-Attempt" at bounding box center [938, 149] width 73 height 22
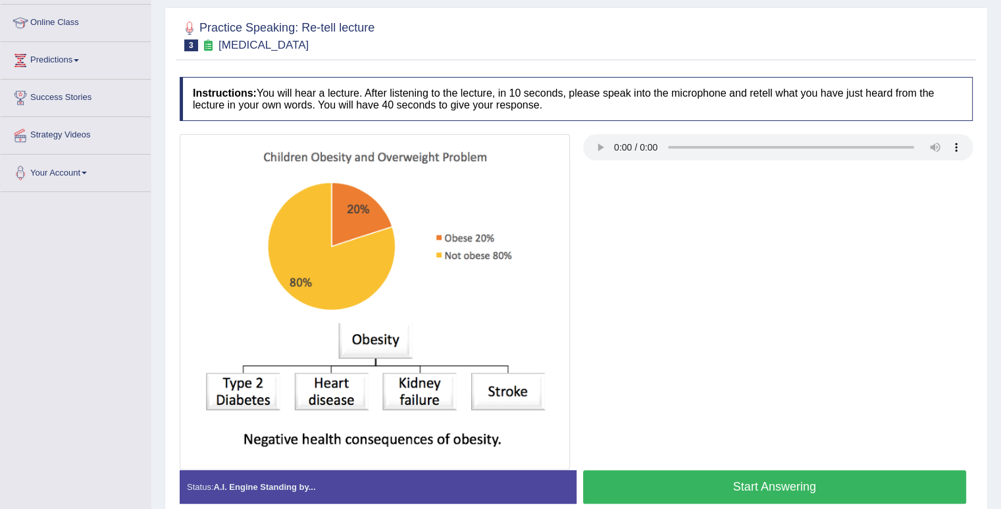
scroll to position [184, 0]
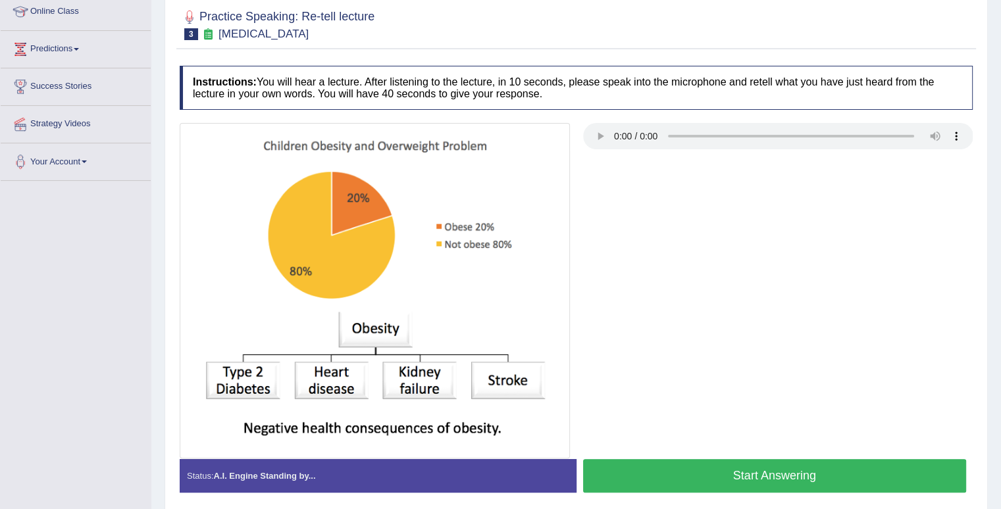
click at [872, 472] on button "Start Answering" at bounding box center [775, 476] width 384 height 34
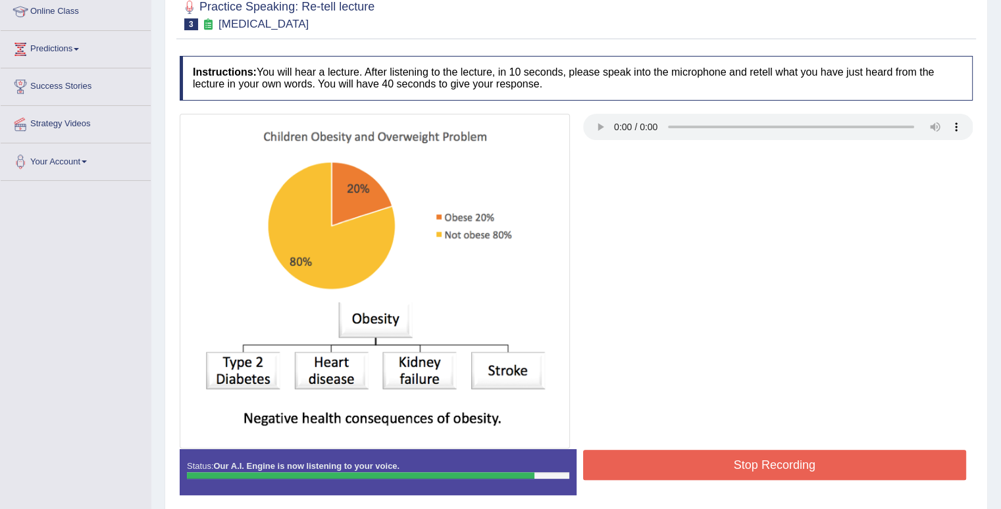
click at [869, 461] on button "Stop Recording" at bounding box center [775, 465] width 384 height 30
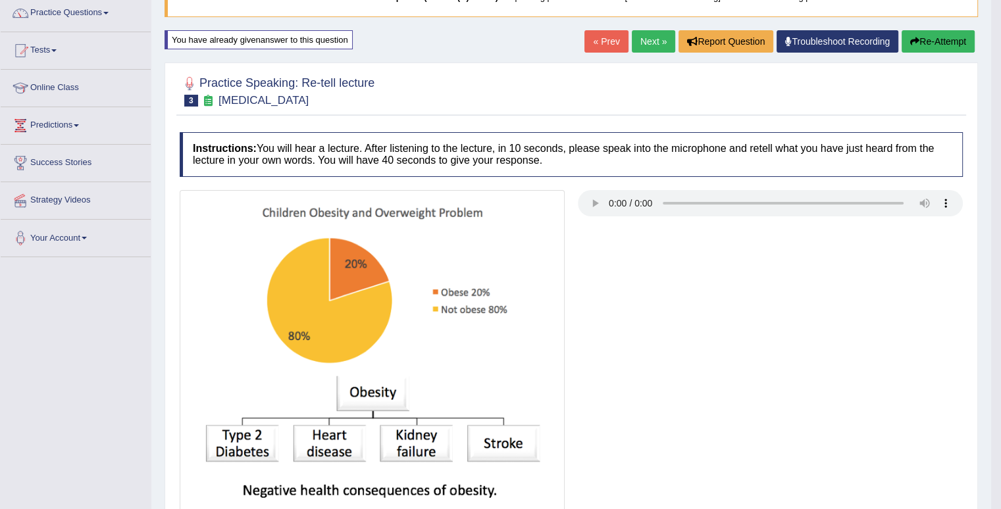
scroll to position [132, 0]
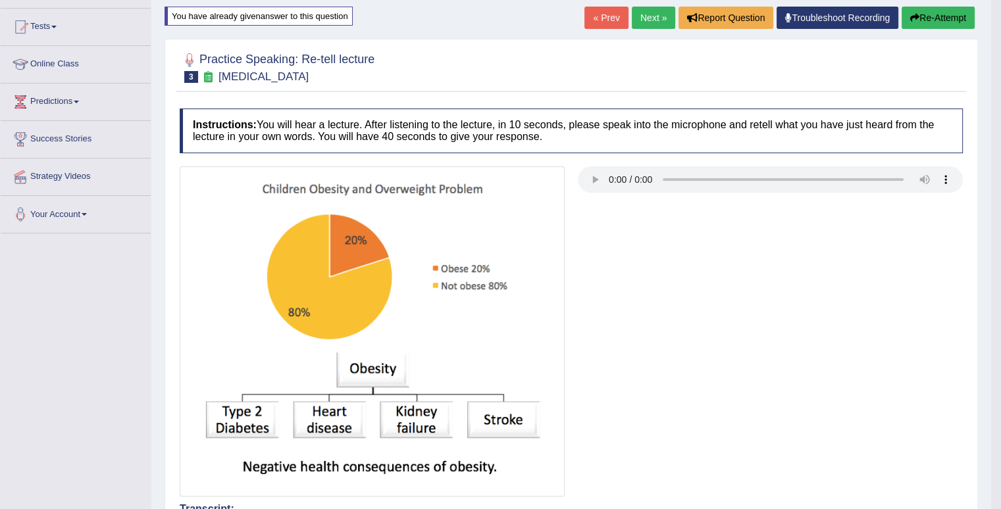
click at [942, 18] on button "Re-Attempt" at bounding box center [938, 18] width 73 height 22
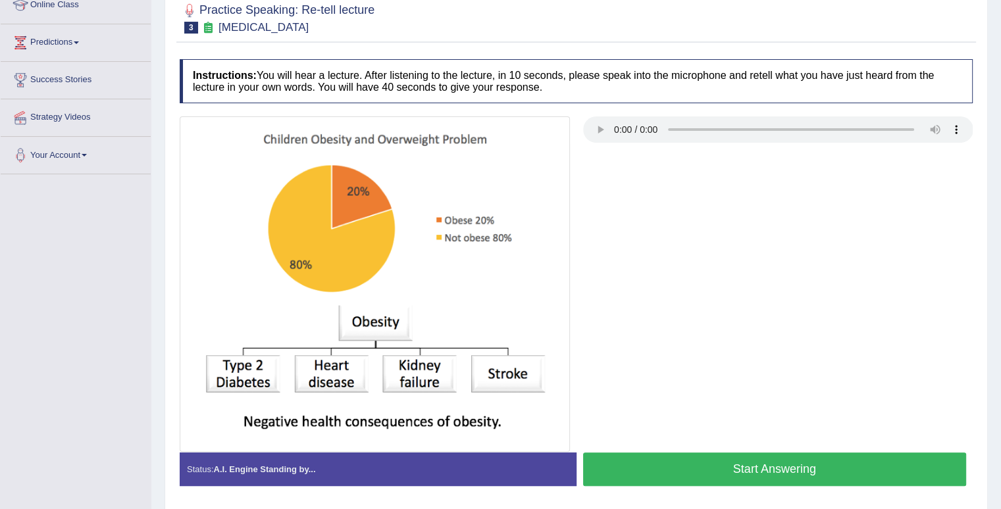
scroll to position [211, 0]
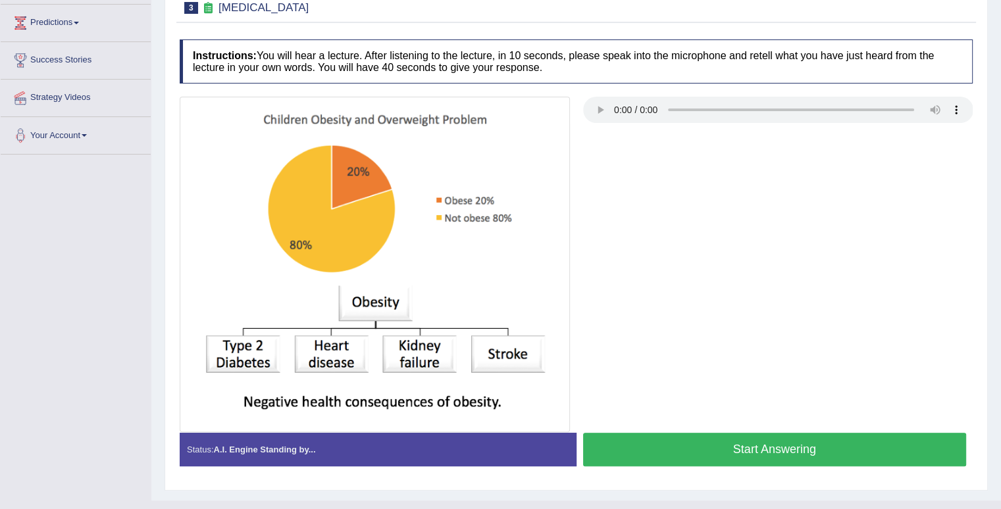
click at [882, 452] on button "Start Answering" at bounding box center [775, 450] width 384 height 34
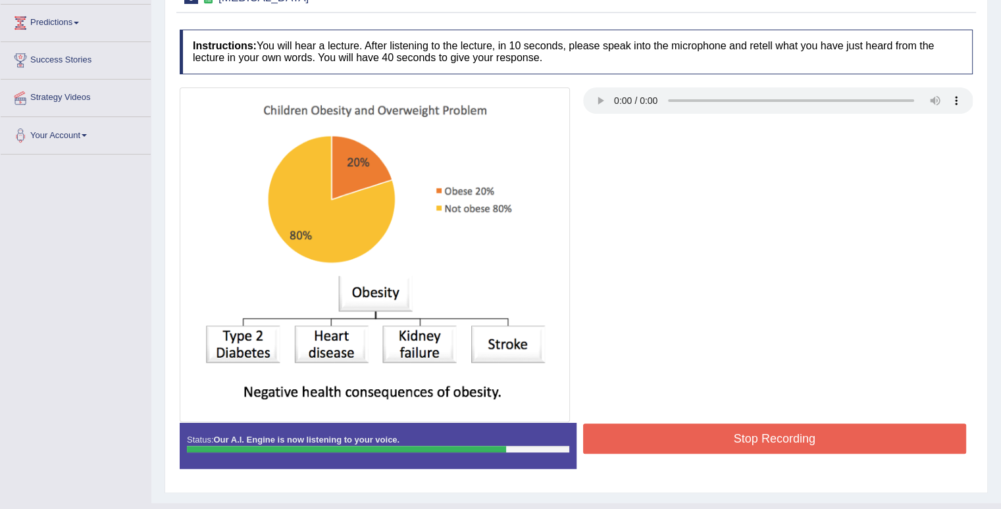
click at [883, 440] on button "Stop Recording" at bounding box center [775, 439] width 384 height 30
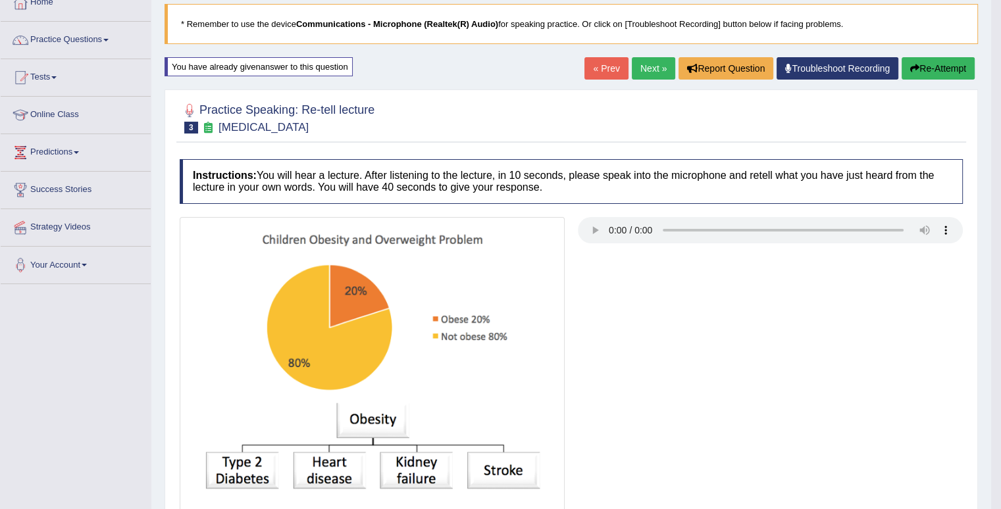
scroll to position [0, 0]
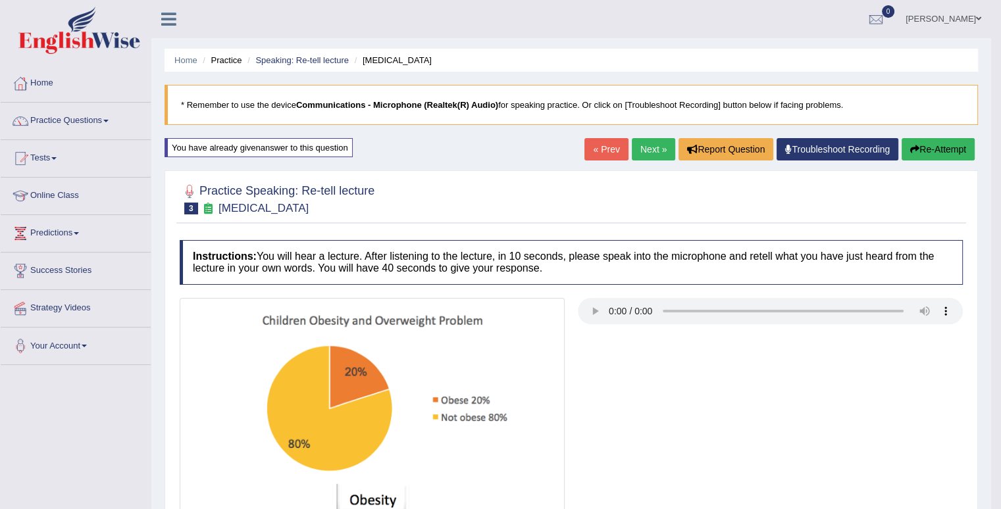
click at [648, 147] on link "Next »" at bounding box center [653, 149] width 43 height 22
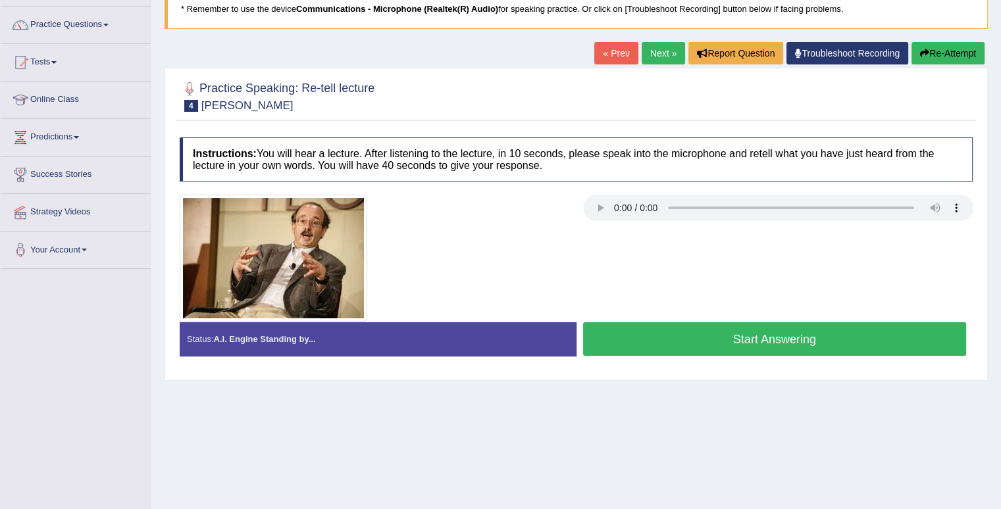
scroll to position [76, 0]
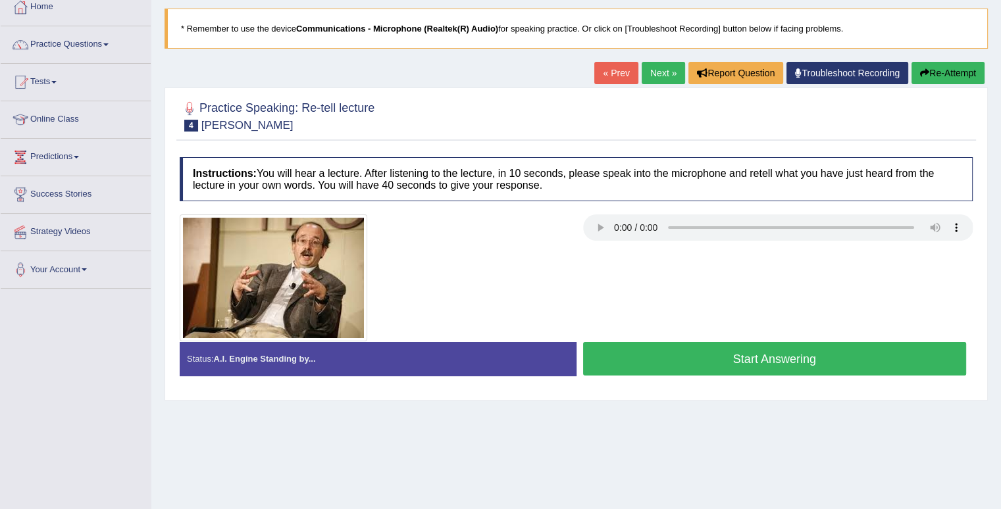
click at [672, 357] on button "Start Answering" at bounding box center [775, 359] width 384 height 34
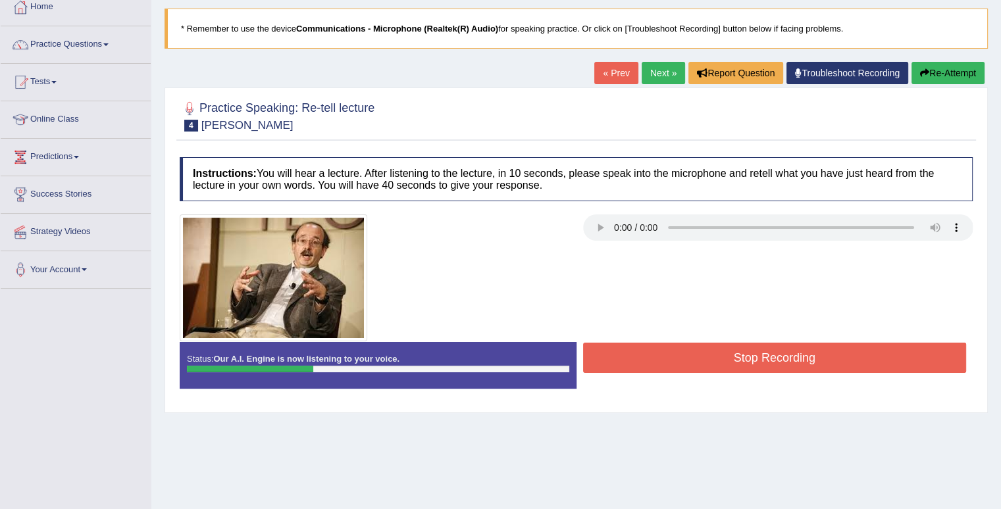
click at [672, 357] on button "Stop Recording" at bounding box center [775, 358] width 384 height 30
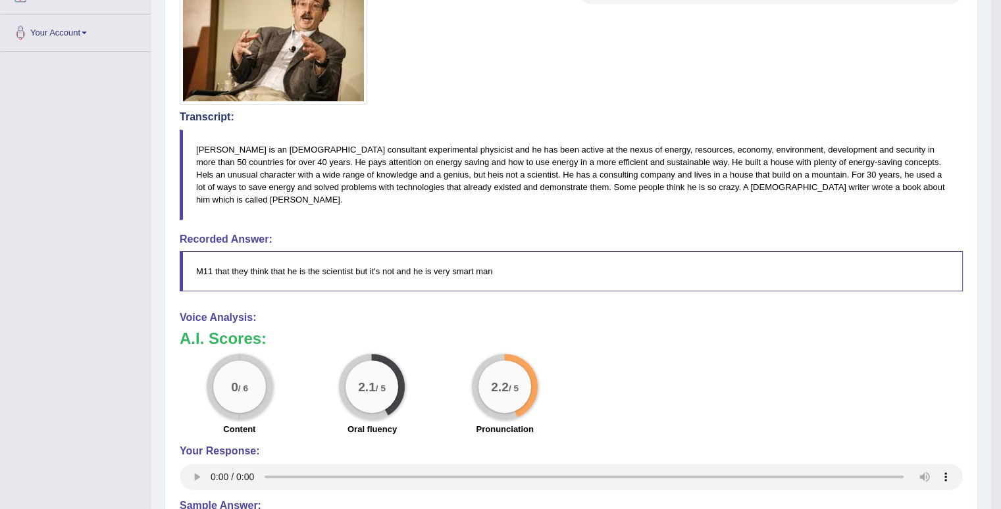
scroll to position [0, 0]
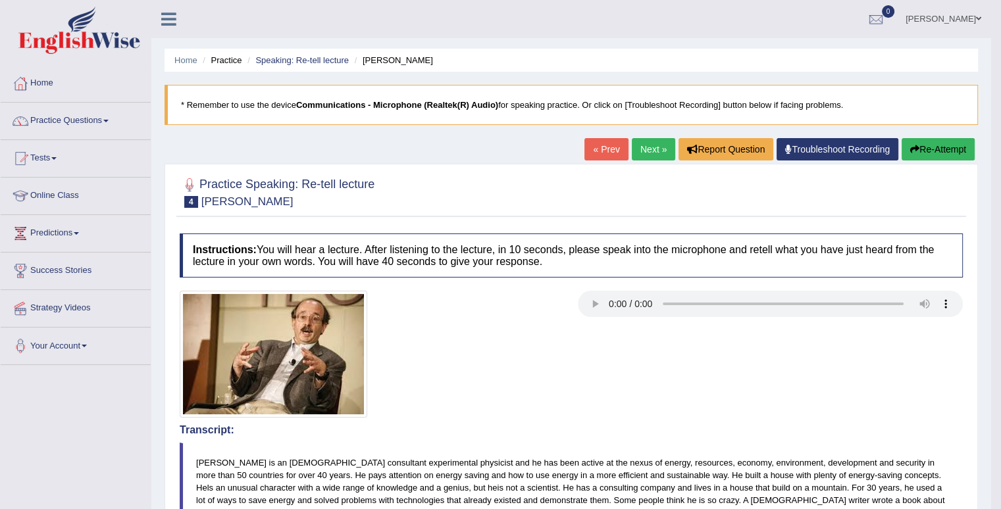
click at [645, 150] on link "Next »" at bounding box center [653, 149] width 43 height 22
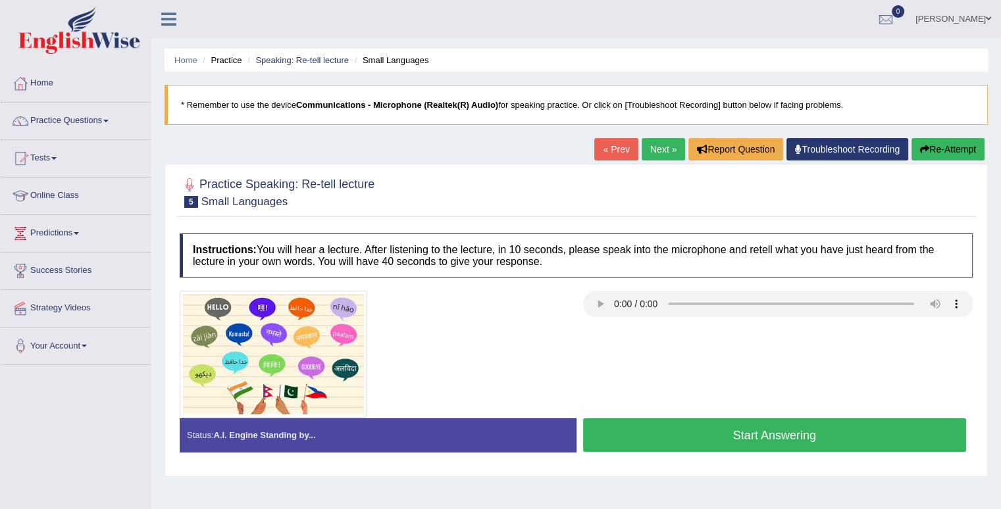
click at [689, 439] on button "Start Answering" at bounding box center [775, 436] width 384 height 34
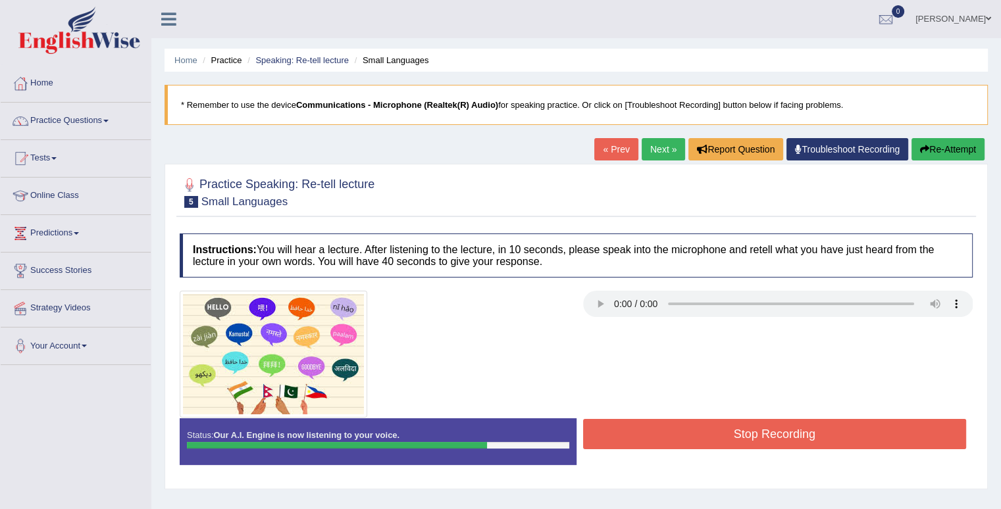
click at [695, 438] on button "Stop Recording" at bounding box center [775, 434] width 384 height 30
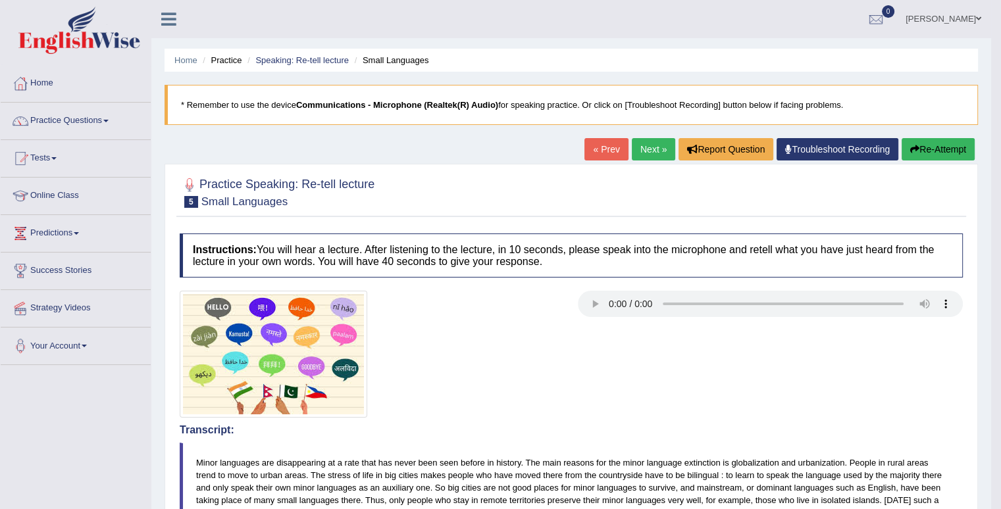
click at [648, 149] on link "Next »" at bounding box center [653, 149] width 43 height 22
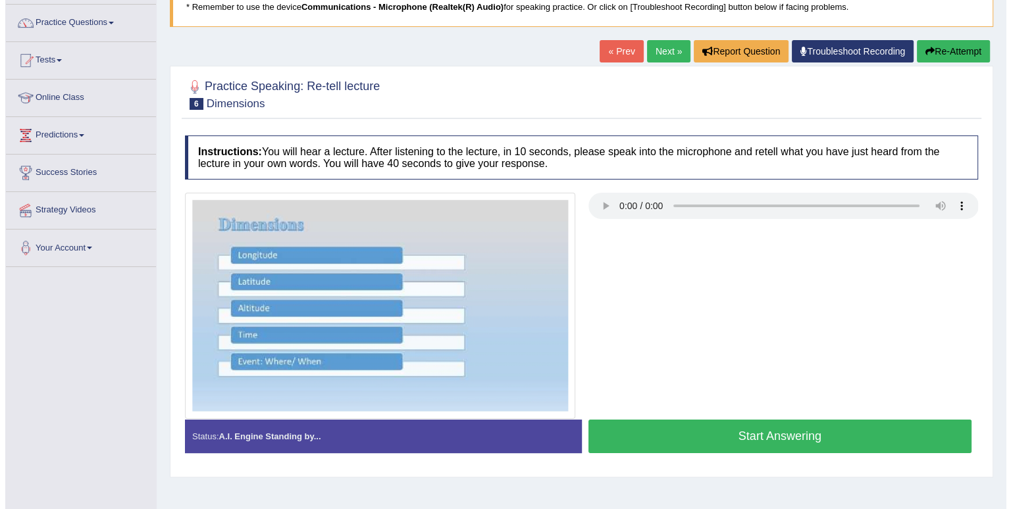
scroll to position [105, 0]
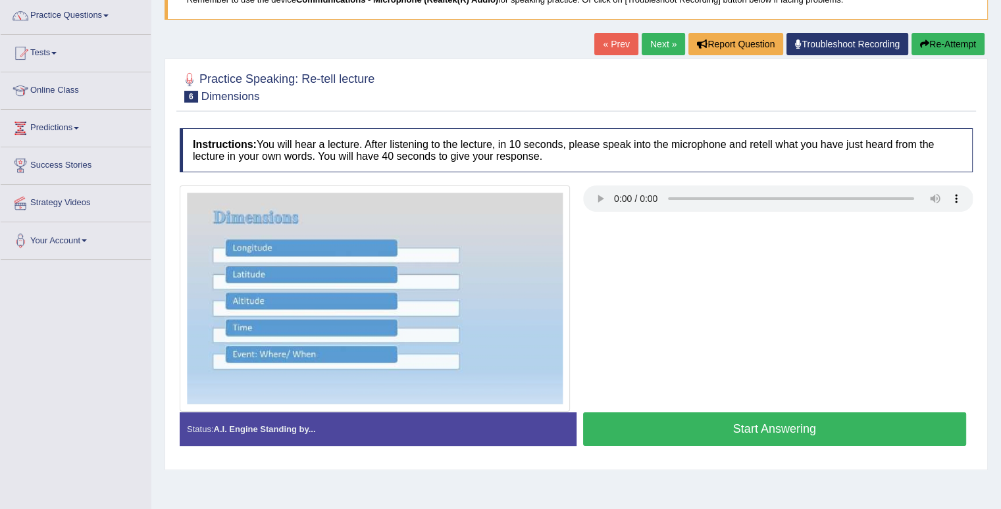
click at [858, 426] on button "Start Answering" at bounding box center [775, 430] width 384 height 34
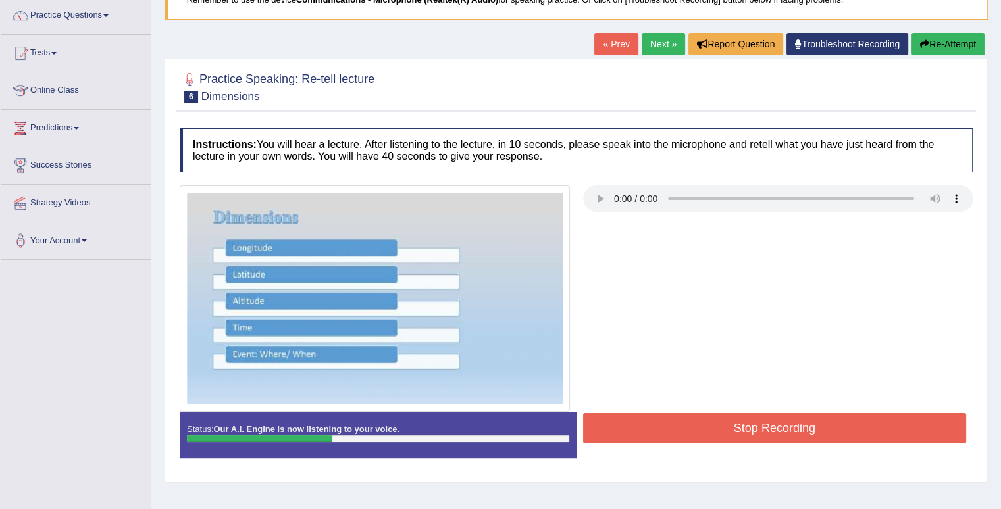
click at [858, 426] on button "Stop Recording" at bounding box center [775, 428] width 384 height 30
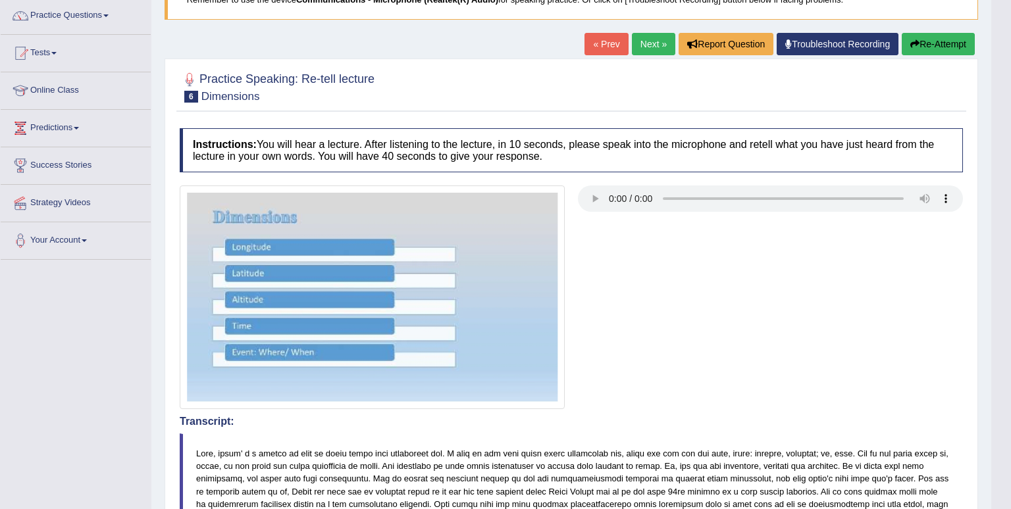
click at [1000, 404] on html "Toggle navigation Home Practice Questions Speaking Practice Read Aloud Repeat S…" at bounding box center [505, 149] width 1011 height 509
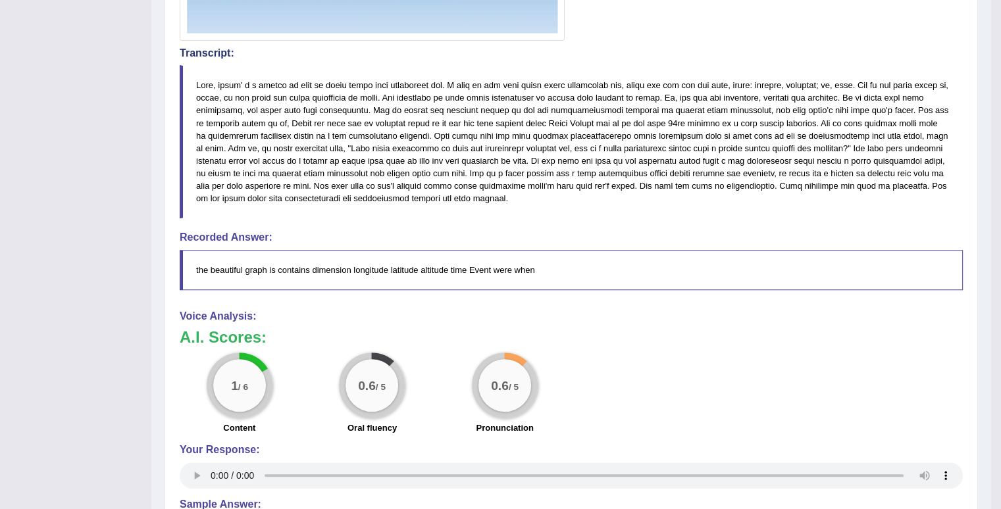
scroll to position [28, 0]
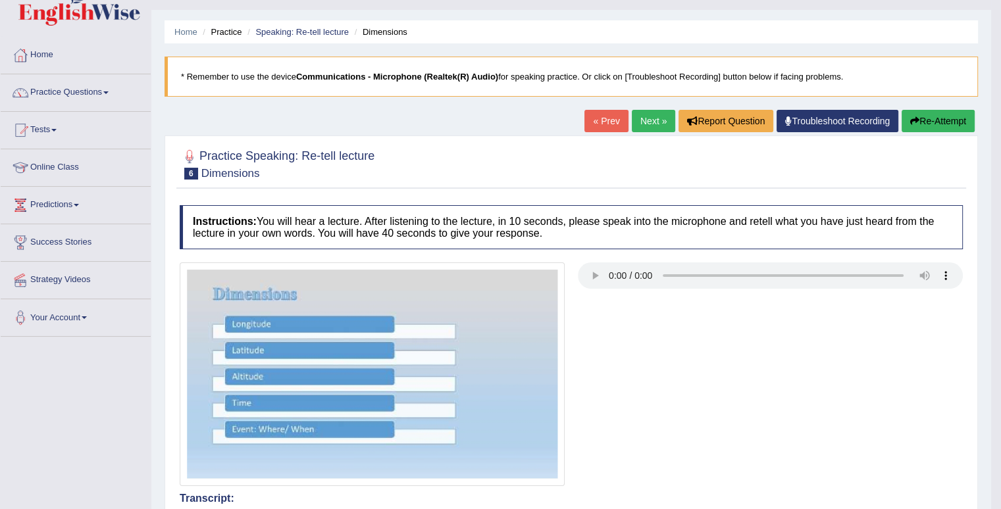
click at [940, 117] on button "Re-Attempt" at bounding box center [938, 121] width 73 height 22
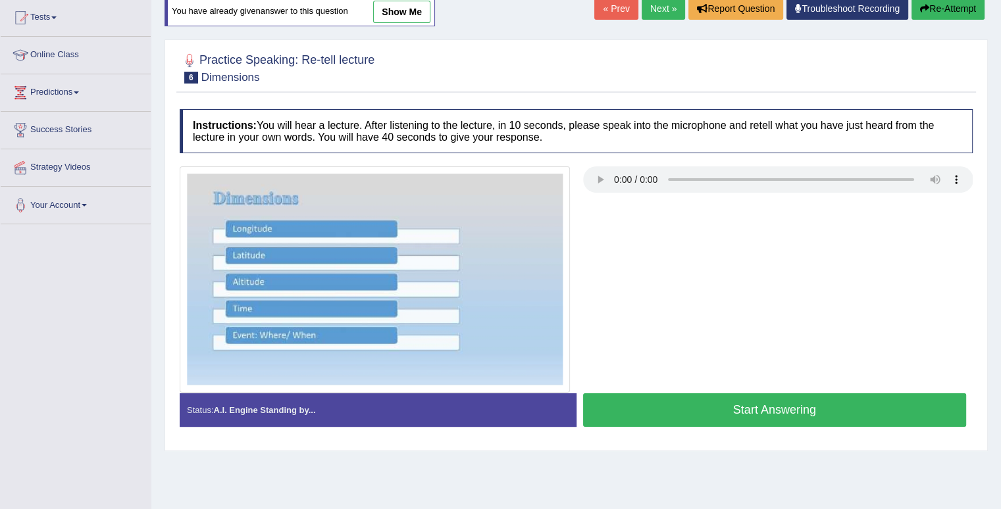
scroll to position [160, 0]
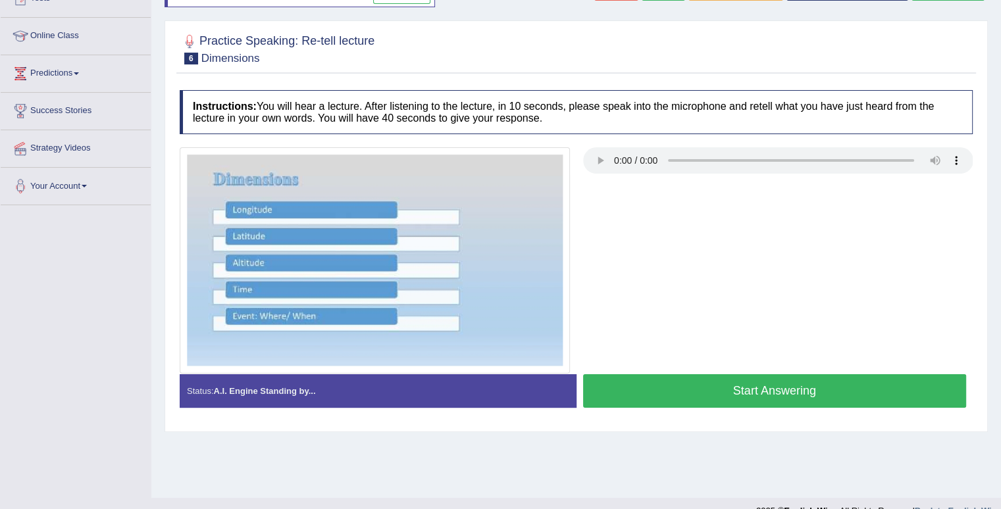
click at [865, 383] on button "Start Answering" at bounding box center [775, 391] width 384 height 34
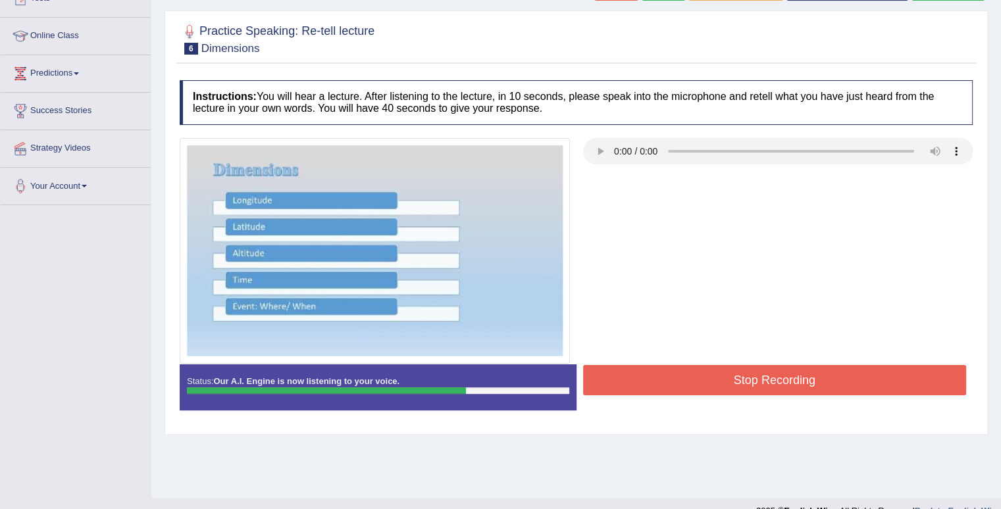
click at [886, 368] on button "Stop Recording" at bounding box center [775, 380] width 384 height 30
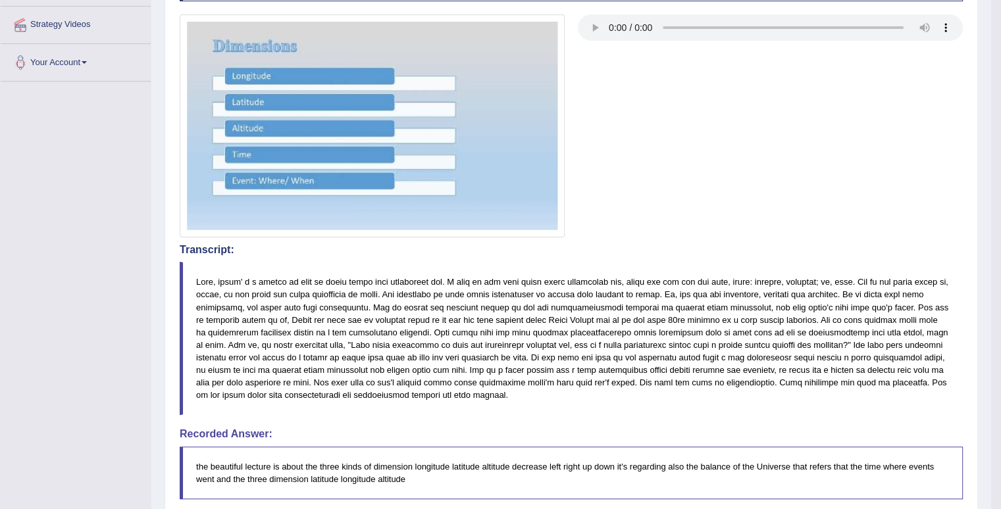
scroll to position [30, 0]
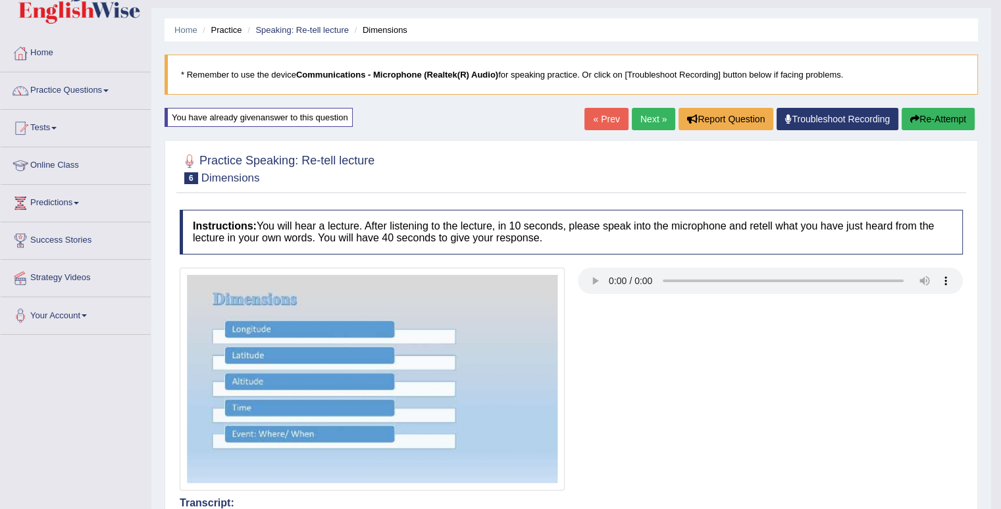
click at [661, 118] on link "Next »" at bounding box center [653, 119] width 43 height 22
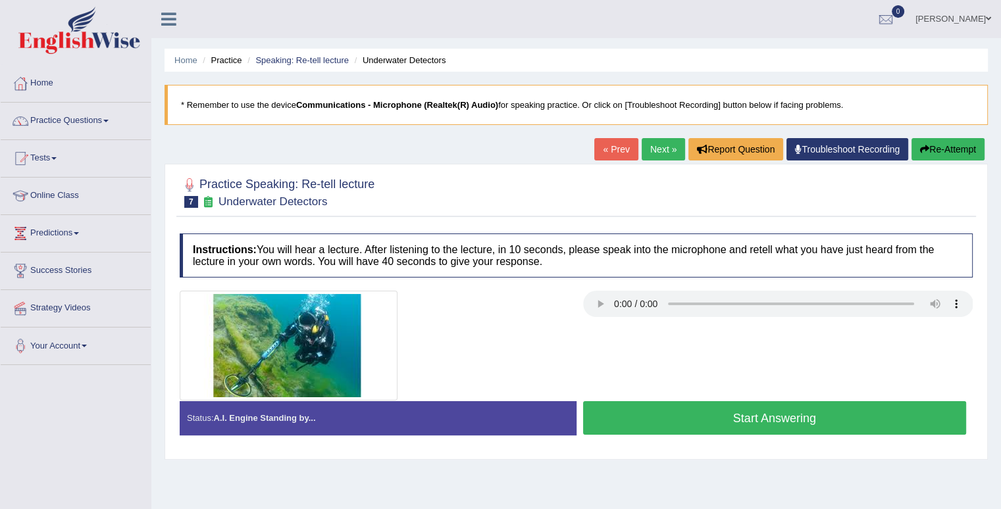
click at [661, 422] on button "Start Answering" at bounding box center [775, 418] width 384 height 34
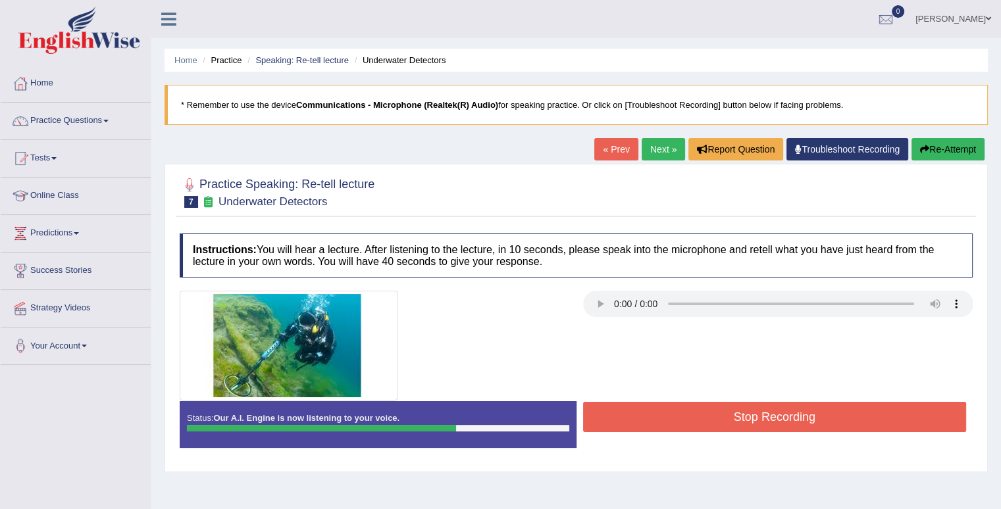
click at [670, 419] on button "Stop Recording" at bounding box center [775, 417] width 384 height 30
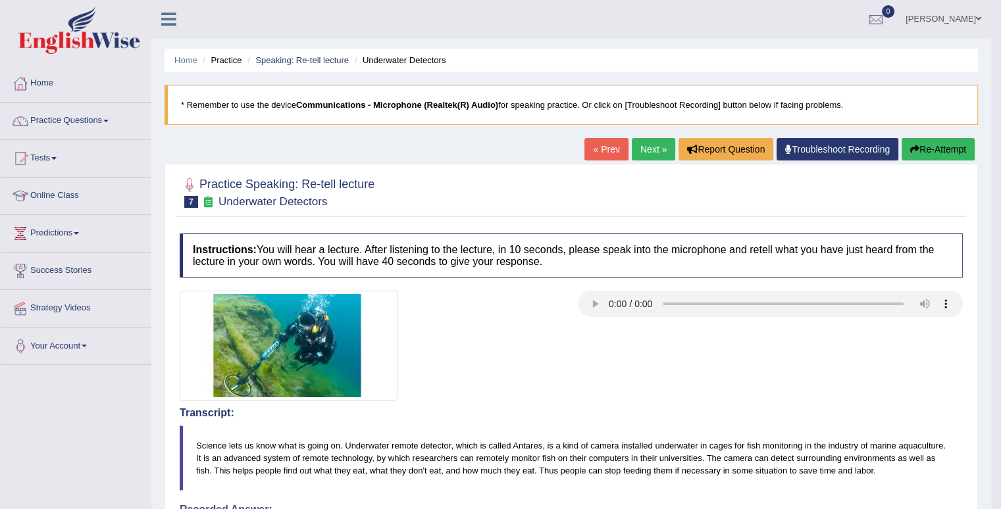
click at [109, 120] on span at bounding box center [105, 121] width 5 height 3
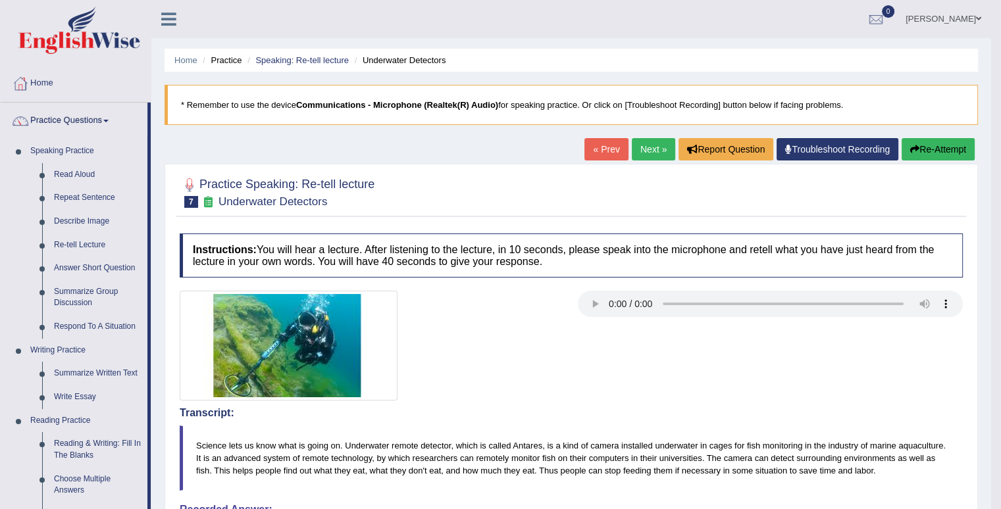
click at [656, 150] on link "Next »" at bounding box center [653, 149] width 43 height 22
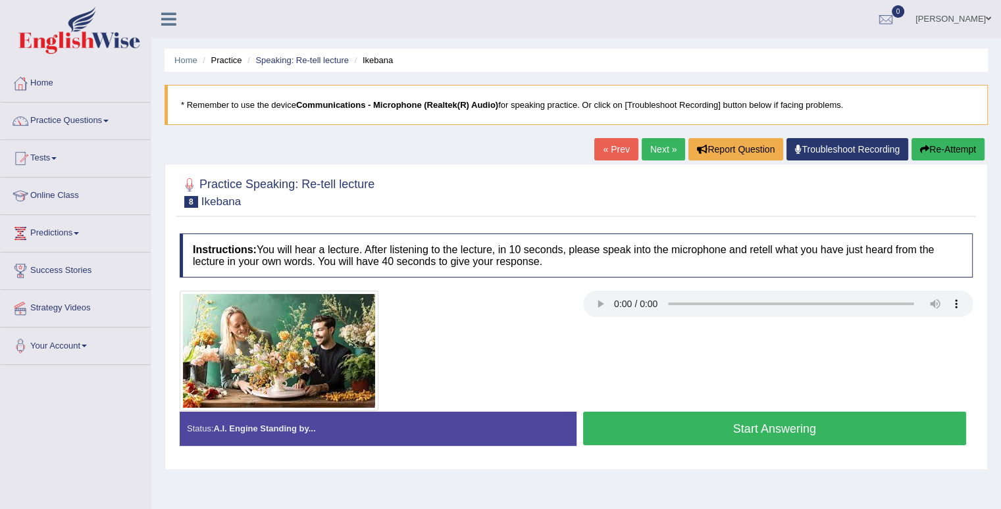
click at [724, 426] on button "Start Answering" at bounding box center [775, 429] width 384 height 34
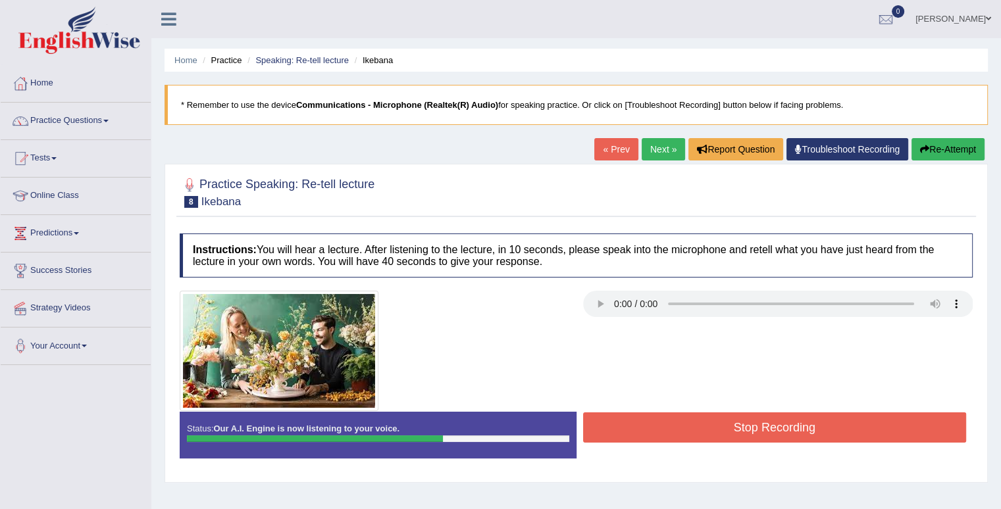
click at [724, 426] on button "Stop Recording" at bounding box center [775, 428] width 384 height 30
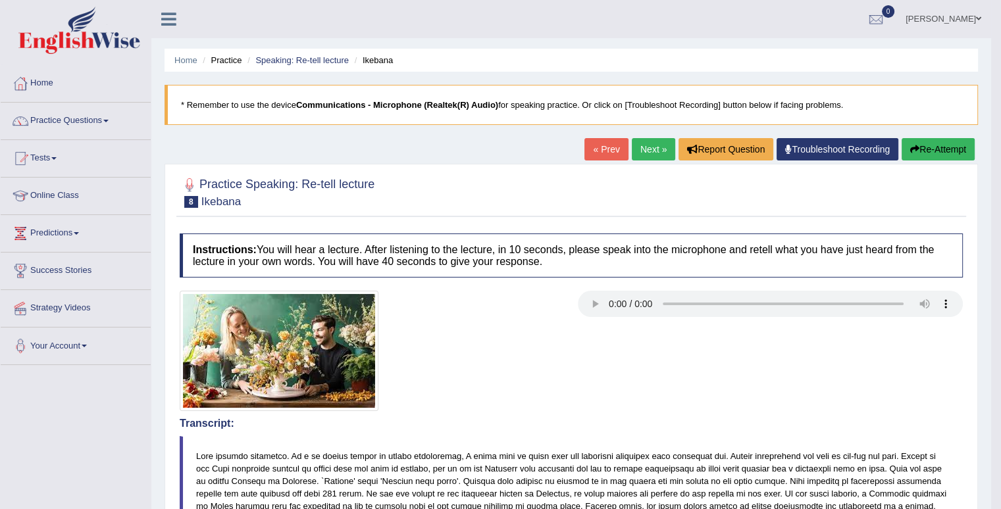
click at [651, 151] on link "Next »" at bounding box center [653, 149] width 43 height 22
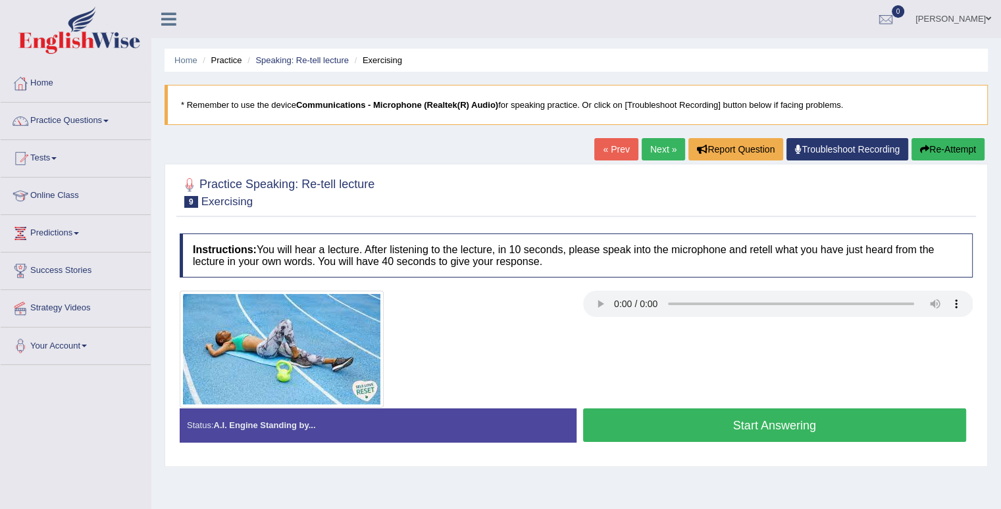
click at [719, 427] on button "Start Answering" at bounding box center [775, 426] width 384 height 34
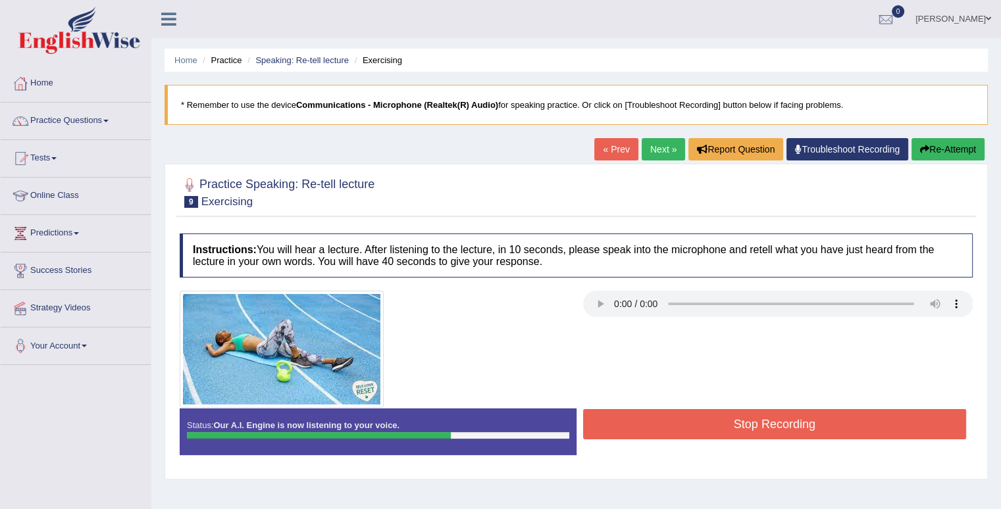
click at [719, 427] on button "Stop Recording" at bounding box center [775, 424] width 384 height 30
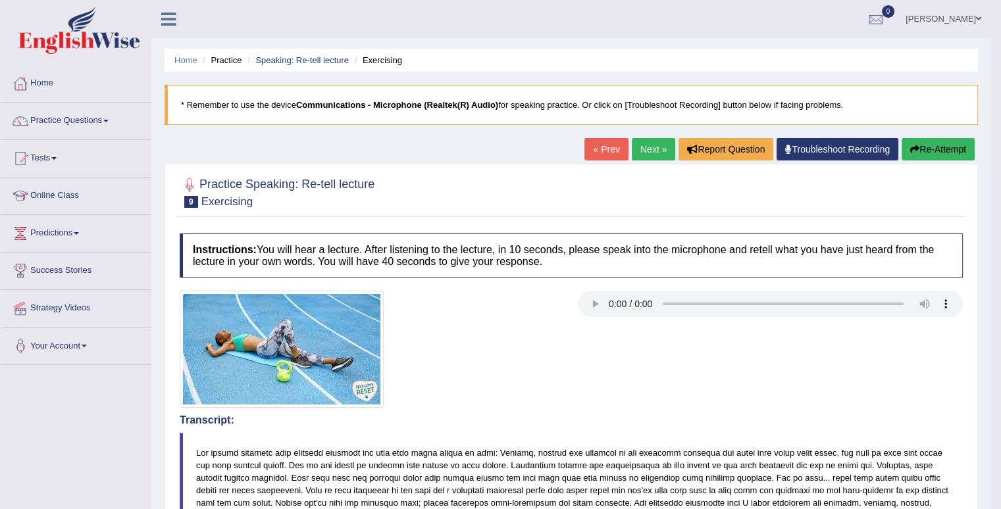
click at [656, 148] on link "Next »" at bounding box center [653, 149] width 43 height 22
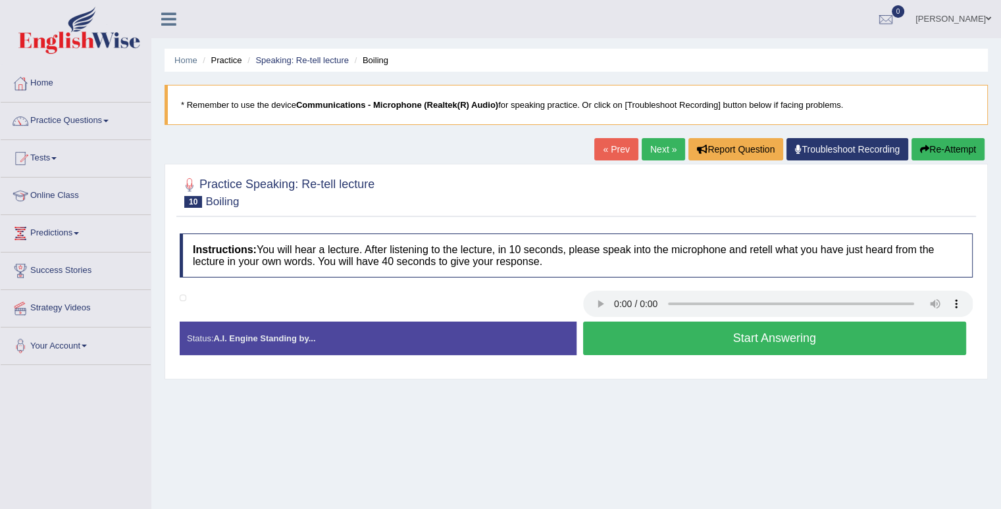
click at [713, 336] on button "Start Answering" at bounding box center [775, 339] width 384 height 34
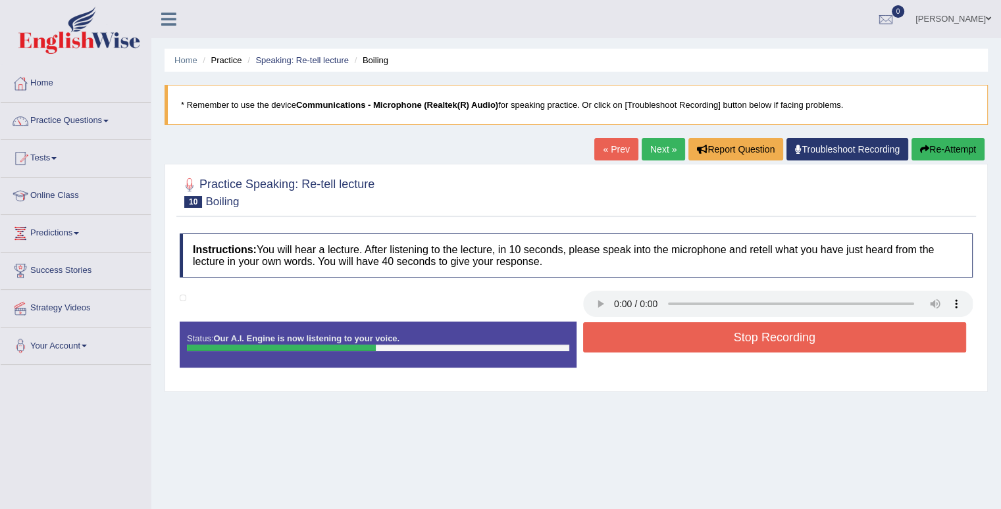
click at [723, 353] on div "Stop Recording" at bounding box center [774, 339] width 397 height 34
click at [726, 345] on button "Stop Recording" at bounding box center [775, 337] width 384 height 30
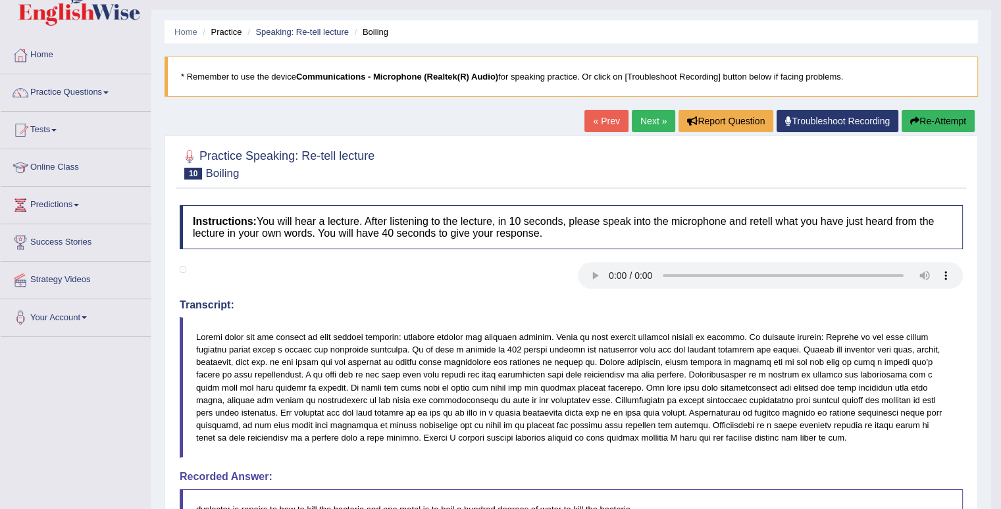
scroll to position [9, 0]
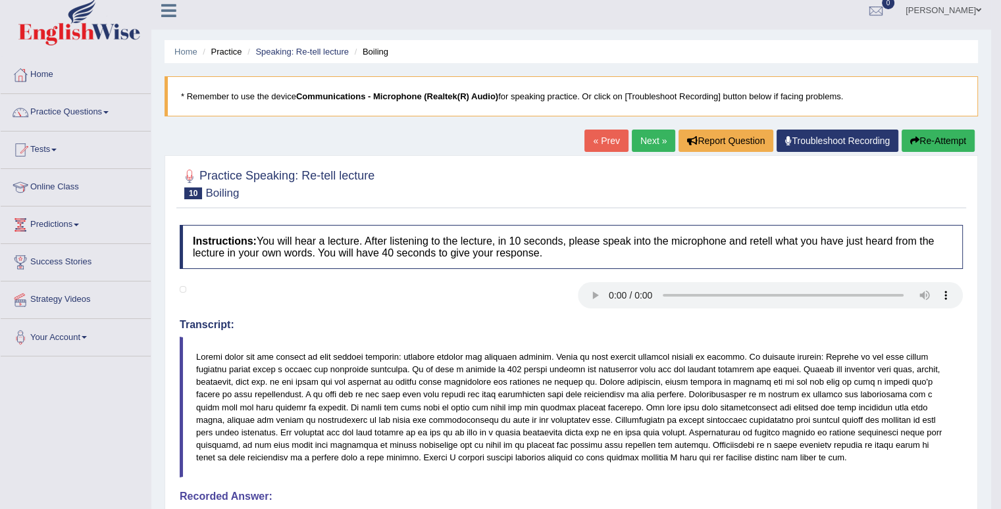
click at [648, 141] on link "Next »" at bounding box center [653, 141] width 43 height 22
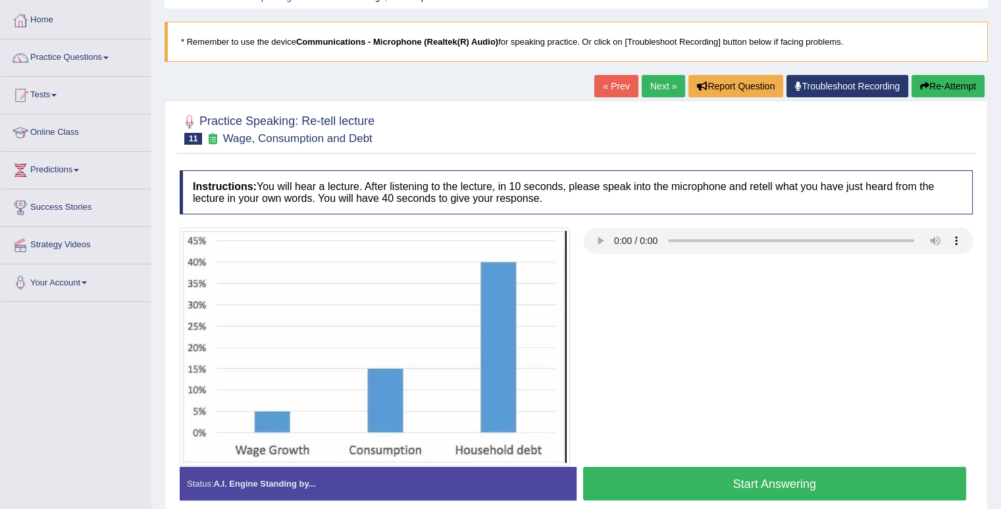
scroll to position [79, 0]
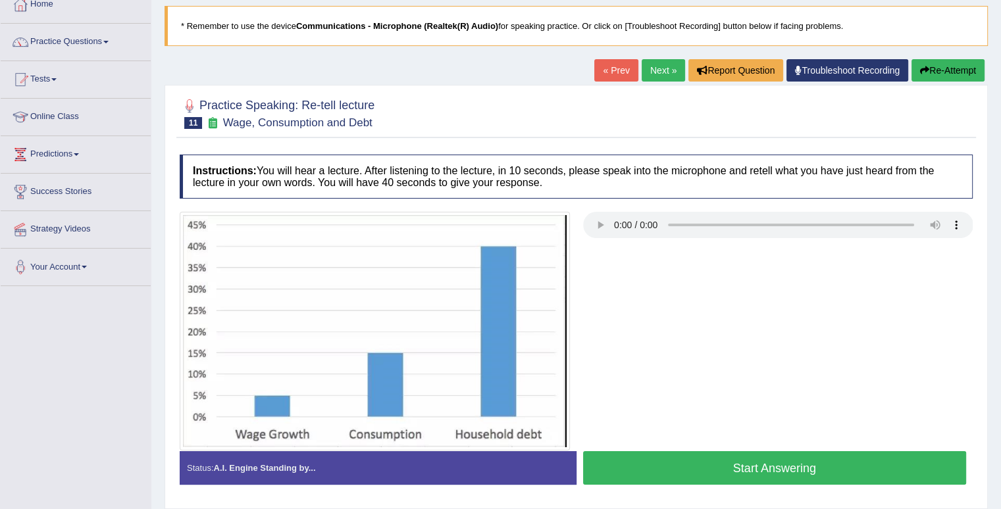
click at [717, 457] on button "Start Answering" at bounding box center [775, 468] width 384 height 34
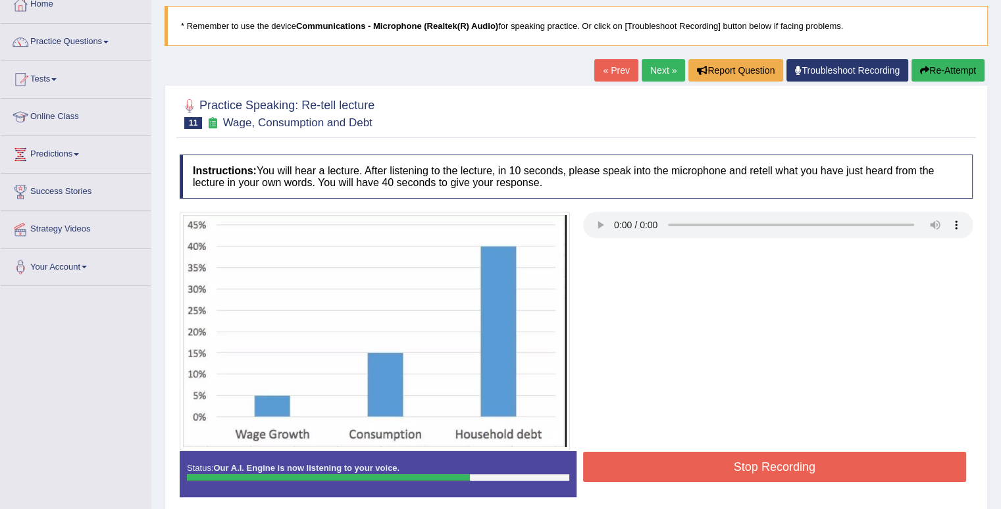
click at [758, 464] on button "Stop Recording" at bounding box center [775, 467] width 384 height 30
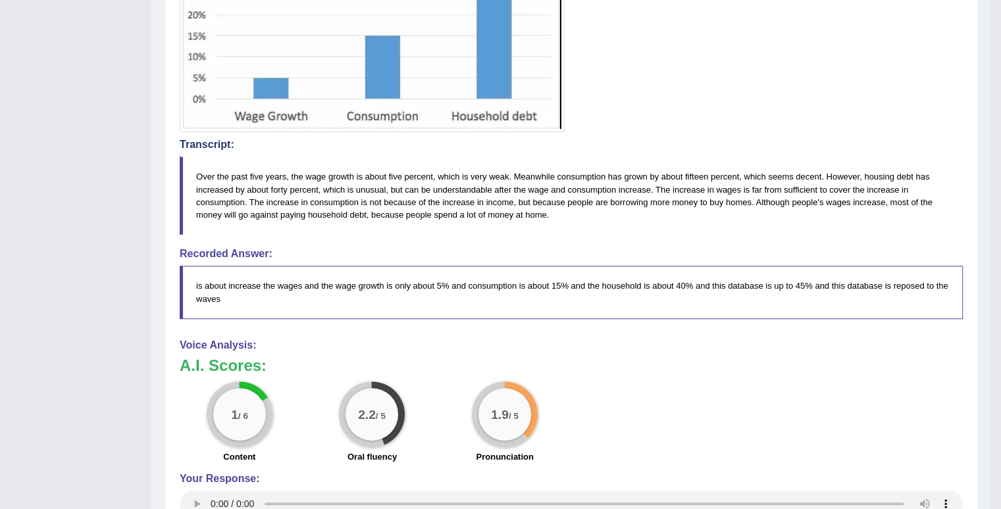
scroll to position [0, 0]
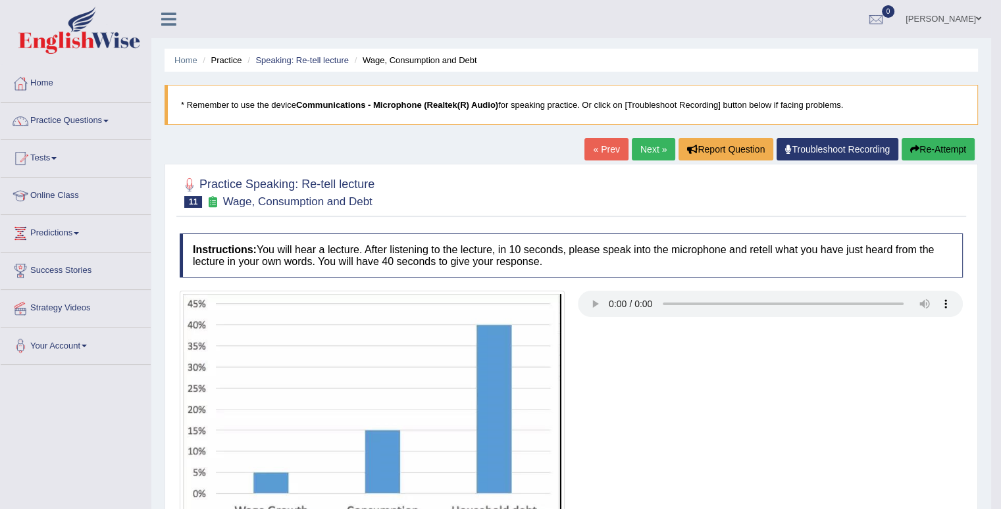
click at [645, 149] on link "Next »" at bounding box center [653, 149] width 43 height 22
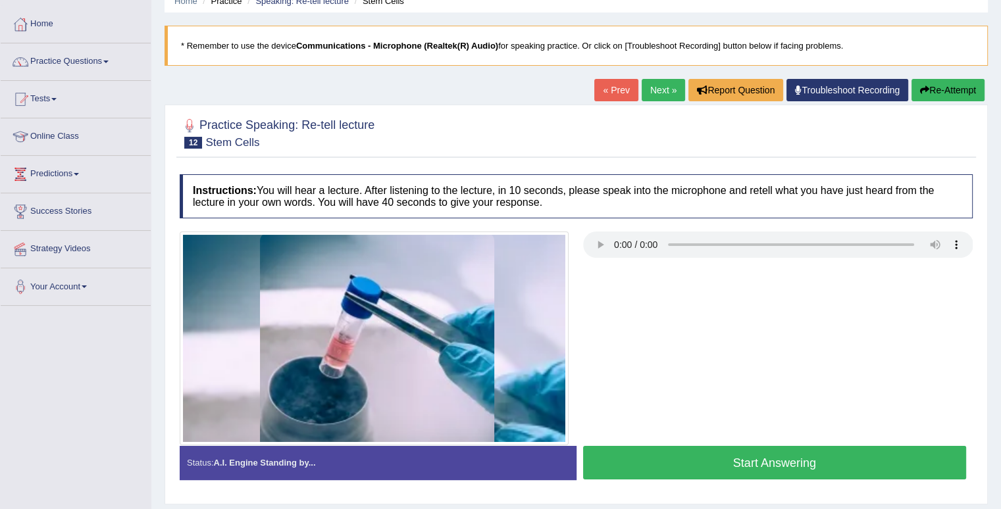
scroll to position [79, 0]
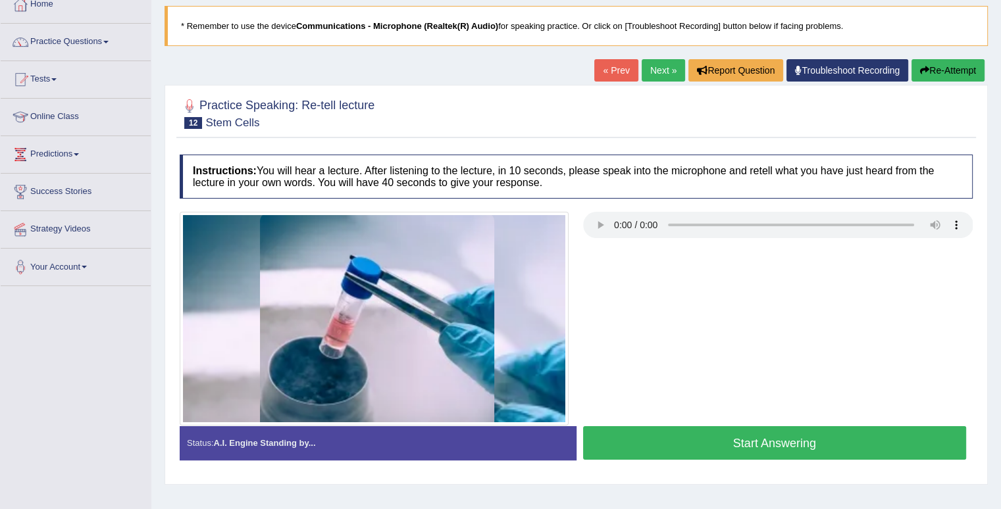
click at [890, 444] on button "Start Answering" at bounding box center [775, 443] width 384 height 34
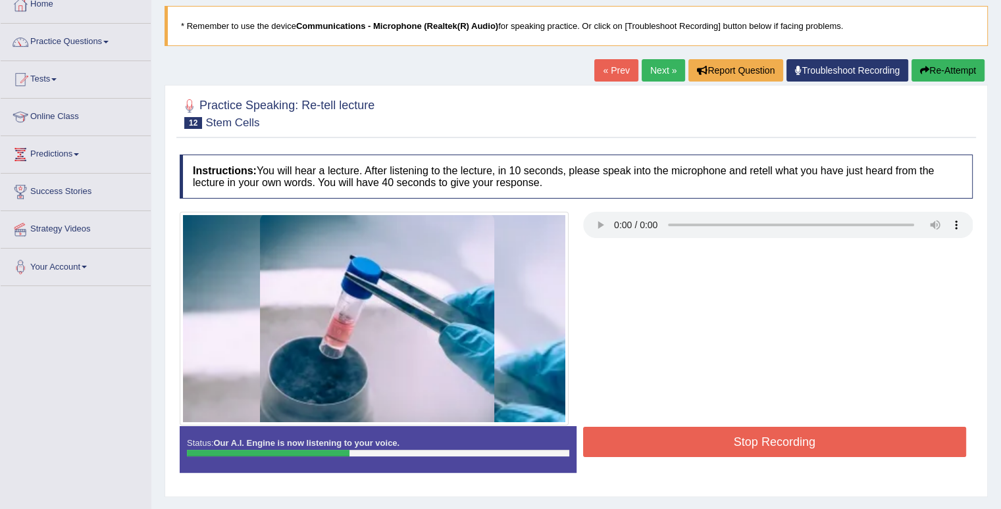
click at [798, 440] on button "Stop Recording" at bounding box center [775, 442] width 384 height 30
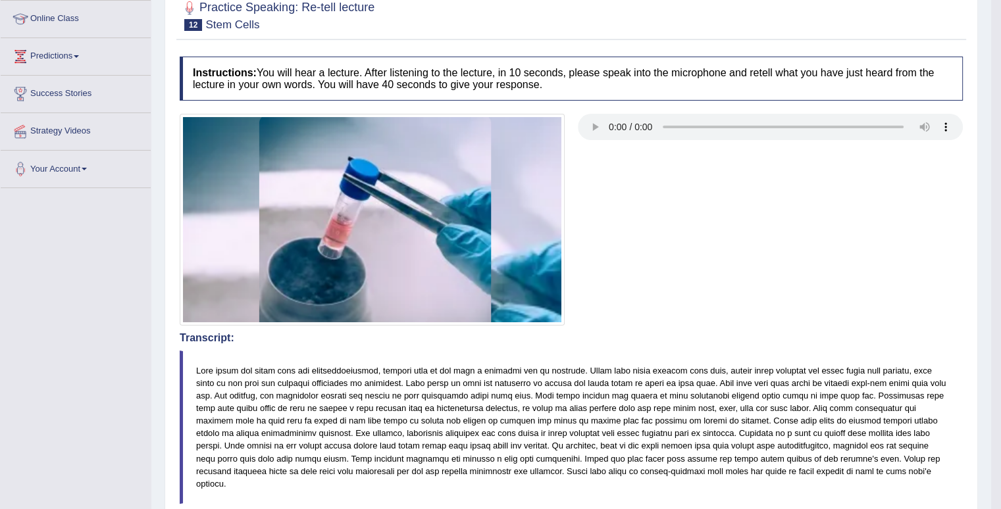
scroll to position [0, 0]
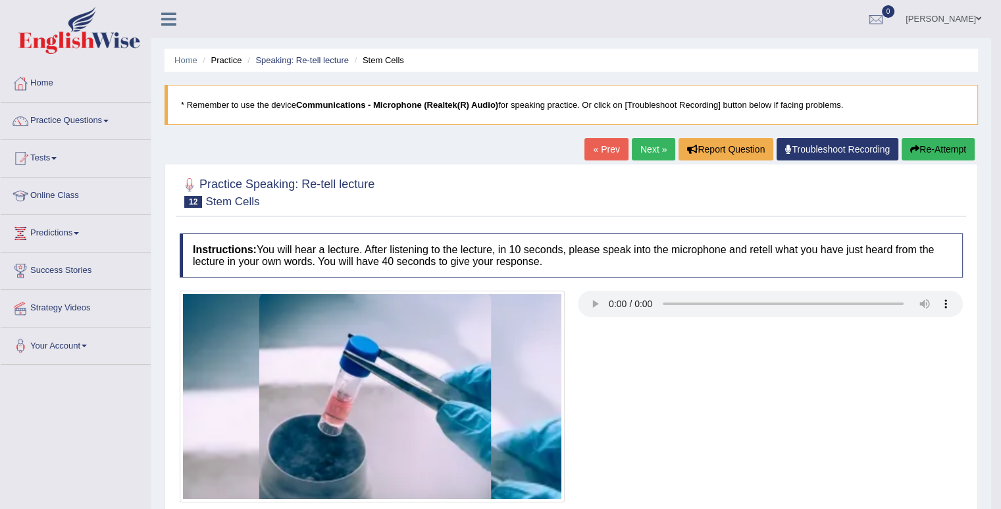
click at [653, 145] on link "Next »" at bounding box center [653, 149] width 43 height 22
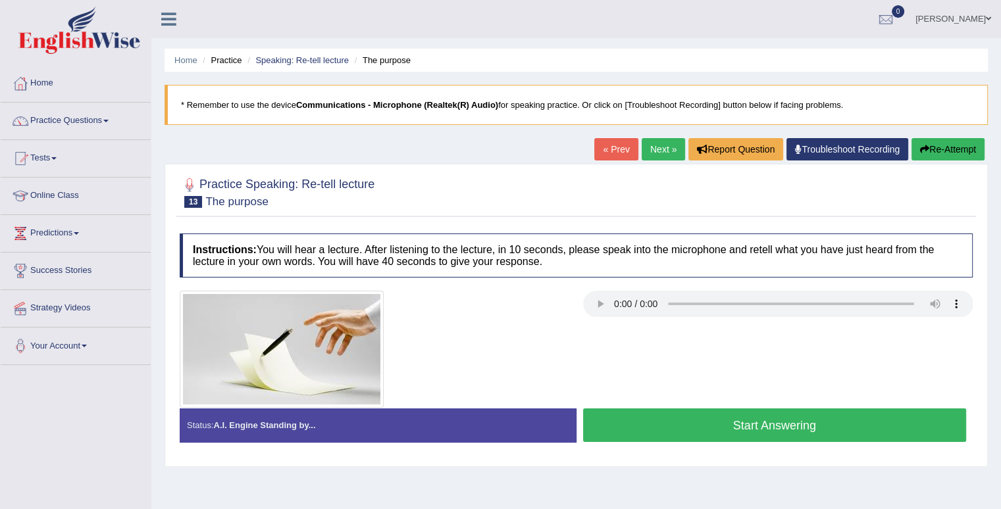
click at [717, 428] on button "Start Answering" at bounding box center [775, 426] width 384 height 34
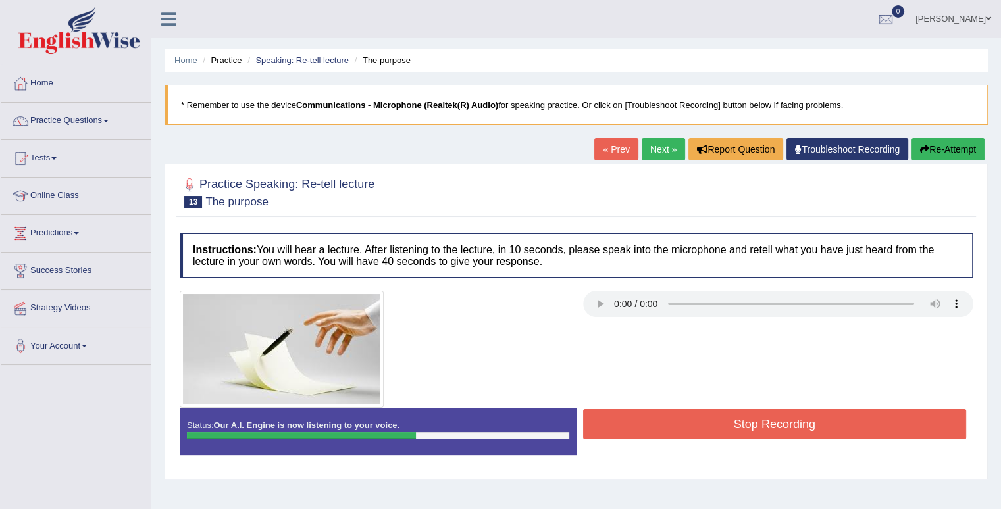
click at [754, 429] on button "Stop Recording" at bounding box center [775, 424] width 384 height 30
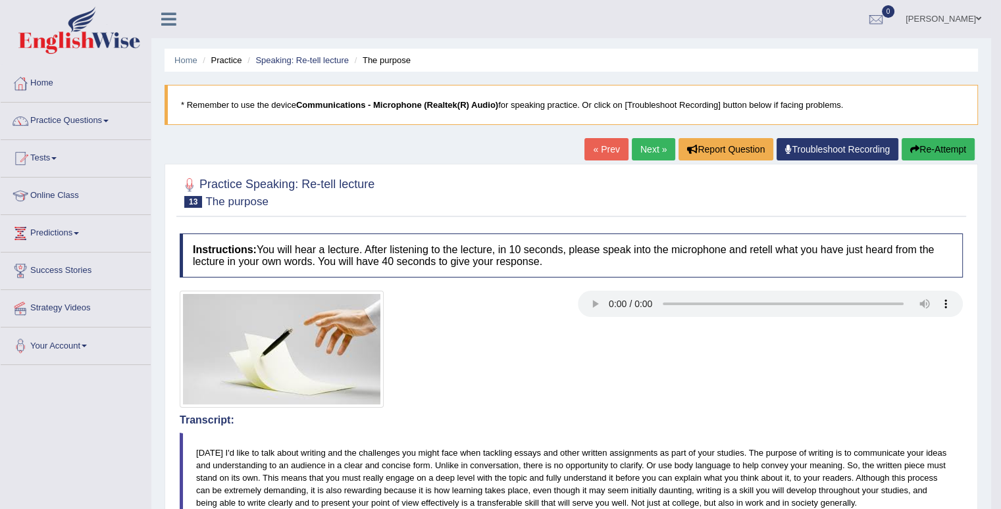
click at [653, 145] on link "Next »" at bounding box center [653, 149] width 43 height 22
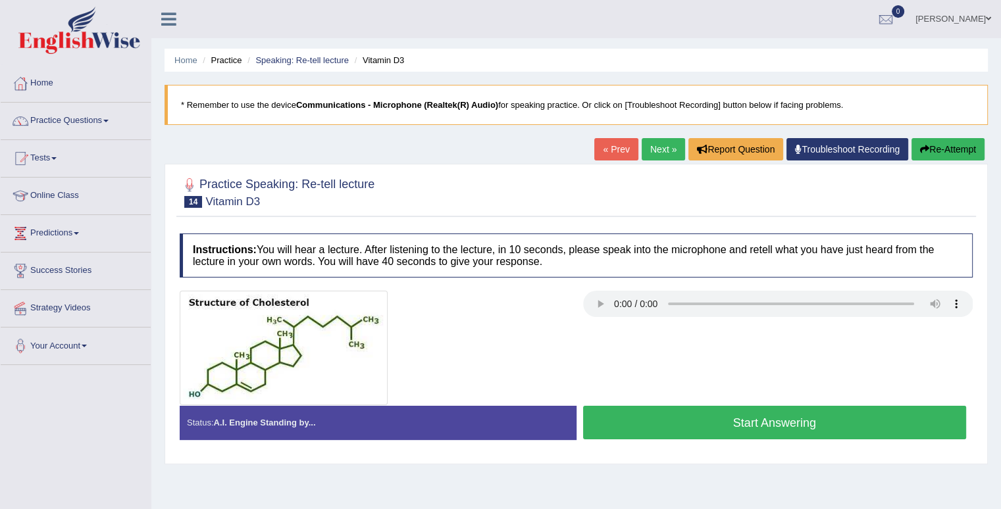
click at [688, 421] on button "Start Answering" at bounding box center [775, 423] width 384 height 34
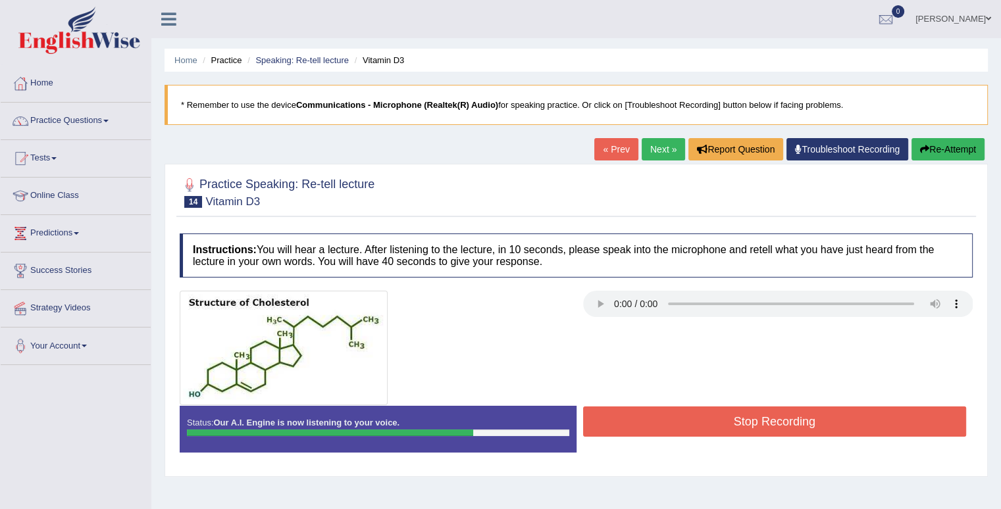
click at [707, 416] on button "Stop Recording" at bounding box center [775, 422] width 384 height 30
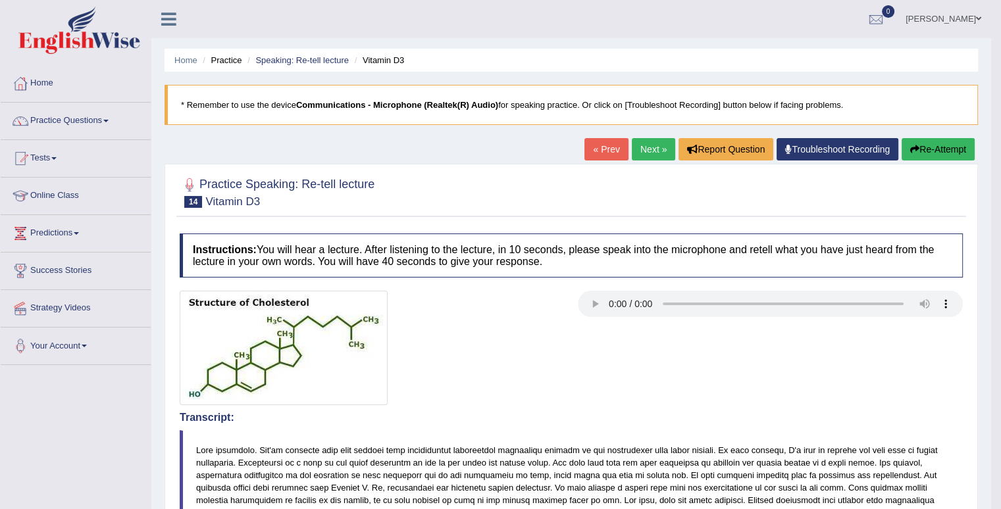
click at [1000, 504] on html "Toggle navigation Home Practice Questions Speaking Practice Read Aloud Repeat S…" at bounding box center [500, 254] width 1001 height 509
click at [656, 151] on link "Next »" at bounding box center [653, 149] width 43 height 22
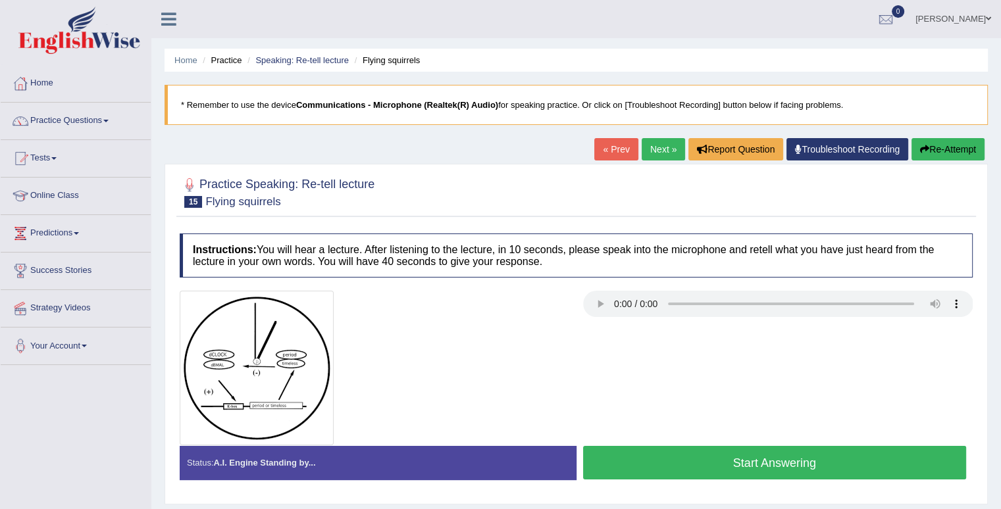
click at [688, 469] on button "Start Answering" at bounding box center [775, 463] width 384 height 34
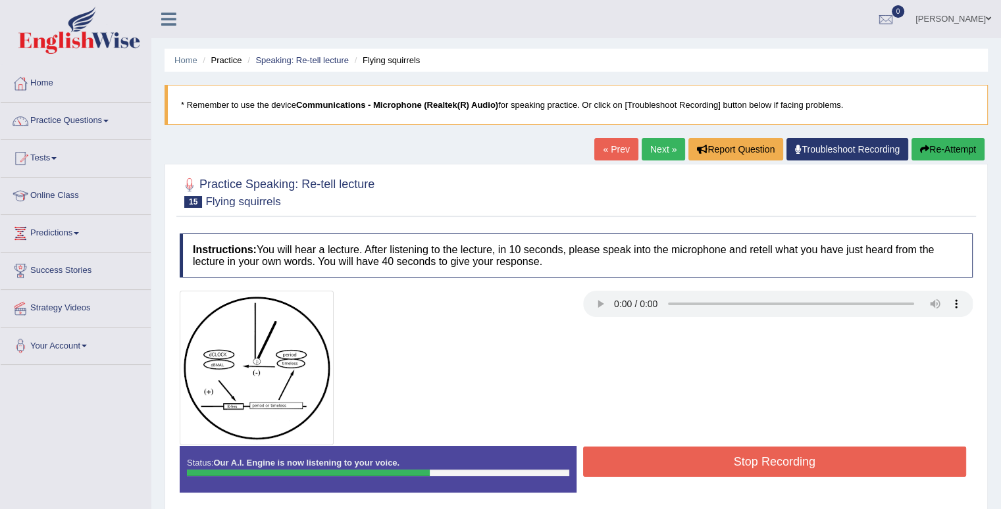
click at [707, 461] on button "Stop Recording" at bounding box center [775, 462] width 384 height 30
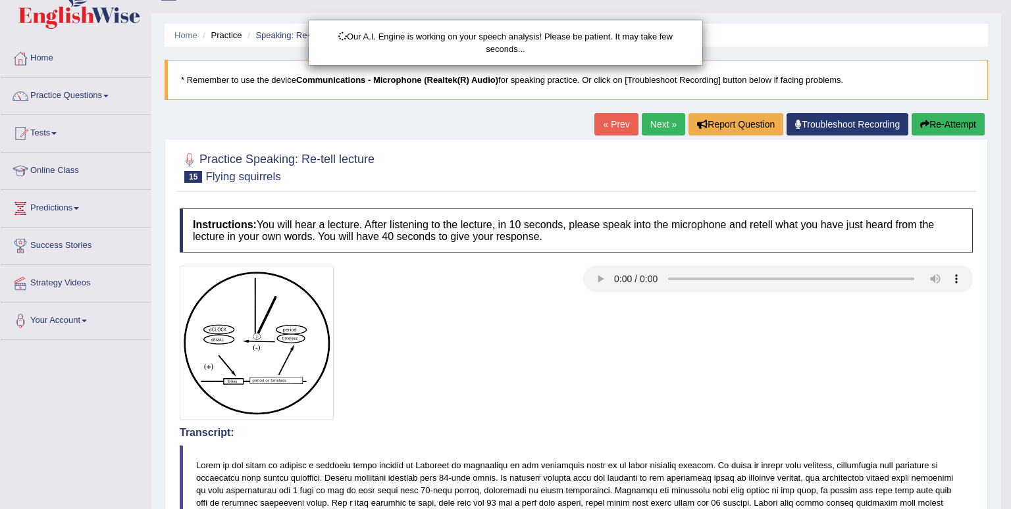
click at [1000, 484] on html "Toggle navigation Home Practice Questions Speaking Practice Read Aloud Repeat S…" at bounding box center [505, 229] width 1011 height 509
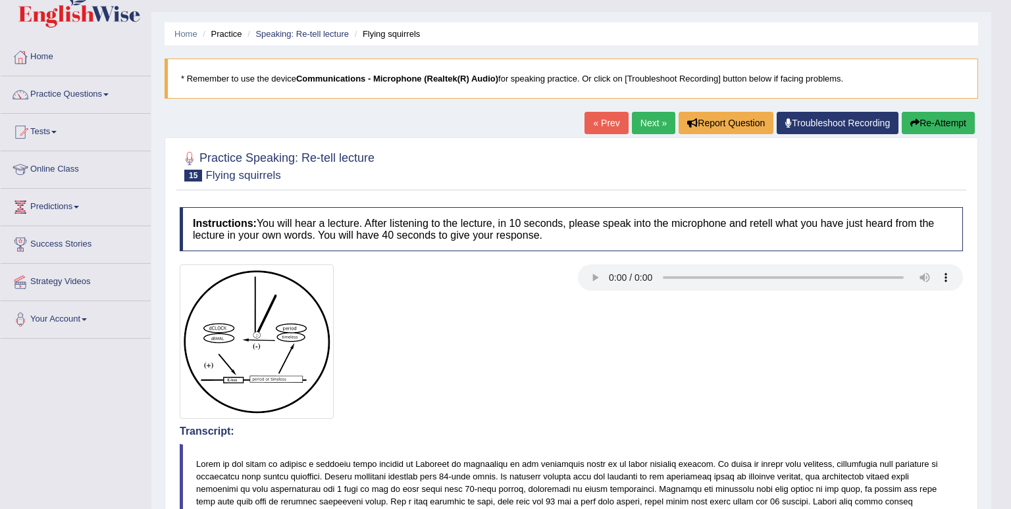
click at [1000, 483] on html "Toggle navigation Home Practice Questions Speaking Practice Read Aloud Repeat S…" at bounding box center [505, 228] width 1011 height 509
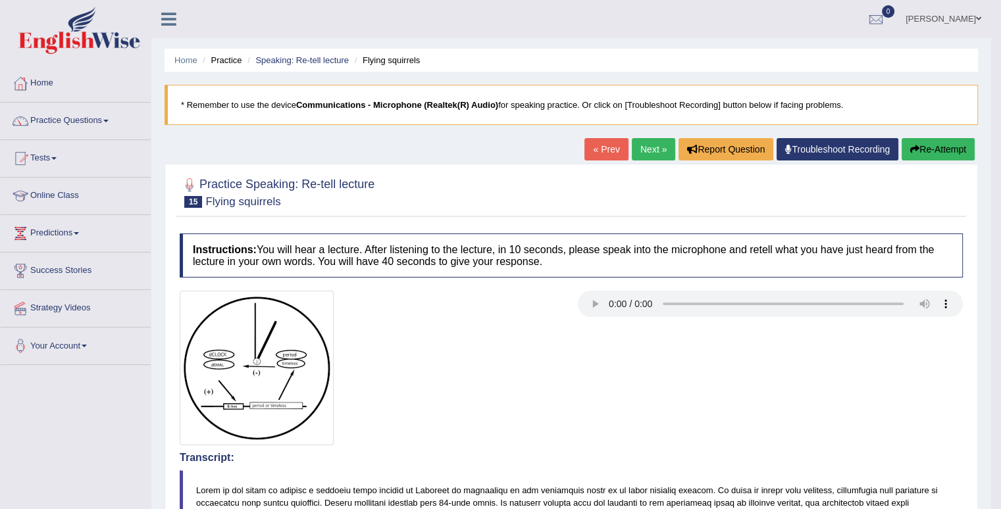
click at [640, 150] on link "Next »" at bounding box center [653, 149] width 43 height 22
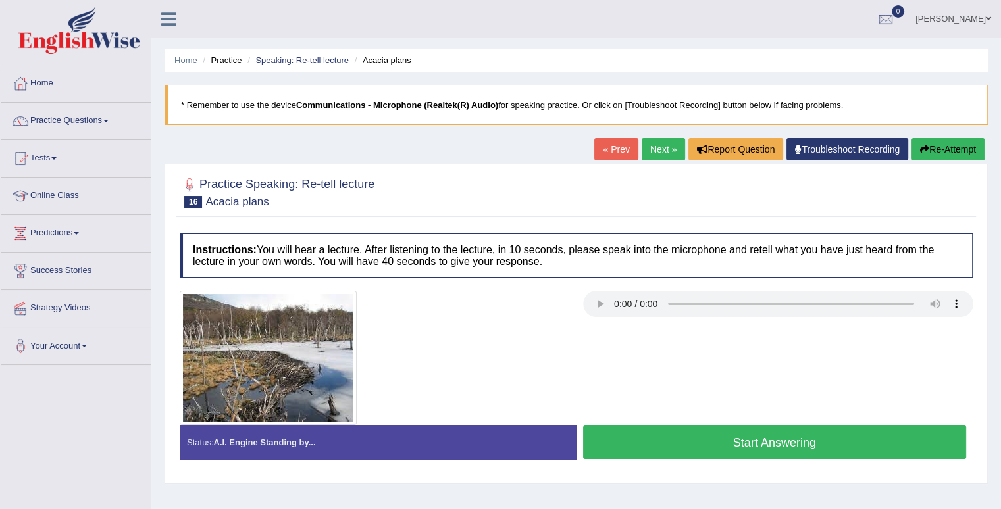
click at [718, 439] on button "Start Answering" at bounding box center [775, 443] width 384 height 34
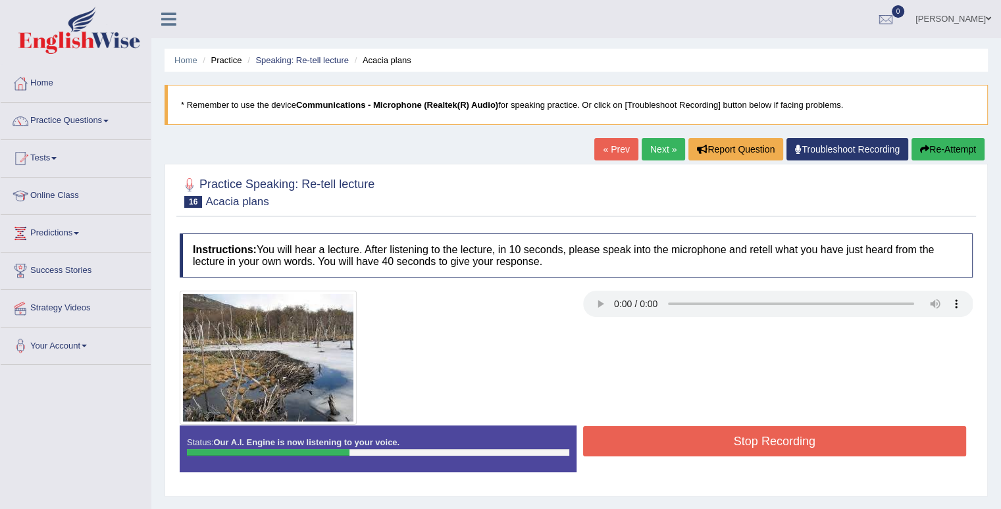
click at [780, 440] on button "Stop Recording" at bounding box center [775, 441] width 384 height 30
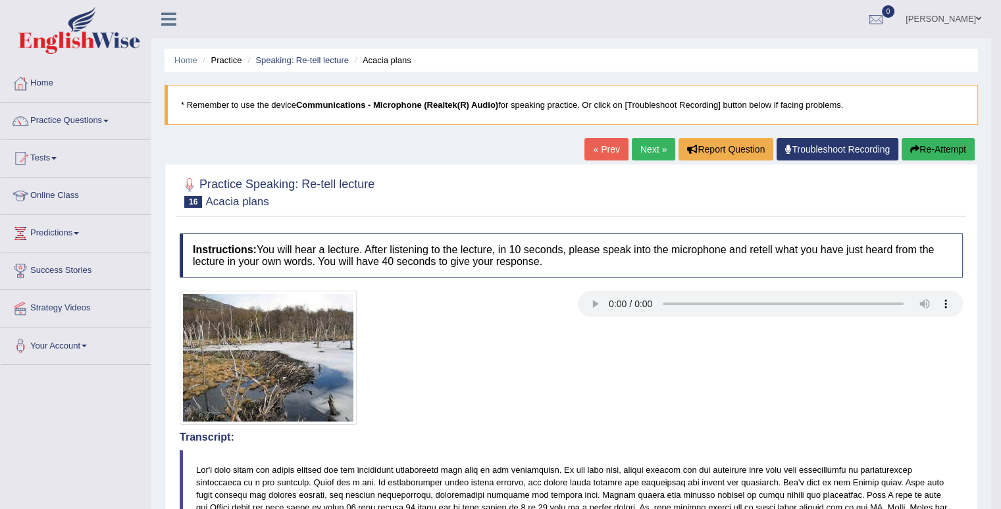
click at [637, 143] on link "Next »" at bounding box center [653, 149] width 43 height 22
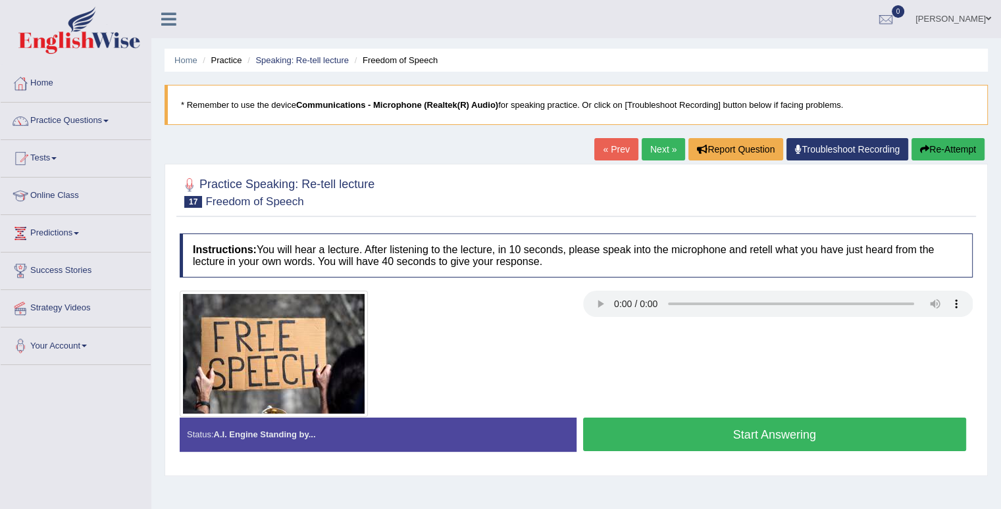
click at [711, 434] on button "Start Answering" at bounding box center [775, 435] width 384 height 34
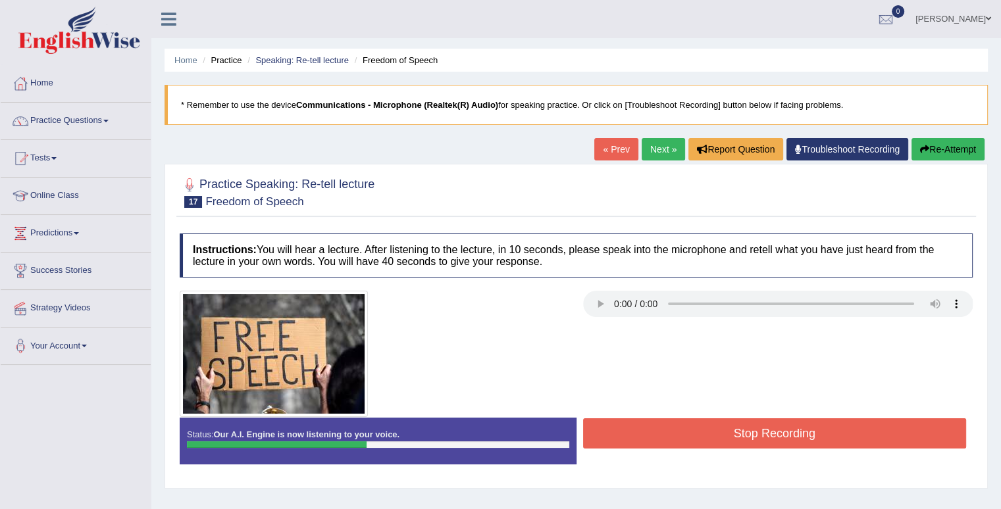
click at [769, 427] on button "Stop Recording" at bounding box center [775, 434] width 384 height 30
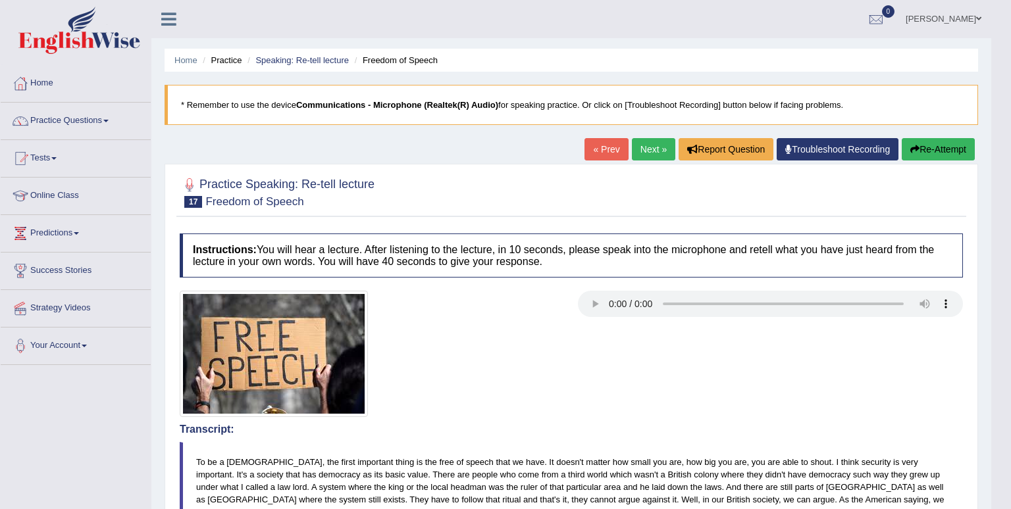
click at [1000, 501] on body "Toggle navigation Home Practice Questions Speaking Practice Read Aloud Repeat S…" at bounding box center [505, 254] width 1011 height 509
click at [1000, 501] on html "Toggle navigation Home Practice Questions Speaking Practice Read Aloud Repeat S…" at bounding box center [505, 254] width 1011 height 509
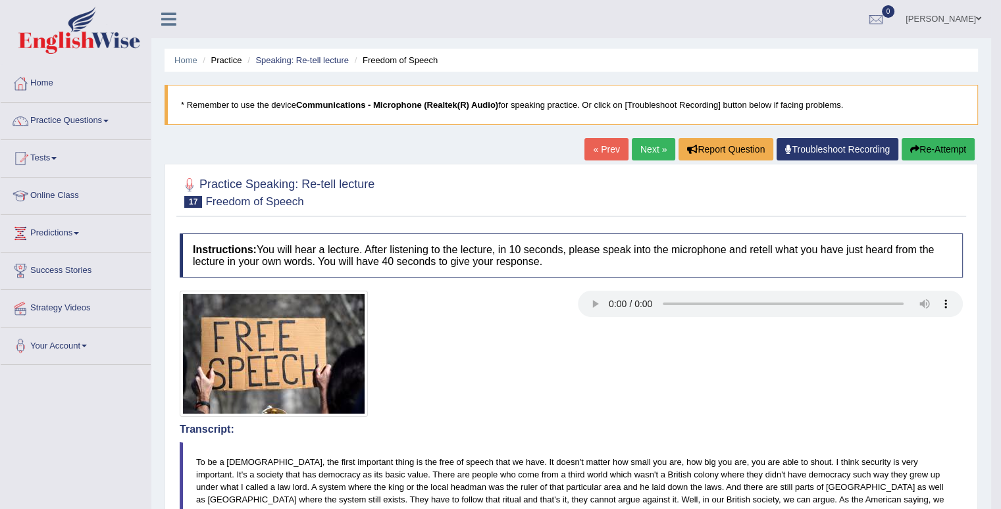
click at [653, 149] on link "Next »" at bounding box center [653, 149] width 43 height 22
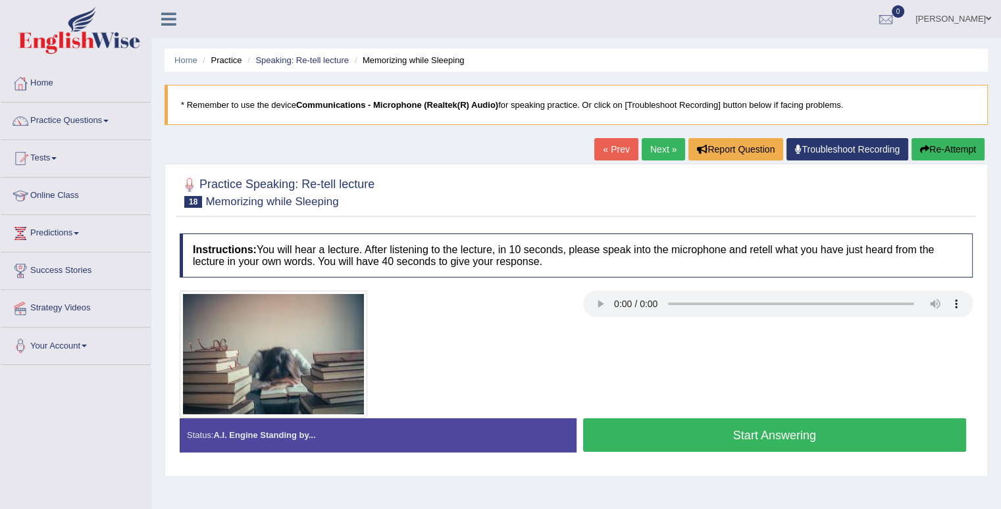
click at [674, 432] on button "Start Answering" at bounding box center [775, 436] width 384 height 34
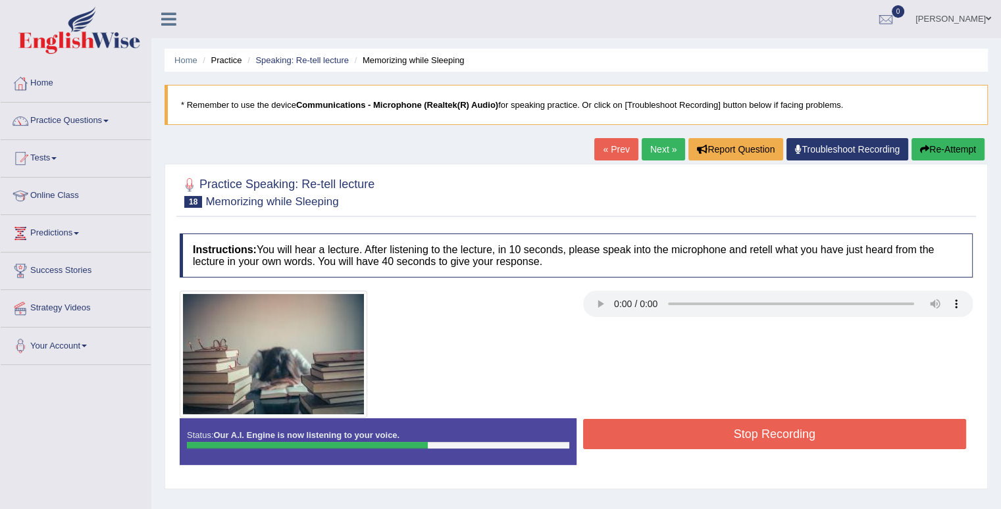
click at [742, 426] on button "Stop Recording" at bounding box center [775, 434] width 384 height 30
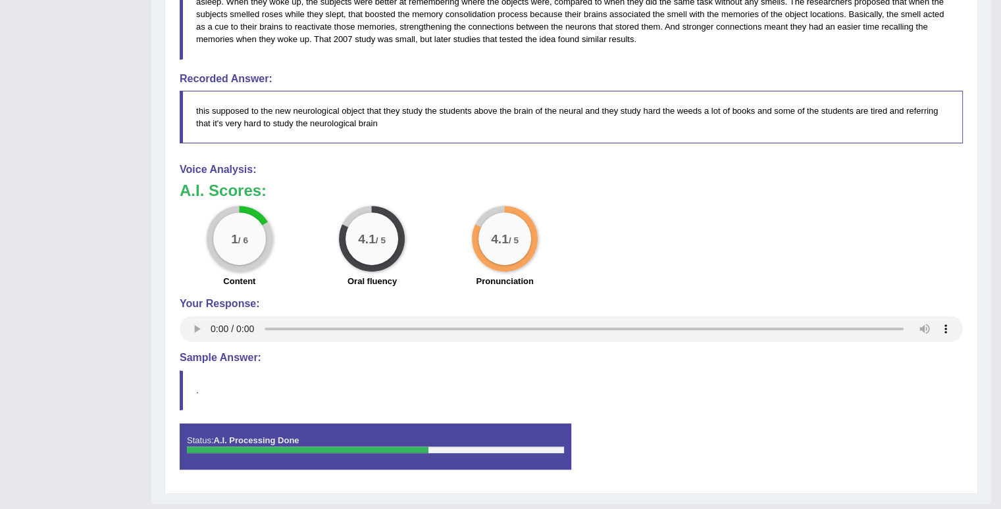
scroll to position [28, 0]
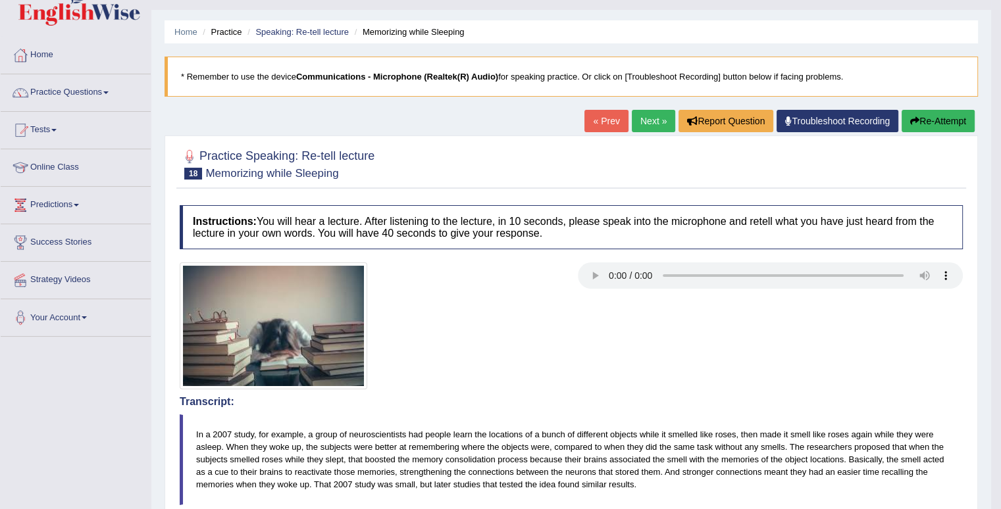
click at [644, 114] on link "Next »" at bounding box center [653, 121] width 43 height 22
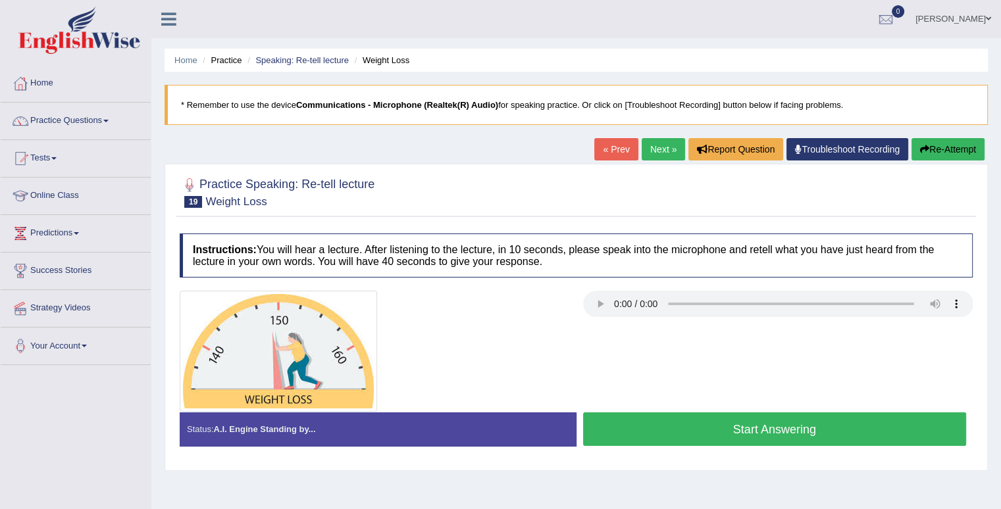
click at [690, 430] on button "Start Answering" at bounding box center [775, 430] width 384 height 34
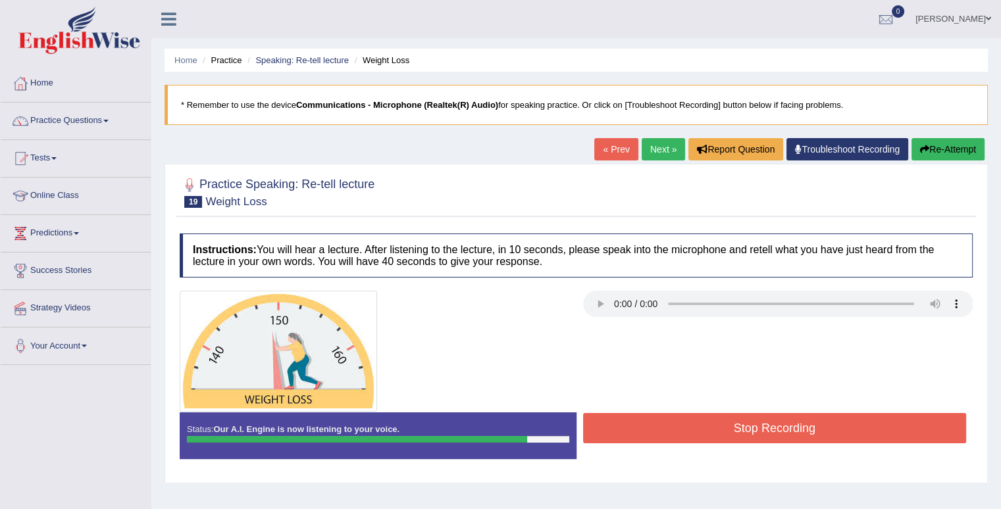
click at [690, 430] on button "Stop Recording" at bounding box center [775, 428] width 384 height 30
